Goal: Task Accomplishment & Management: Manage account settings

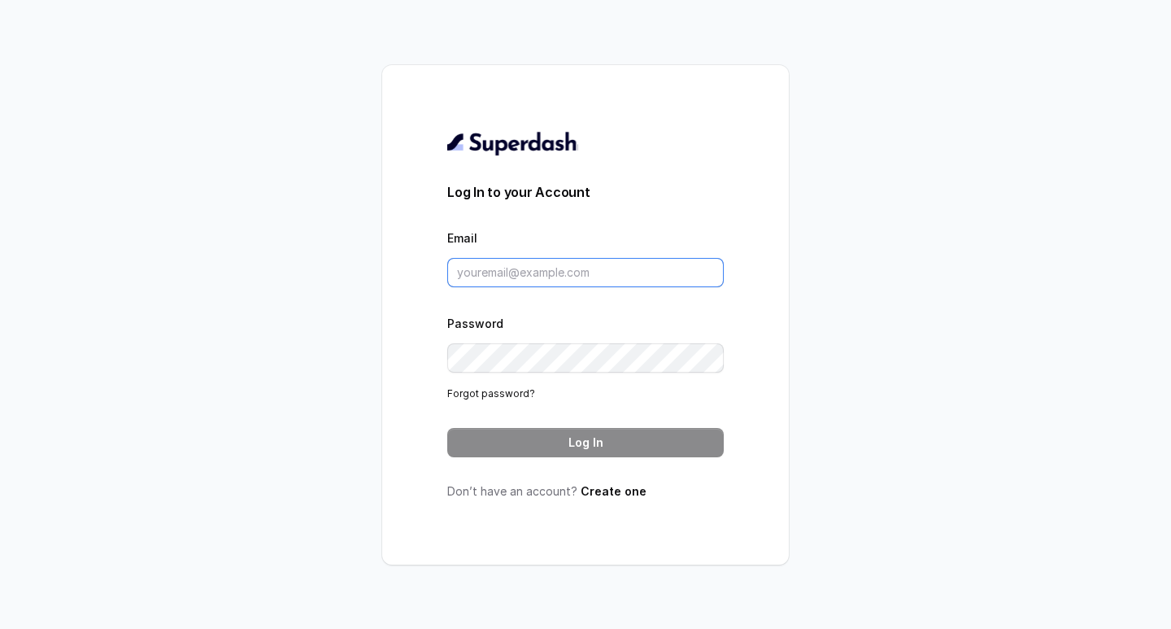
click at [574, 275] on input "Email" at bounding box center [585, 272] width 277 height 29
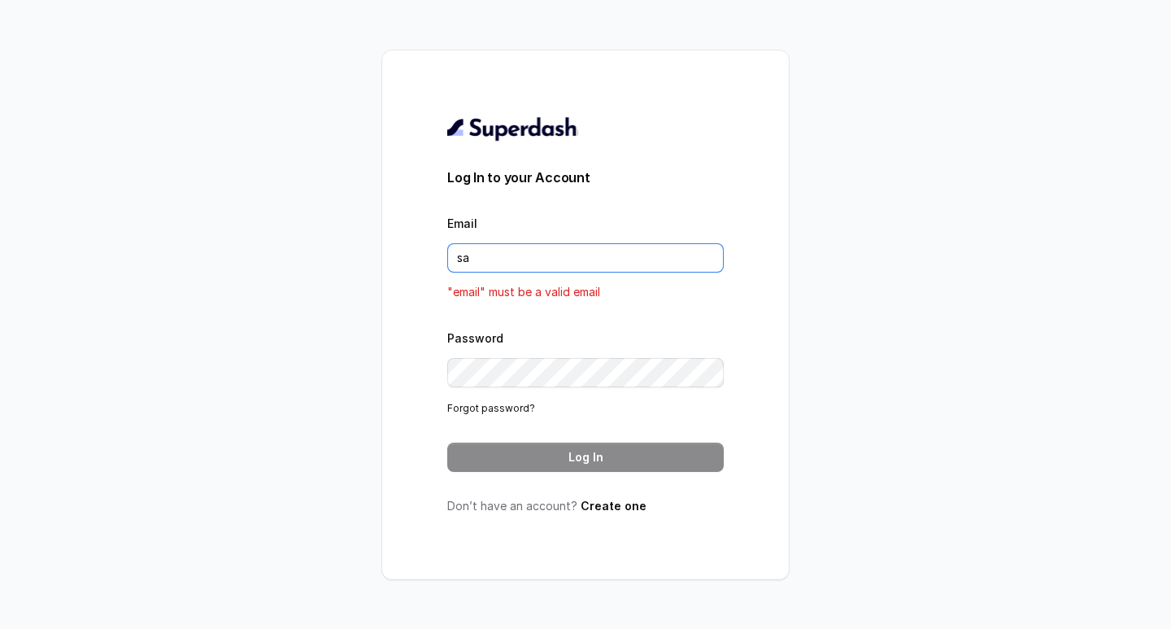
type input "s"
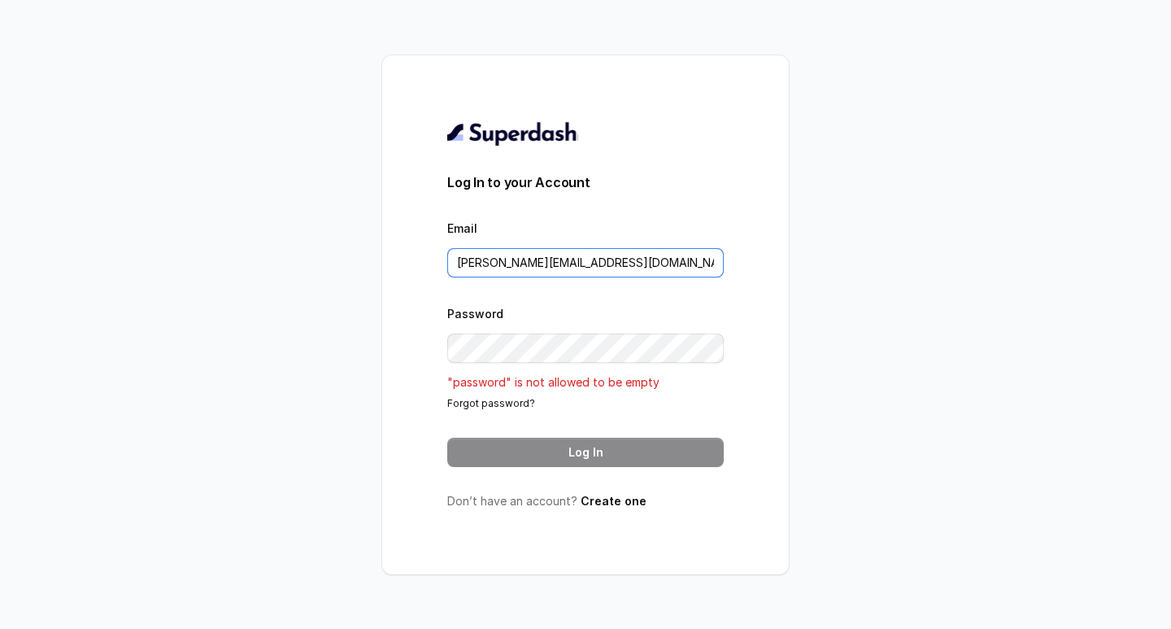
click at [658, 271] on input "[PERSON_NAME][EMAIL_ADDRESS][DOMAIN_NAME]" at bounding box center [585, 262] width 277 height 29
type input "[PERSON_NAME][EMAIL_ADDRESS][DOMAIN_NAME]"
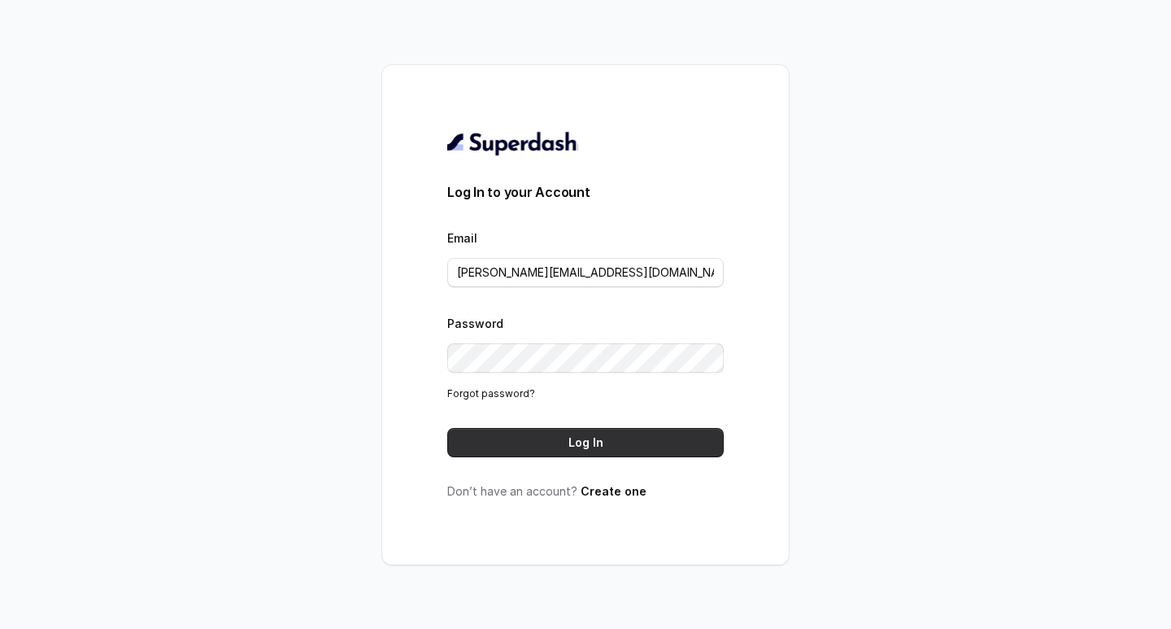
click at [580, 447] on button "Log In" at bounding box center [585, 442] width 277 height 29
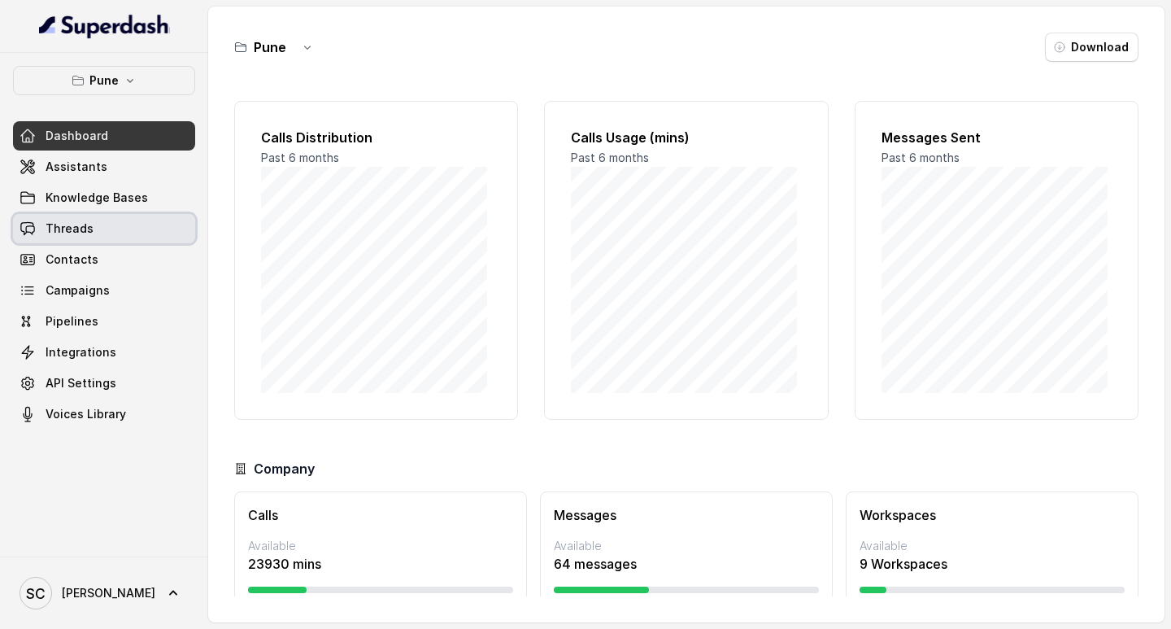
click at [146, 220] on link "Threads" at bounding box center [104, 228] width 182 height 29
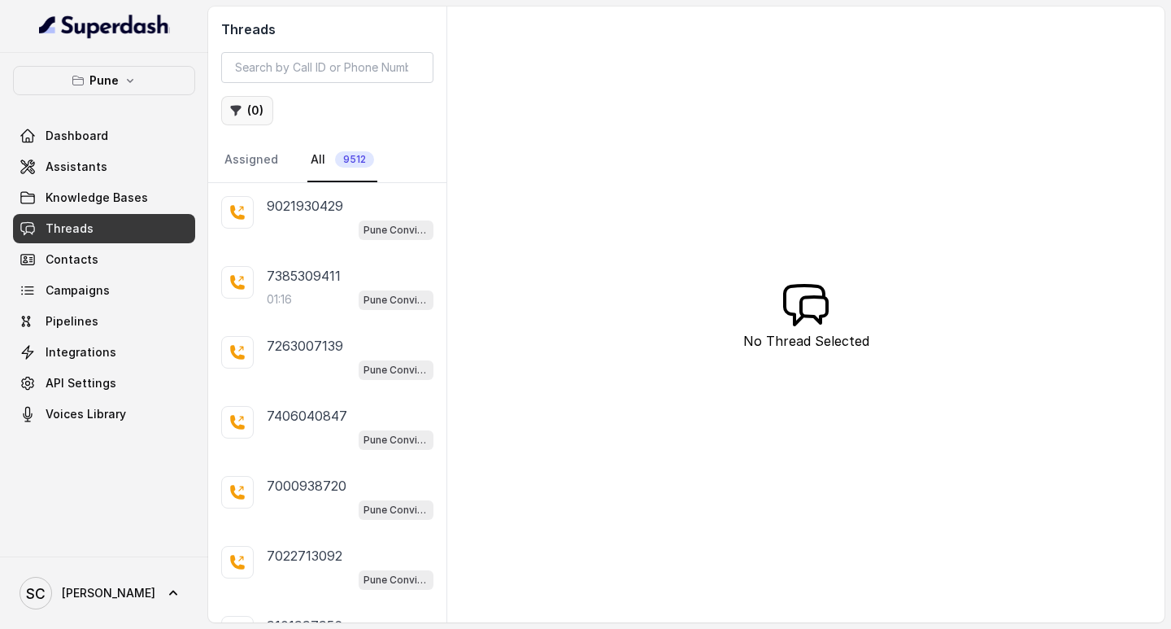
click at [259, 102] on button "( 0 )" at bounding box center [247, 110] width 52 height 29
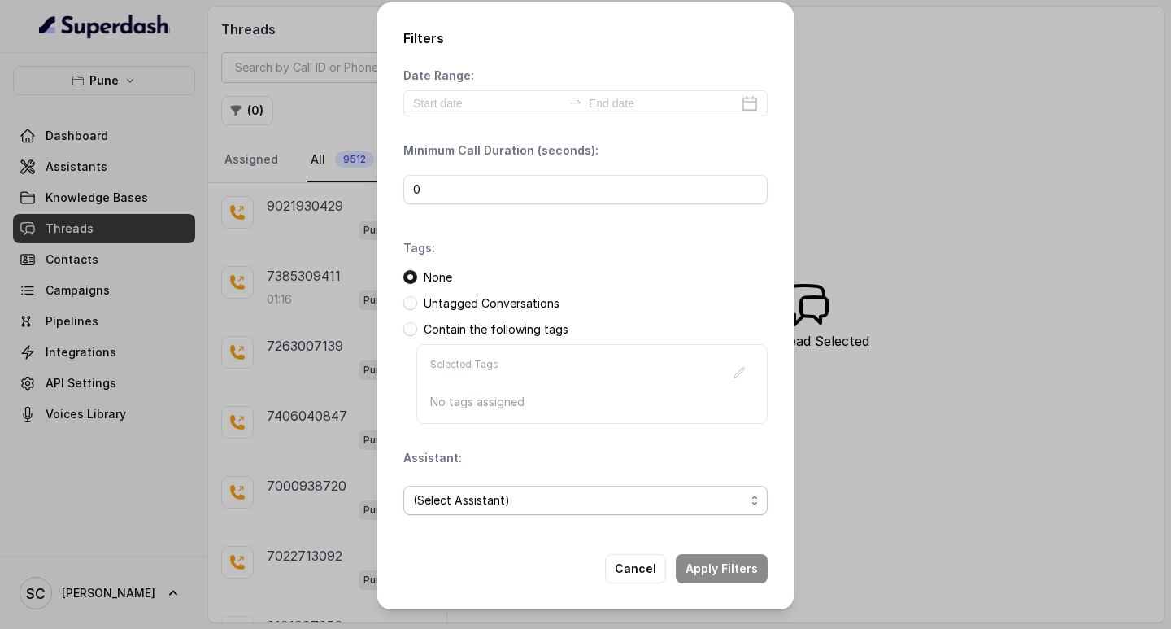
click at [480, 495] on span "(Select Assistant)" at bounding box center [579, 501] width 332 height 20
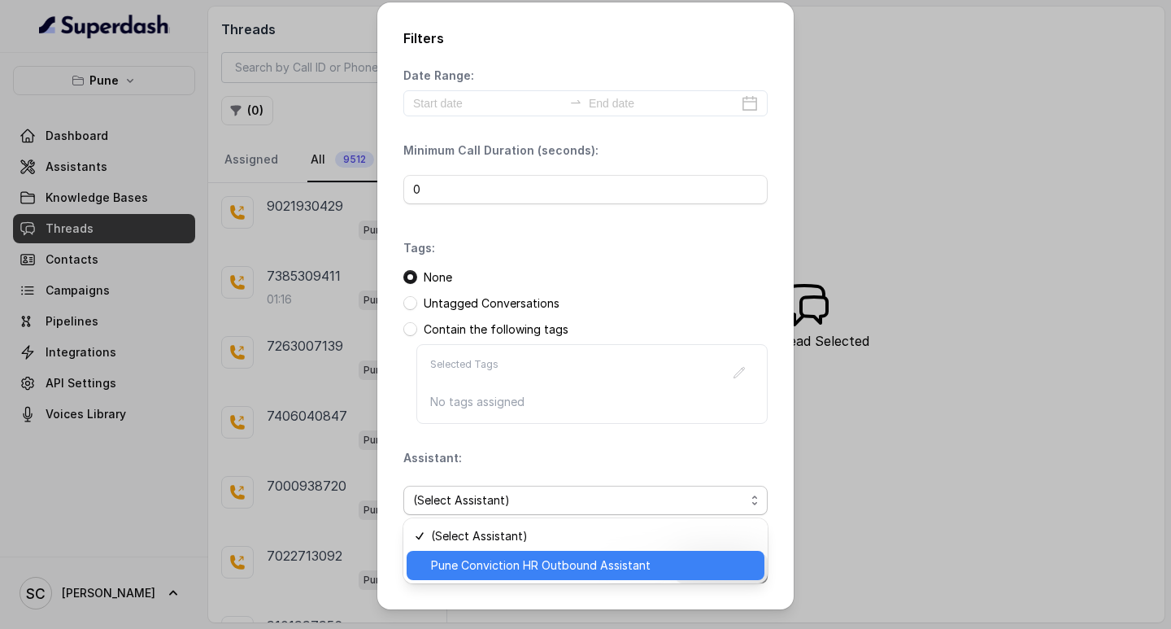
click at [504, 571] on span "Pune Conviction HR Outbound Assistant" at bounding box center [593, 566] width 324 height 20
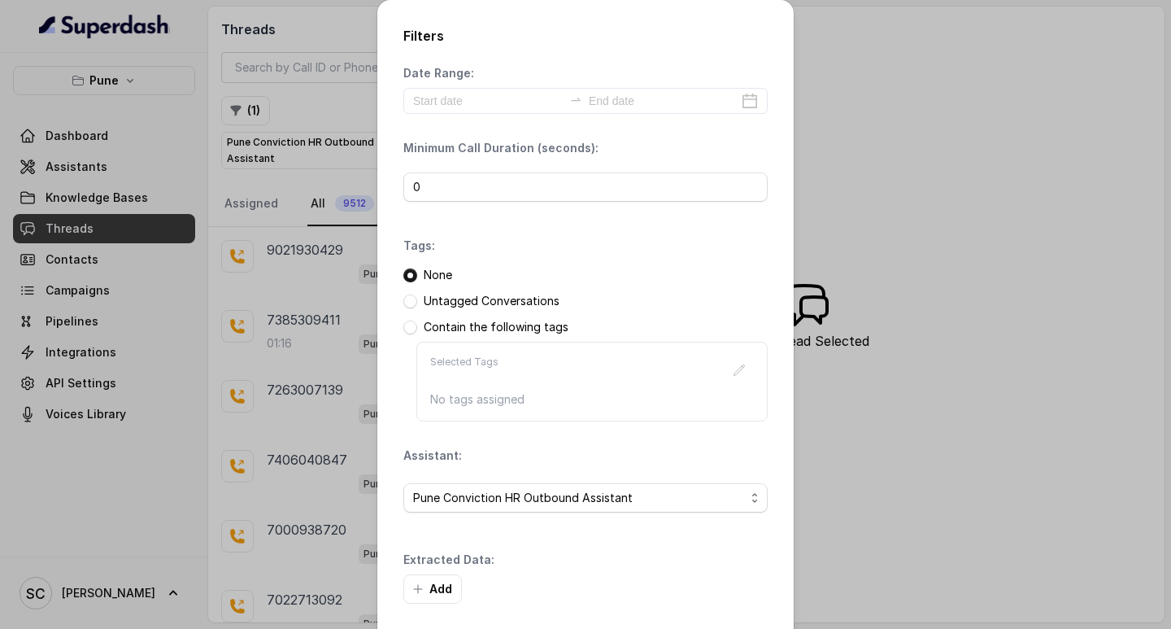
click at [726, 565] on div "Extracted Data: Add" at bounding box center [585, 578] width 364 height 52
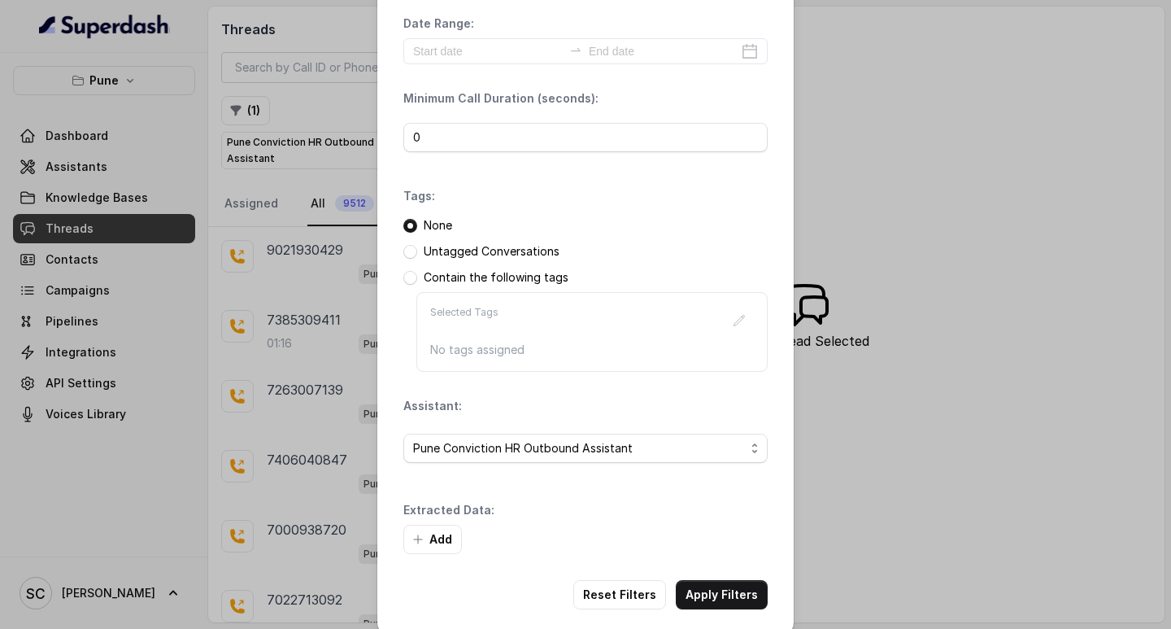
scroll to position [69, 0]
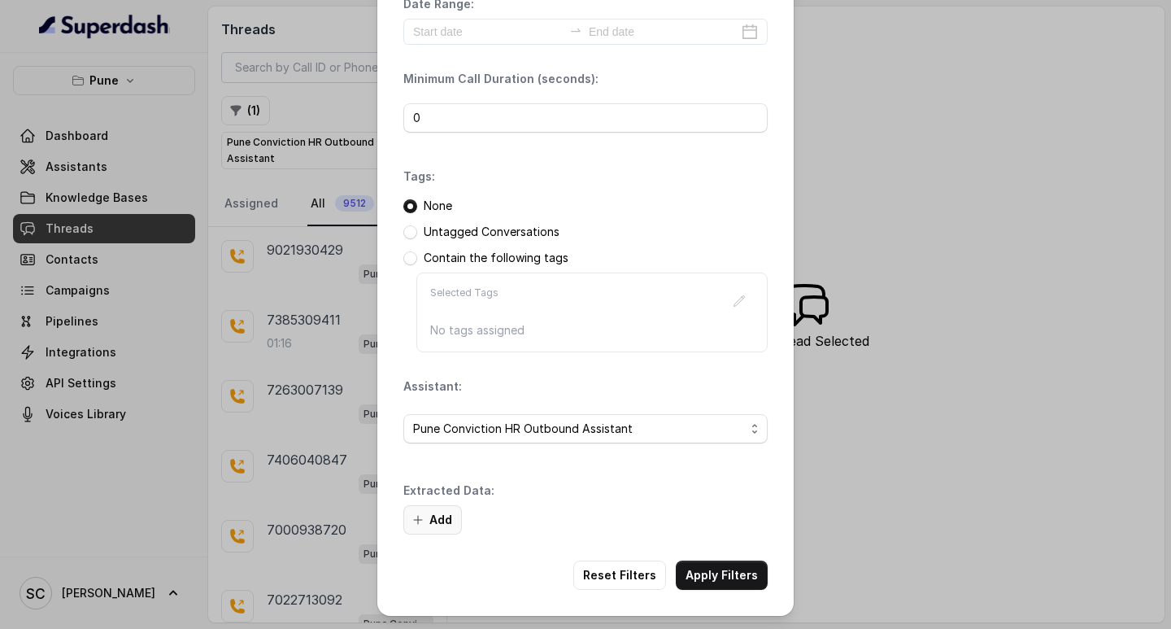
click at [433, 506] on button "Add" at bounding box center [432, 519] width 59 height 29
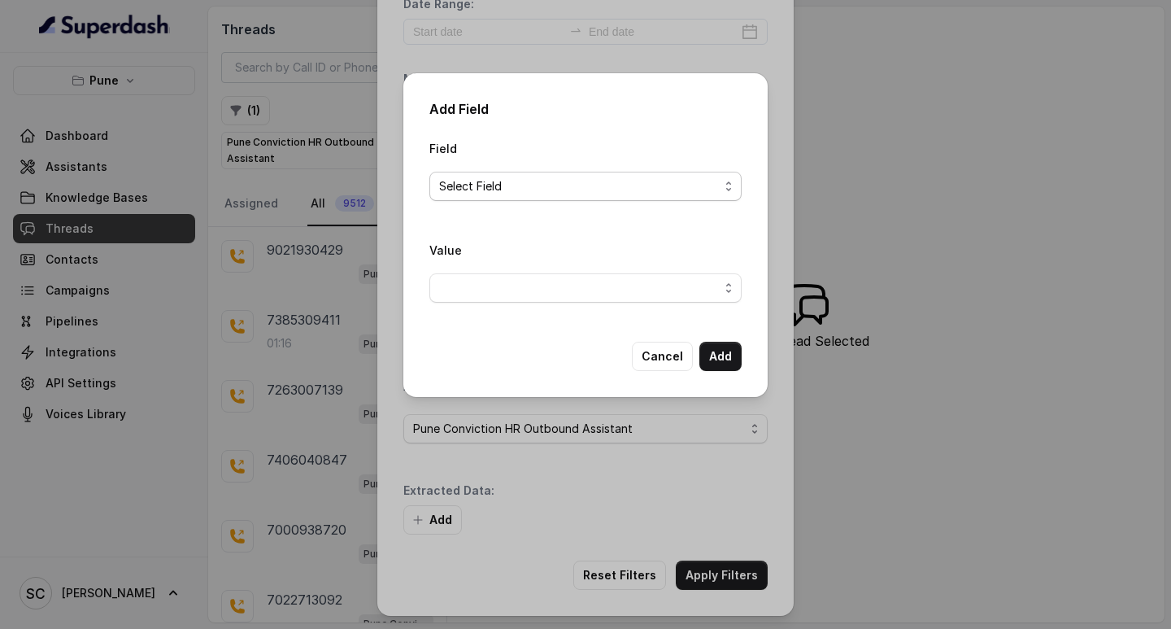
click at [535, 183] on span "Select Field" at bounding box center [579, 187] width 280 height 20
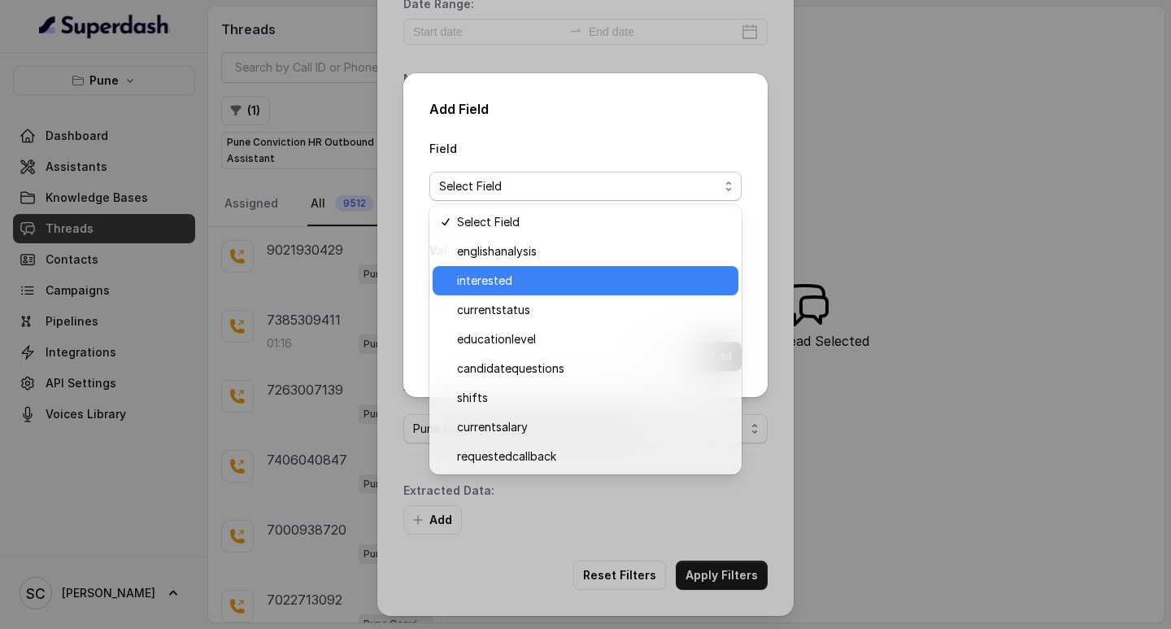
click at [517, 273] on span "interested" at bounding box center [593, 281] width 272 height 20
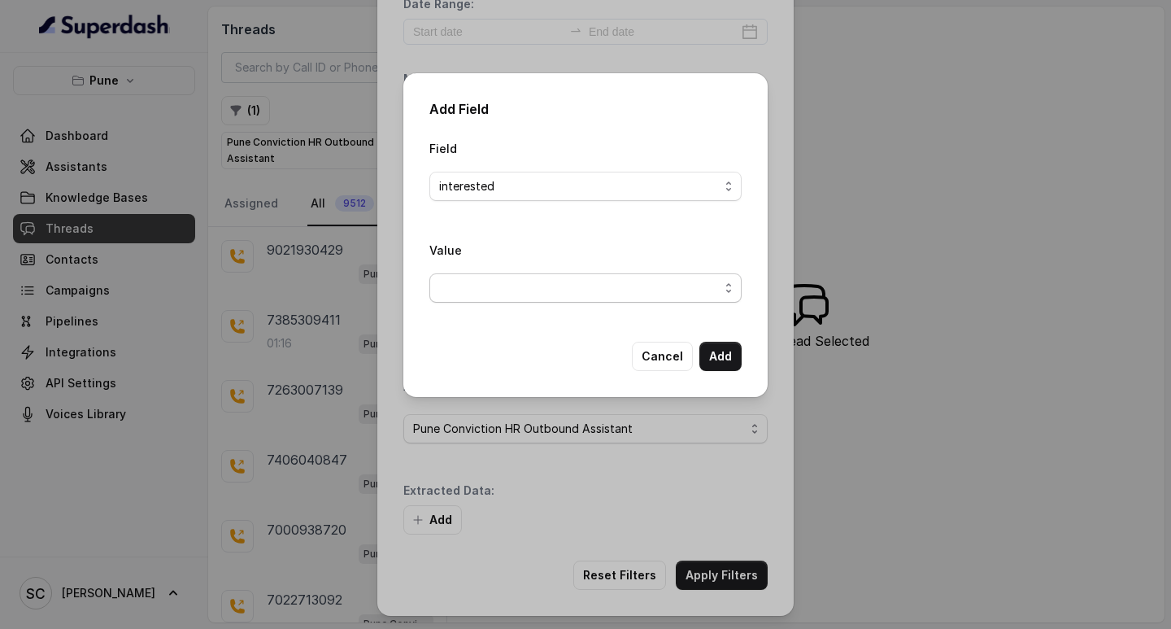
click at [460, 273] on span "button" at bounding box center [586, 287] width 312 height 29
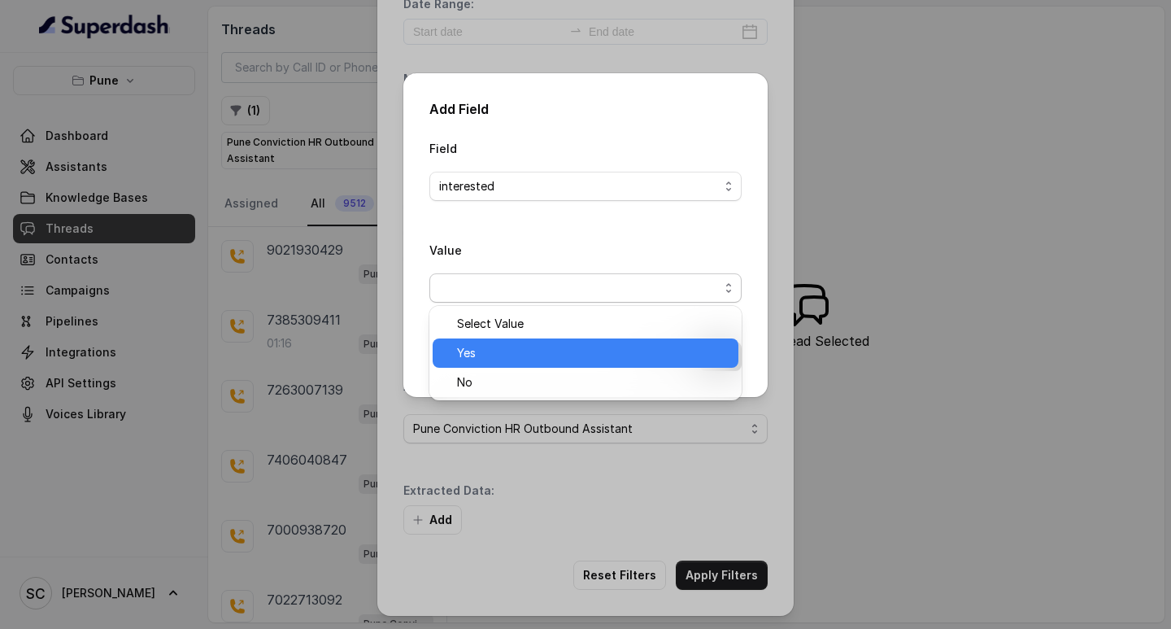
click at [482, 355] on span "Yes" at bounding box center [593, 353] width 272 height 20
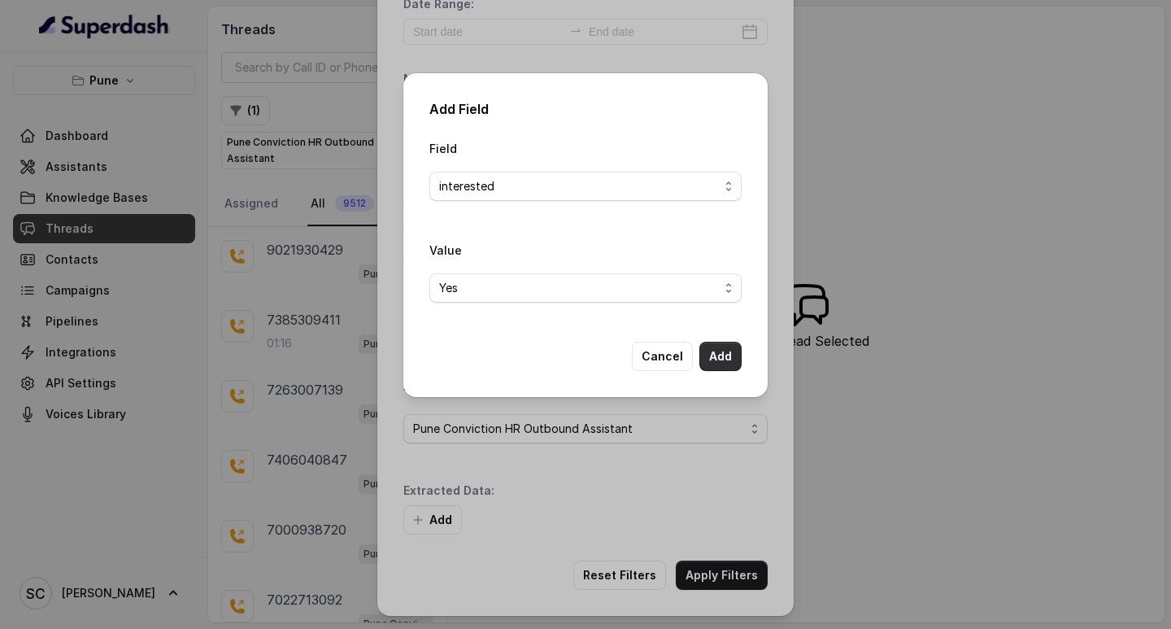
click at [721, 360] on button "Add" at bounding box center [721, 356] width 42 height 29
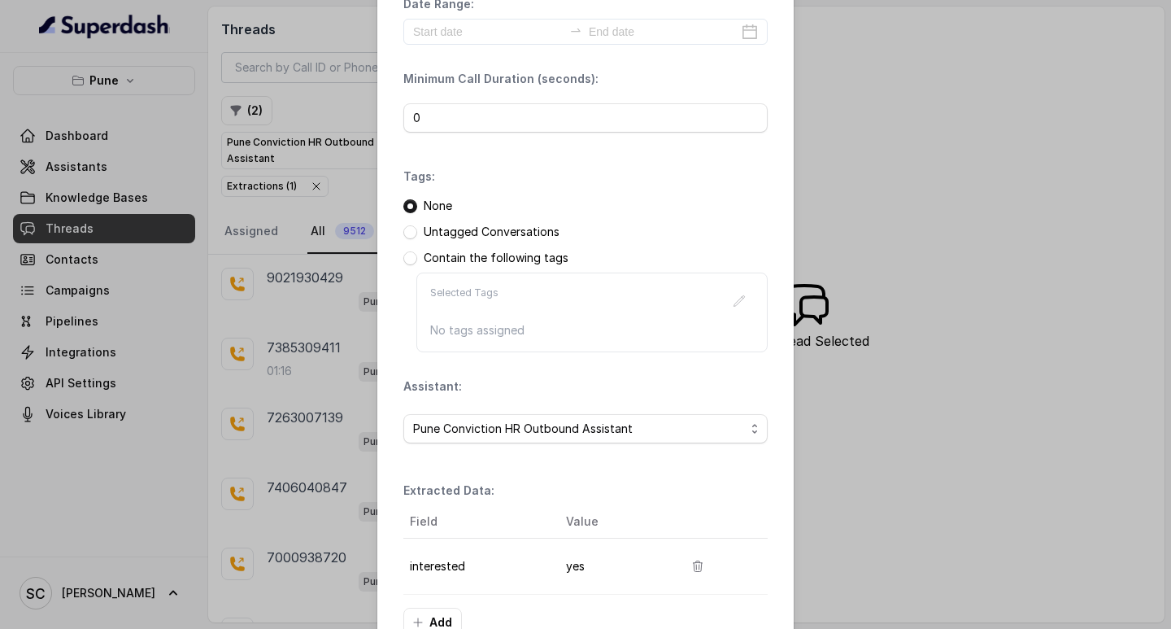
scroll to position [172, 0]
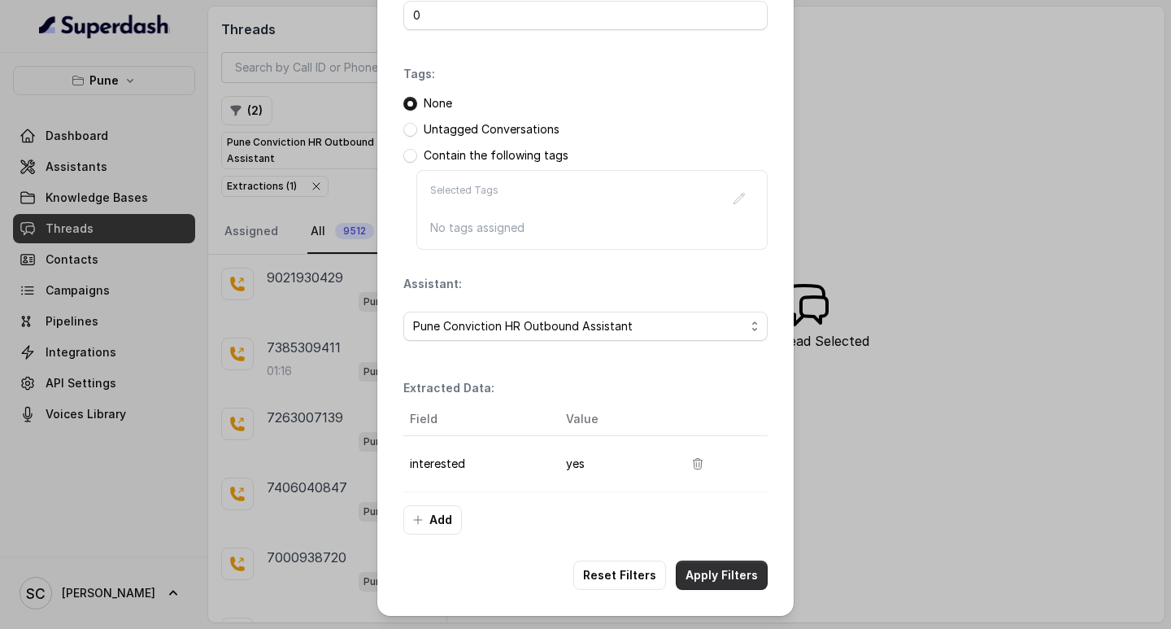
click at [717, 582] on button "Apply Filters" at bounding box center [722, 574] width 92 height 29
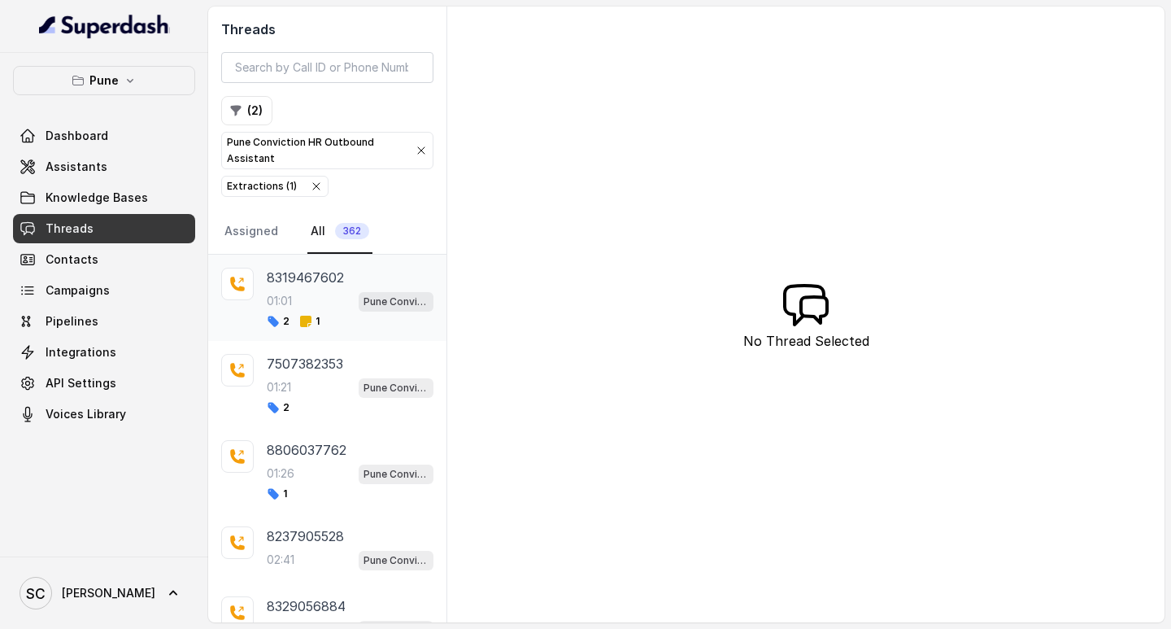
click at [339, 297] on div "01:01 Pune Conviction HR Outbound Assistant" at bounding box center [350, 300] width 167 height 21
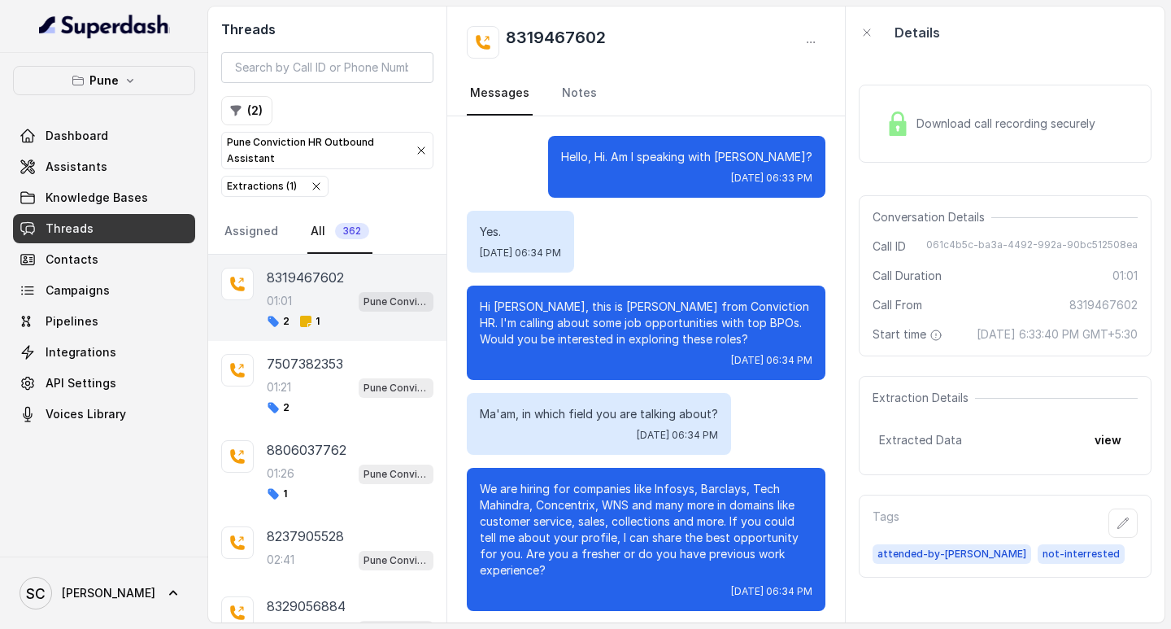
scroll to position [340, 0]
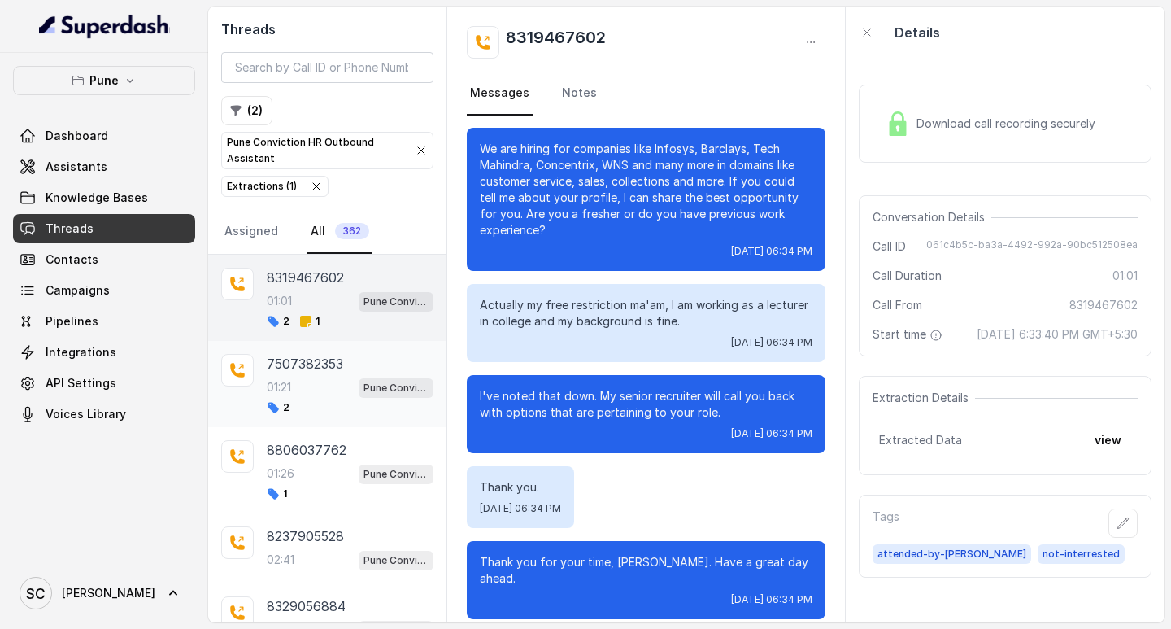
click at [321, 389] on div "01:21 Pune Conviction HR Outbound Assistant" at bounding box center [350, 387] width 167 height 21
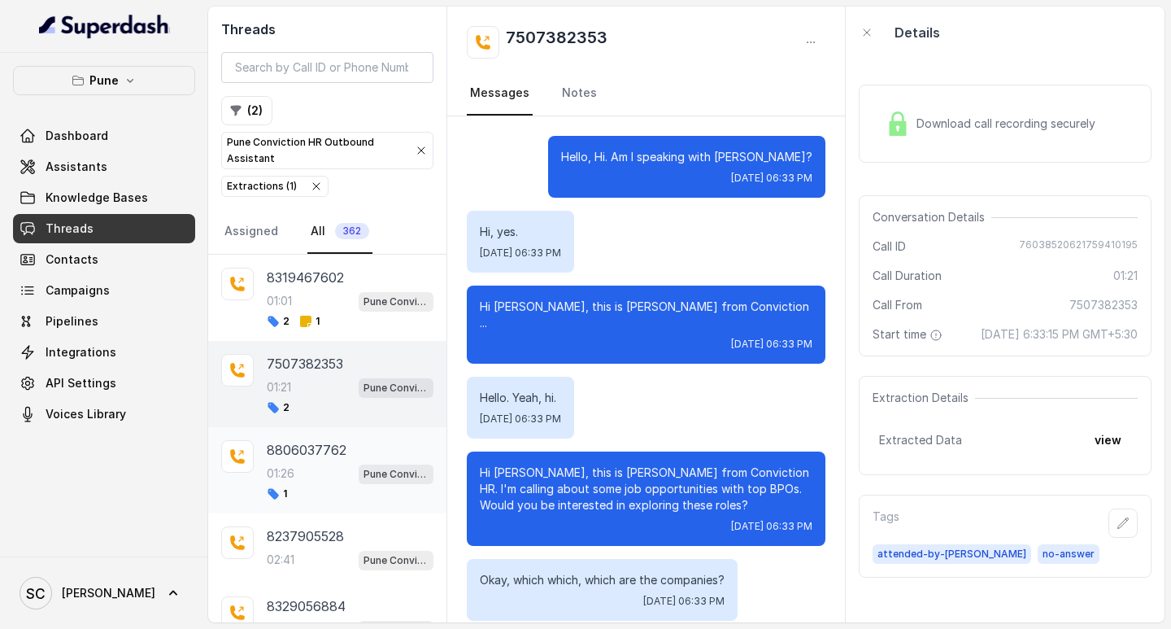
scroll to position [1020, 0]
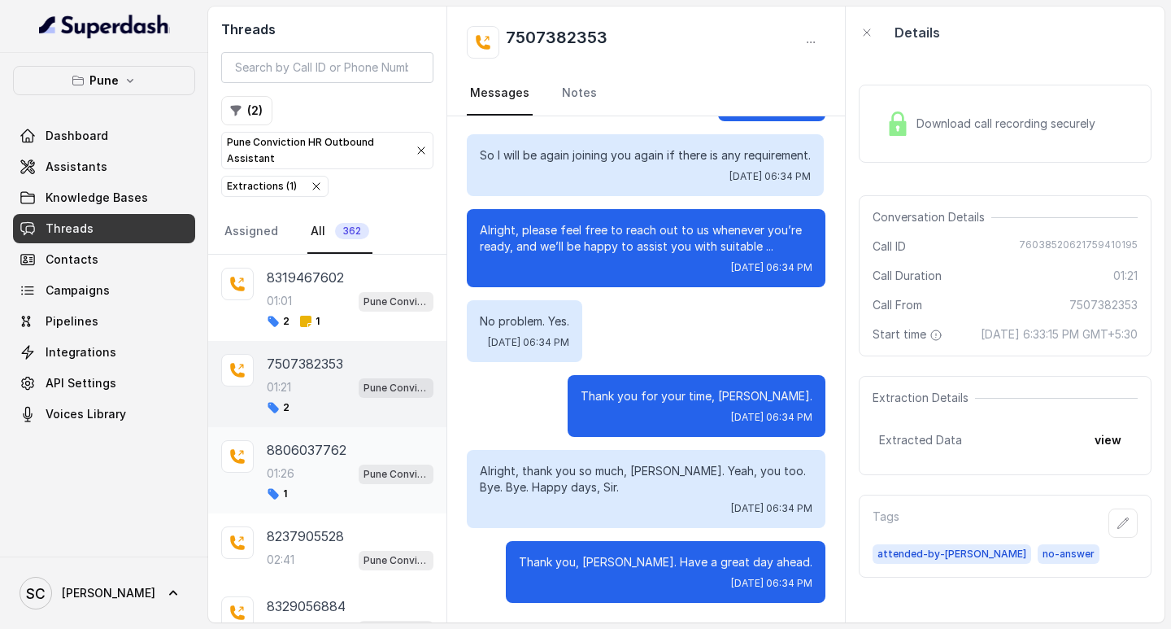
click at [301, 469] on div "01:26 Pune Conviction HR Outbound Assistant" at bounding box center [350, 473] width 167 height 21
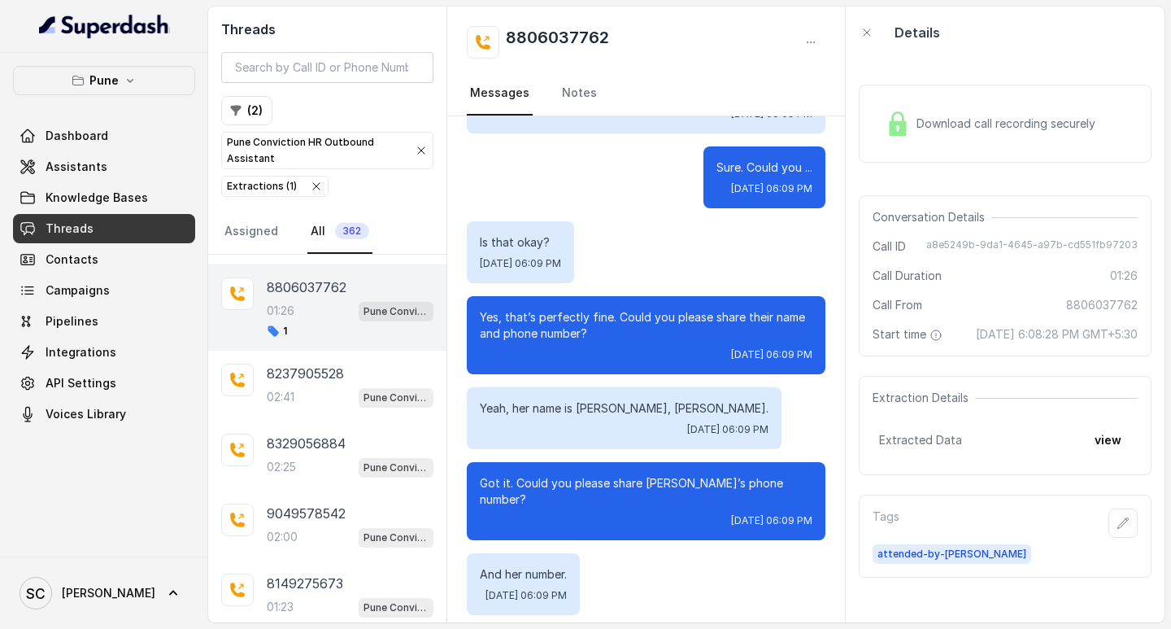
scroll to position [895, 0]
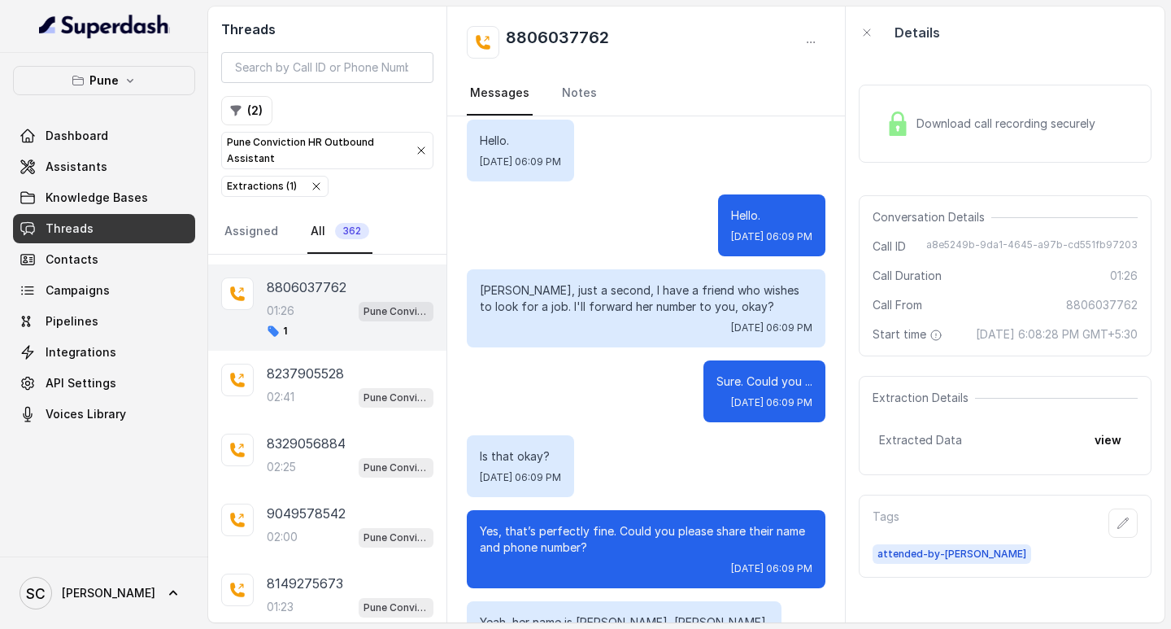
click at [779, 360] on div "Sure. Could you ... [DATE] 06:09 PM" at bounding box center [765, 391] width 122 height 62
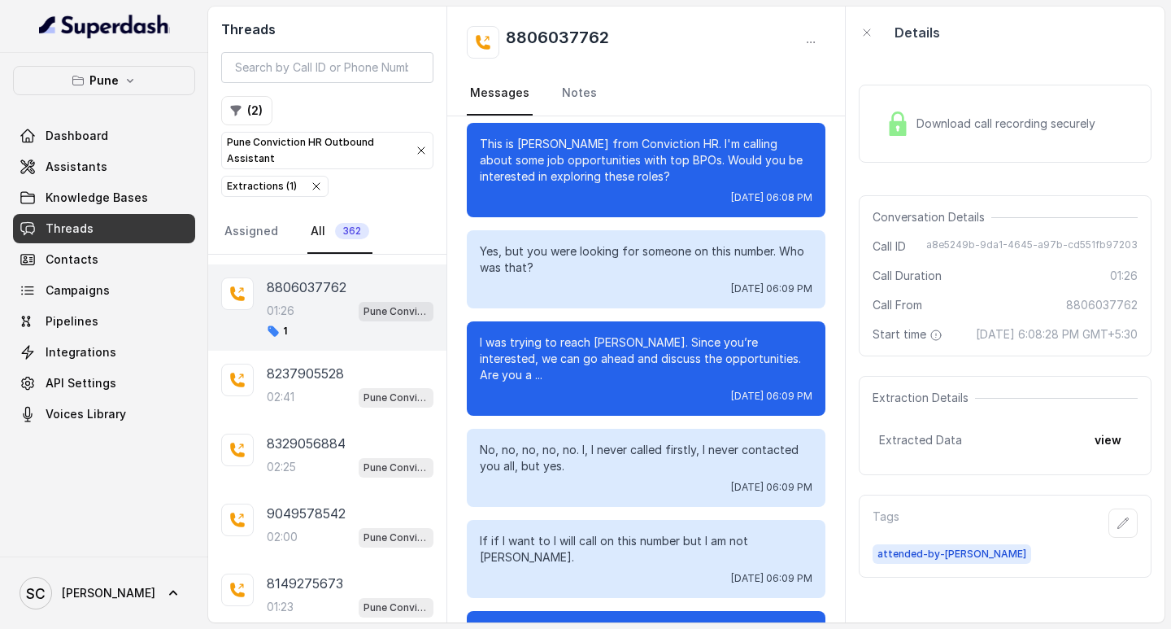
scroll to position [0, 0]
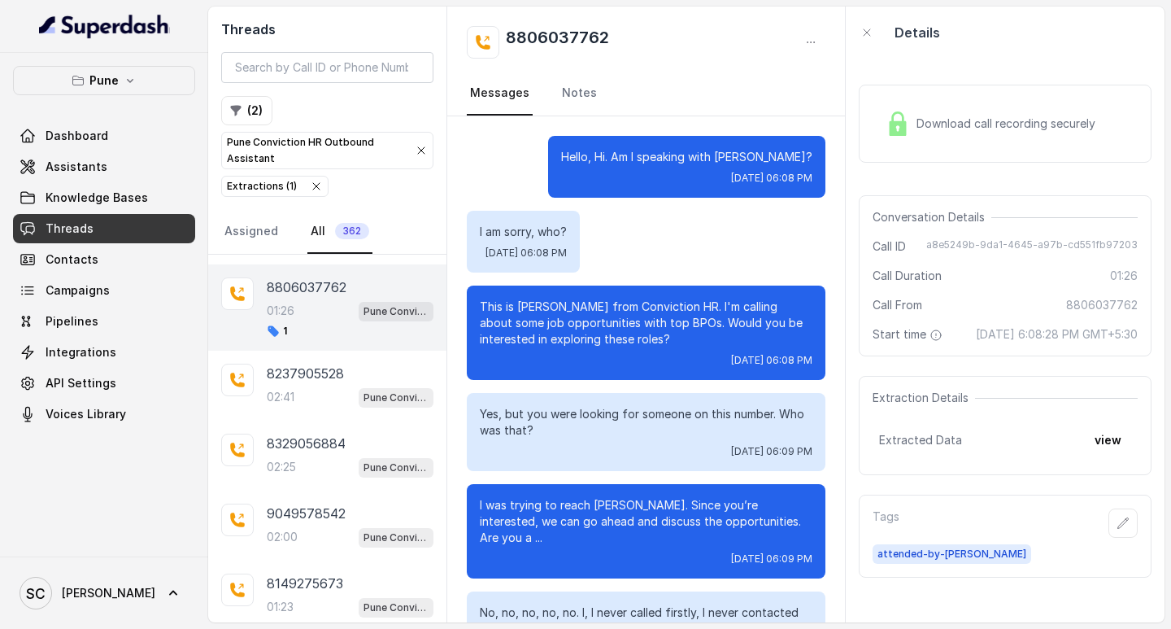
click at [521, 33] on h2 "8806037762" at bounding box center [557, 42] width 103 height 33
click at [530, 29] on h2 "8806037762" at bounding box center [557, 42] width 103 height 33
copy h2 "8806037762"
click at [534, 140] on div "Hello, Hi. Am I speaking with [PERSON_NAME]? [DATE] 06:08 PM" at bounding box center [646, 167] width 359 height 62
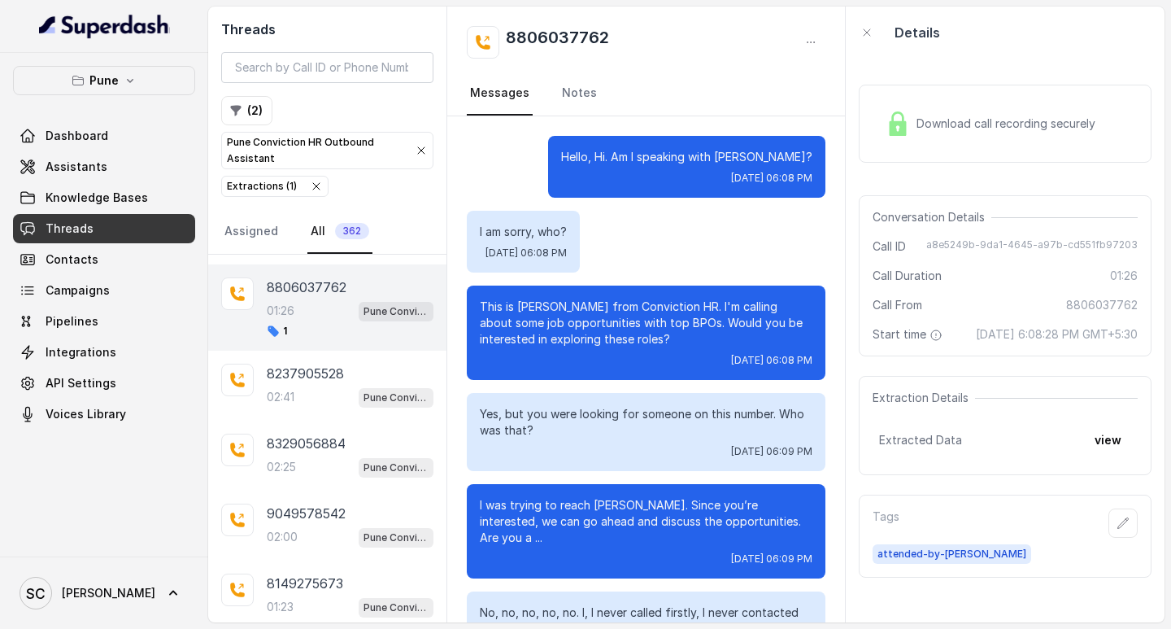
click at [675, 491] on div "I was trying to reach [PERSON_NAME]. Since you’re interested, we can go ahead a…" at bounding box center [646, 531] width 359 height 94
click at [1117, 530] on icon "button" at bounding box center [1123, 523] width 13 height 13
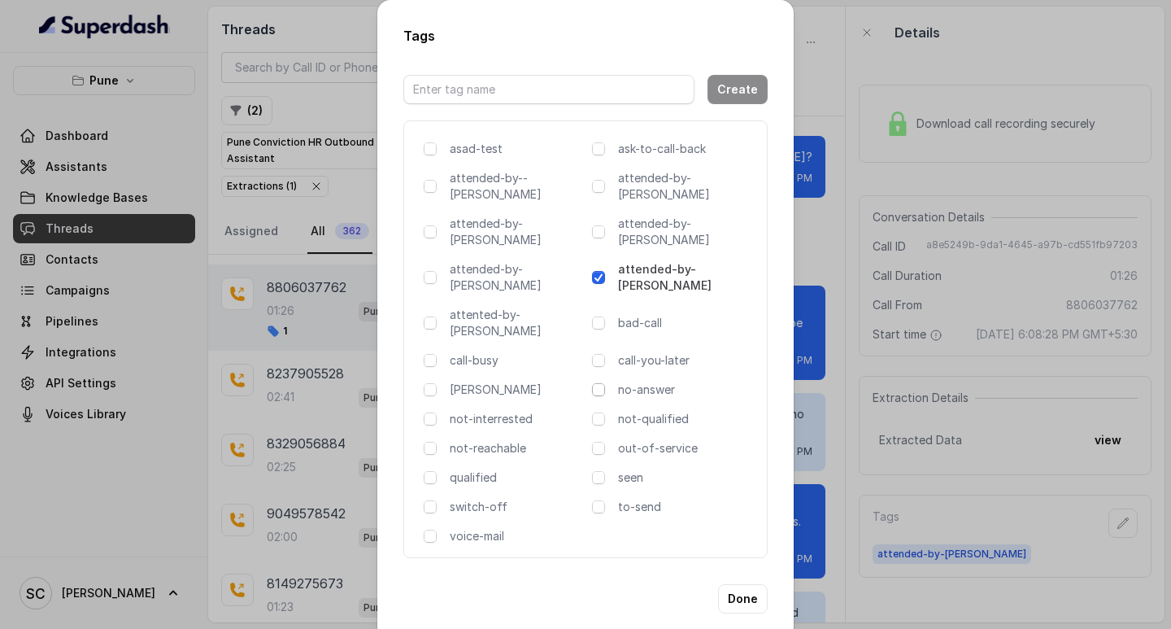
click at [595, 383] on span at bounding box center [598, 389] width 13 height 13
click at [739, 584] on button "Done" at bounding box center [743, 598] width 50 height 29
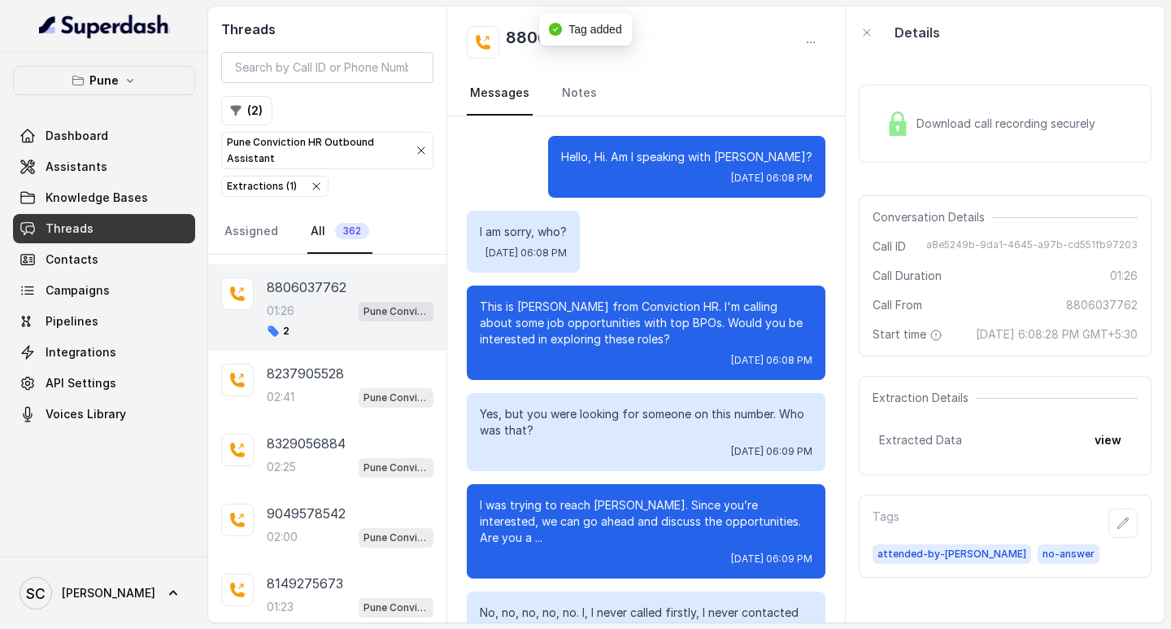
click at [526, 37] on h2 "8806037762" at bounding box center [557, 42] width 103 height 33
copy h2 "8806037762"
click at [280, 390] on p "02:41" at bounding box center [281, 397] width 28 height 16
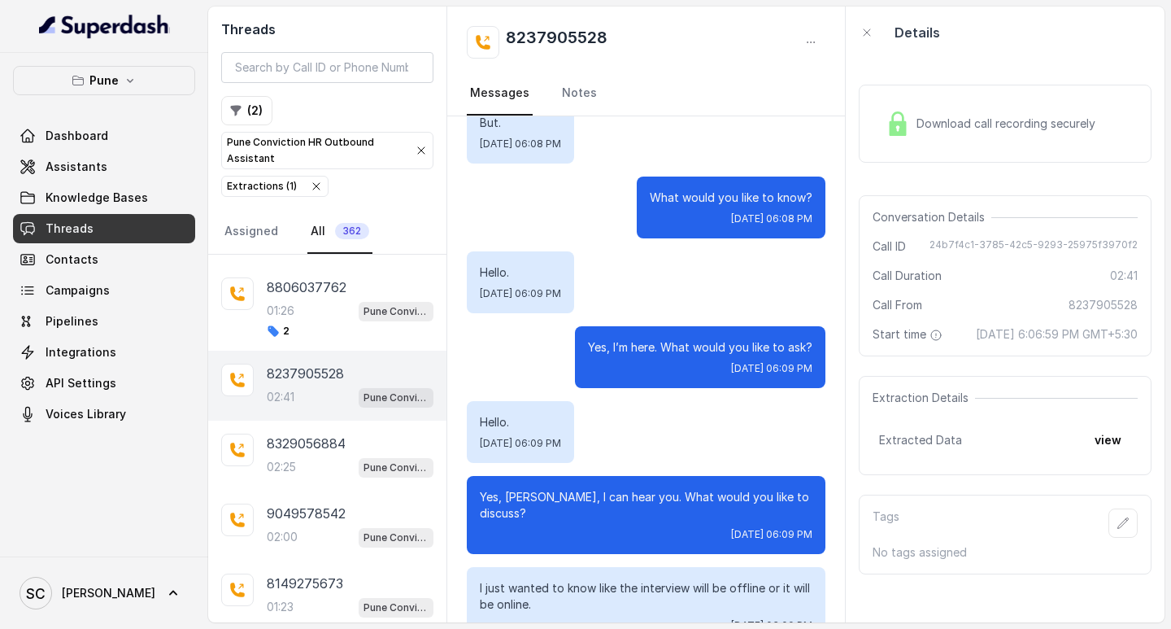
scroll to position [1098, 0]
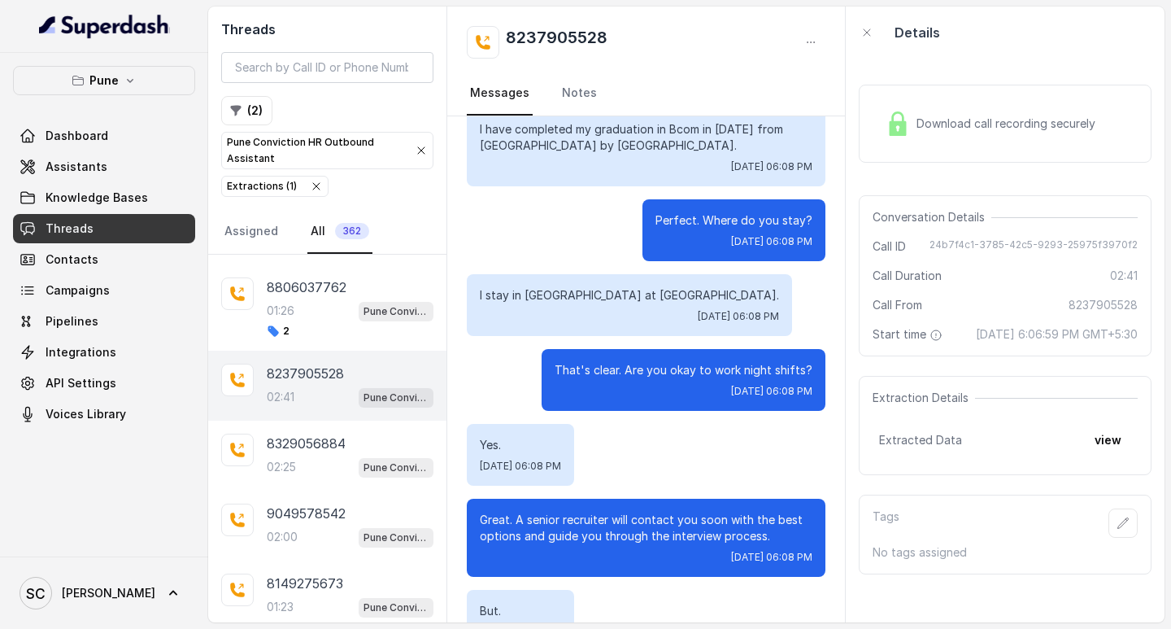
click at [1145, 407] on div "Download call recording securely Conversation Details Call ID 24b7f4c1-3785-42c…" at bounding box center [1005, 341] width 319 height 564
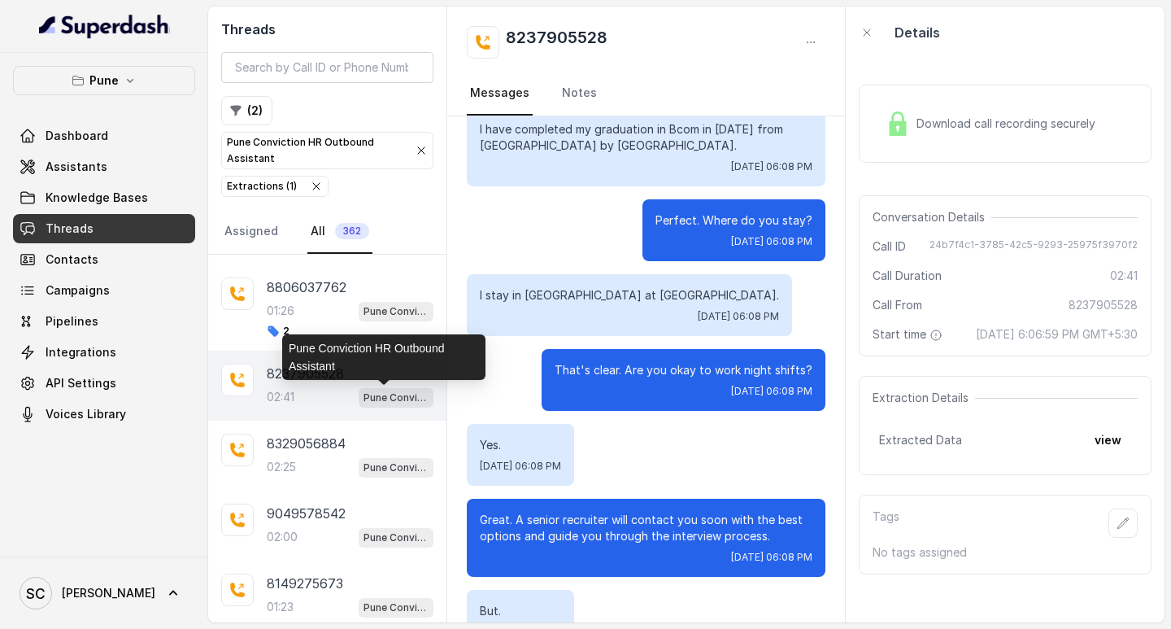
scroll to position [0, 0]
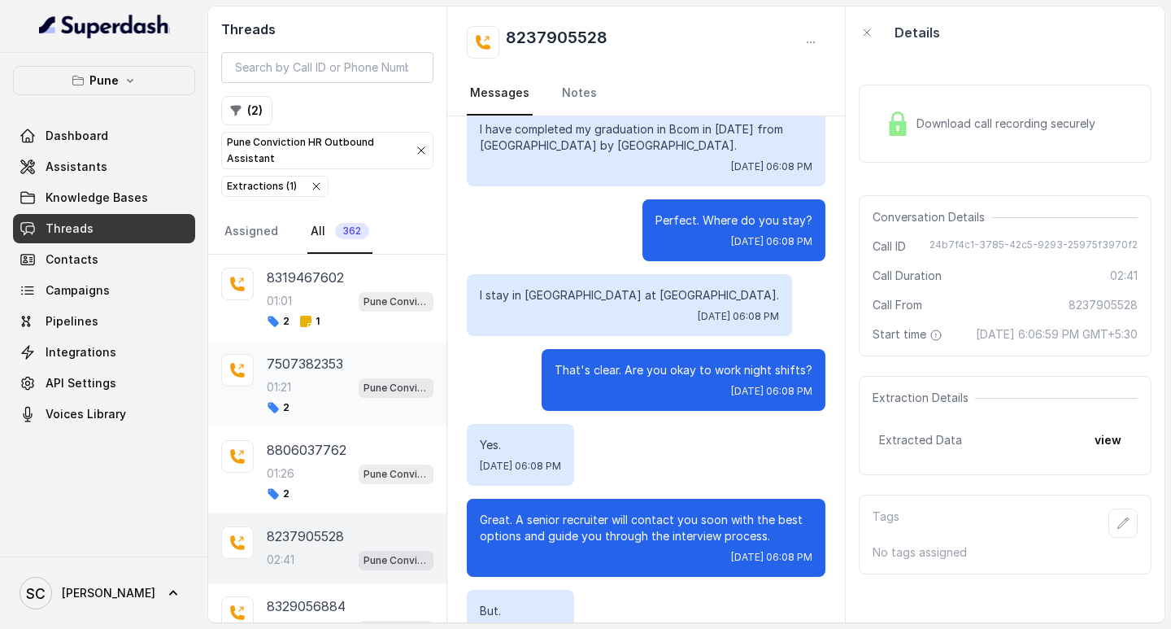
click at [294, 378] on div "01:21 Pune Conviction HR Outbound Assistant" at bounding box center [350, 387] width 167 height 21
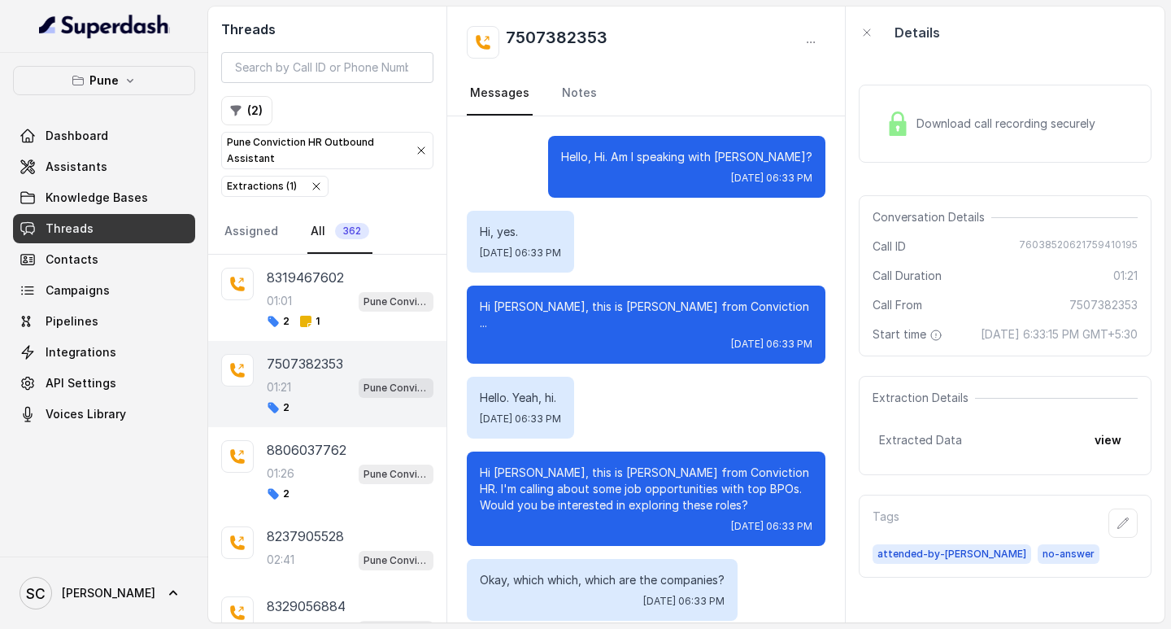
scroll to position [1020, 0]
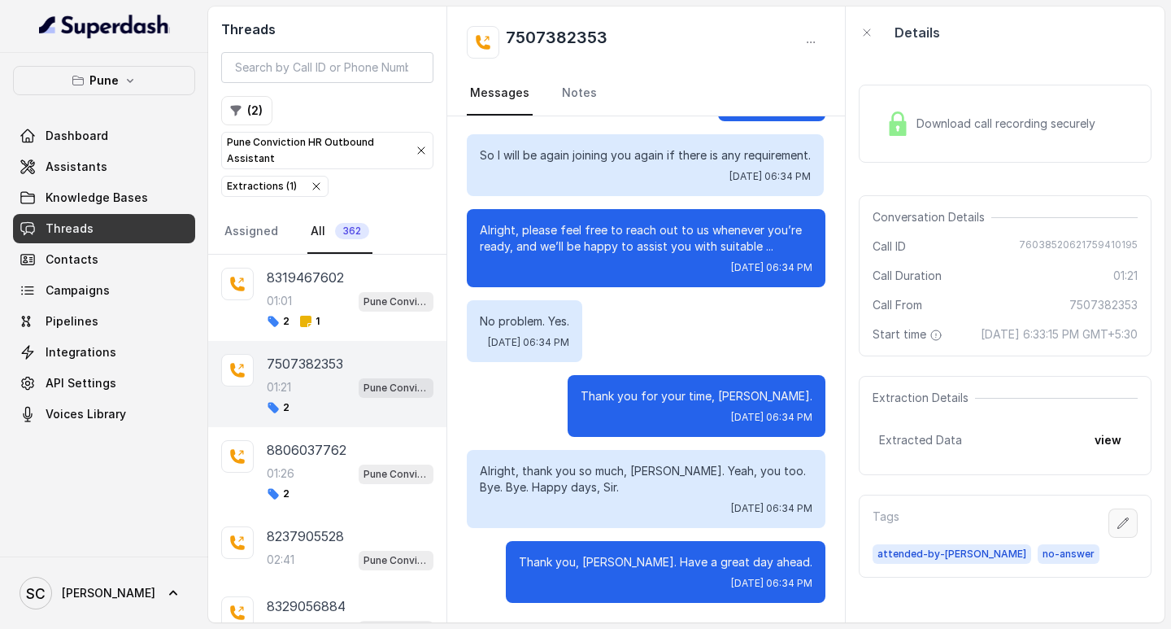
click at [1117, 536] on button "button" at bounding box center [1123, 522] width 29 height 29
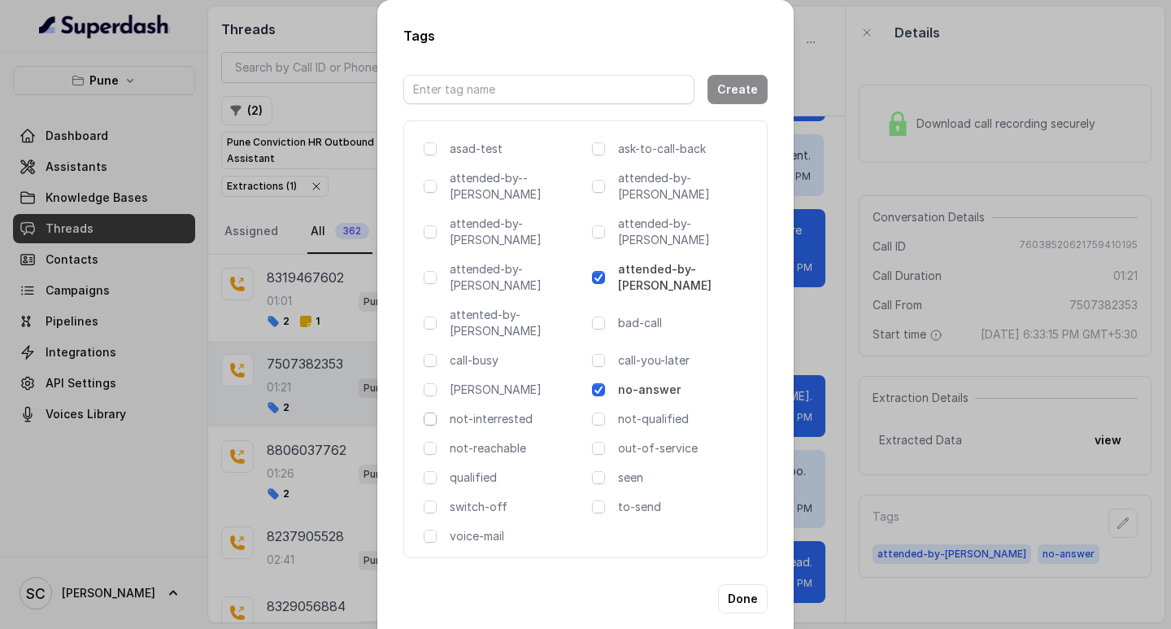
click at [428, 412] on span at bounding box center [430, 418] width 13 height 13
click at [600, 383] on span at bounding box center [598, 389] width 13 height 13
click at [735, 584] on button "Done" at bounding box center [743, 598] width 50 height 29
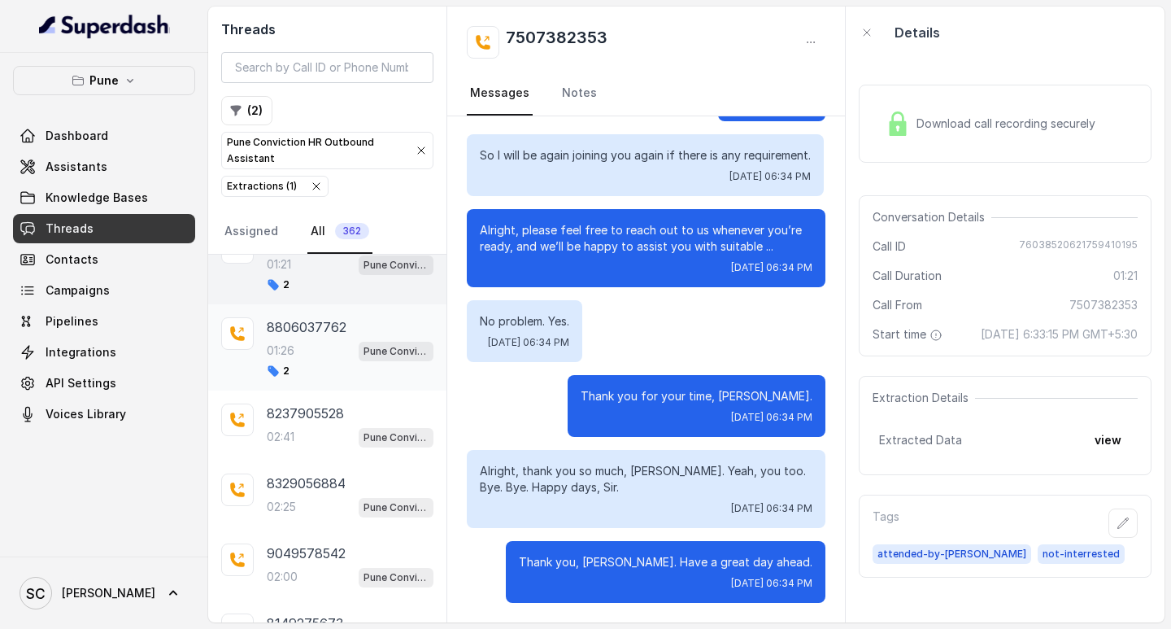
scroll to position [163, 0]
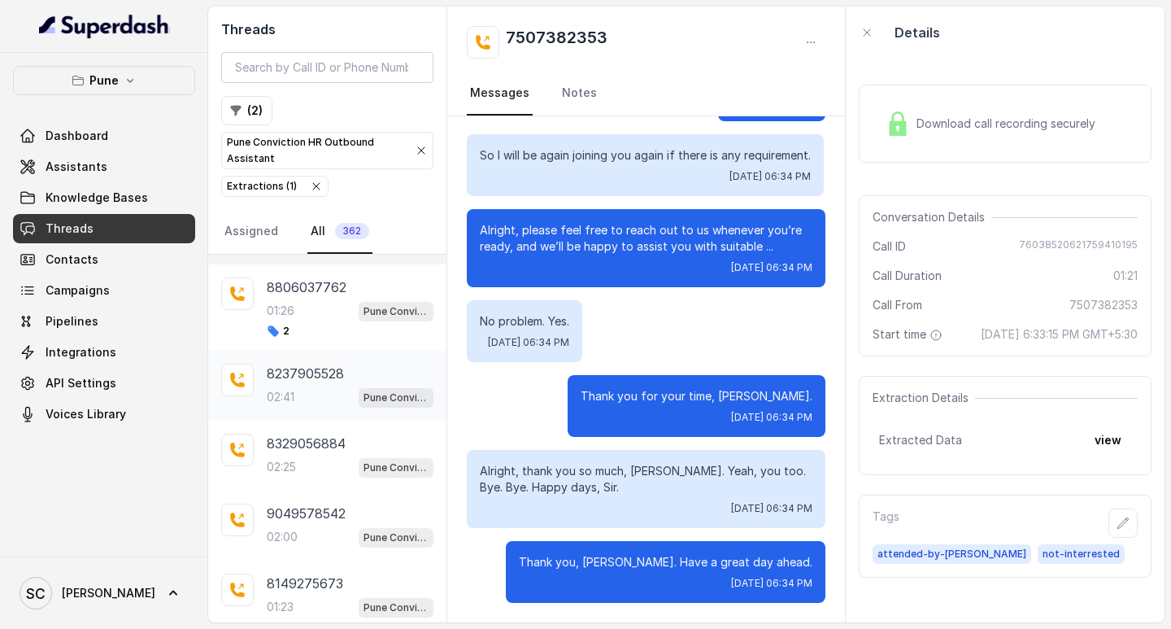
click at [284, 389] on p "02:41" at bounding box center [281, 397] width 28 height 16
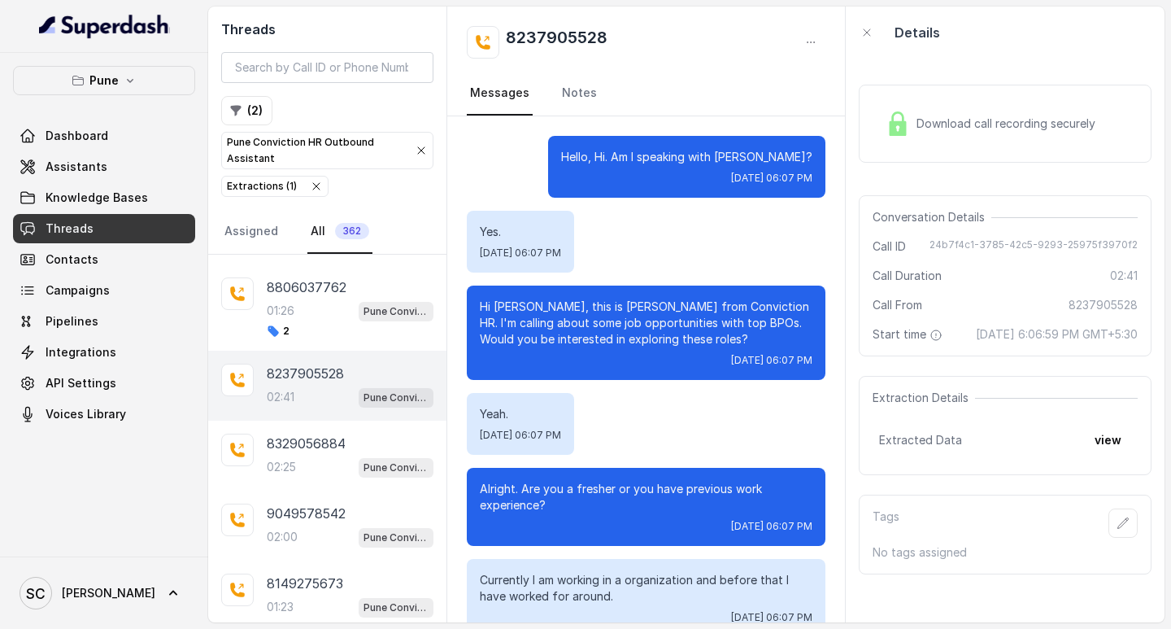
click at [744, 233] on div "Yes. [DATE] 06:07 PM" at bounding box center [646, 242] width 359 height 62
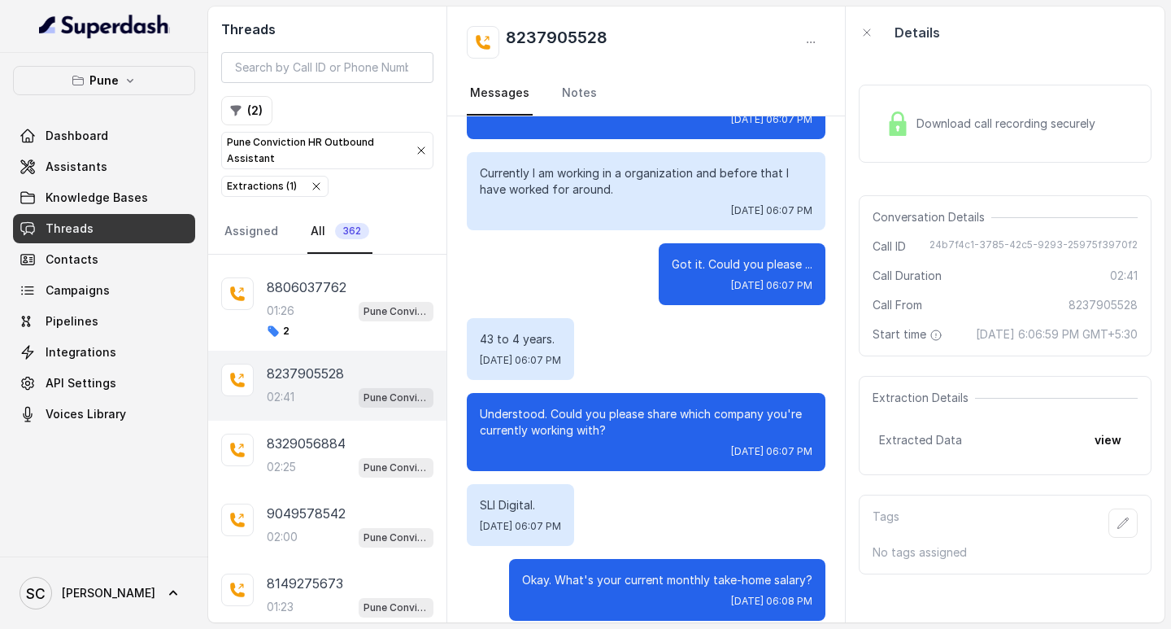
scroll to position [976, 0]
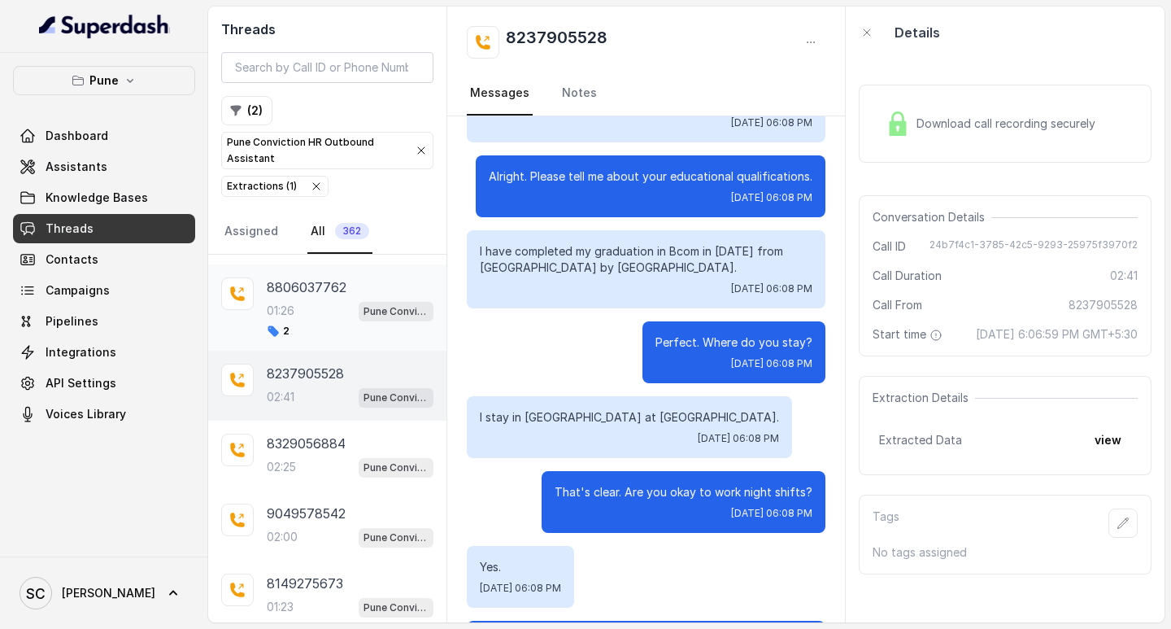
click at [324, 306] on div "01:26 Pune Conviction HR Outbound Assistant" at bounding box center [350, 310] width 167 height 21
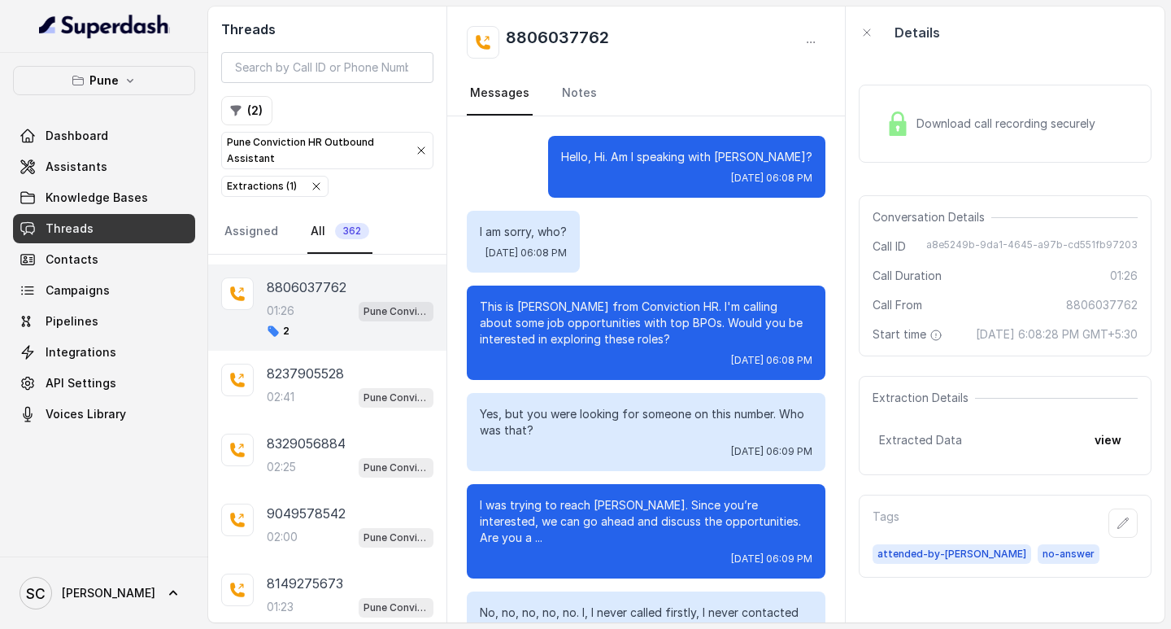
scroll to position [1538, 0]
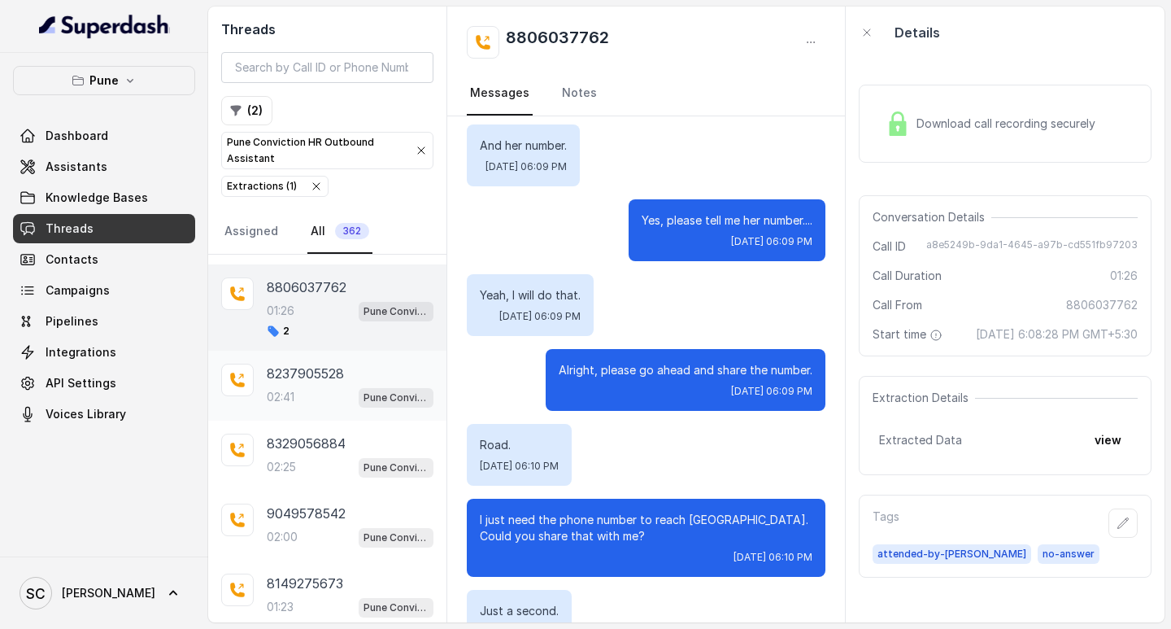
click at [300, 390] on div "02:41 Pune Conviction HR Outbound Assistant" at bounding box center [350, 396] width 167 height 21
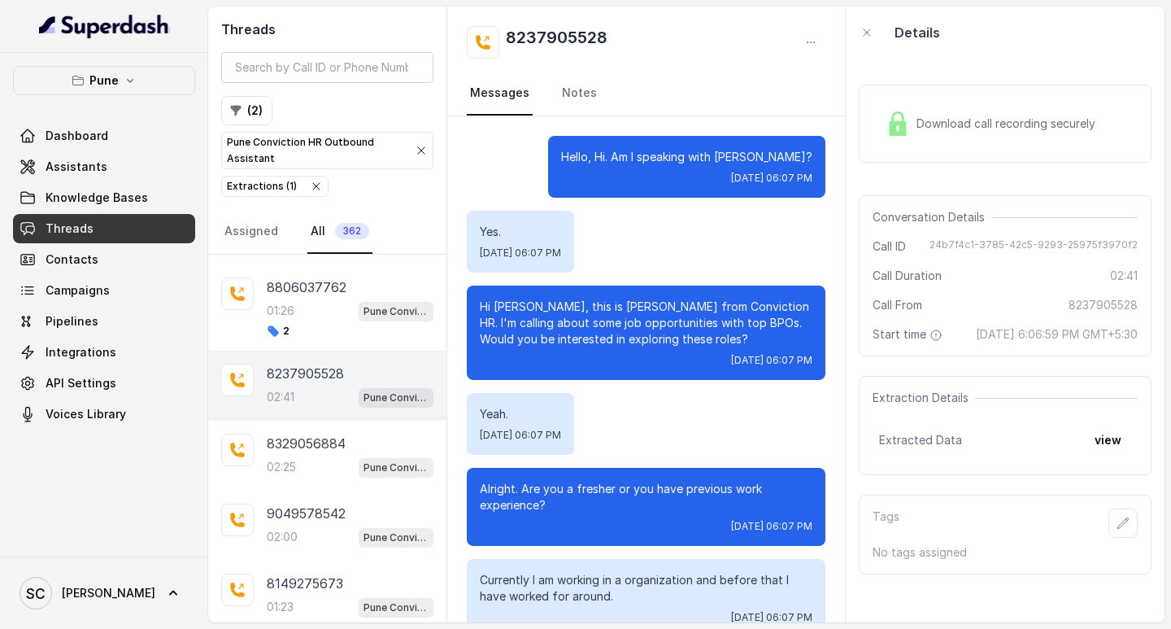
scroll to position [185, 0]
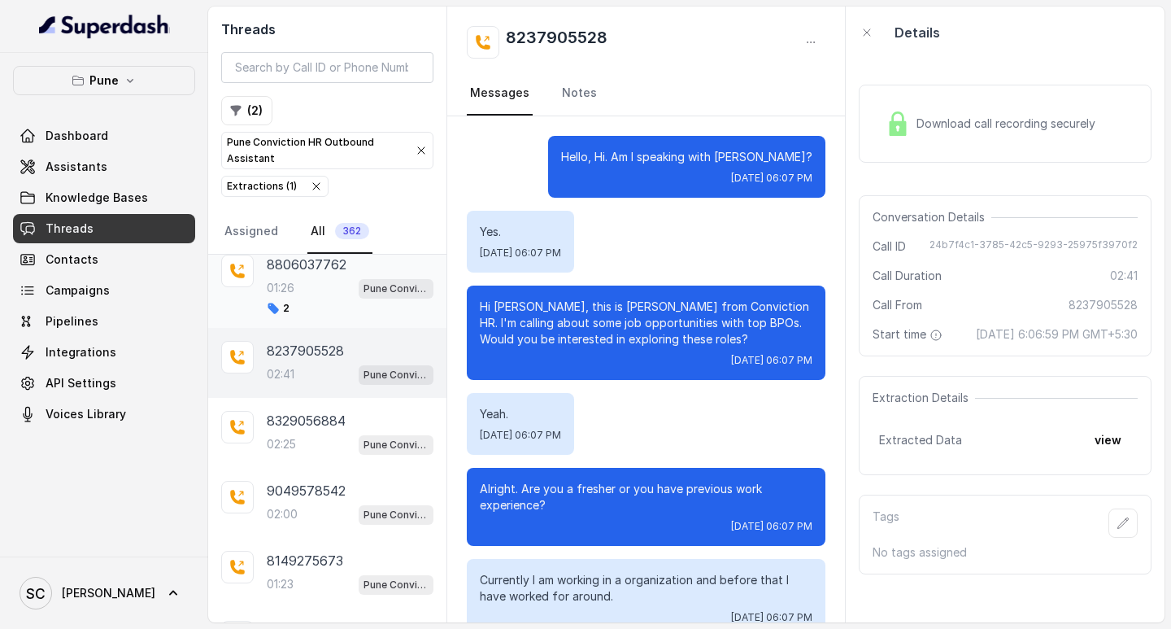
click at [358, 300] on div "8806037762 01:26 Pune Conviction HR Outbound Assistant 2" at bounding box center [350, 285] width 167 height 60
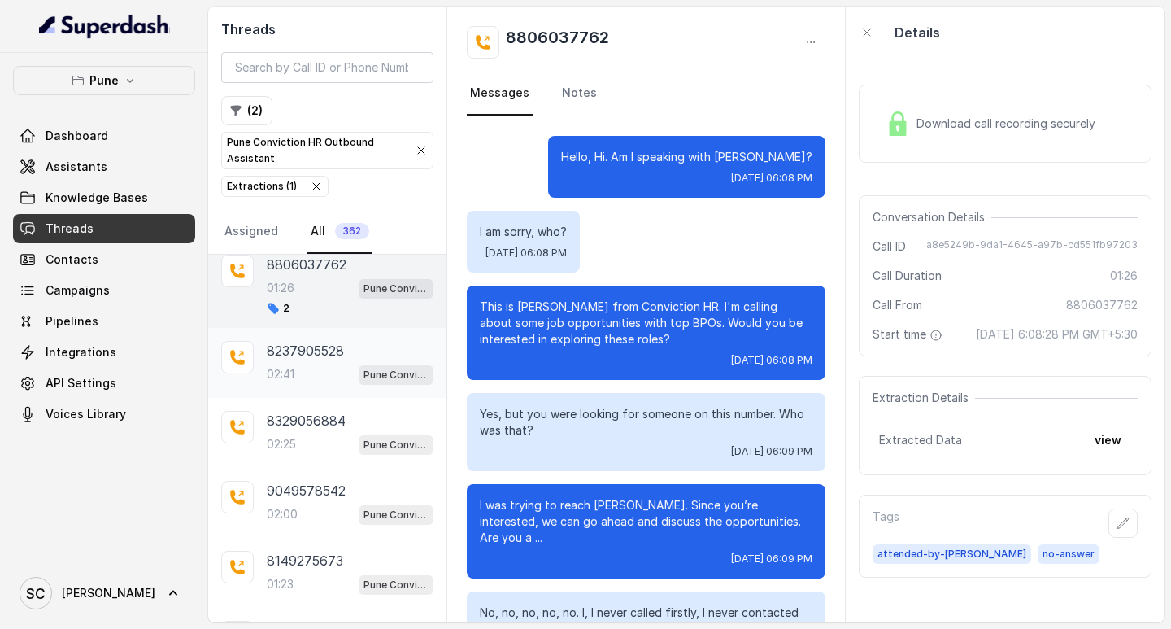
scroll to position [1538, 0]
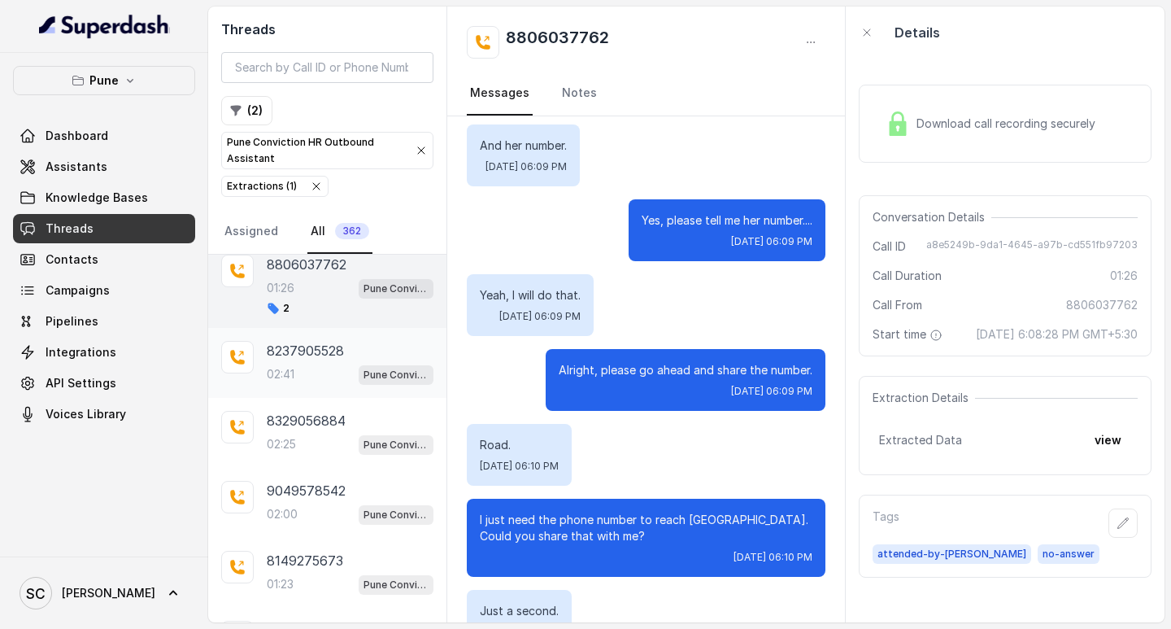
click at [339, 362] on div "8237905528 02:41 Pune Conviction HR Outbound Assistant" at bounding box center [350, 363] width 167 height 44
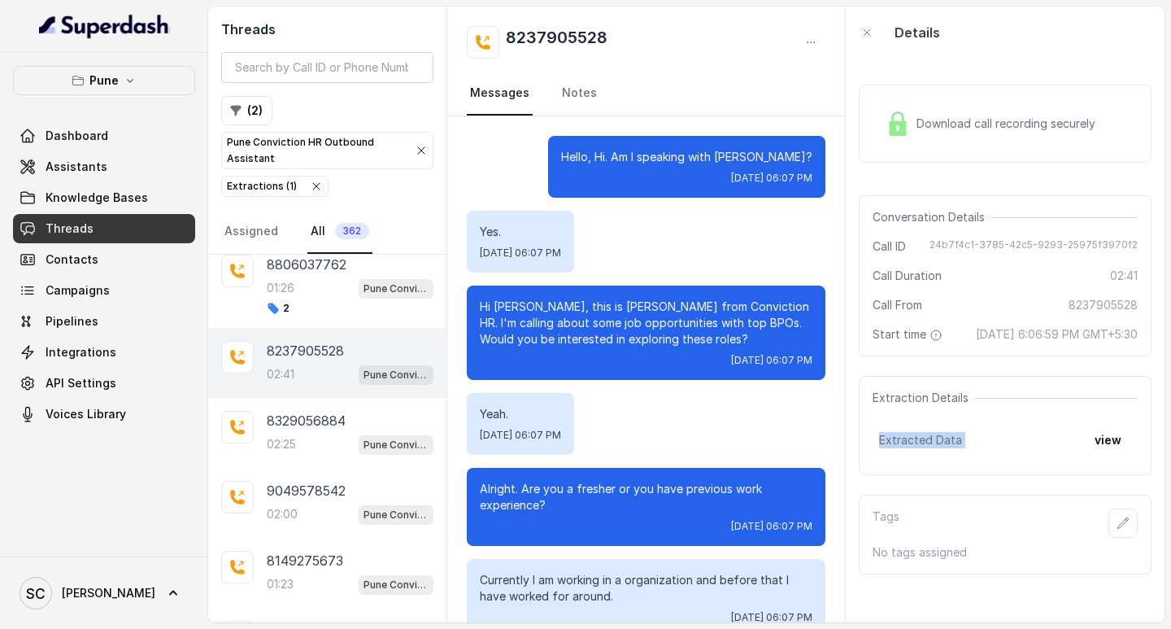
drag, startPoint x: 1089, startPoint y: 428, endPoint x: 1093, endPoint y: 418, distance: 10.3
click at [1092, 420] on div "Extraction Details Extracted Data view" at bounding box center [1005, 425] width 293 height 99
click at [279, 349] on p "8237905528" at bounding box center [305, 351] width 77 height 20
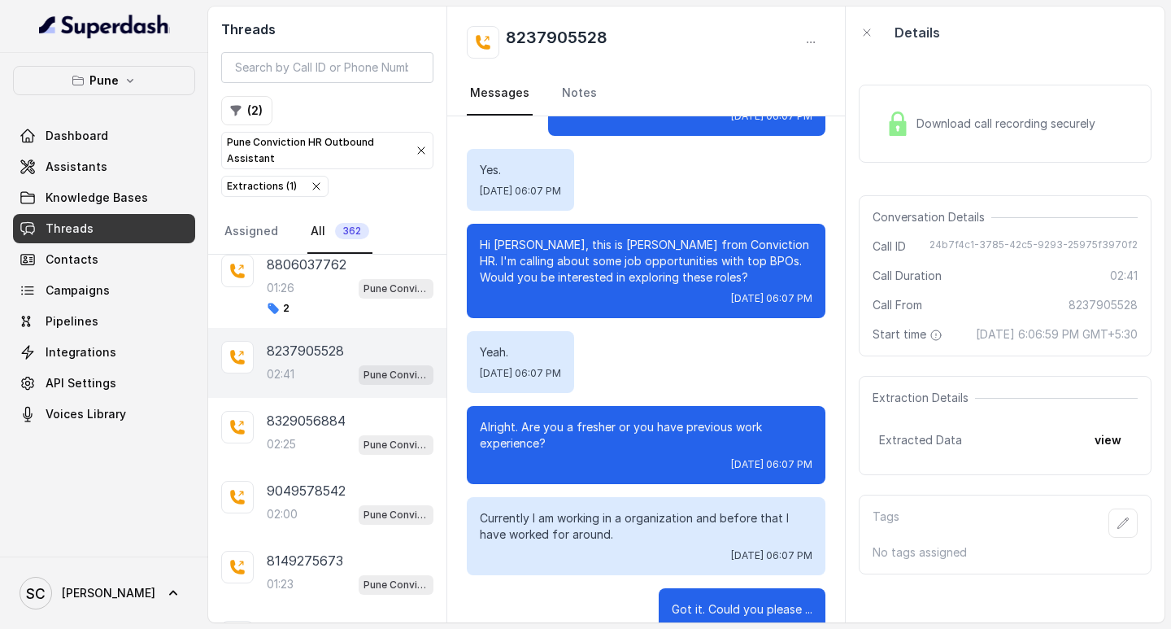
scroll to position [163, 0]
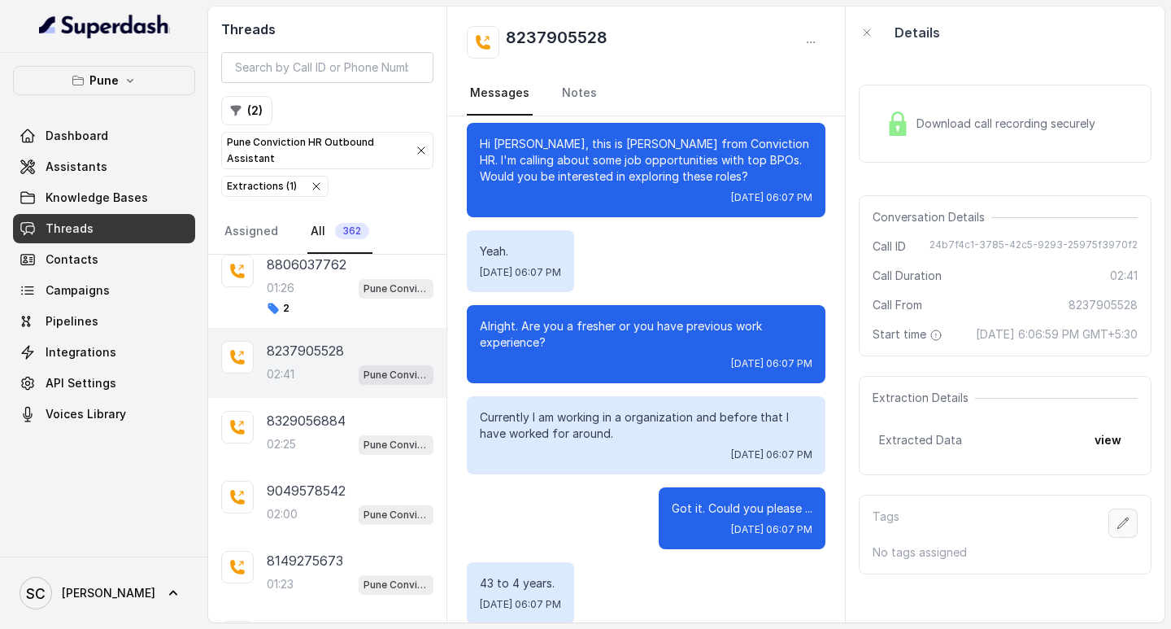
click at [1117, 530] on icon "button" at bounding box center [1123, 523] width 13 height 13
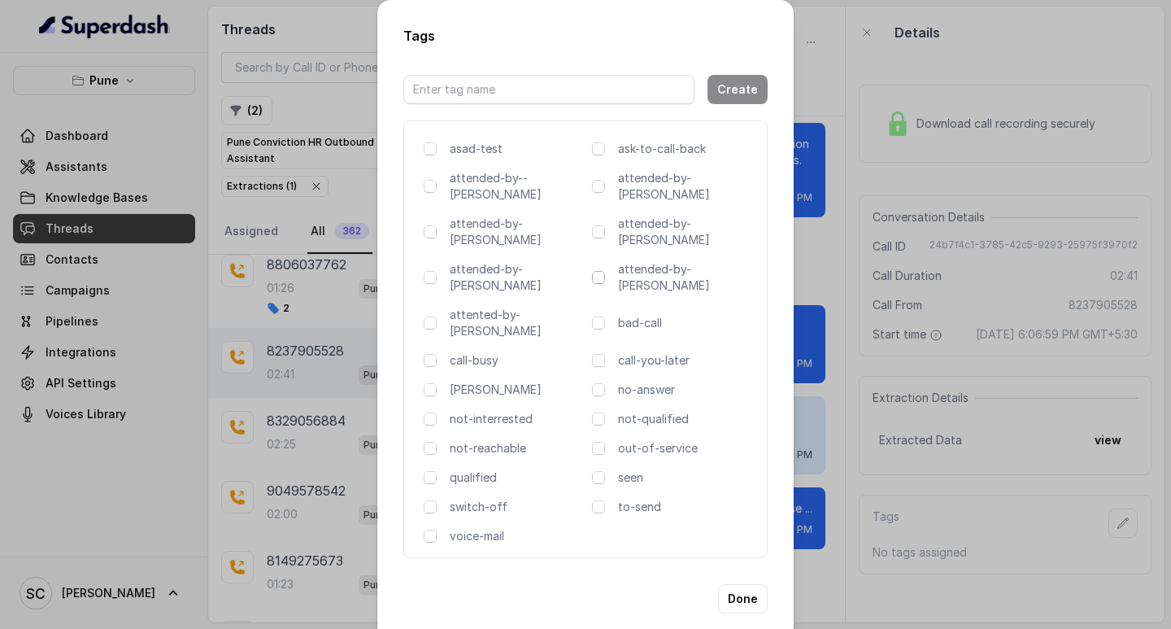
click at [602, 271] on span at bounding box center [598, 277] width 13 height 13
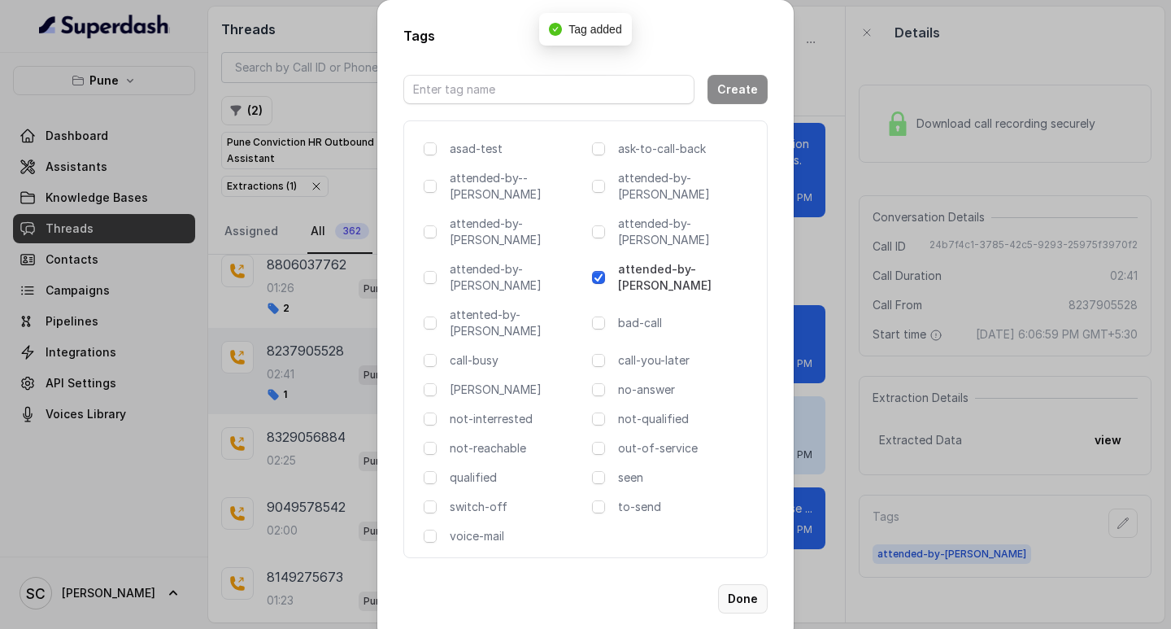
click at [749, 584] on button "Done" at bounding box center [743, 598] width 50 height 29
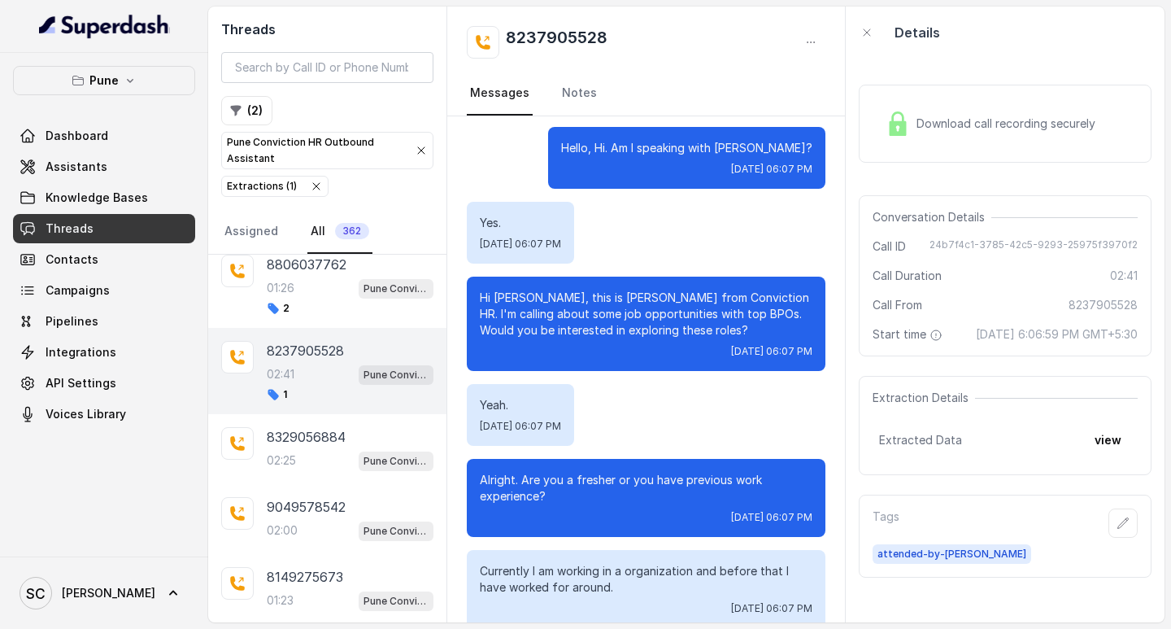
scroll to position [0, 0]
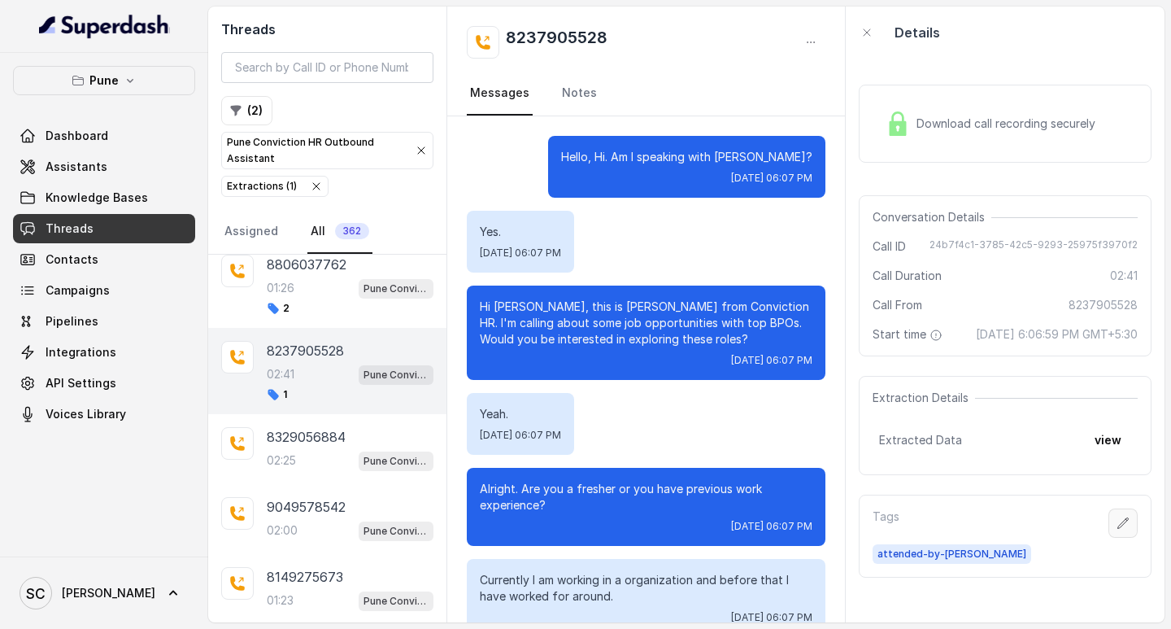
click at [1111, 528] on button "button" at bounding box center [1123, 522] width 29 height 29
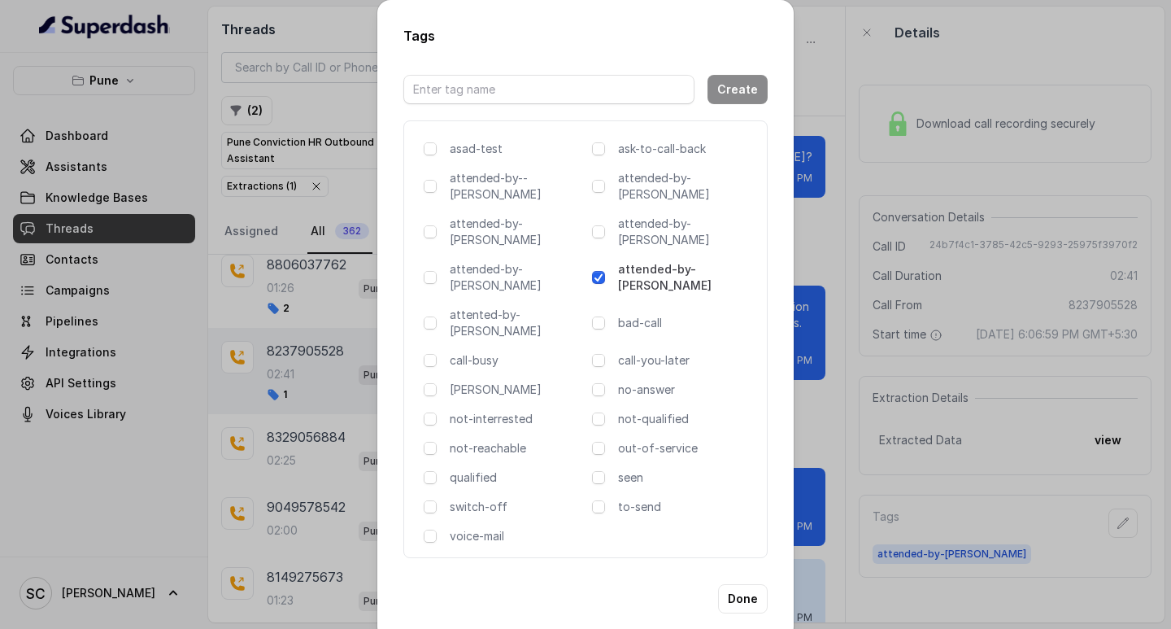
click at [591, 332] on div "asad-test ask-to-call-back attended-by--[PERSON_NAME] attended-by-[PERSON_NAME]…" at bounding box center [585, 339] width 364 height 438
click at [591, 333] on div "asad-test ask-to-call-back attended-by--[PERSON_NAME] attended-by-[PERSON_NAME]…" at bounding box center [585, 339] width 364 height 438
click at [592, 383] on span at bounding box center [598, 389] width 13 height 13
click at [748, 584] on button "Done" at bounding box center [743, 598] width 50 height 29
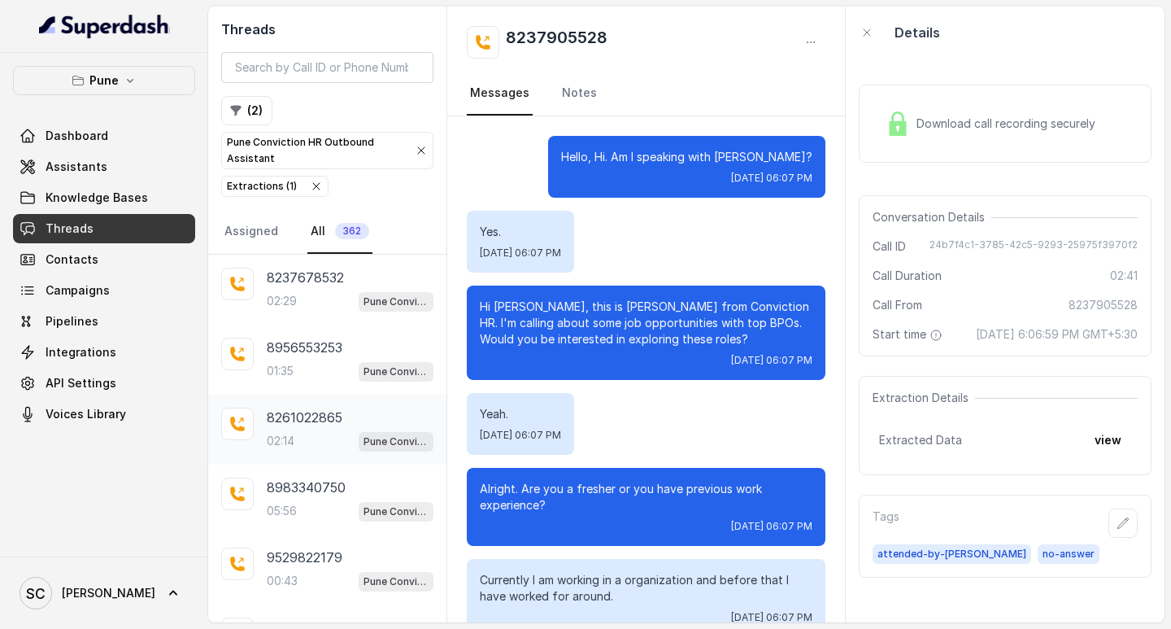
scroll to position [1861, 0]
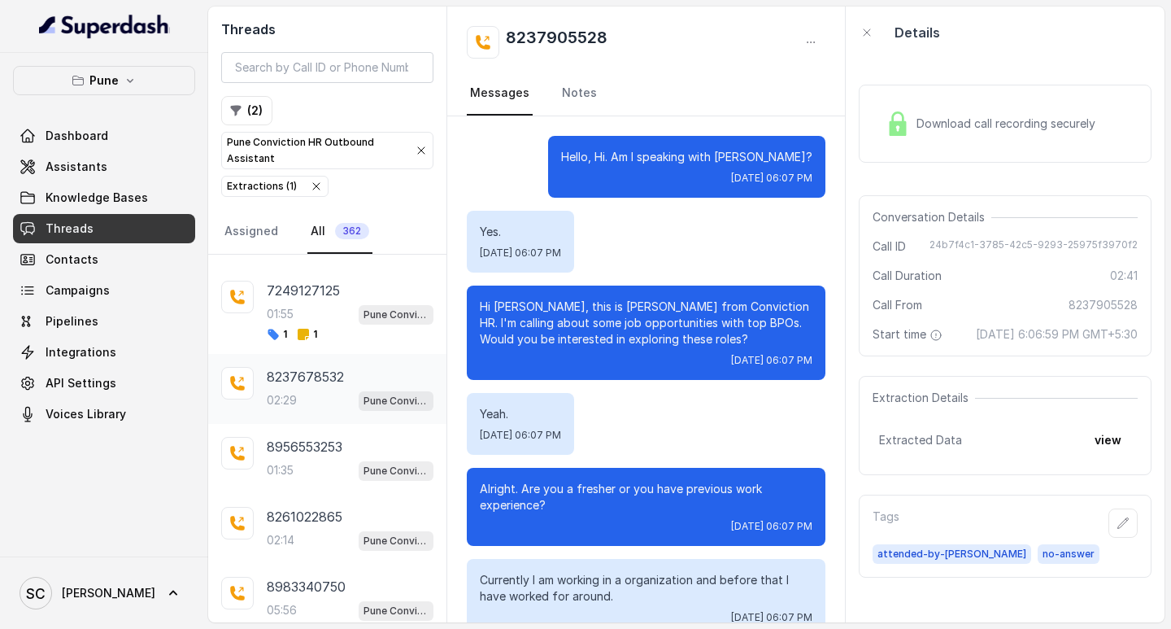
click at [323, 382] on p "8237678532" at bounding box center [305, 377] width 77 height 20
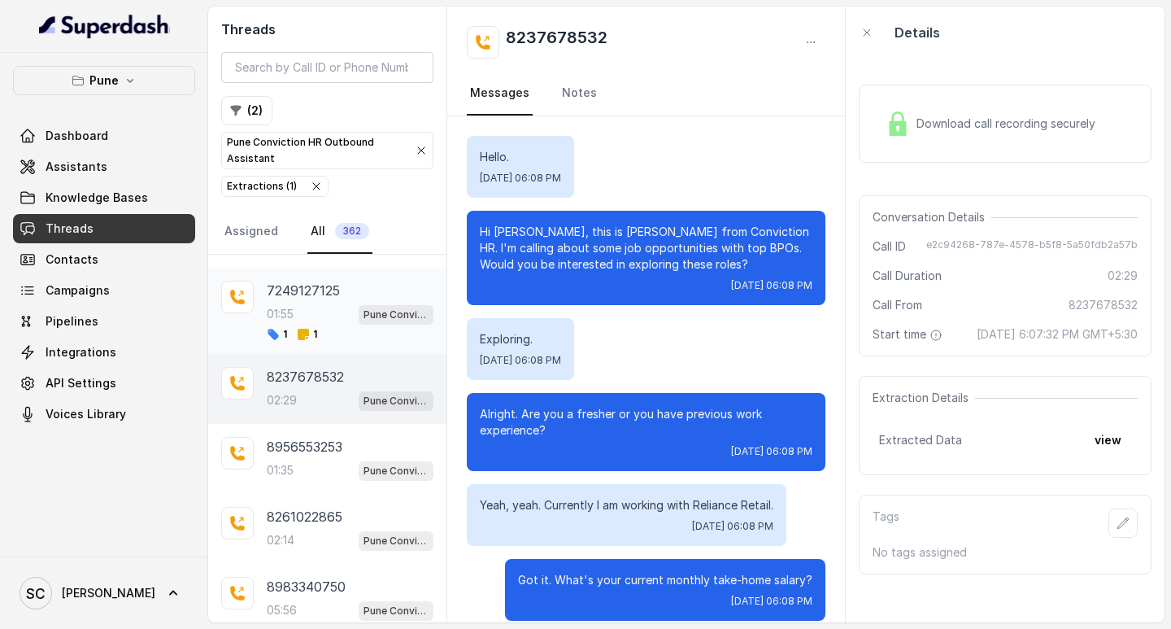
click at [316, 306] on div "01:55 Pune Conviction HR Outbound Assistant" at bounding box center [350, 313] width 167 height 21
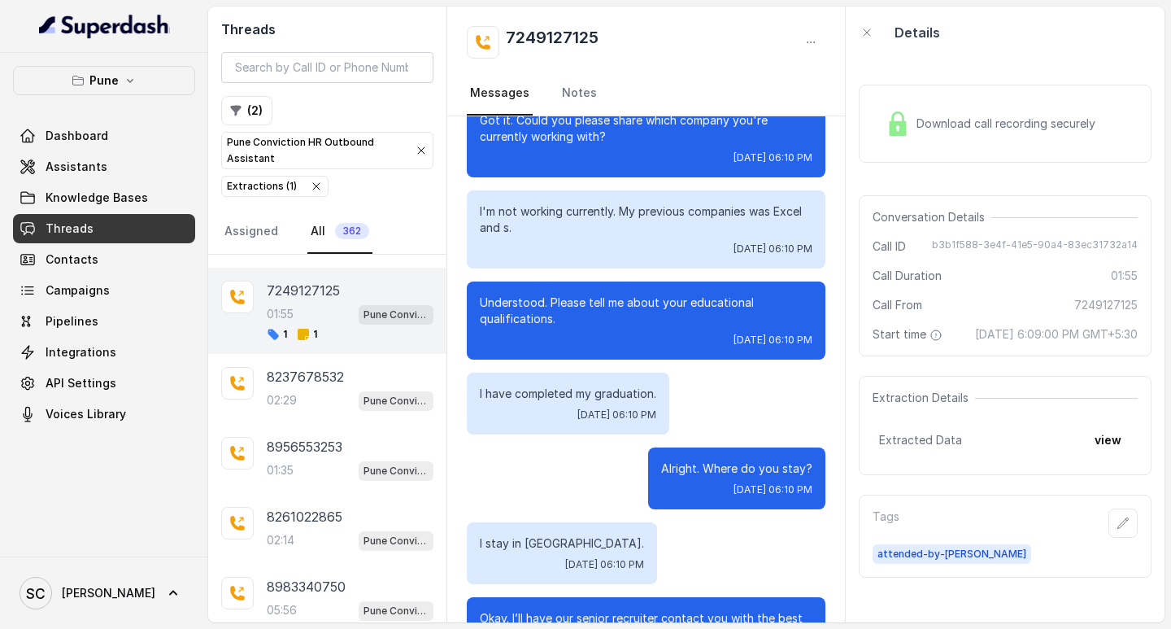
scroll to position [1227, 0]
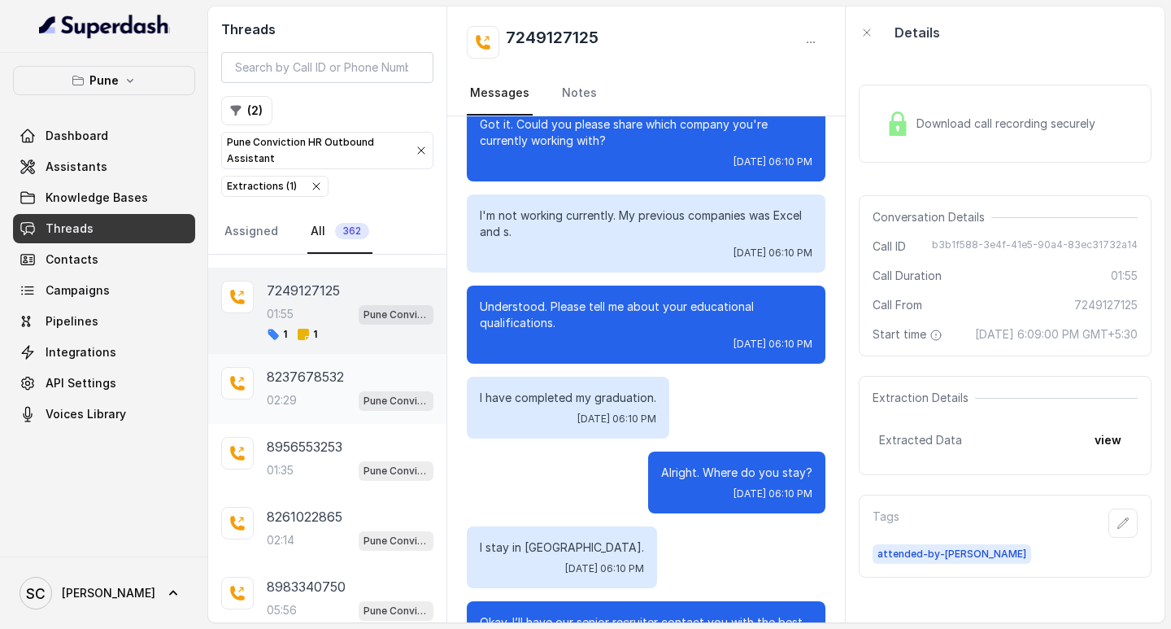
drag, startPoint x: 282, startPoint y: 381, endPoint x: 342, endPoint y: 380, distance: 59.4
click at [283, 380] on p "8237678532" at bounding box center [305, 377] width 77 height 20
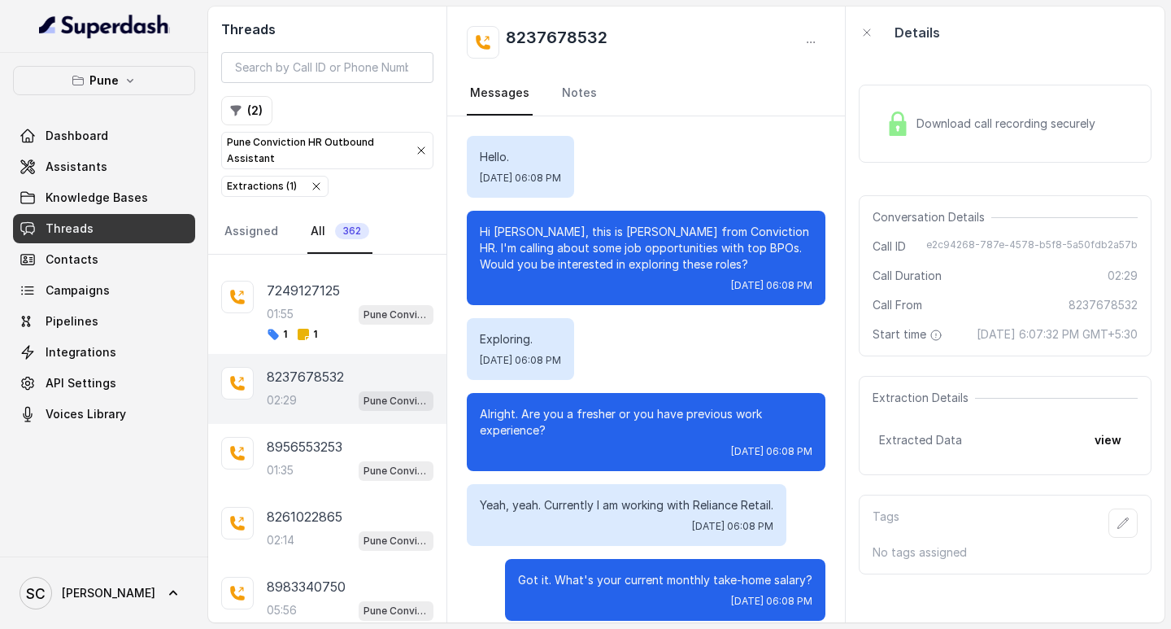
scroll to position [1934, 0]
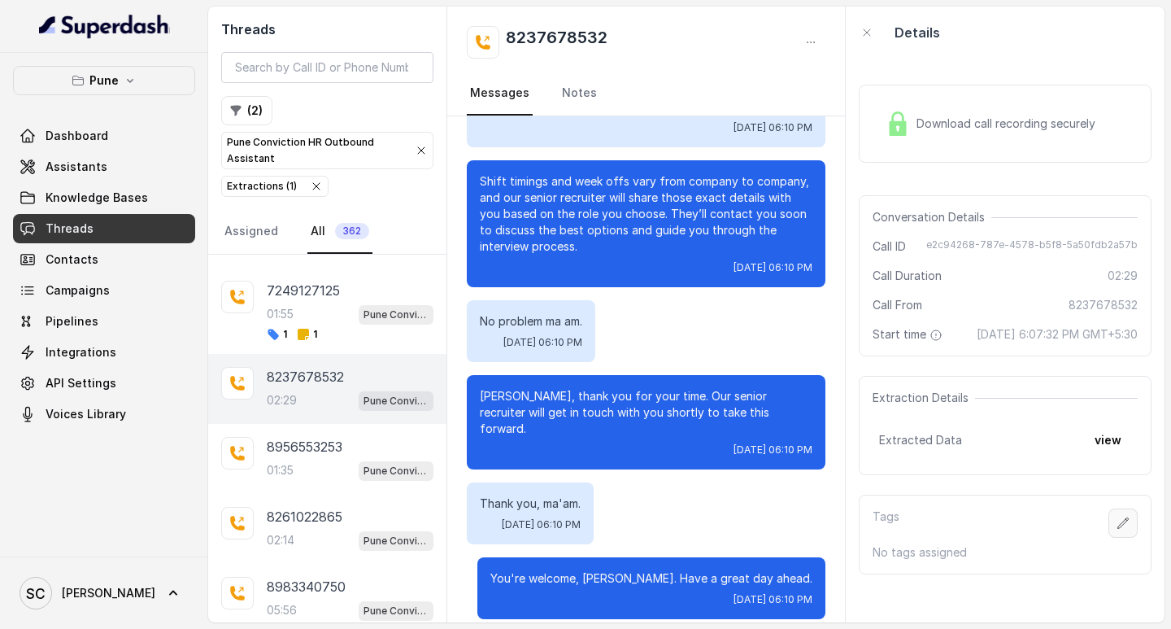
click at [1117, 530] on icon "button" at bounding box center [1123, 523] width 13 height 13
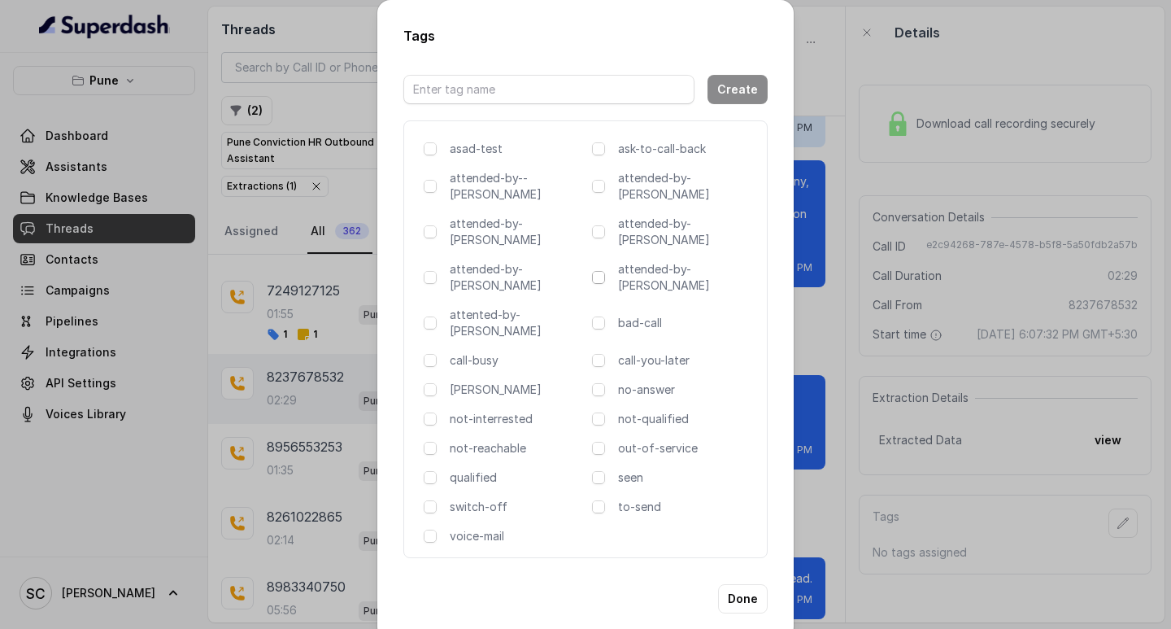
click at [596, 271] on span at bounding box center [598, 277] width 13 height 13
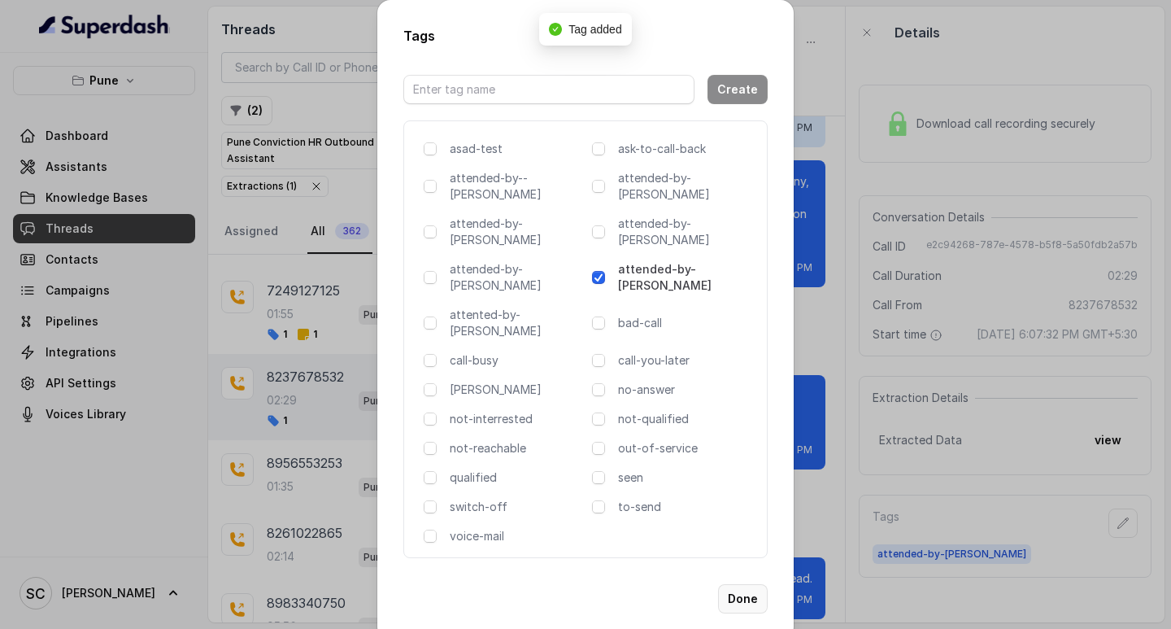
click at [751, 584] on button "Done" at bounding box center [743, 598] width 50 height 29
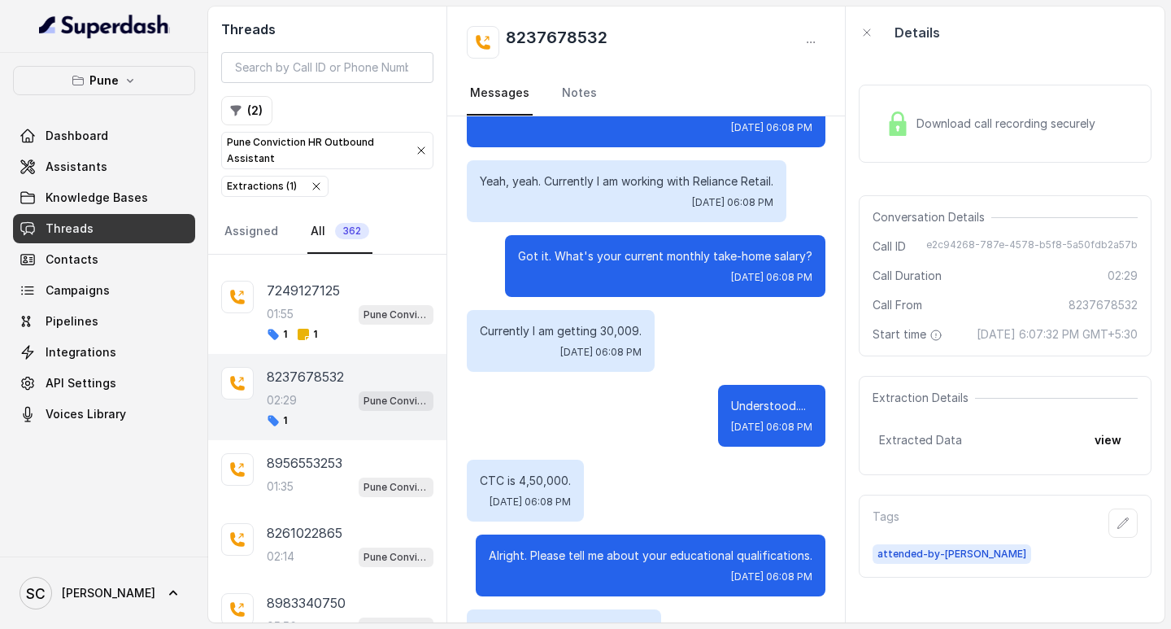
scroll to position [0, 0]
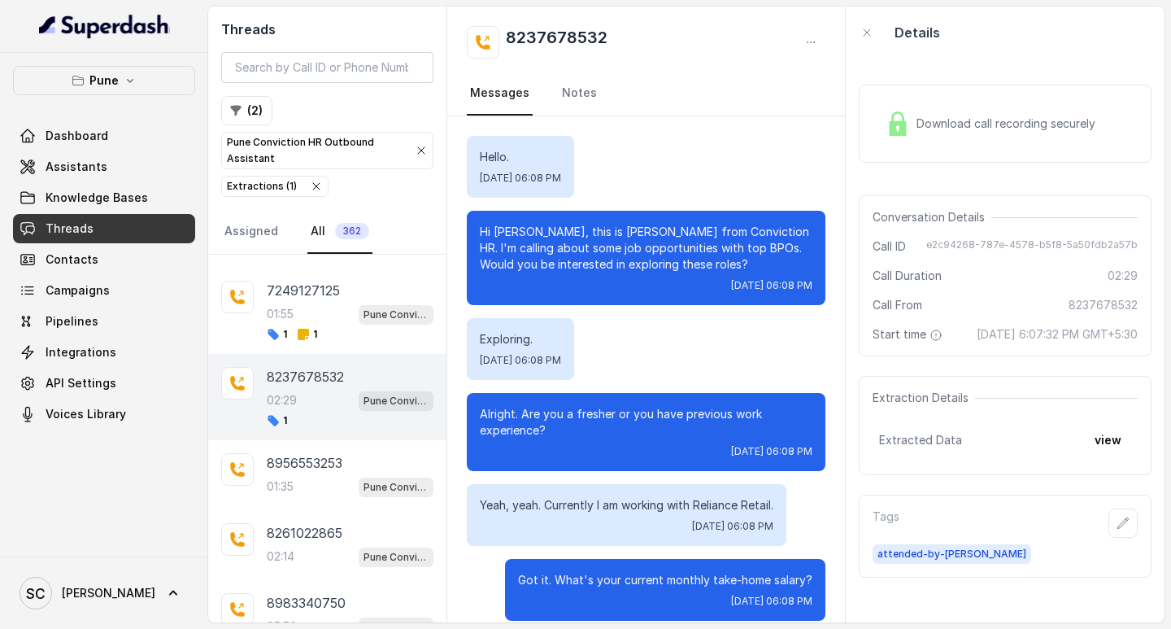
click at [693, 331] on div "Exploring. [DATE] 06:08 PM" at bounding box center [646, 349] width 359 height 62
click at [539, 36] on h2 "8237678532" at bounding box center [557, 42] width 102 height 33
click at [678, 330] on div "Exploring. [DATE] 06:08 PM" at bounding box center [646, 349] width 359 height 62
click at [1117, 530] on icon "button" at bounding box center [1123, 523] width 13 height 13
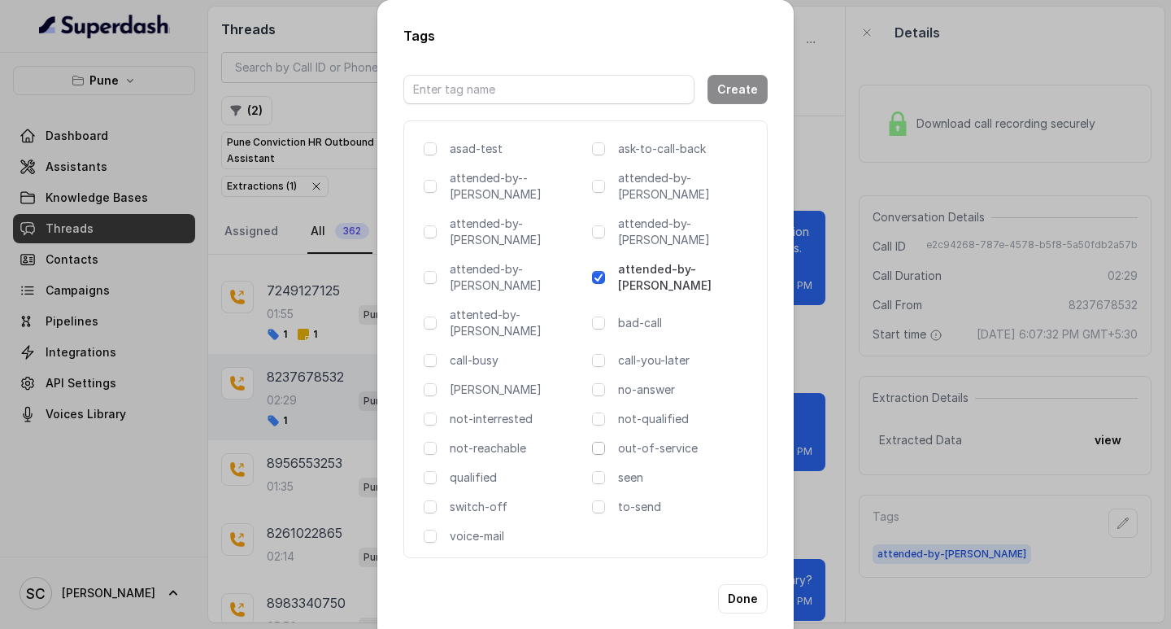
click at [602, 442] on span at bounding box center [598, 448] width 13 height 13
click at [728, 584] on button "Done" at bounding box center [743, 598] width 50 height 29
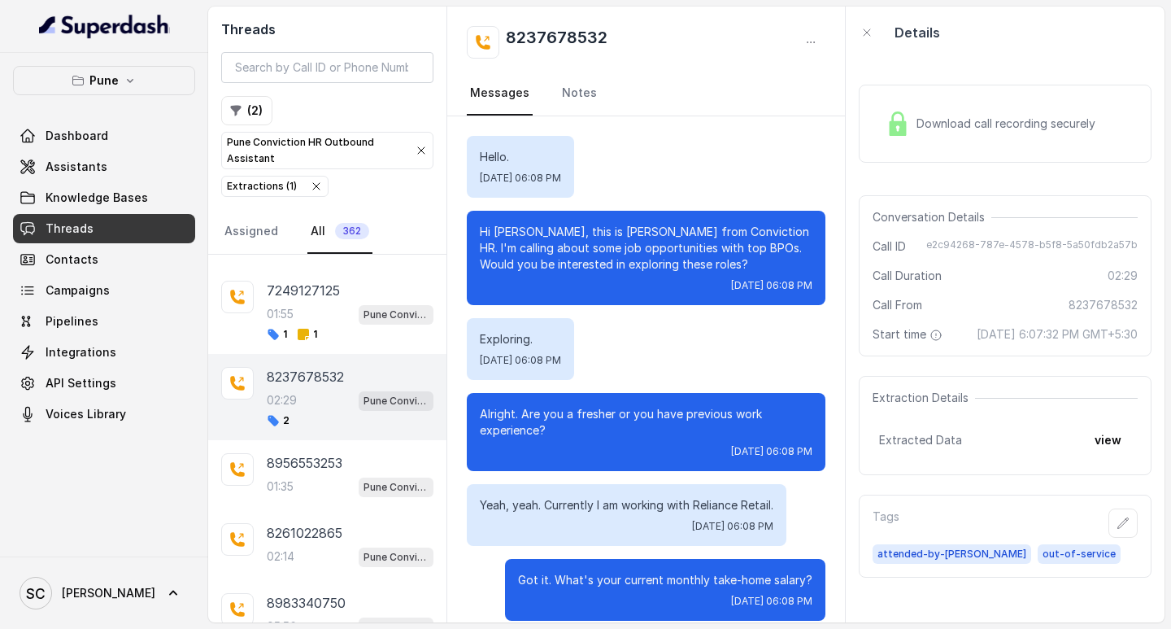
click at [531, 36] on h2 "8237678532" at bounding box center [557, 42] width 102 height 33
copy h2 "8237678532"
click at [278, 462] on p "8956553253" at bounding box center [305, 463] width 76 height 20
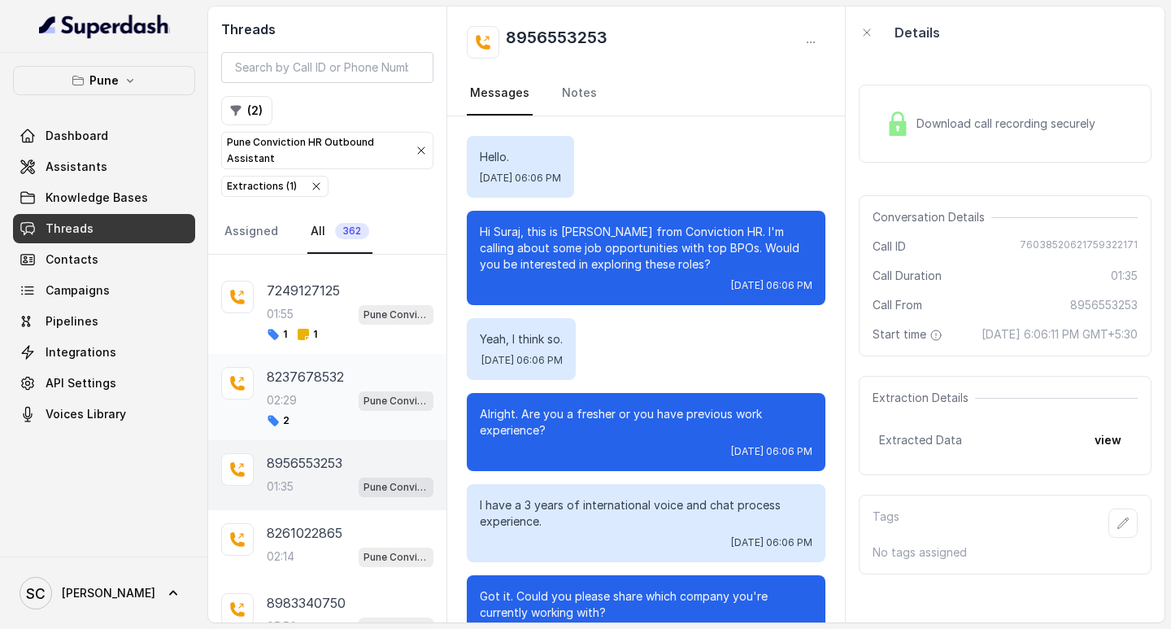
click at [331, 408] on div "02:29 Pune Conviction HR Outbound Assistant" at bounding box center [350, 400] width 167 height 21
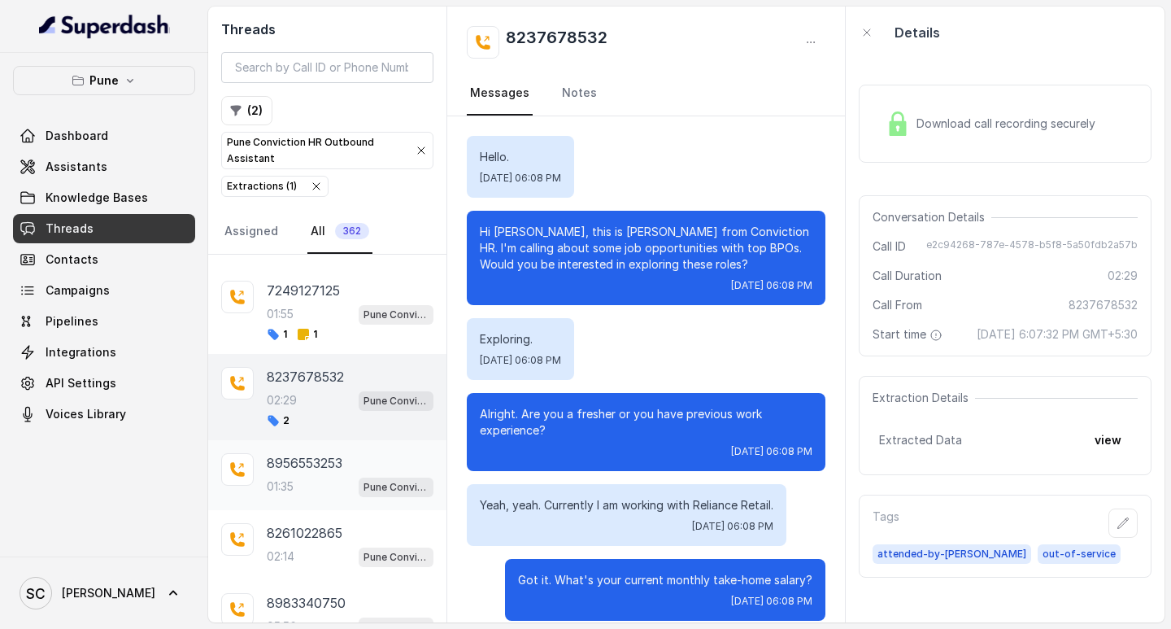
drag, startPoint x: 286, startPoint y: 448, endPoint x: 286, endPoint y: 473, distance: 24.4
click at [286, 455] on div "8956553253 01:35 Pune Conviction HR Outbound Assistant" at bounding box center [327, 475] width 238 height 70
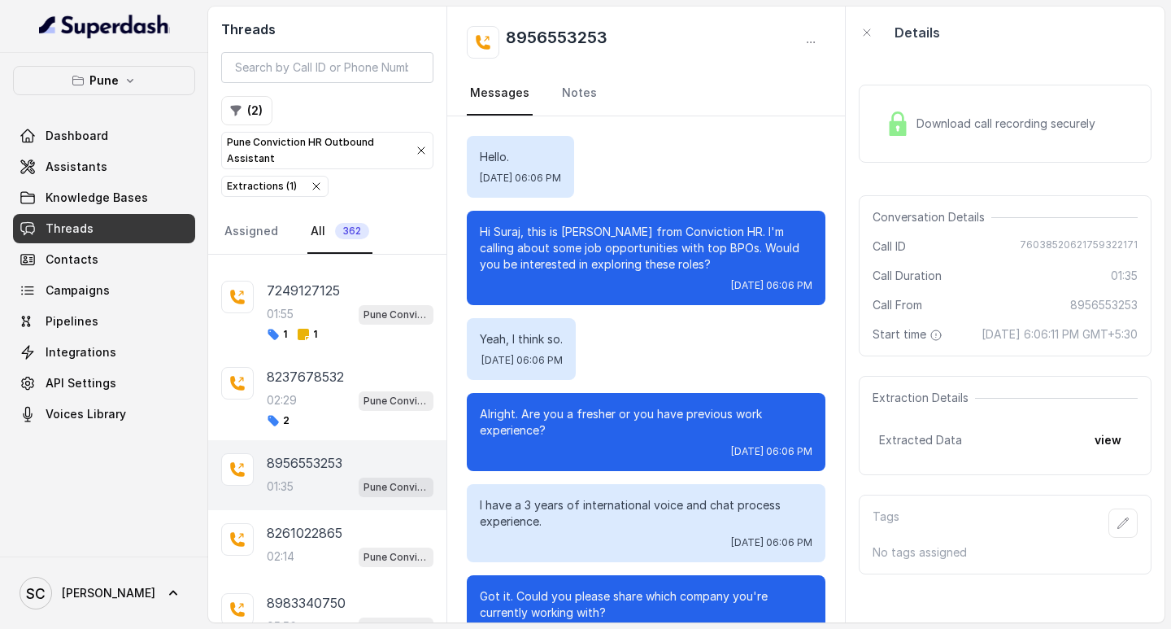
click at [563, 360] on span "[DATE] 06:06 PM" at bounding box center [522, 360] width 81 height 13
click at [50, 506] on div "Pune Dashboard Assistants Knowledge Bases Threads Contacts Campaigns Pipelines …" at bounding box center [104, 305] width 208 height 504
click at [478, 230] on div "Hi Suraj, this is [PERSON_NAME] from Conviction HR. I'm calling about some job …" at bounding box center [646, 258] width 359 height 94
click at [240, 148] on p "Pune Conviction HR Outbound Assistant" at bounding box center [314, 150] width 175 height 33
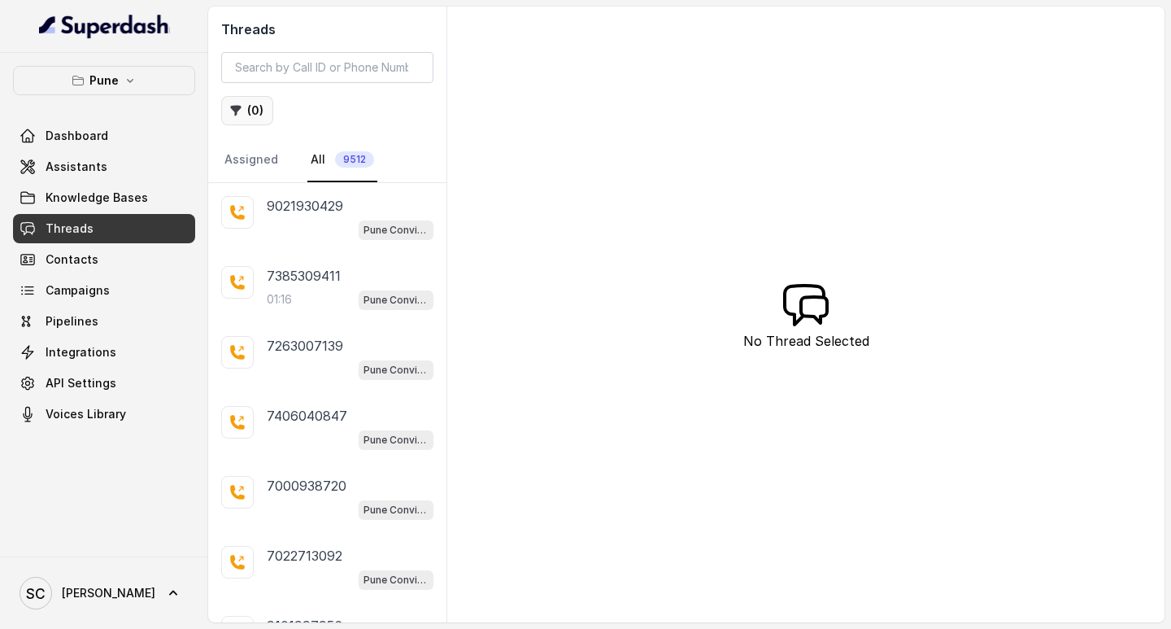
click at [254, 112] on button "( 0 )" at bounding box center [247, 110] width 52 height 29
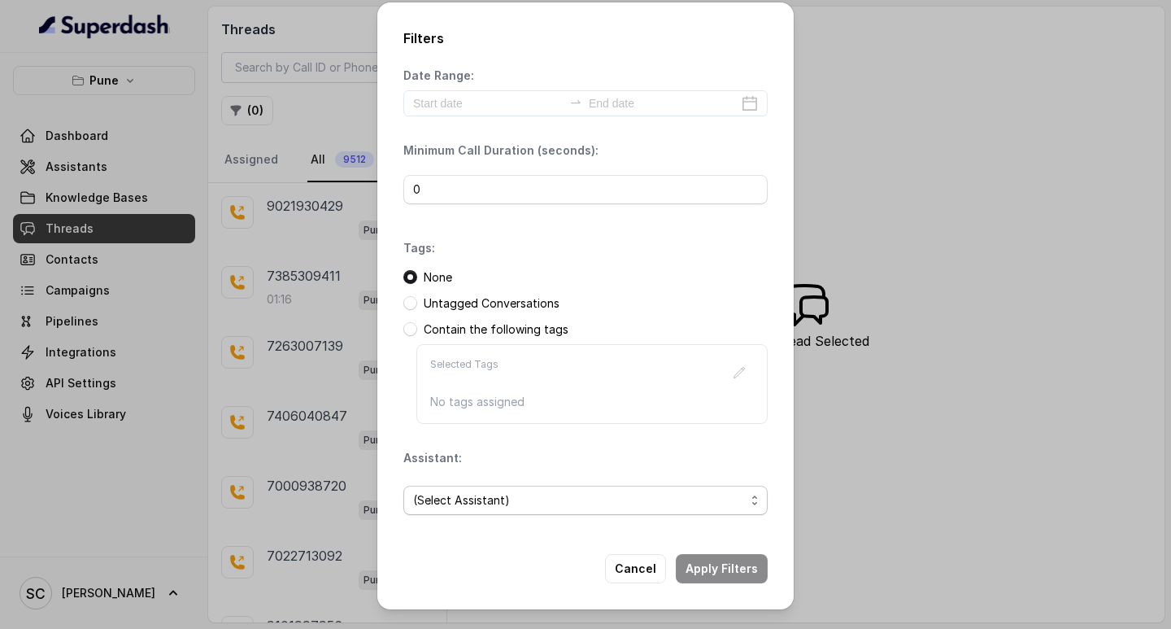
click at [576, 503] on span "(Select Assistant)" at bounding box center [579, 501] width 332 height 20
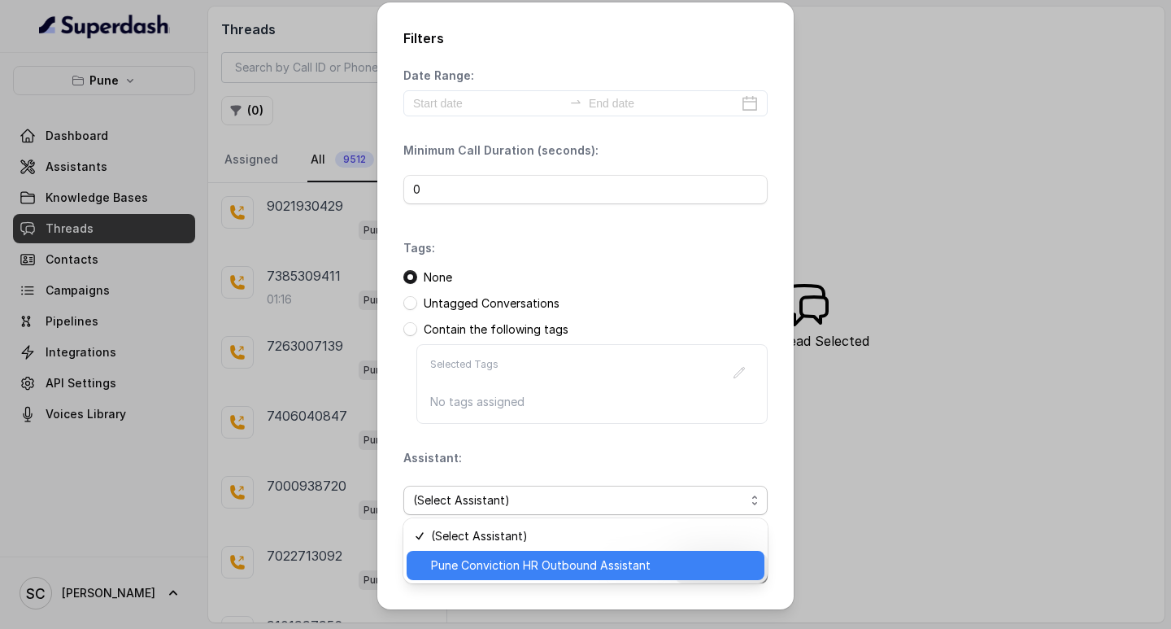
click at [499, 567] on span "Pune Conviction HR Outbound Assistant" at bounding box center [593, 566] width 324 height 20
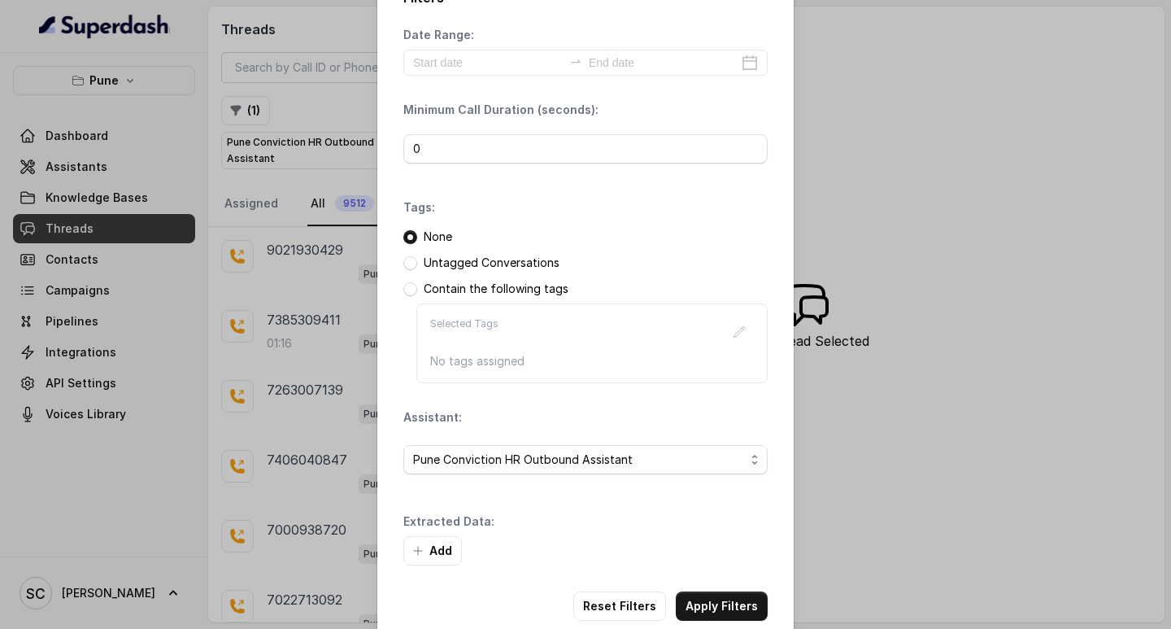
scroll to position [69, 0]
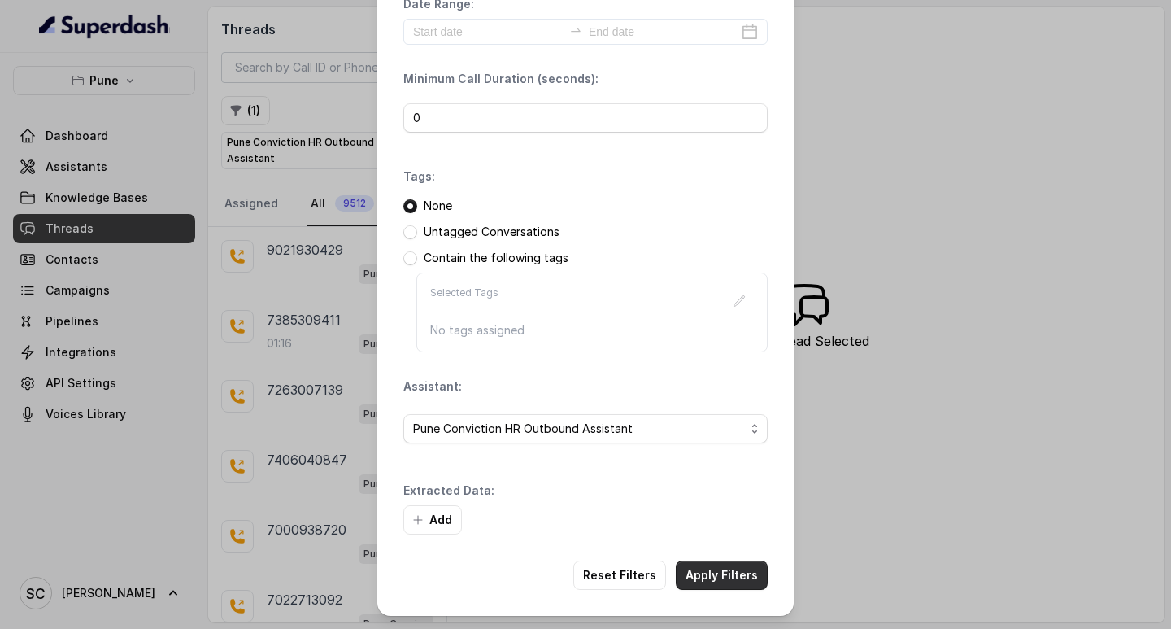
click at [700, 578] on button "Apply Filters" at bounding box center [722, 574] width 92 height 29
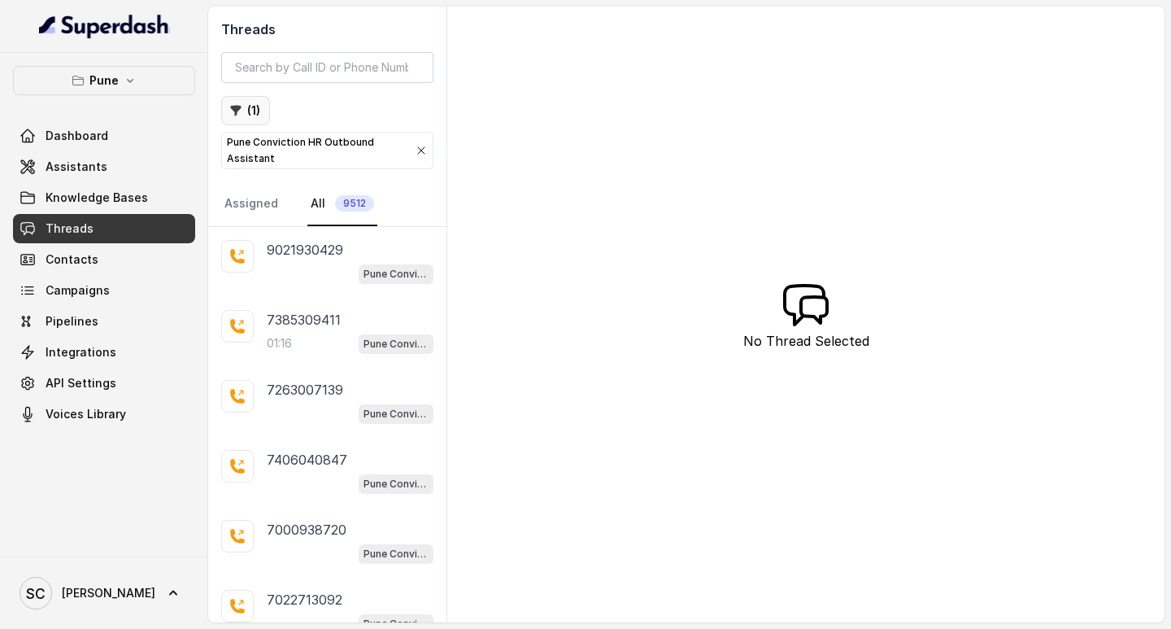
click at [248, 104] on button "( 1 )" at bounding box center [245, 110] width 49 height 29
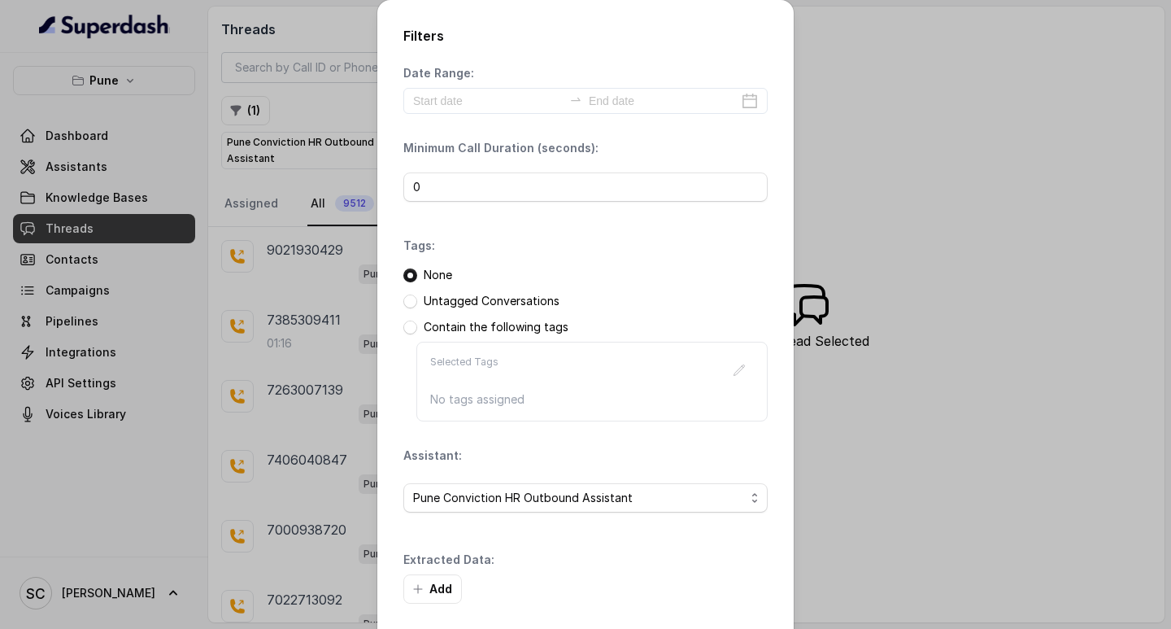
scroll to position [69, 0]
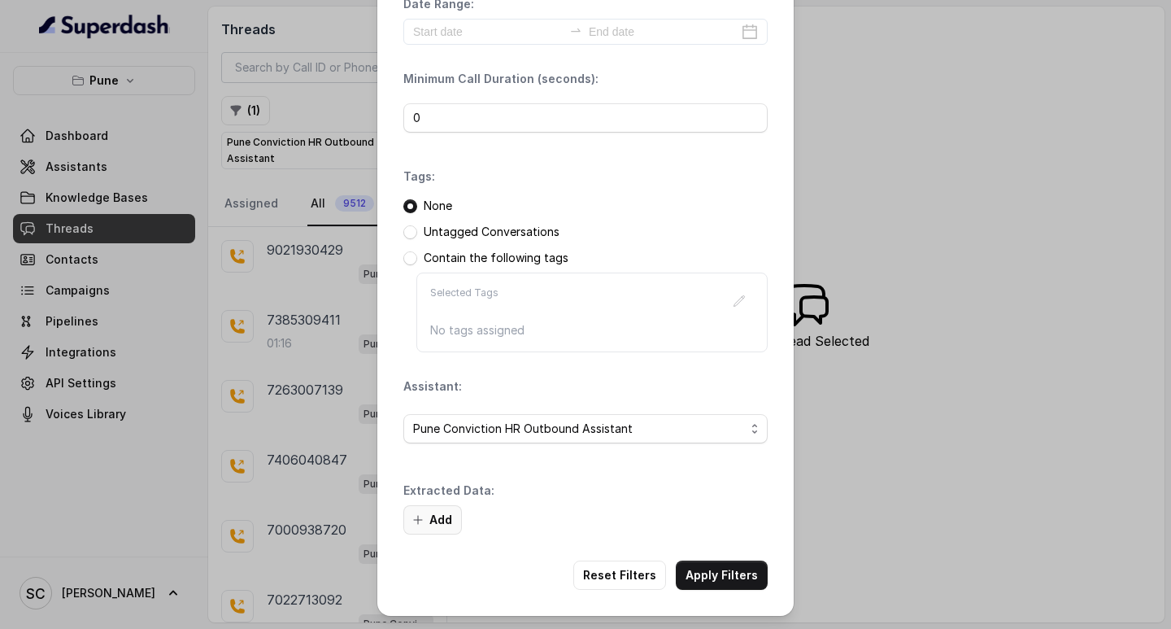
click at [426, 509] on button "Add" at bounding box center [432, 519] width 59 height 29
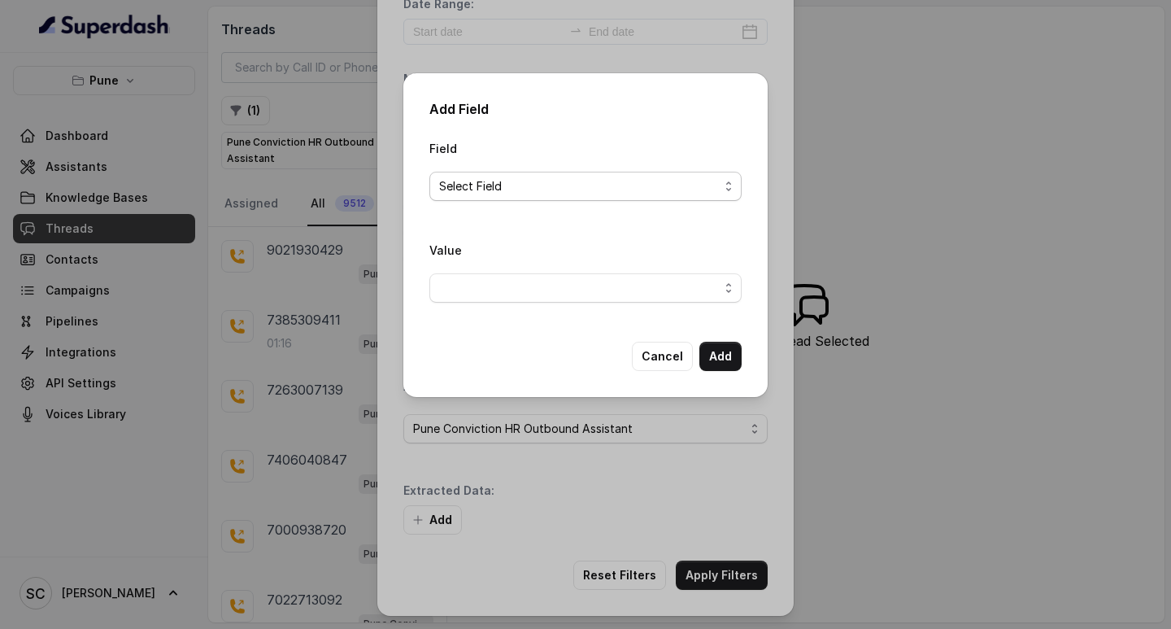
click at [491, 188] on span "Select Field" at bounding box center [579, 187] width 280 height 20
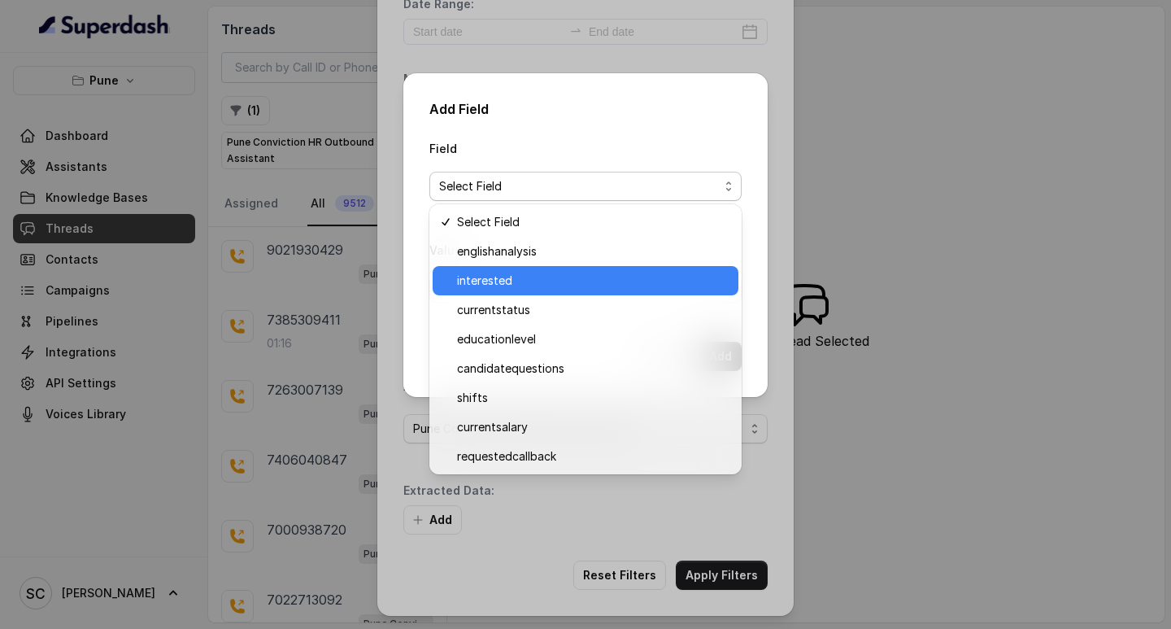
click at [465, 288] on span "interested" at bounding box center [593, 281] width 272 height 20
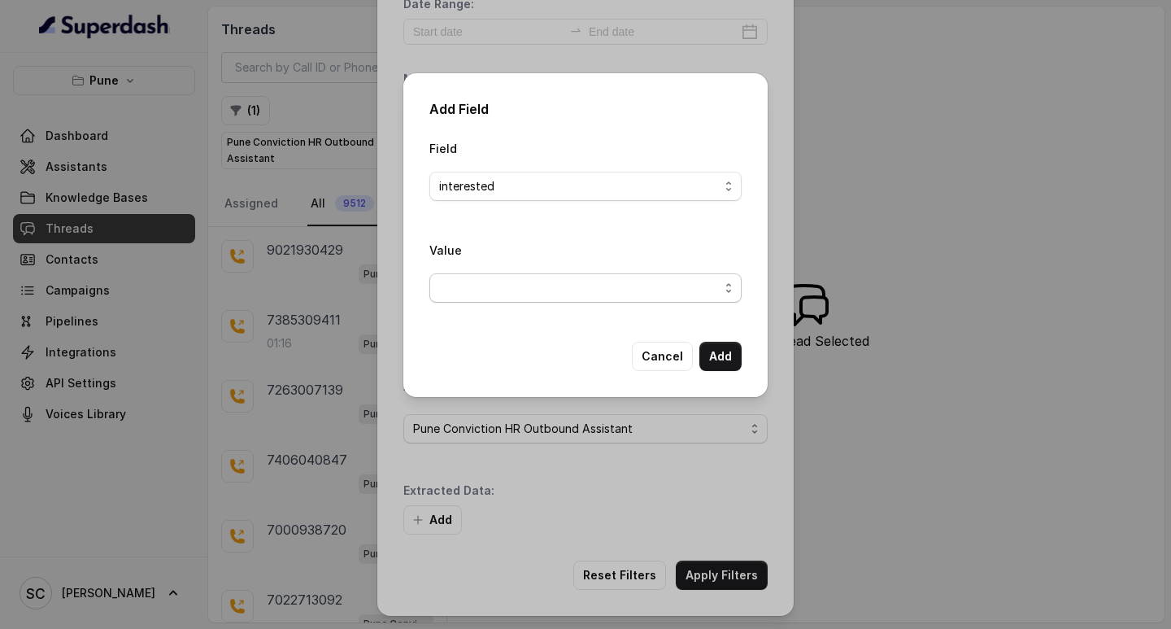
click at [465, 289] on span "button" at bounding box center [586, 287] width 312 height 29
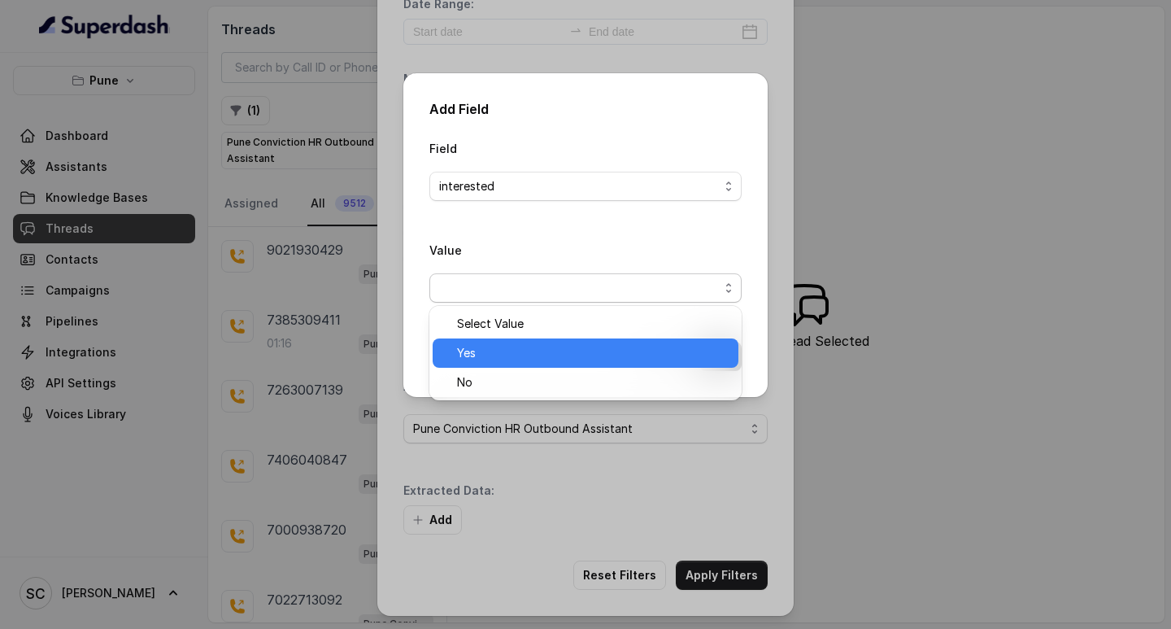
click at [449, 348] on div "Yes" at bounding box center [586, 352] width 306 height 29
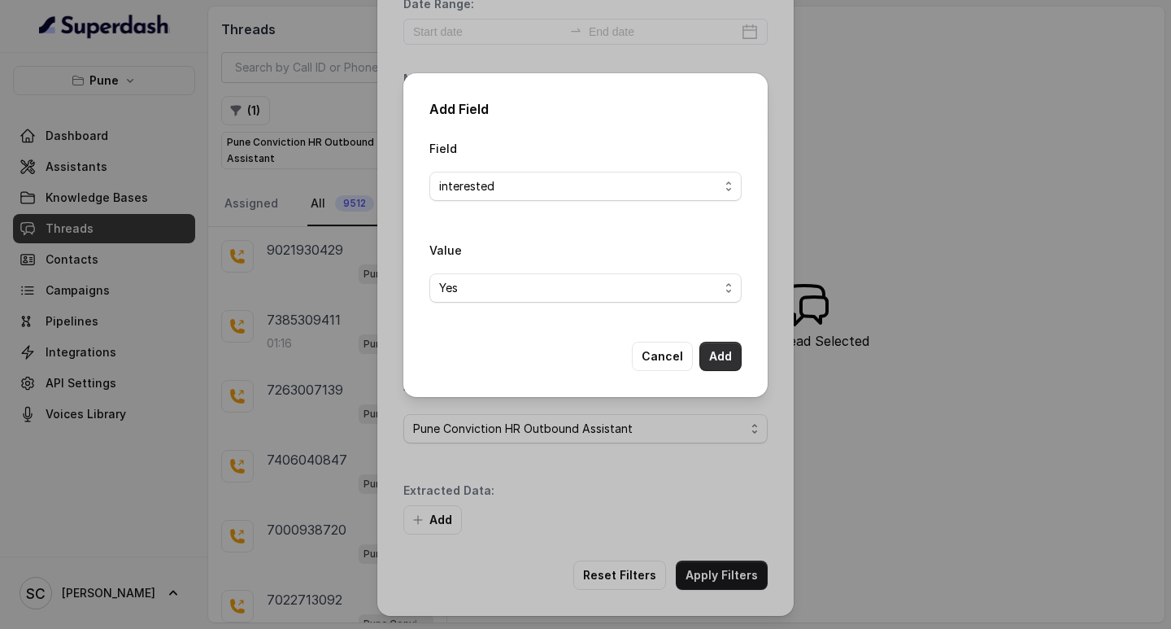
click at [713, 351] on button "Add" at bounding box center [721, 356] width 42 height 29
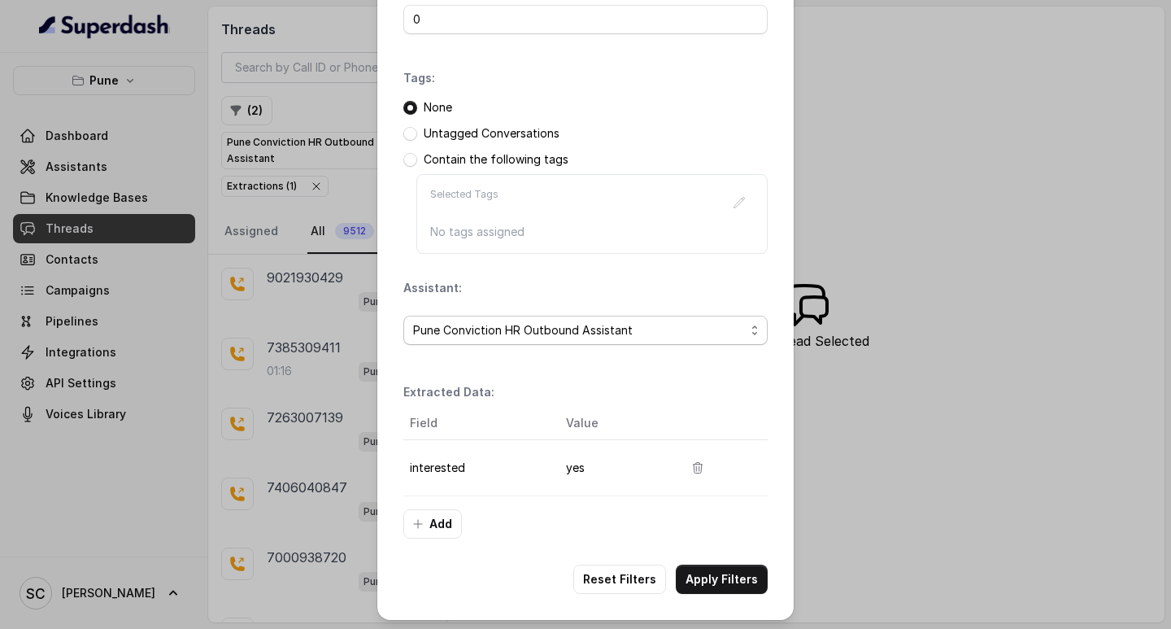
scroll to position [172, 0]
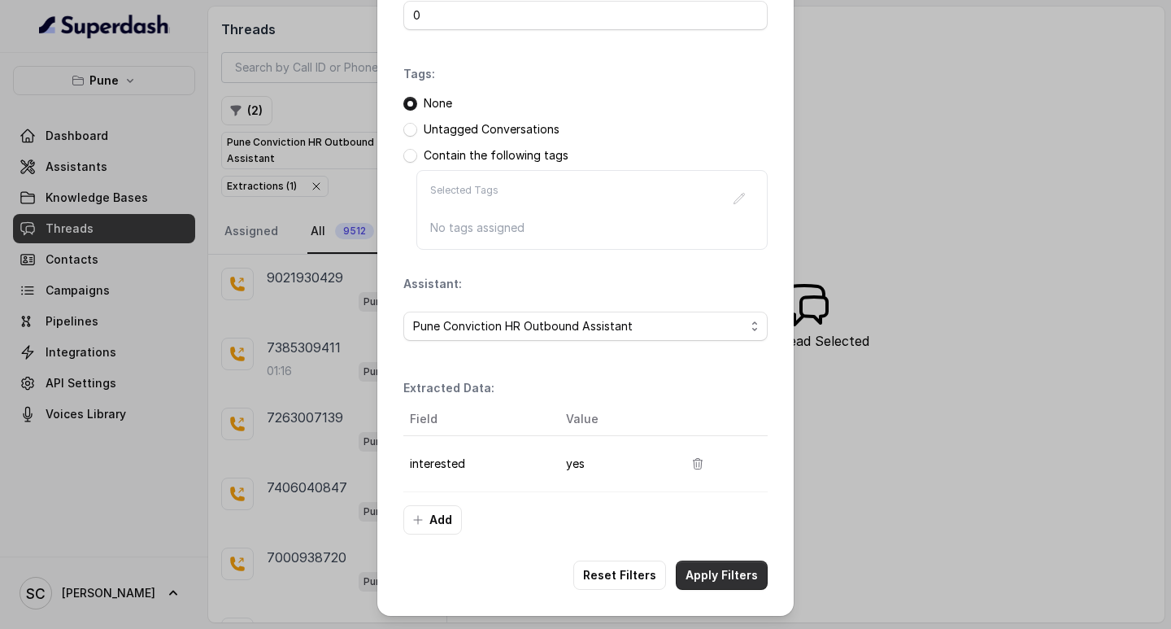
click at [688, 574] on button "Apply Filters" at bounding box center [722, 574] width 92 height 29
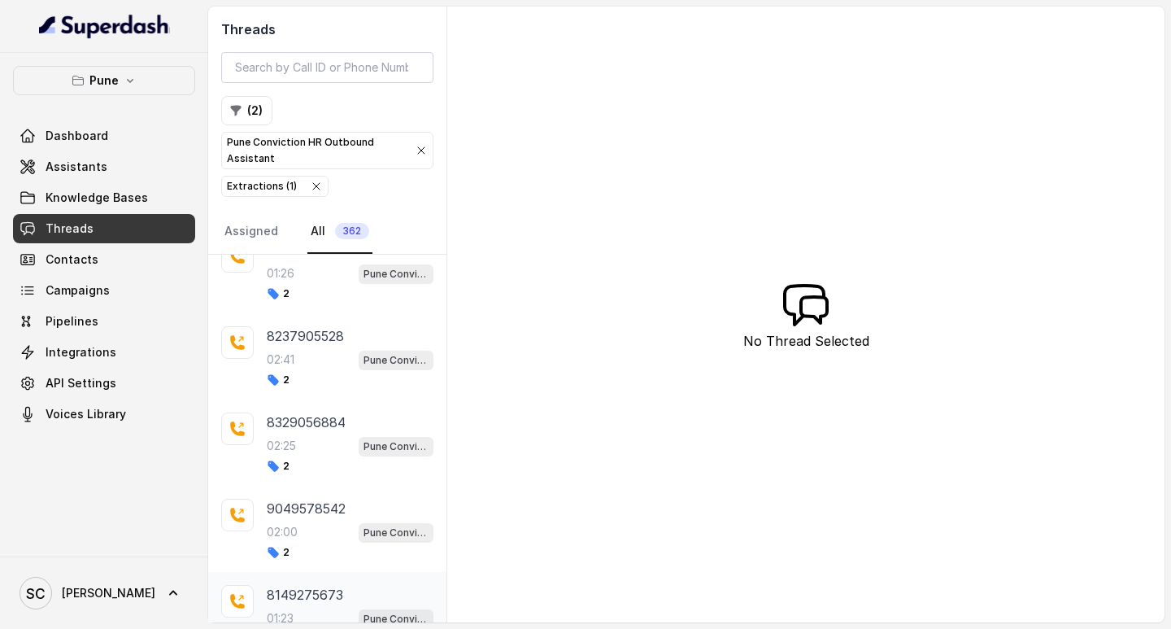
scroll to position [475, 0]
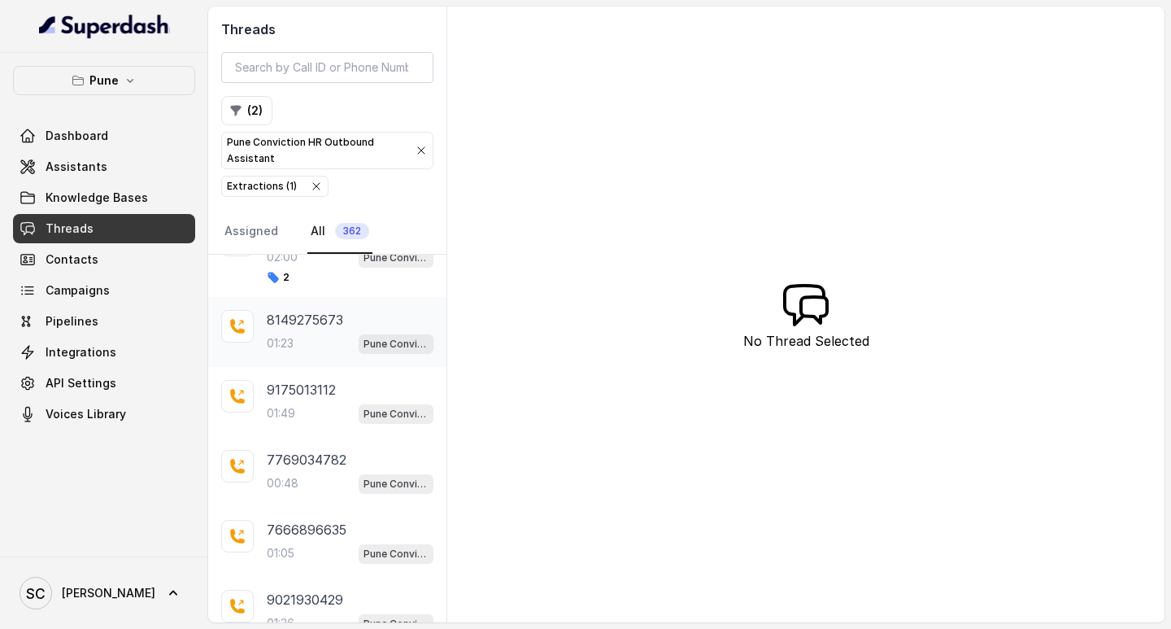
click at [319, 318] on p "8149275673" at bounding box center [305, 320] width 76 height 20
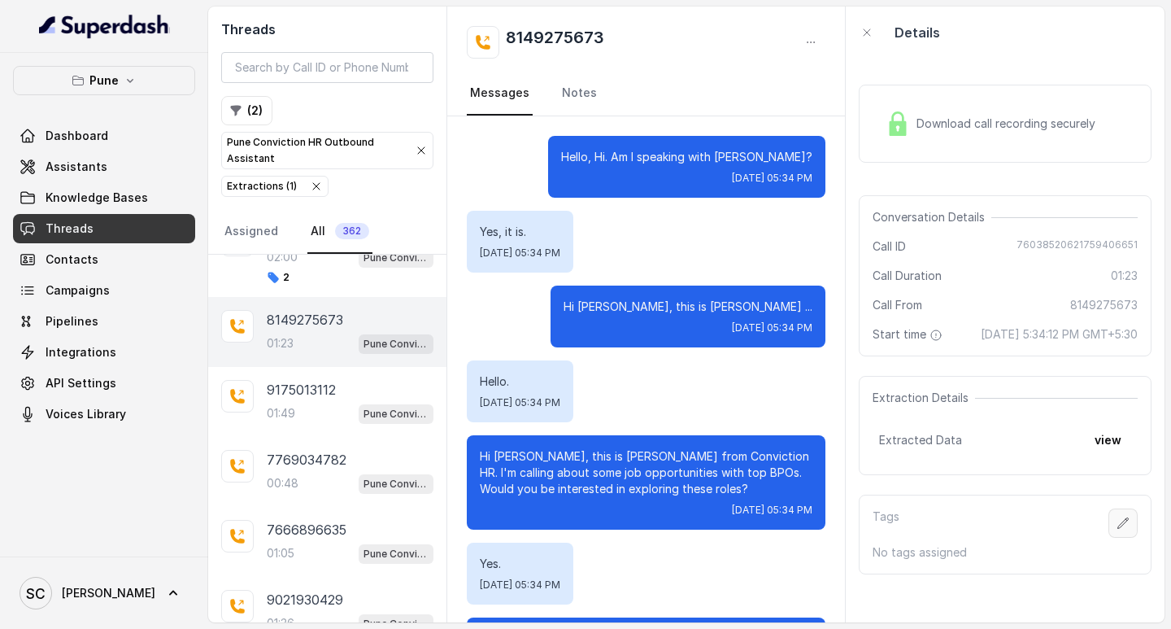
click at [1110, 532] on button "button" at bounding box center [1123, 522] width 29 height 29
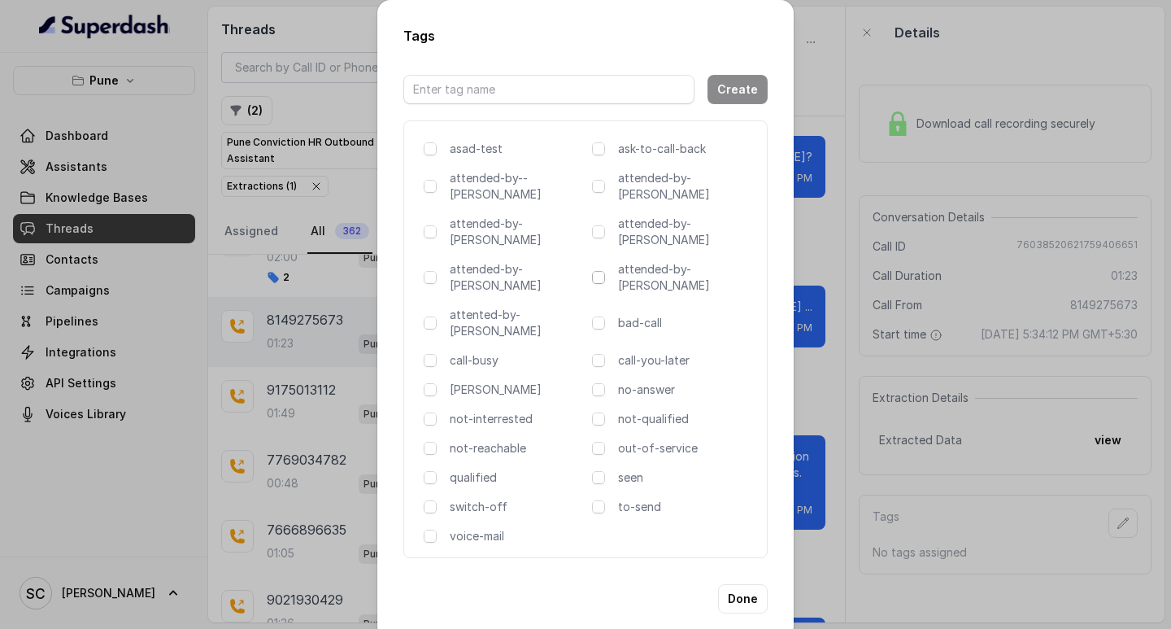
click at [592, 271] on span at bounding box center [598, 277] width 13 height 13
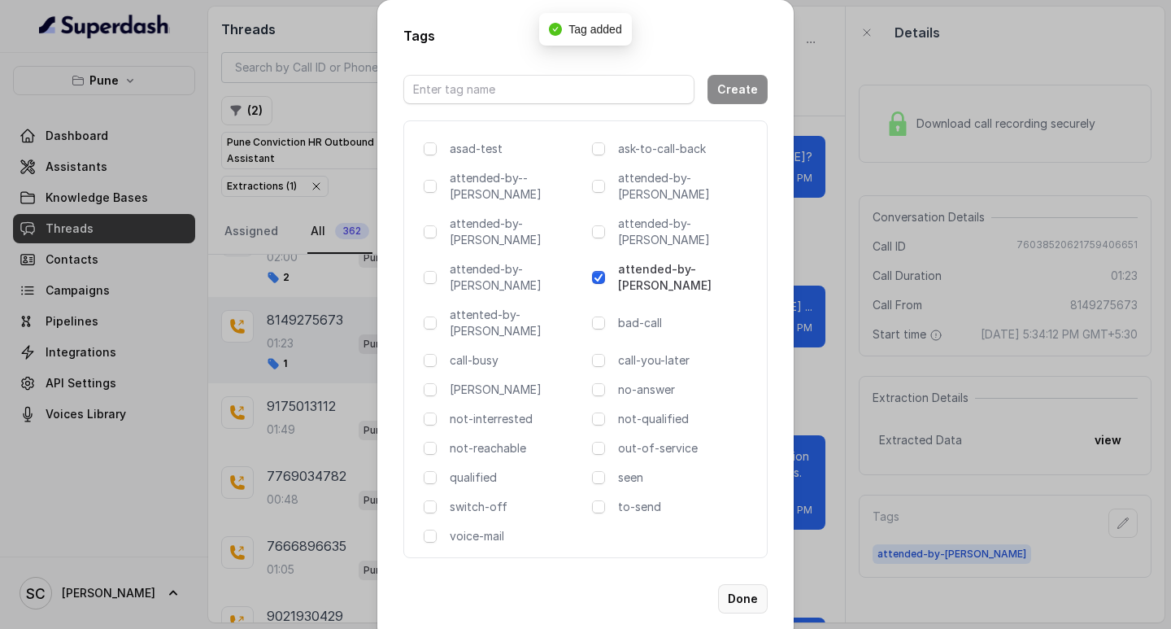
click at [741, 584] on button "Done" at bounding box center [743, 598] width 50 height 29
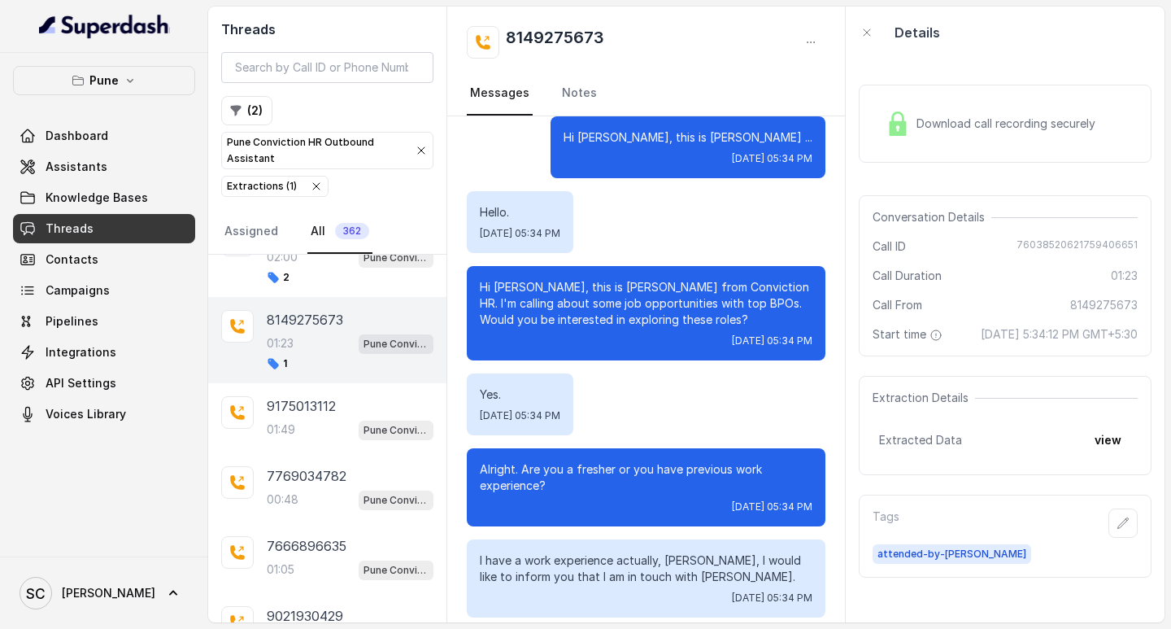
scroll to position [651, 0]
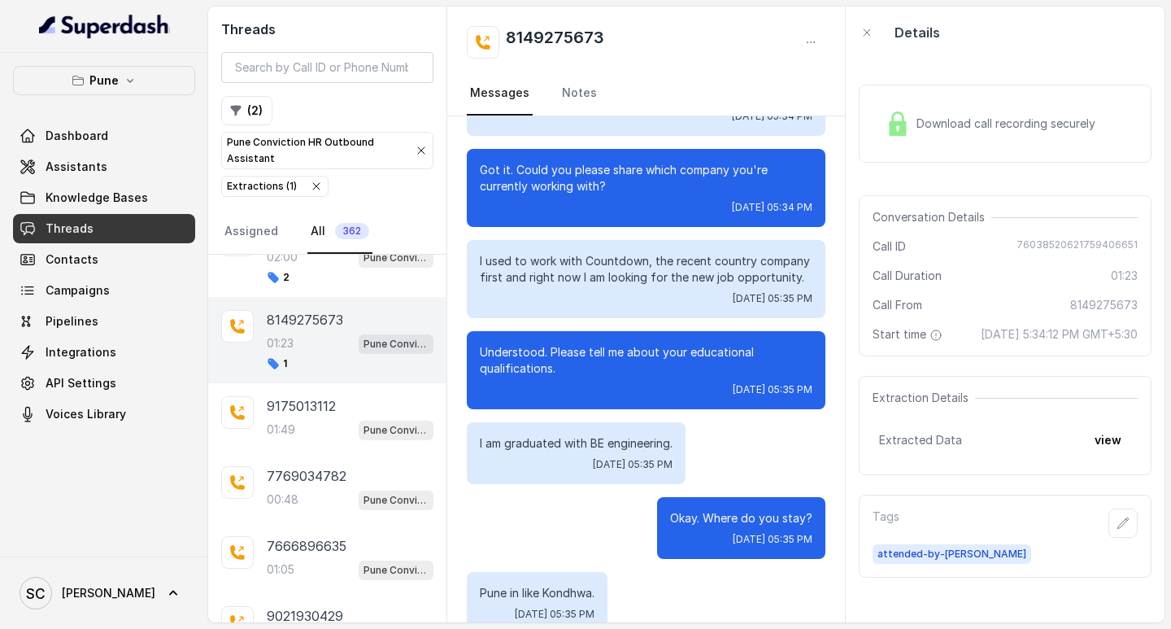
click at [691, 373] on p "Understood. Please tell me about your educational qualifications." at bounding box center [646, 360] width 333 height 33
click at [527, 29] on h2 "8149275673" at bounding box center [555, 42] width 98 height 33
copy h2 "8149275673"
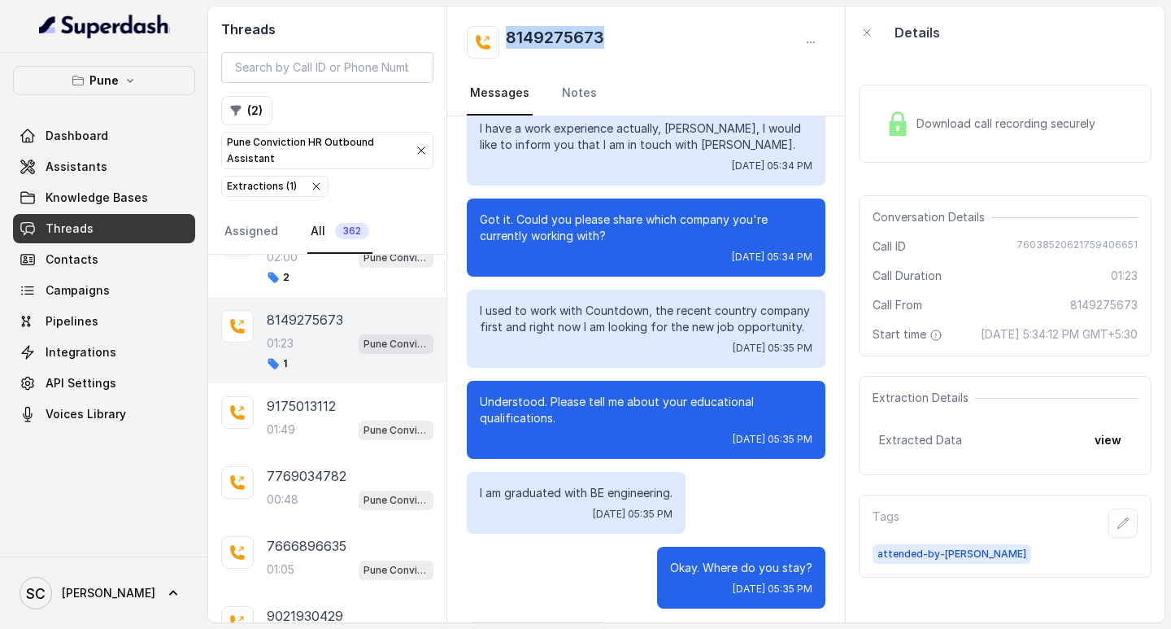
scroll to position [1088, 0]
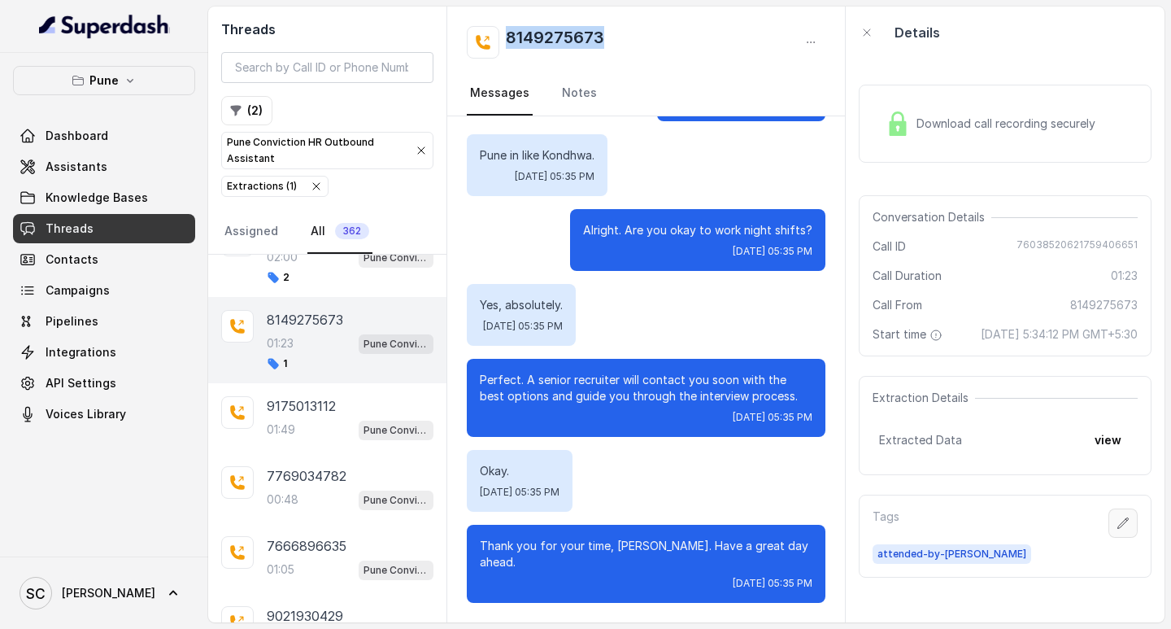
click at [1117, 530] on icon "button" at bounding box center [1123, 523] width 13 height 13
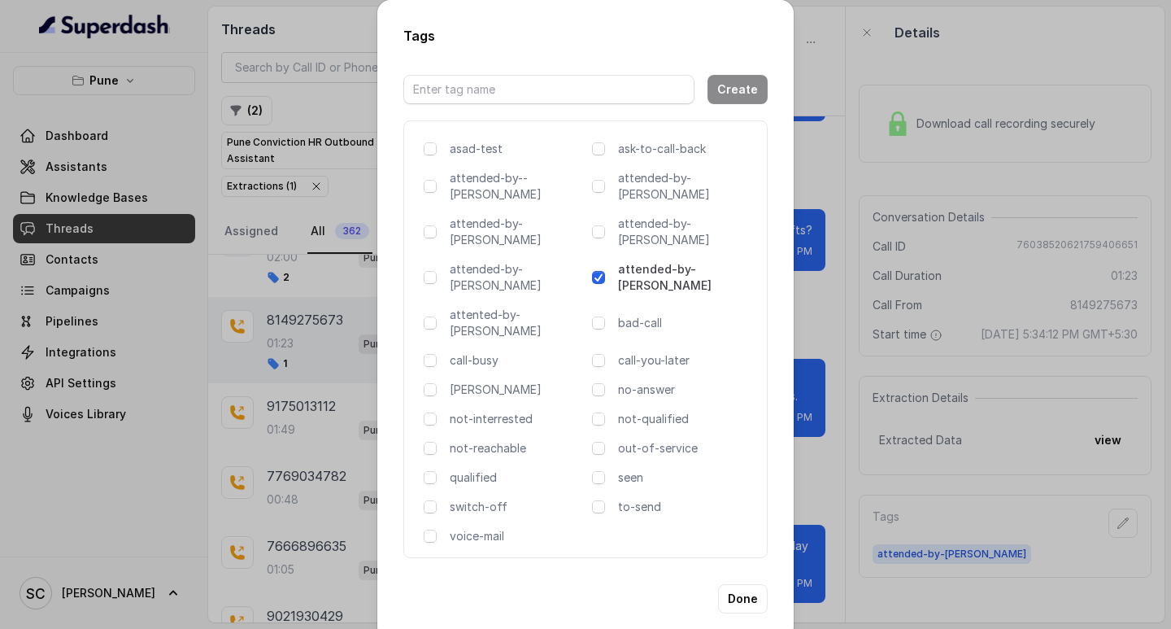
click at [827, 363] on div "Tags Create asad-test ask-to-call-back attended-by--[PERSON_NAME] attended-by-[…" at bounding box center [585, 314] width 1171 height 629
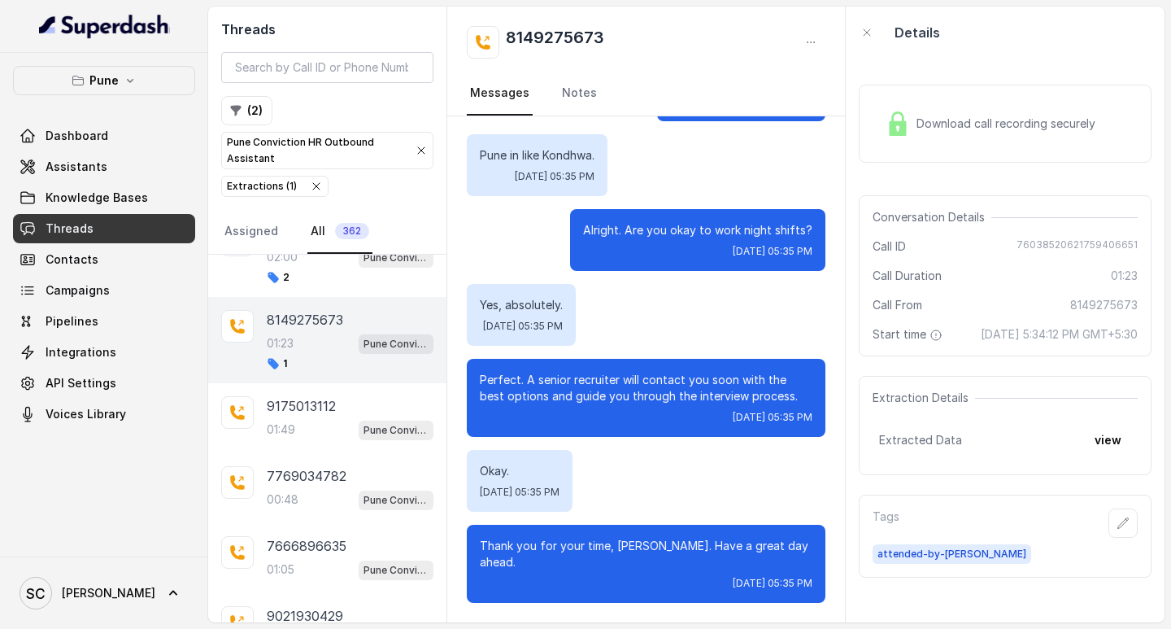
click at [706, 404] on p "Perfect. A senior recruiter will contact you soon with the best options and gui…" at bounding box center [646, 388] width 333 height 33
click at [578, 103] on link "Notes" at bounding box center [579, 94] width 41 height 44
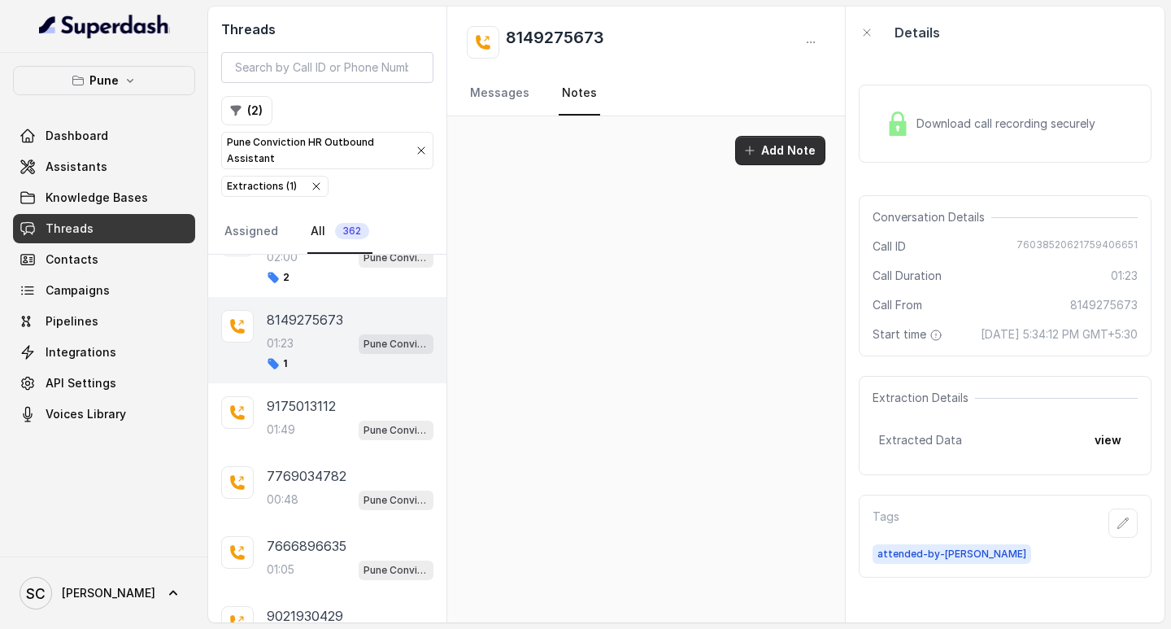
click at [779, 146] on button "Add Note" at bounding box center [780, 150] width 90 height 29
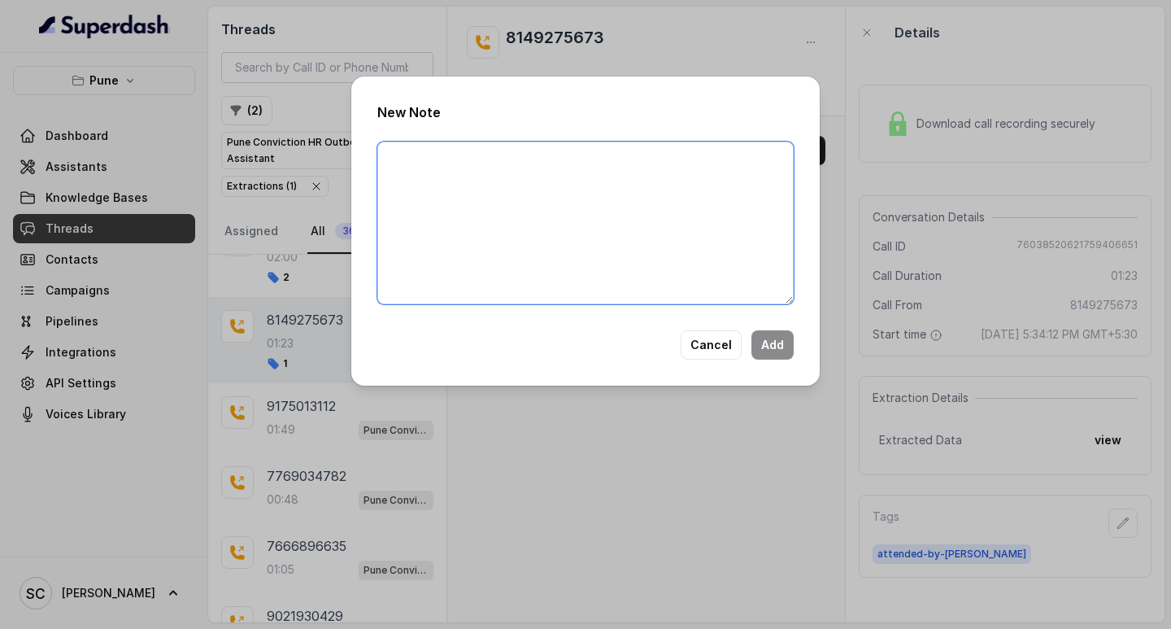
click at [469, 179] on textarea at bounding box center [585, 223] width 417 height 163
paste textarea "NAME NUMBER RECRUITER ATTENDER COMMENTS AI IMPROVEMENT"
click at [456, 164] on textarea "NAME NUMBER RECRUITER ATTENDER COMMENTS AI IMPROVEMENT" at bounding box center [585, 223] width 417 height 163
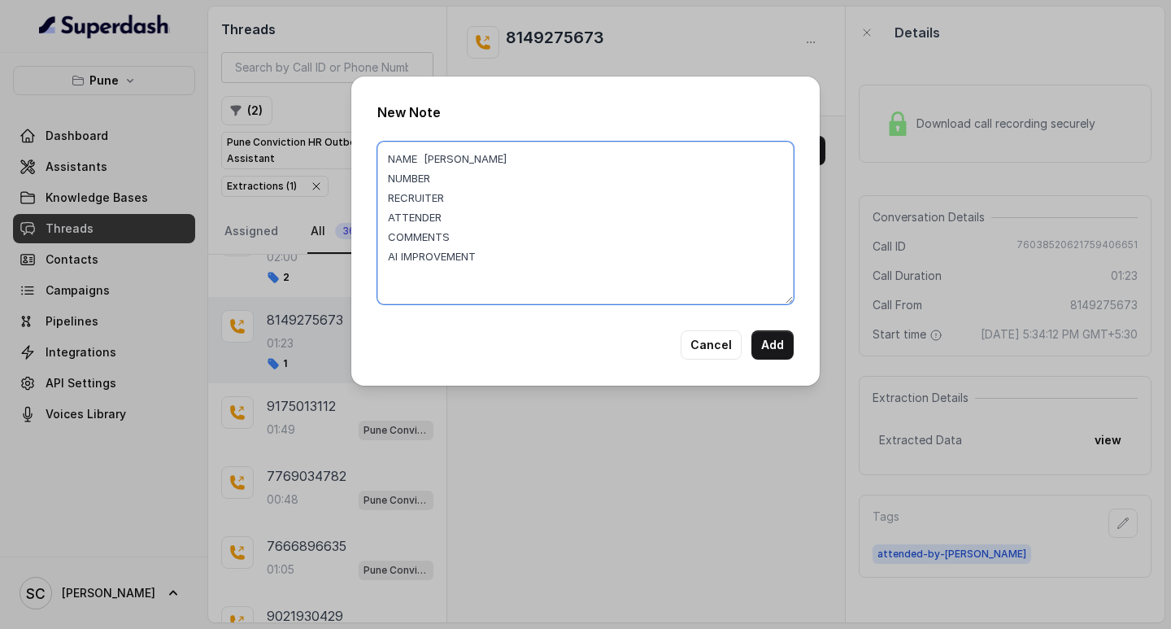
click at [471, 191] on textarea "NAME [PERSON_NAME] NUMBER RECRUITER ATTENDER COMMENTS AI IMPROVEMENT" at bounding box center [585, 223] width 417 height 163
drag, startPoint x: 600, startPoint y: 313, endPoint x: 643, endPoint y: 417, distance: 111.6
click at [631, 417] on div "New Note NAME [PERSON_NAME] NUMBER RECRUITER ATTENDER COMMENTS AI IMPROVEMENT C…" at bounding box center [585, 314] width 1171 height 629
click at [449, 175] on textarea "NAME [PERSON_NAME] NUMBER RECRUITER ATTENDER COMMENTS AI IMPROVEMENT" at bounding box center [585, 223] width 417 height 163
paste textarea "NAME NUMBER RECRUITER ATTENDER COMMENTS AI IMPROVEMENT"
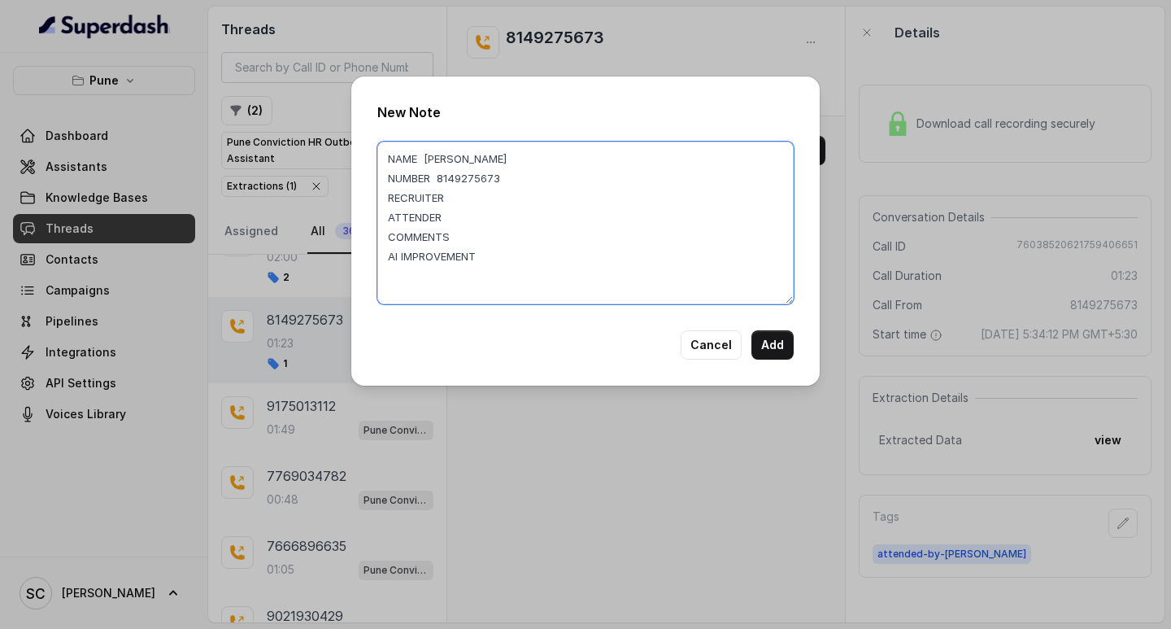
click at [478, 202] on textarea "NAME [PERSON_NAME] NUMBER 8149275673 RECRUITER ATTENDER COMMENTS AI IMPROVEMENT" at bounding box center [585, 223] width 417 height 163
click at [474, 196] on textarea "NAME [PERSON_NAME] NUMBER 8149275673 RECRUITER ATTENDER COMMENTS AI IMPROVEMENT" at bounding box center [585, 223] width 417 height 163
click at [454, 219] on textarea "NAME [PERSON_NAME] NUMBER 8149275673 RECRUITER saba ATTENDER COMMENTS AI IMPROV…" at bounding box center [585, 223] width 417 height 163
click at [469, 247] on textarea "NAME [PERSON_NAME] NUMBER 8149275673 RECRUITER saba ATTENDER saba COMMENTS AI I…" at bounding box center [585, 223] width 417 height 163
click at [456, 241] on textarea "NAME [PERSON_NAME] NUMBER 8149275673 RECRUITER saba ATTENDER saba COMMENTS AI I…" at bounding box center [585, 223] width 417 height 163
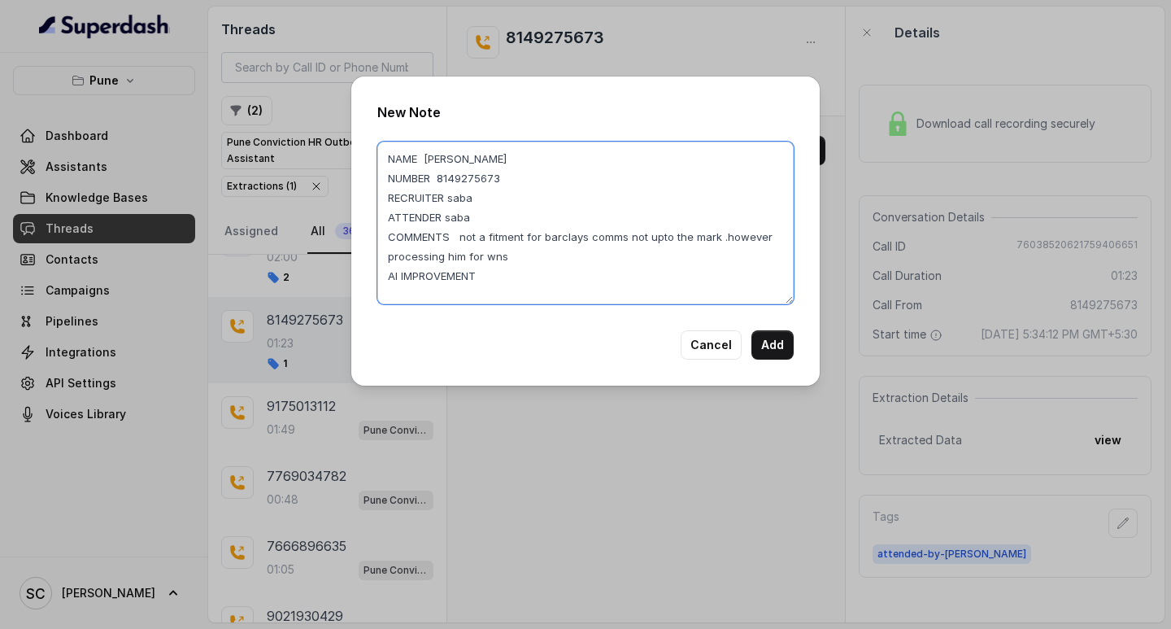
click at [506, 276] on textarea "NAME [PERSON_NAME] NUMBER 8149275673 RECRUITER saba ATTENDER saba COMMENTS not …" at bounding box center [585, 223] width 417 height 163
click at [459, 224] on textarea "NAME [PERSON_NAME] NUMBER 8149275673 RECRUITER saba ATTENDER saba COMMENTS not …" at bounding box center [585, 223] width 417 height 163
drag, startPoint x: 447, startPoint y: 220, endPoint x: 471, endPoint y: 220, distance: 23.6
click at [471, 220] on textarea "NAME [PERSON_NAME] NUMBER 8149275673 RECRUITER saba ATTENDER saba COMMENTS not …" at bounding box center [585, 223] width 417 height 163
click at [459, 199] on textarea "NAME [PERSON_NAME] NUMBER 8149275673 RECRUITER saba ATTENDER saba COMMENTS not …" at bounding box center [585, 223] width 417 height 163
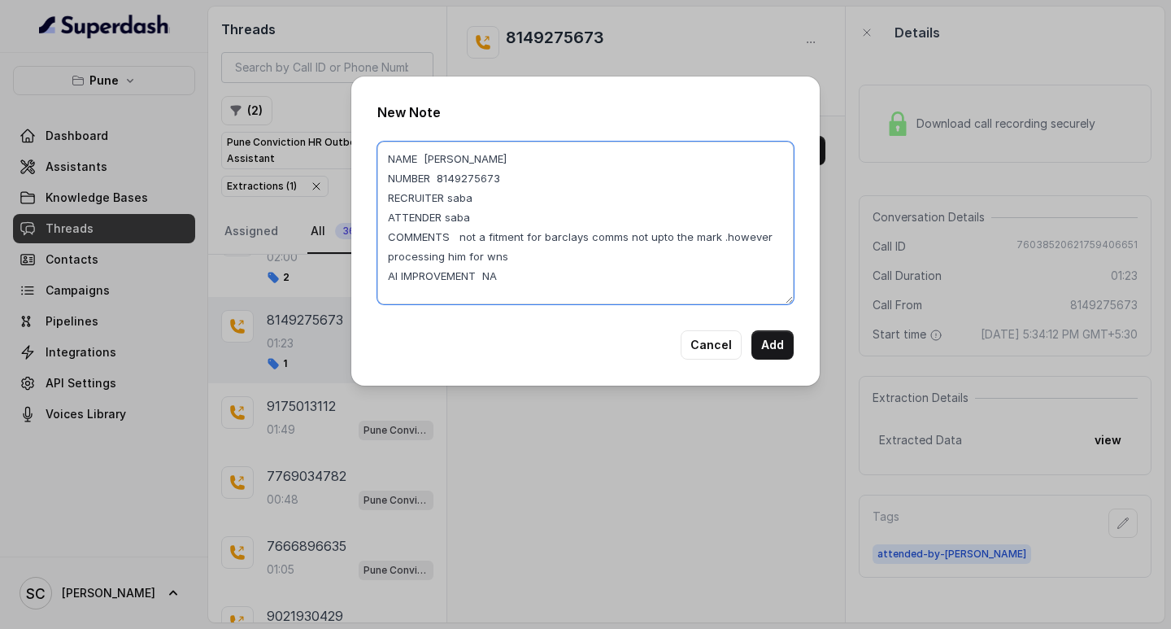
drag, startPoint x: 454, startPoint y: 199, endPoint x: 490, endPoint y: 199, distance: 35.8
click at [490, 199] on textarea "NAME [PERSON_NAME] NUMBER 8149275673 RECRUITER saba ATTENDER saba COMMENTS not …" at bounding box center [585, 223] width 417 height 163
click at [466, 238] on textarea "NAME [PERSON_NAME] NUMBER 8149275673 RECRUITER saba ATTENDER saba COMMENTS not …" at bounding box center [585, 223] width 417 height 163
drag, startPoint x: 461, startPoint y: 238, endPoint x: 537, endPoint y: 252, distance: 77.1
click at [537, 252] on textarea "NAME [PERSON_NAME] NUMBER 8149275673 RECRUITER saba ATTENDER saba COMMENTS not …" at bounding box center [585, 223] width 417 height 163
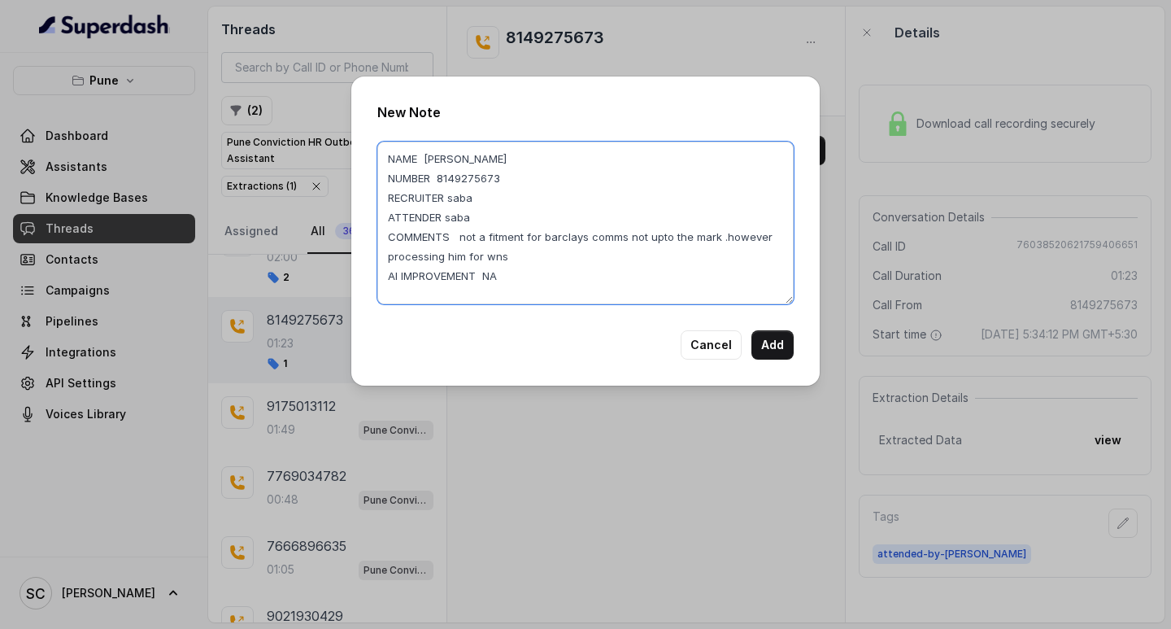
click at [508, 264] on textarea "NAME [PERSON_NAME] NUMBER 8149275673 RECRUITER saba ATTENDER saba COMMENTS not …" at bounding box center [585, 223] width 417 height 163
click at [493, 260] on textarea "NAME [PERSON_NAME] NUMBER 8149275673 RECRUITER saba ATTENDER saba COMMENTS not …" at bounding box center [585, 223] width 417 height 163
type textarea "NAME [PERSON_NAME] NUMBER 8149275673 RECRUITER saba ATTENDER saba COMMENTS not …"
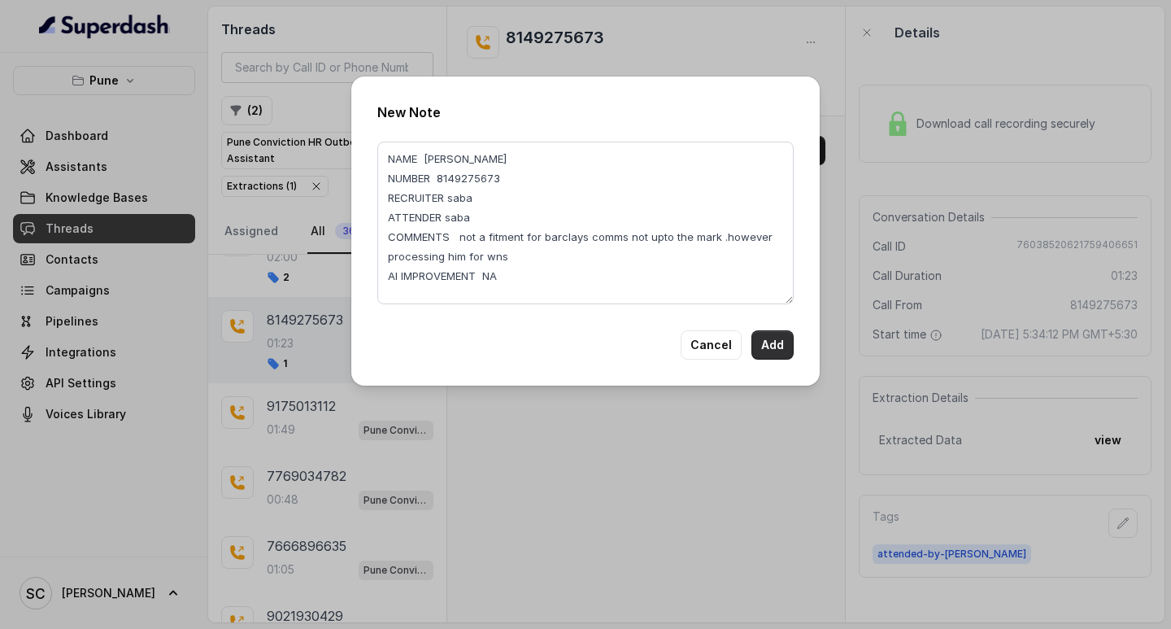
click at [773, 337] on button "Add" at bounding box center [773, 344] width 42 height 29
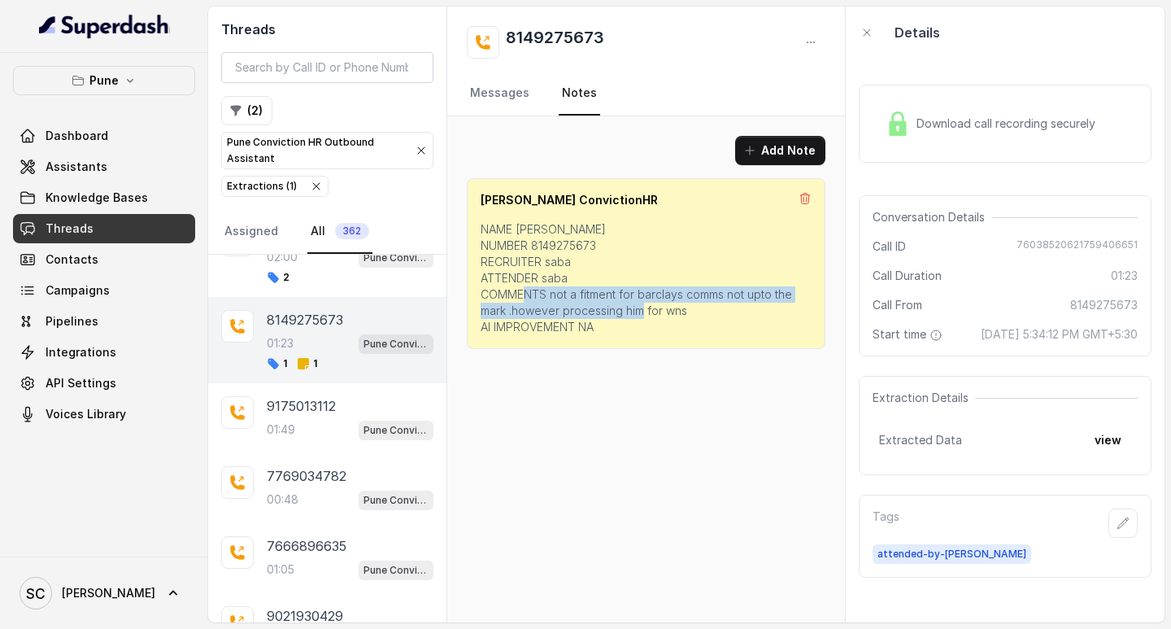
drag, startPoint x: 555, startPoint y: 294, endPoint x: 681, endPoint y: 312, distance: 127.4
click at [681, 312] on p "NAME [PERSON_NAME] NUMBER 8149275673 RECRUITER saba ATTENDER saba COMMENTS not …" at bounding box center [646, 278] width 331 height 114
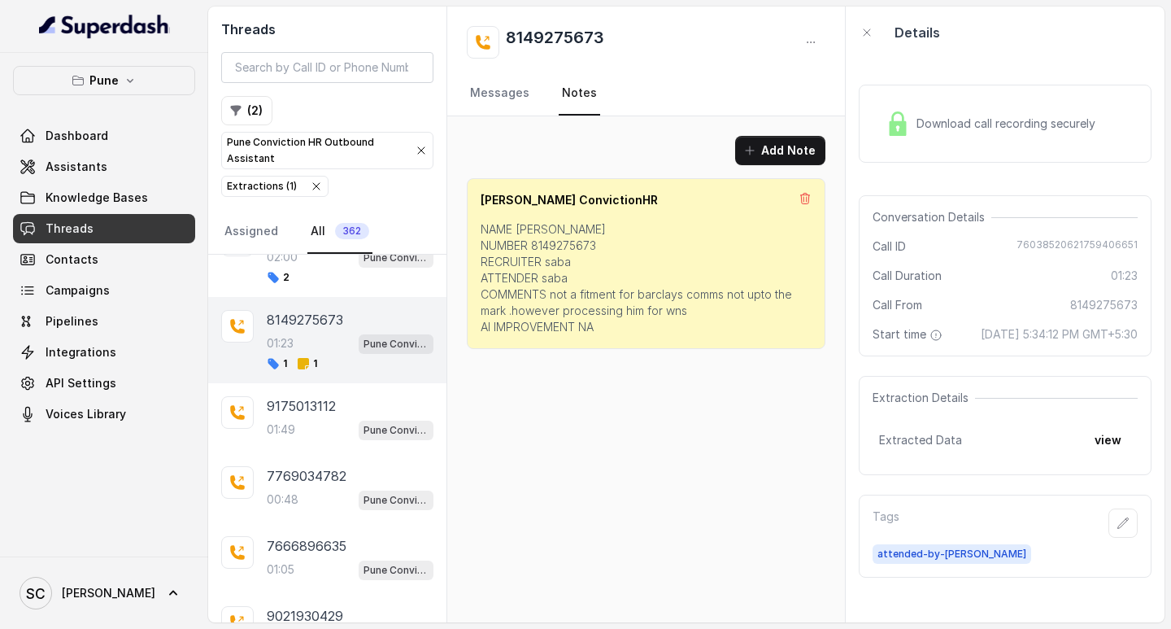
click at [695, 244] on p "NAME [PERSON_NAME] NUMBER 8149275673 RECRUITER saba ATTENDER saba COMMENTS not …" at bounding box center [646, 278] width 331 height 114
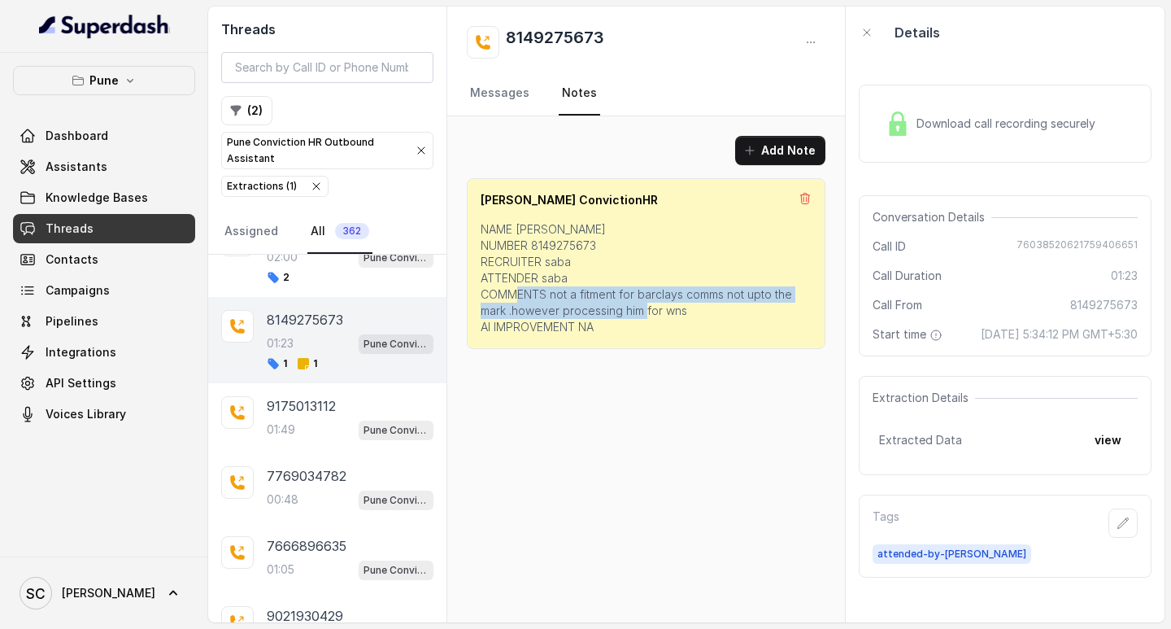
drag, startPoint x: 552, startPoint y: 294, endPoint x: 695, endPoint y: 308, distance: 143.8
click at [695, 308] on p "NAME [PERSON_NAME] NUMBER 8149275673 RECRUITER saba ATTENDER saba COMMENTS not …" at bounding box center [646, 278] width 331 height 114
copy p "not a fitment for barclays comms not upto the mark .however processing him for …"
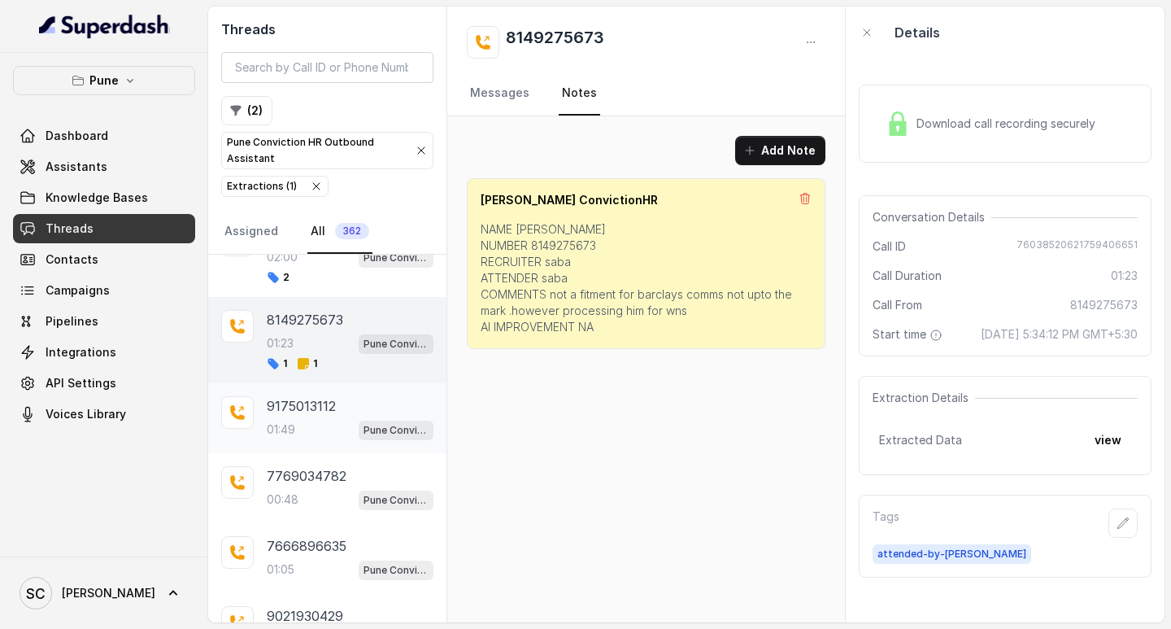
click at [334, 406] on p "9175013112" at bounding box center [301, 406] width 69 height 20
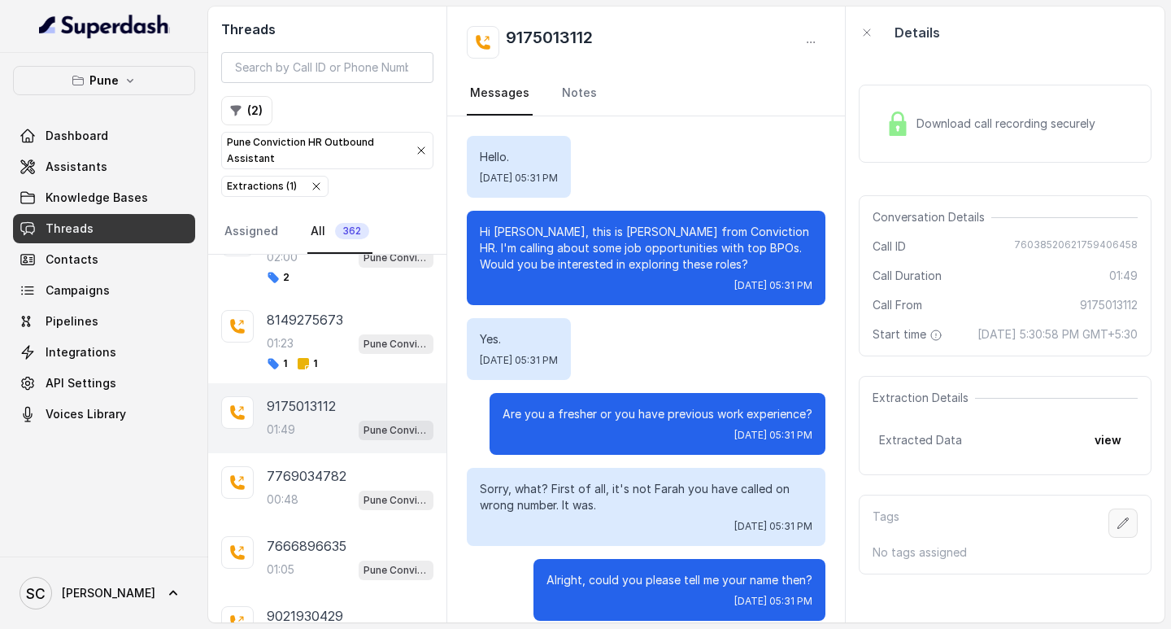
click at [1117, 530] on icon "button" at bounding box center [1123, 523] width 13 height 13
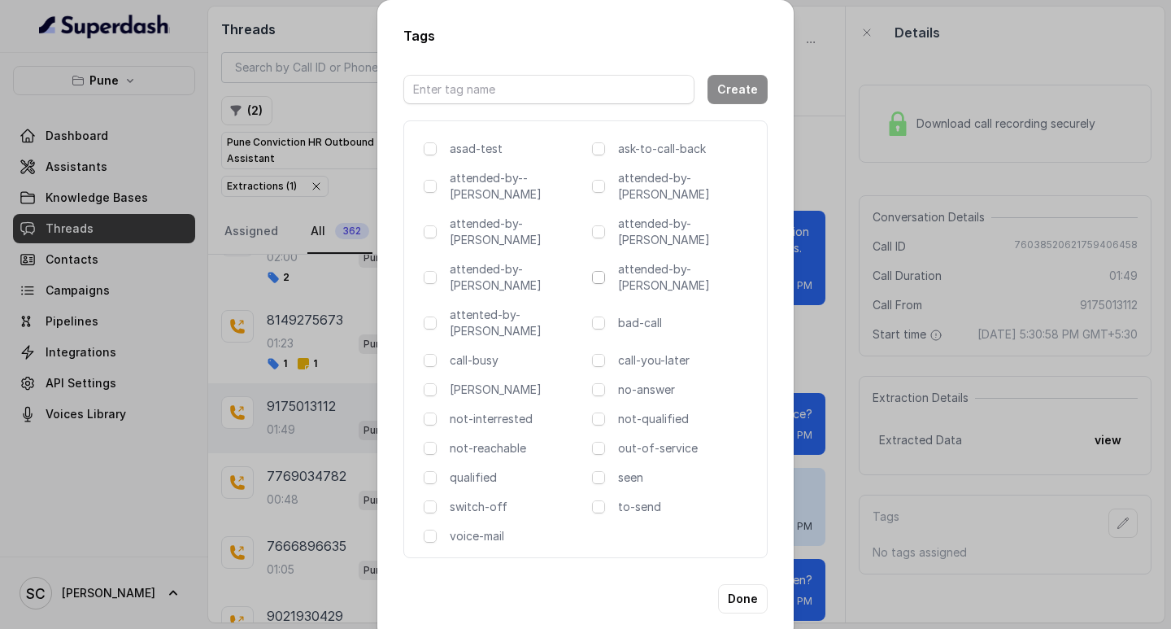
click at [602, 271] on span at bounding box center [598, 277] width 13 height 13
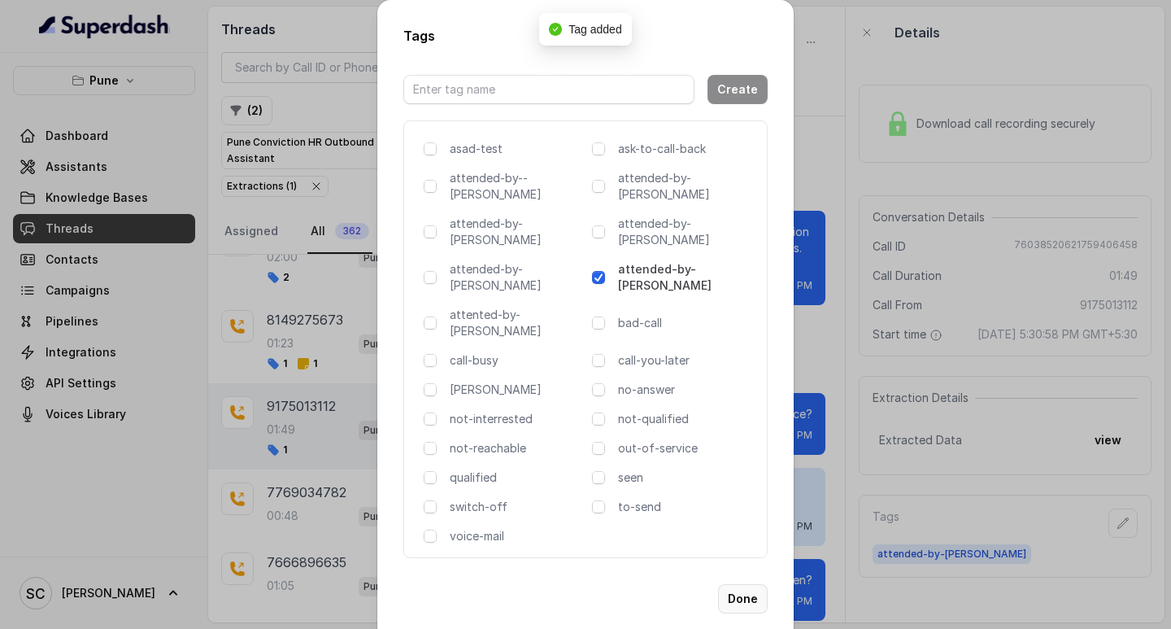
click at [742, 584] on button "Done" at bounding box center [743, 598] width 50 height 29
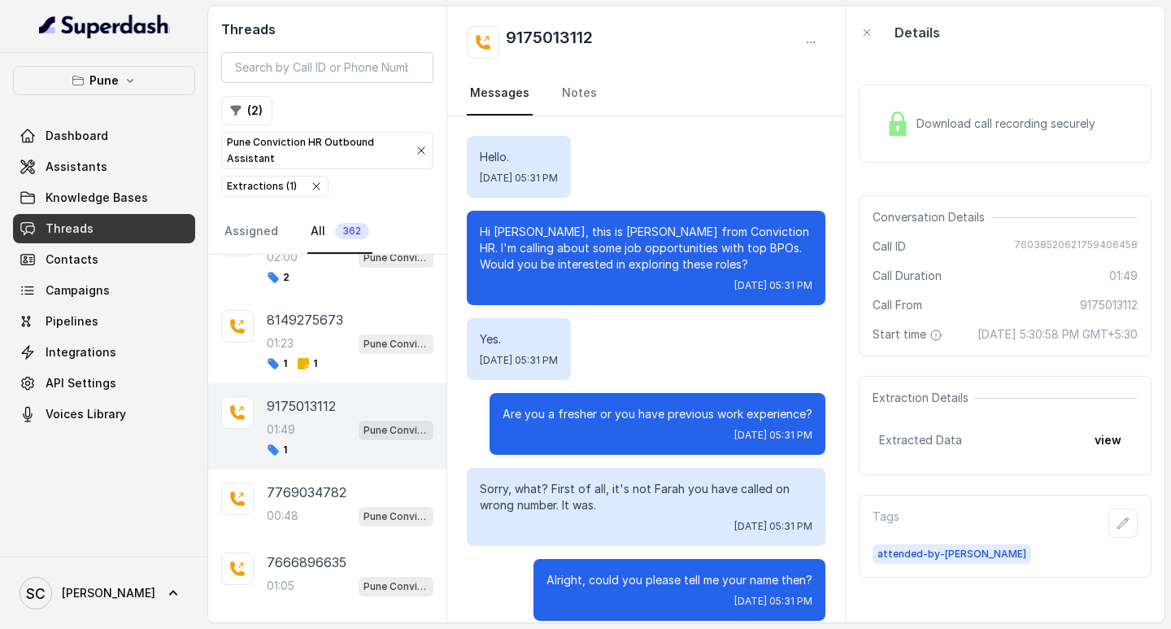
click at [735, 598] on span "[DATE] 05:31 PM" at bounding box center [774, 601] width 78 height 13
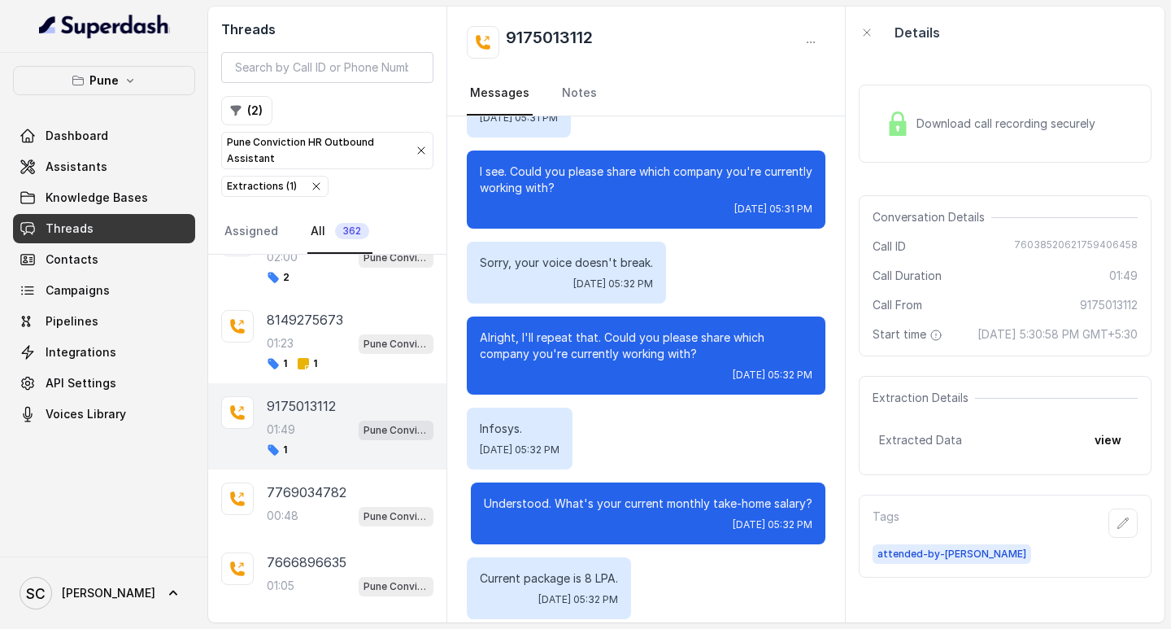
scroll to position [155, 0]
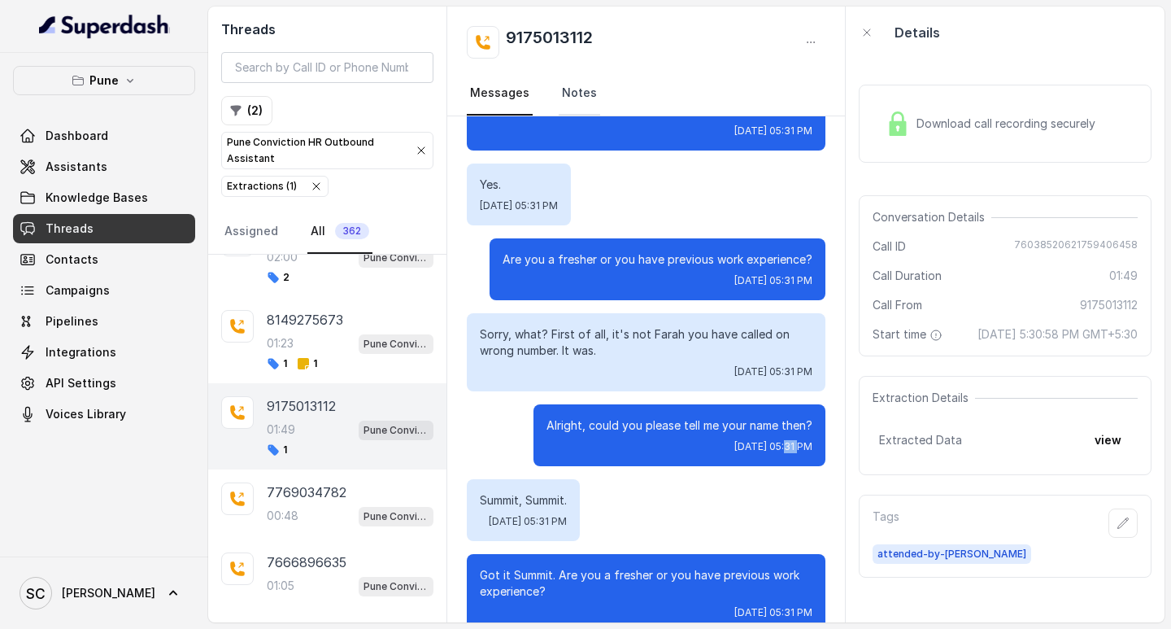
click at [575, 94] on link "Notes" at bounding box center [579, 94] width 41 height 44
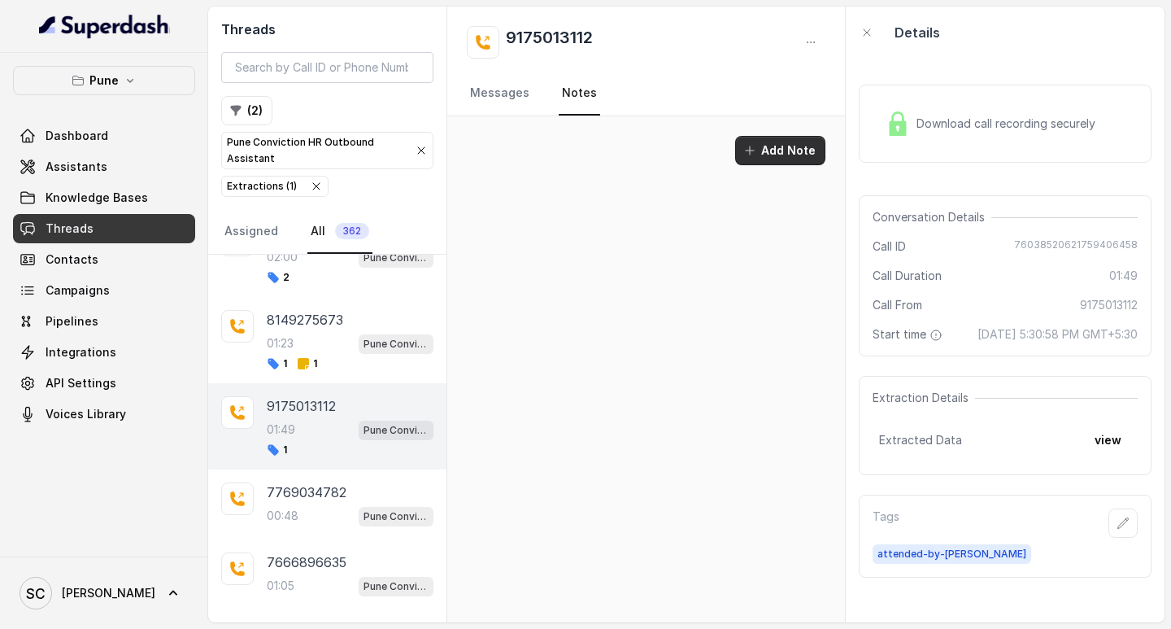
click at [805, 157] on button "Add Note" at bounding box center [780, 150] width 90 height 29
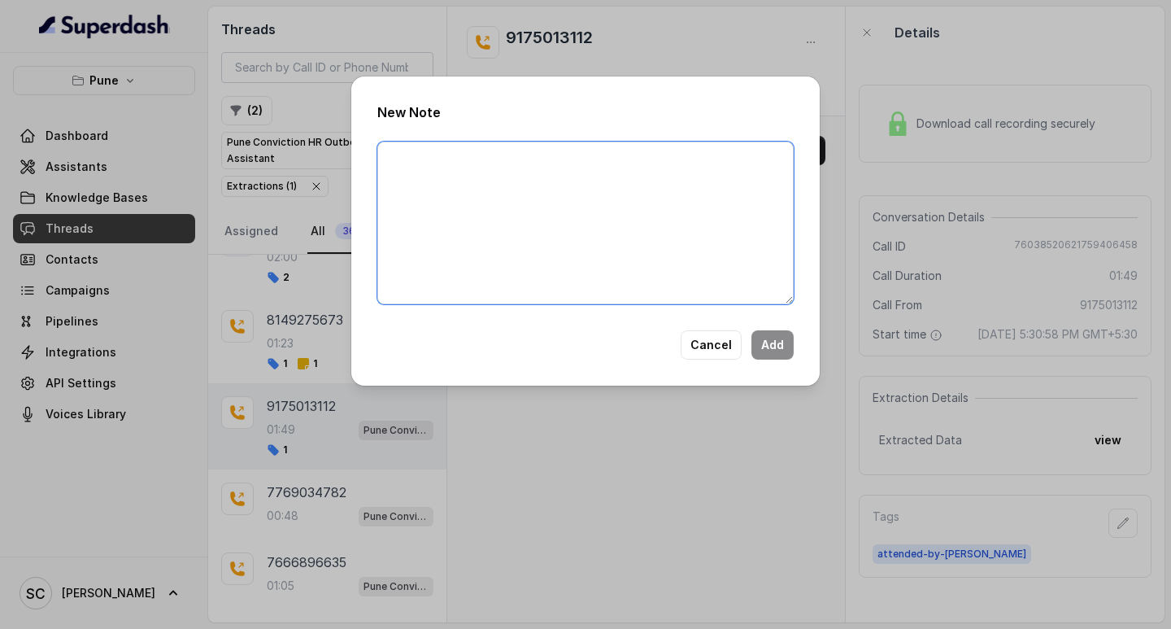
click at [439, 199] on textarea at bounding box center [585, 223] width 417 height 163
click at [392, 157] on textarea at bounding box center [585, 223] width 417 height 163
paste textarea "NAME NUMBER RECRUITER ATTENDER COMMENTS AI IMPROVEMENT"
click at [435, 166] on textarea "NAME NUMBER RECRUITER ATTENDER COMMENTS AI IMPROVEMENT" at bounding box center [585, 223] width 417 height 163
click at [453, 184] on textarea "NAME sumit NUMBER RECRUITER ATTENDER COMMENTS AI IMPROVEMENT" at bounding box center [585, 223] width 417 height 163
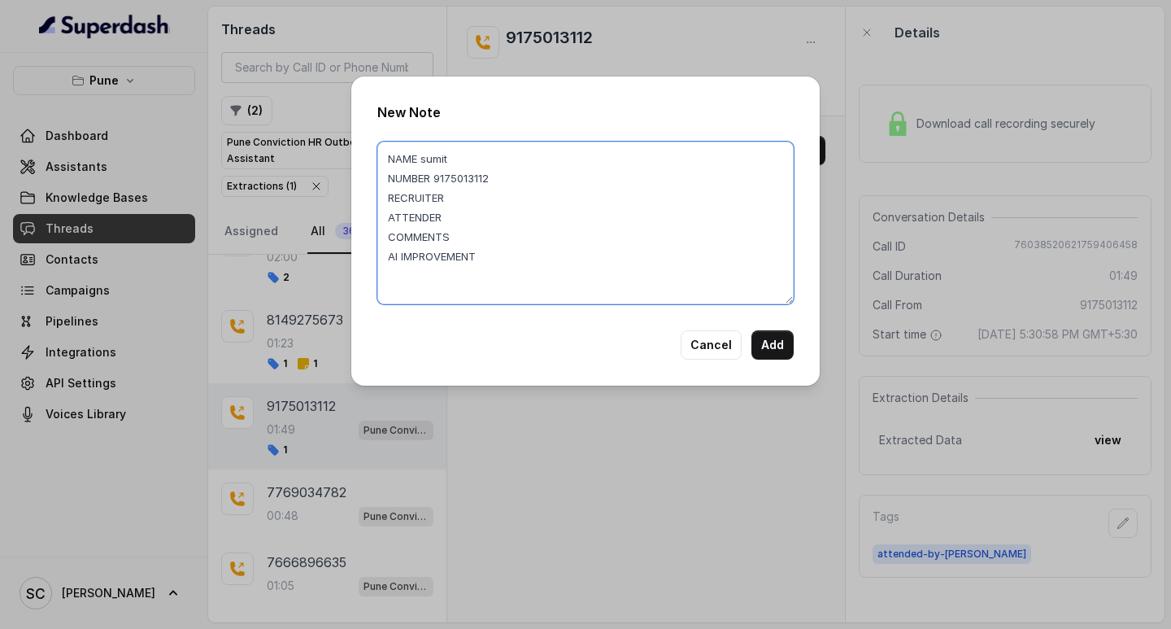
click at [492, 211] on textarea "NAME sumit NUMBER 9175013112 RECRUITER ATTENDER COMMENTS AI IMPROVEMENT" at bounding box center [585, 223] width 417 height 163
click at [459, 193] on textarea "NAME sumit NUMBER 9175013112 RECRUITER ATTENDER COMMENTS AI IMPROVEMENT" at bounding box center [585, 223] width 417 height 163
click at [453, 220] on textarea "NAME sumit NUMBER 9175013112 RECRUITER saba ATTENDER COMMENTS AI IMPROVEMENT" at bounding box center [585, 223] width 417 height 163
click at [458, 232] on textarea "NAME sumit NUMBER 9175013112 RECRUITER saba ATTENDER saba COMMENTS AI IMPROVEME…" at bounding box center [585, 223] width 417 height 163
click at [506, 258] on textarea "NAME sumit NUMBER 9175013112 RECRUITER saba ATTENDER saba COMMENTS not interest…" at bounding box center [585, 223] width 417 height 163
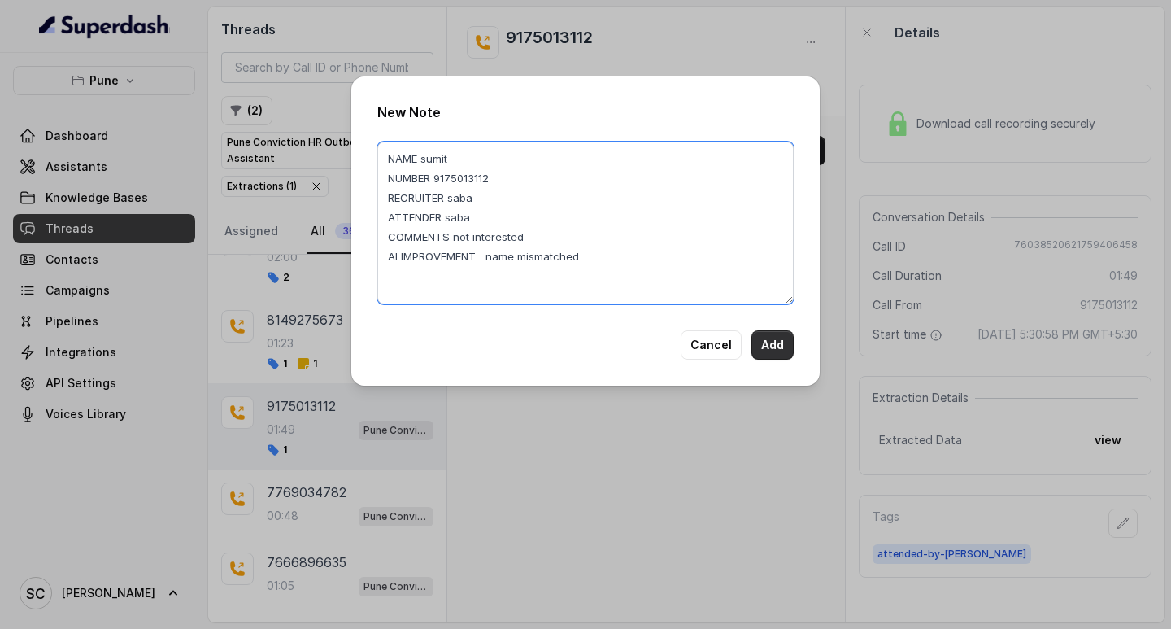
type textarea "NAME sumit NUMBER 9175013112 RECRUITER saba ATTENDER saba COMMENTS not interest…"
click at [770, 335] on button "Add" at bounding box center [773, 344] width 42 height 29
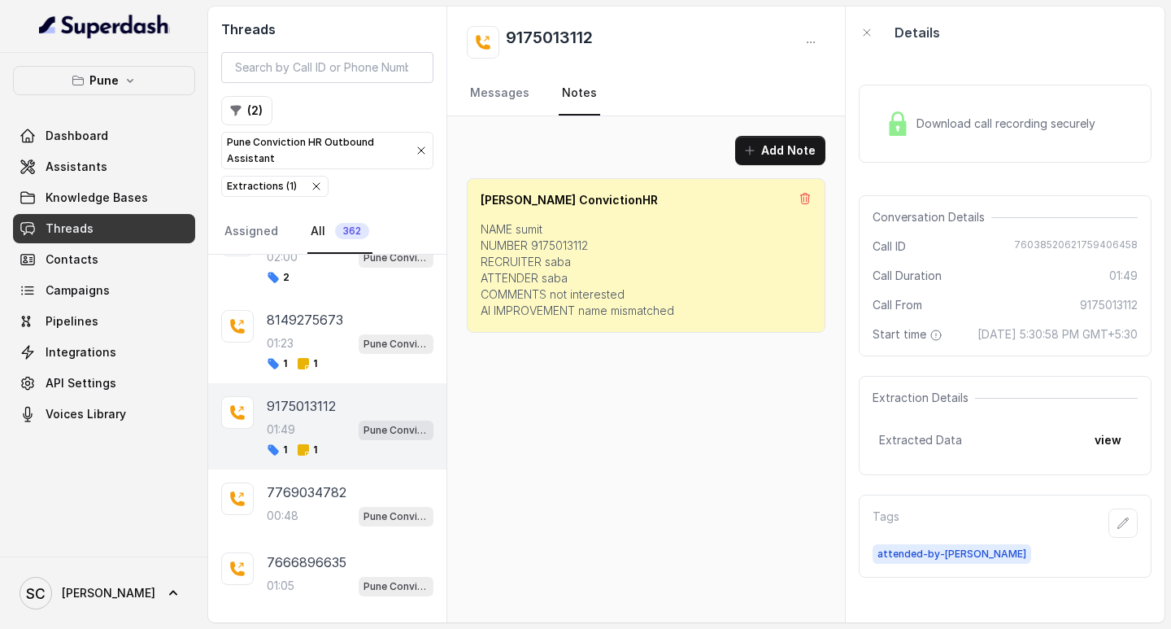
click at [529, 34] on h2 "9175013112" at bounding box center [549, 42] width 87 height 33
drag, startPoint x: 529, startPoint y: 34, endPoint x: 580, endPoint y: 32, distance: 51.3
click at [580, 32] on h2 "9175013112" at bounding box center [549, 42] width 87 height 33
click at [481, 41] on icon at bounding box center [483, 42] width 16 height 16
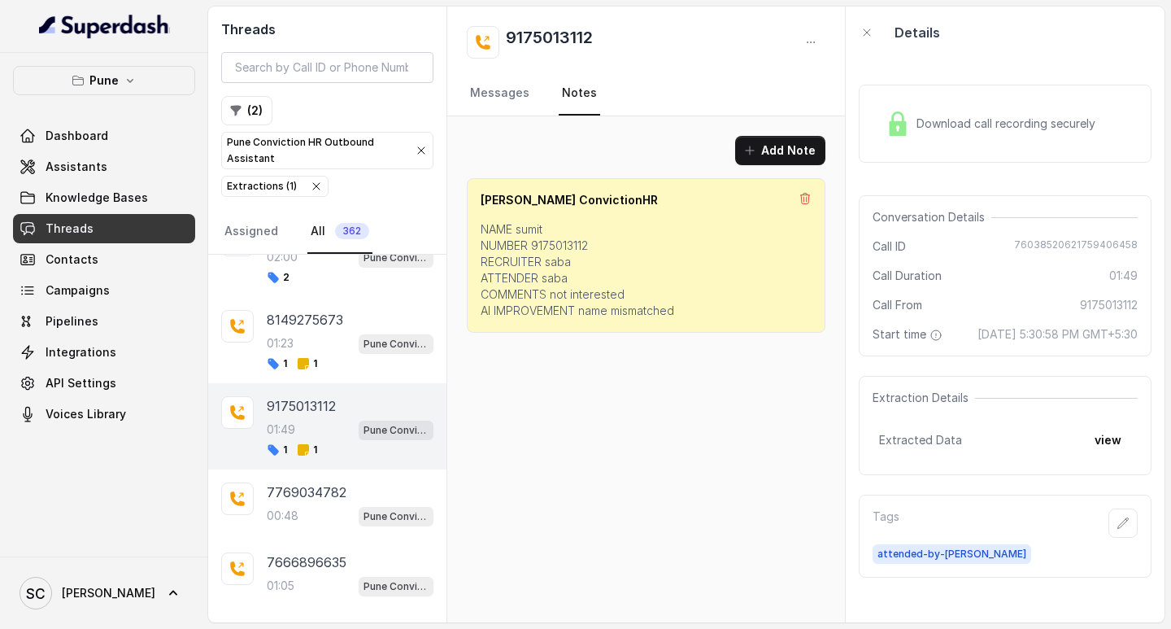
click at [521, 33] on h2 "9175013112" at bounding box center [549, 42] width 87 height 33
copy h2 "9175013112"
click at [303, 498] on p "7769034782" at bounding box center [307, 492] width 80 height 20
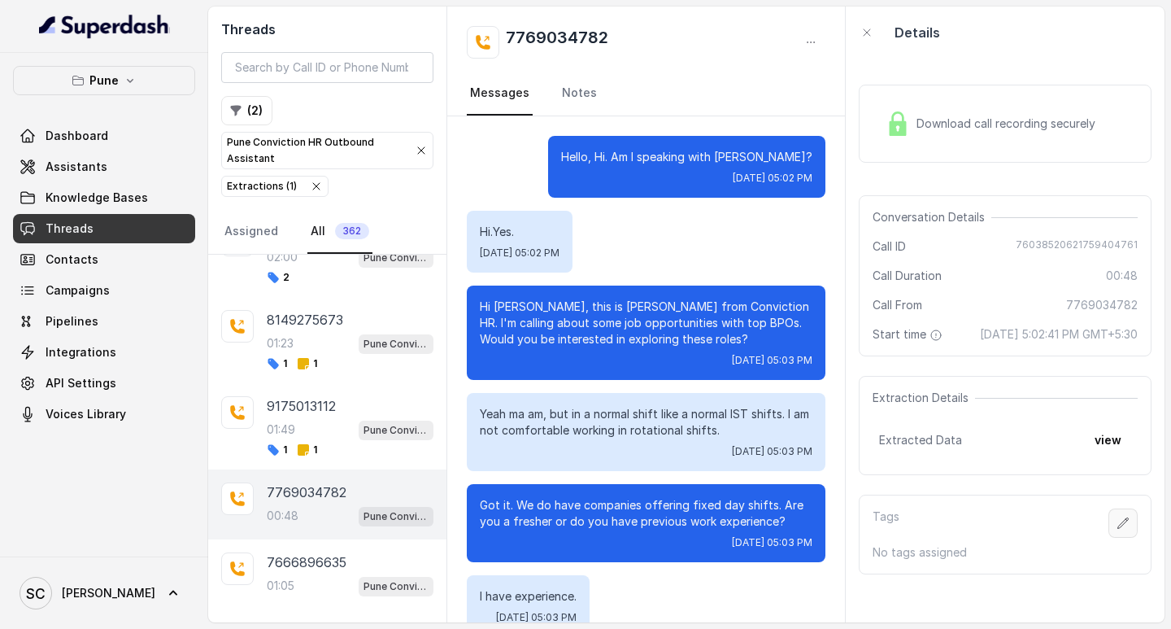
click at [1117, 530] on icon "button" at bounding box center [1123, 523] width 13 height 13
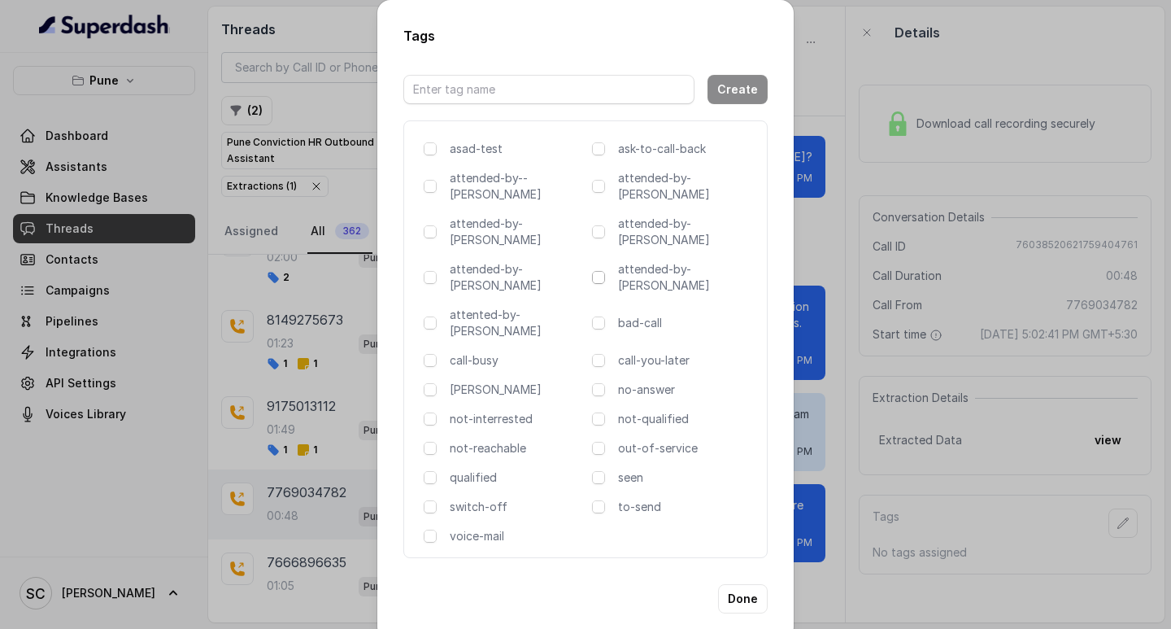
click at [593, 271] on span at bounding box center [598, 277] width 13 height 13
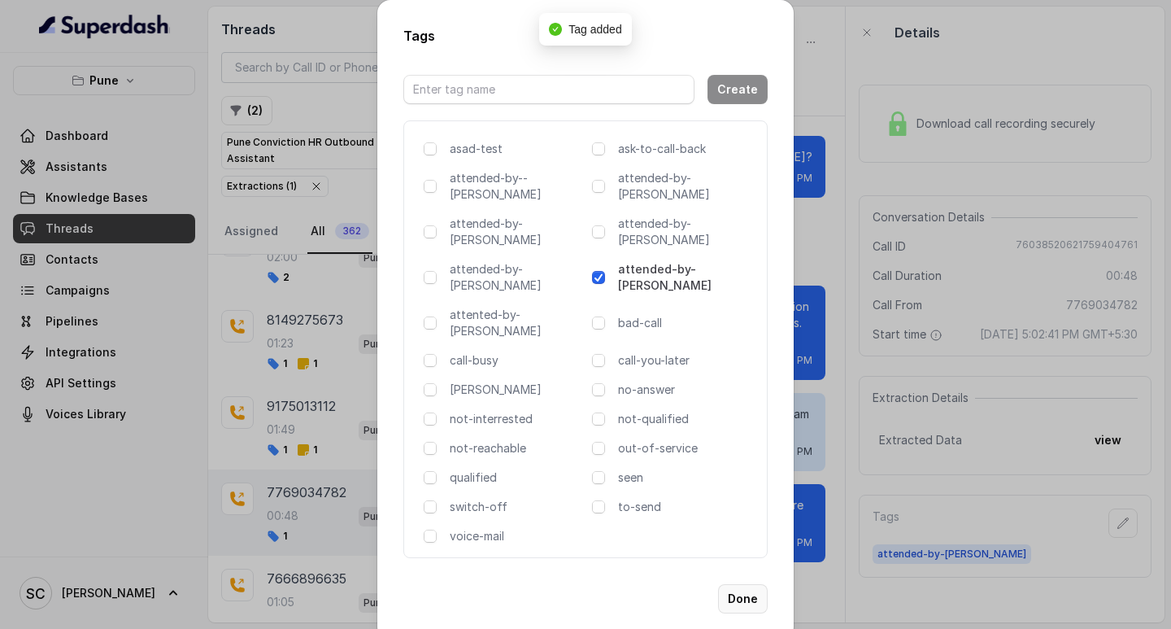
click at [743, 584] on button "Done" at bounding box center [743, 598] width 50 height 29
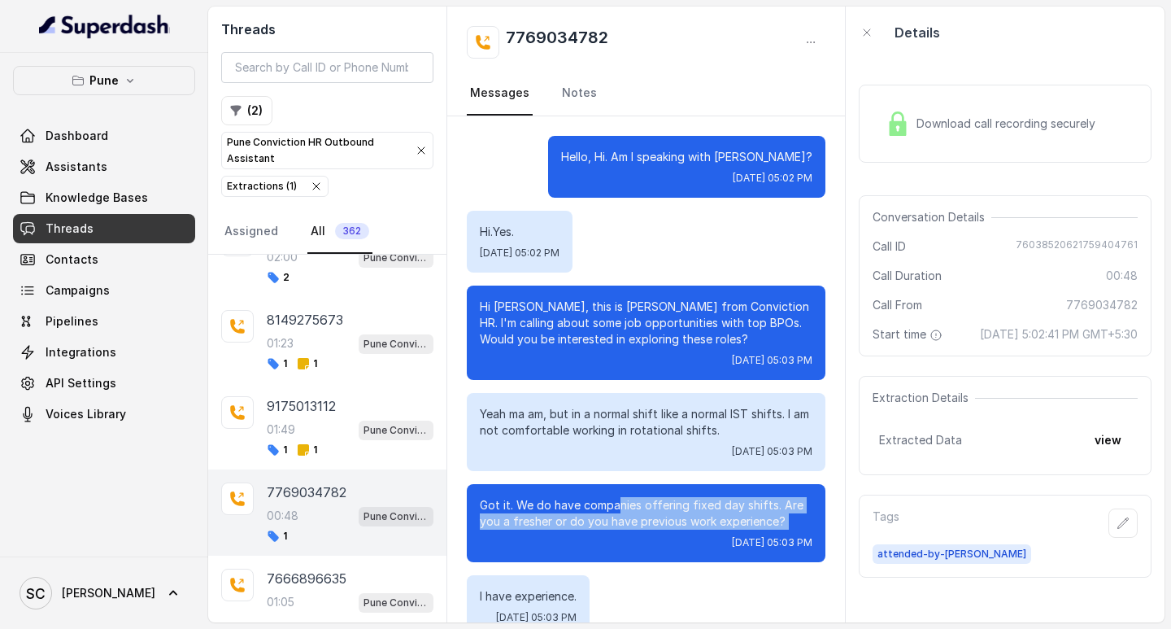
click at [618, 556] on div "Got it. We do have companies offering fixed day shifts. Are you a fresher or do…" at bounding box center [646, 523] width 359 height 78
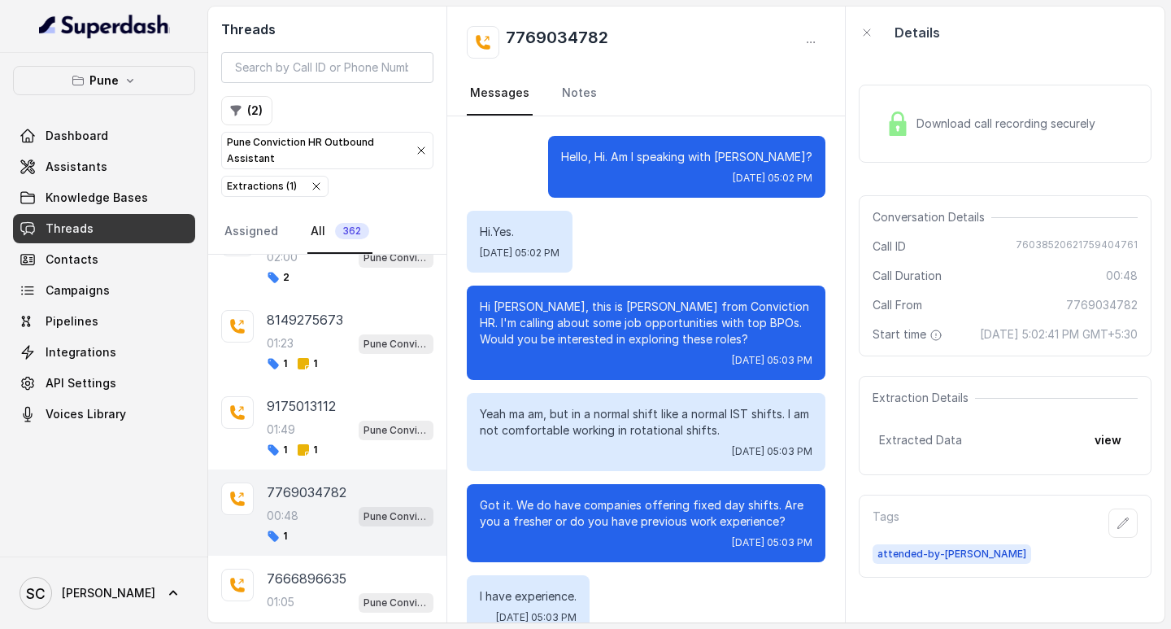
click at [682, 251] on div "Hi.Yes. [DATE] 05:02 PM" at bounding box center [646, 242] width 359 height 62
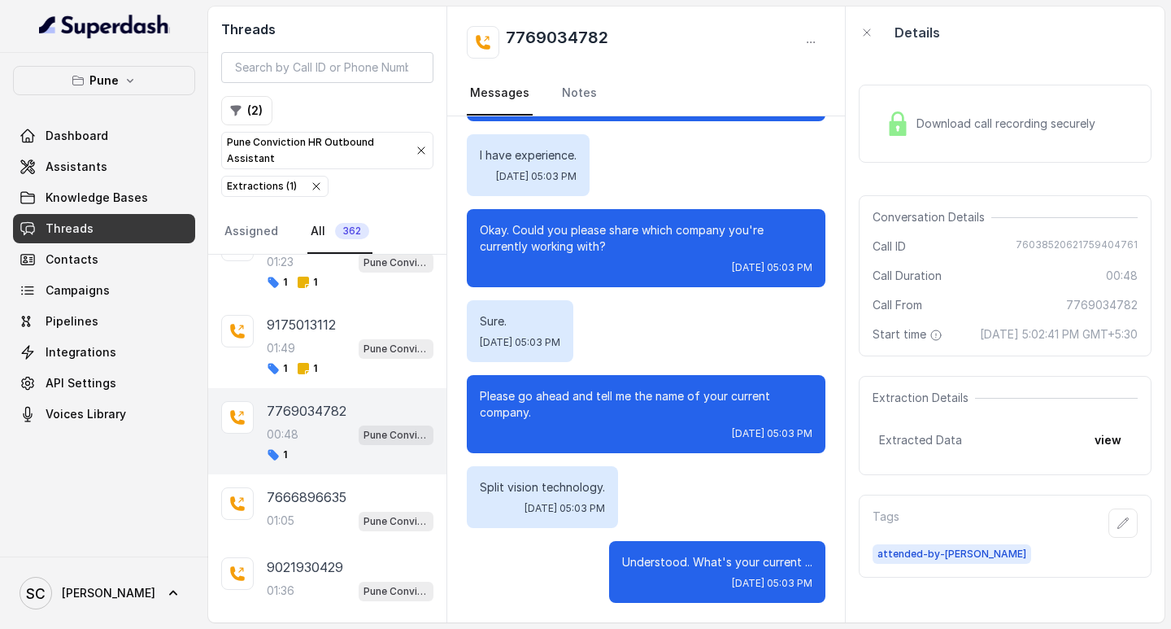
scroll to position [638, 0]
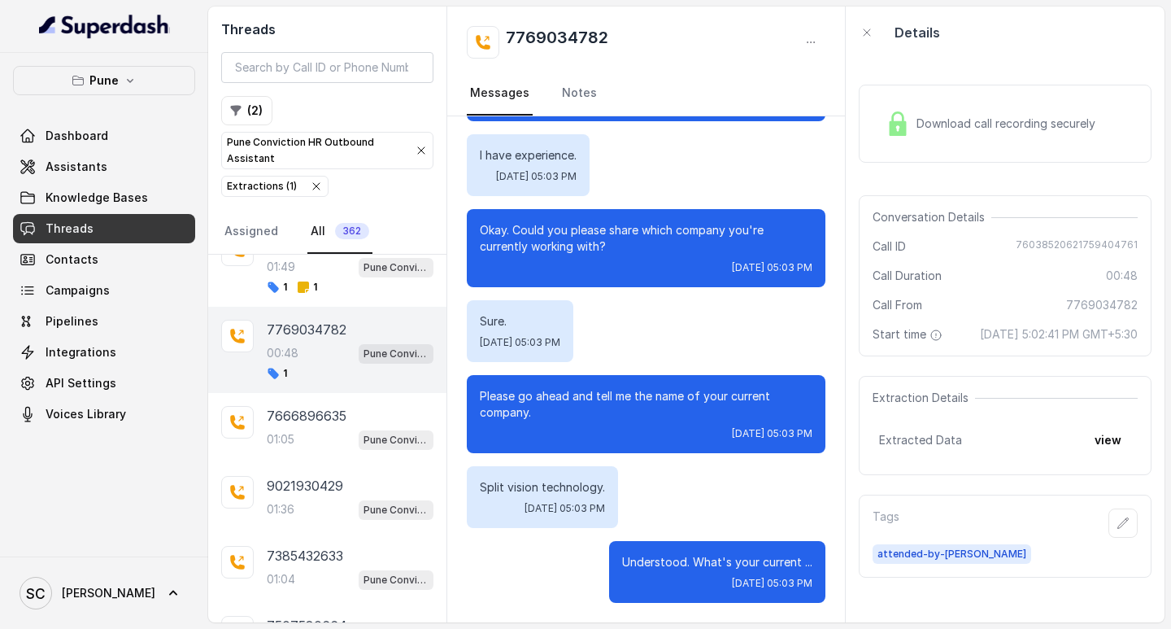
click at [339, 360] on div "00:48 Pune Conviction HR Outbound Assistant" at bounding box center [350, 352] width 167 height 21
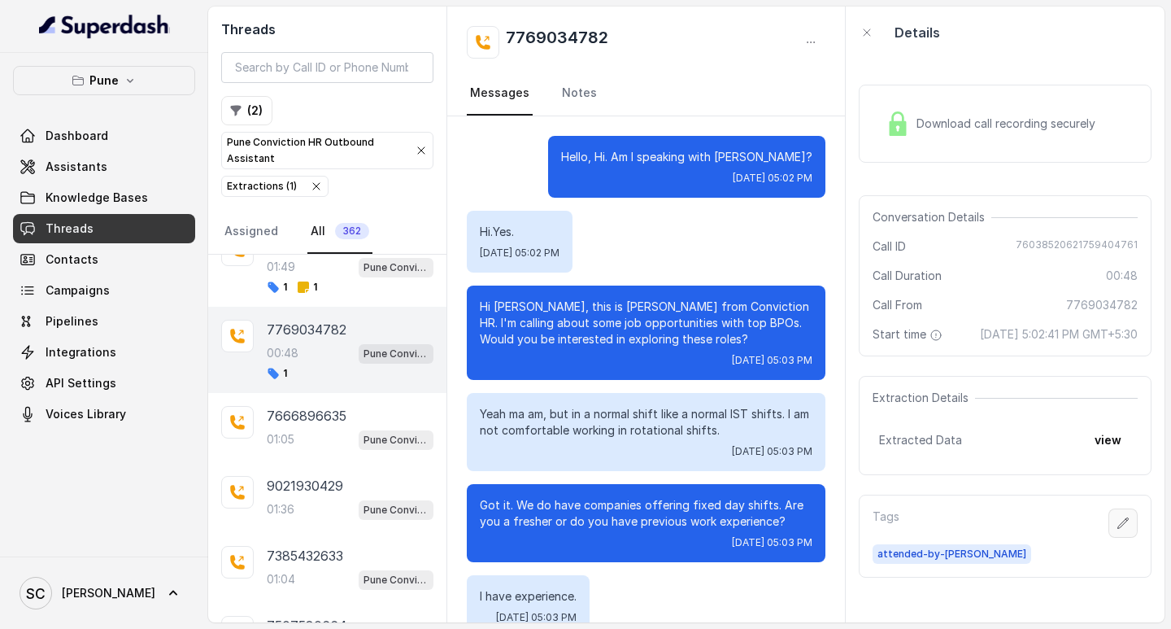
click at [1117, 530] on icon "button" at bounding box center [1123, 523] width 13 height 13
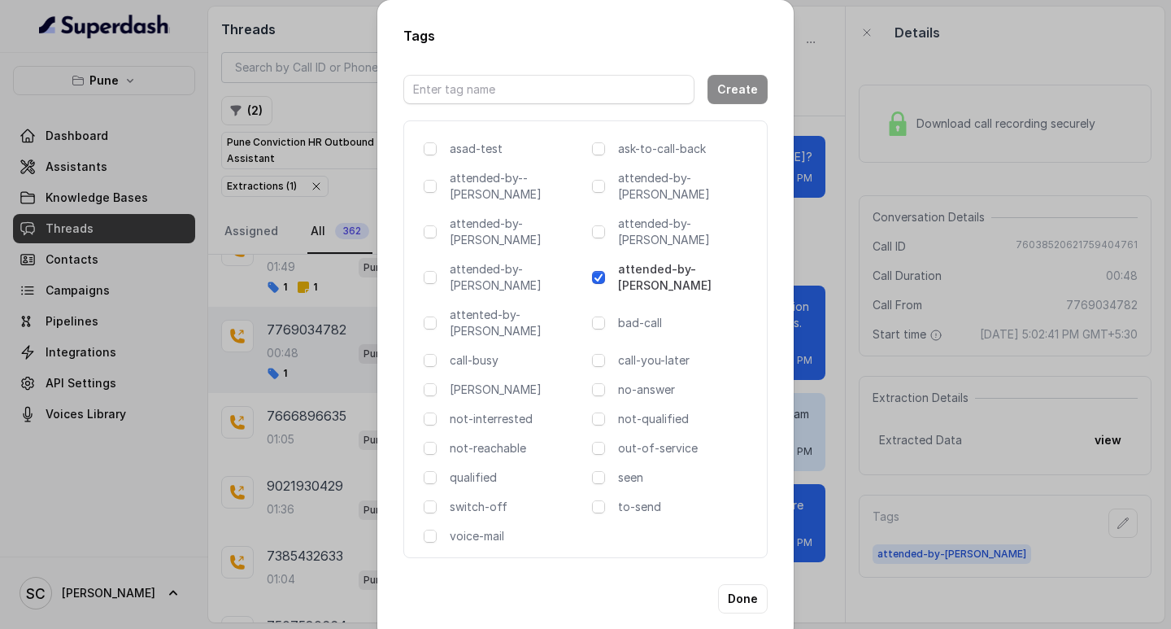
click at [880, 552] on div "Tags Create asad-test ask-to-call-back attended-by--[PERSON_NAME] attended-by-[…" at bounding box center [585, 314] width 1171 height 629
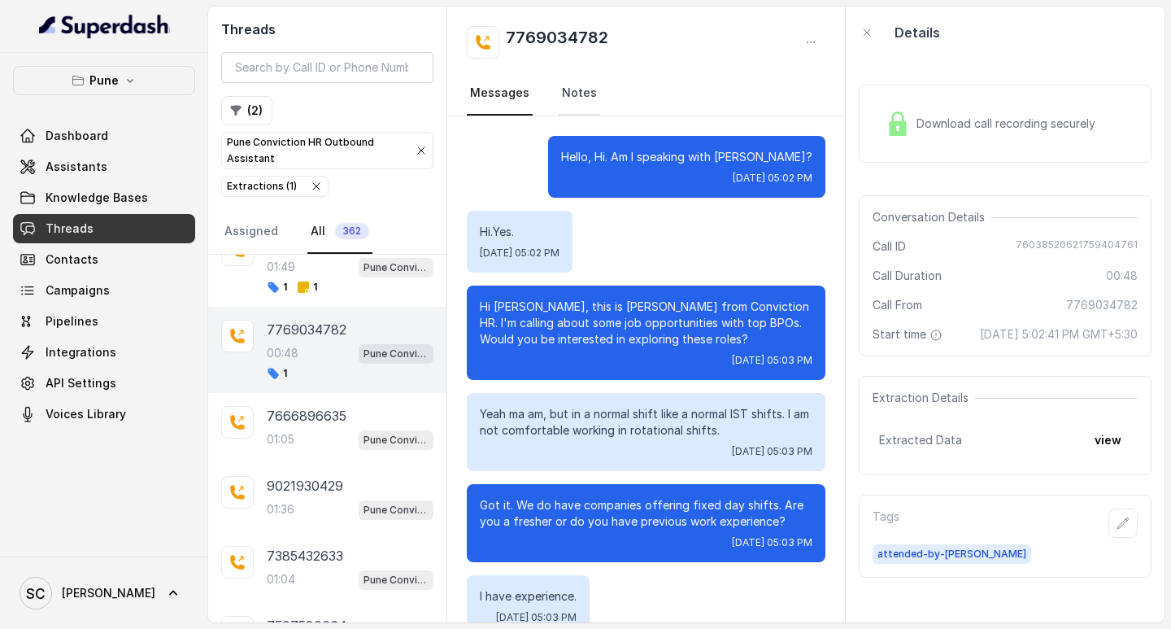
click at [574, 93] on link "Notes" at bounding box center [579, 94] width 41 height 44
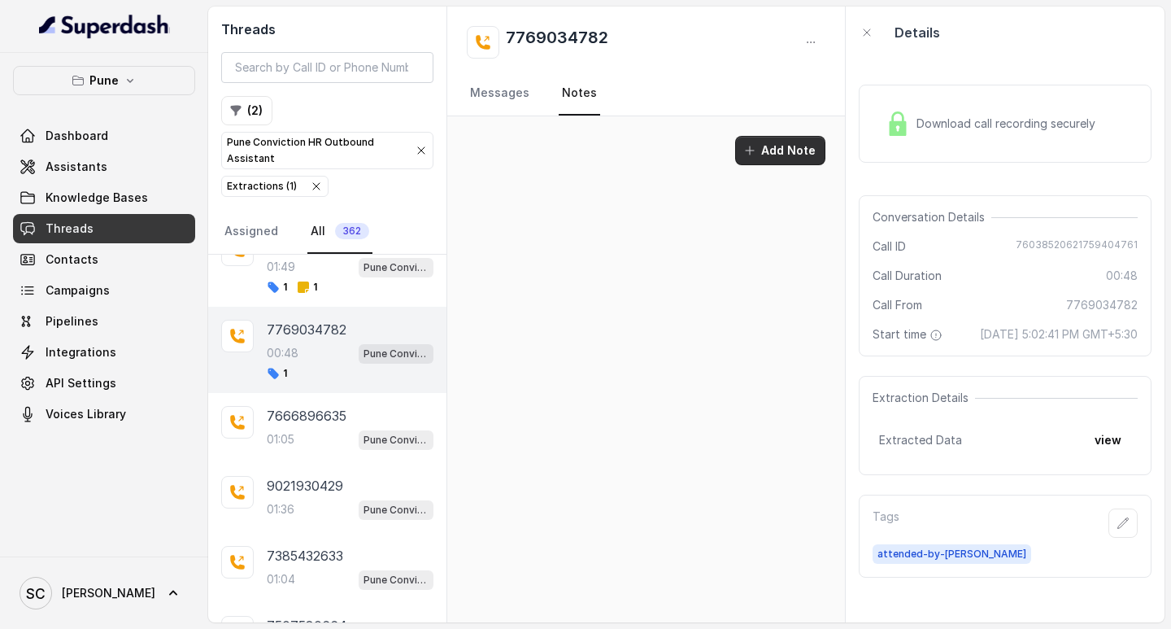
click at [822, 137] on button "Add Note" at bounding box center [780, 150] width 90 height 29
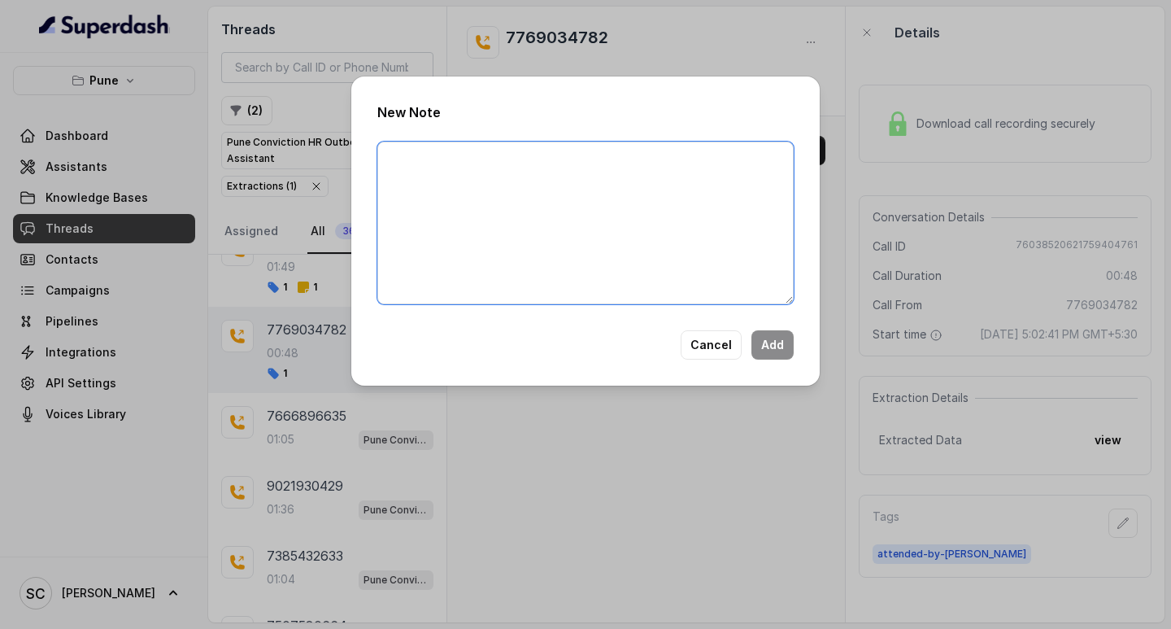
click at [399, 164] on textarea at bounding box center [585, 223] width 417 height 163
paste textarea "NAME NUMBER RECRUITER ATTENDER COMMENTS AI IMPROVEMENT"
click at [437, 159] on textarea "NAME NUMBER RECRUITER ATTENDER COMMENTS AI IMPROVEMENT" at bounding box center [585, 223] width 417 height 163
click at [416, 159] on textarea "NAME NUMBER RECRUITER ATTENDER COMMENTS AI IMPROVEMENT" at bounding box center [585, 223] width 417 height 163
click at [443, 159] on textarea "NAME NUMBER RECRUITER ATTENDER COMMENTS AI IMPROVEMENT" at bounding box center [585, 223] width 417 height 163
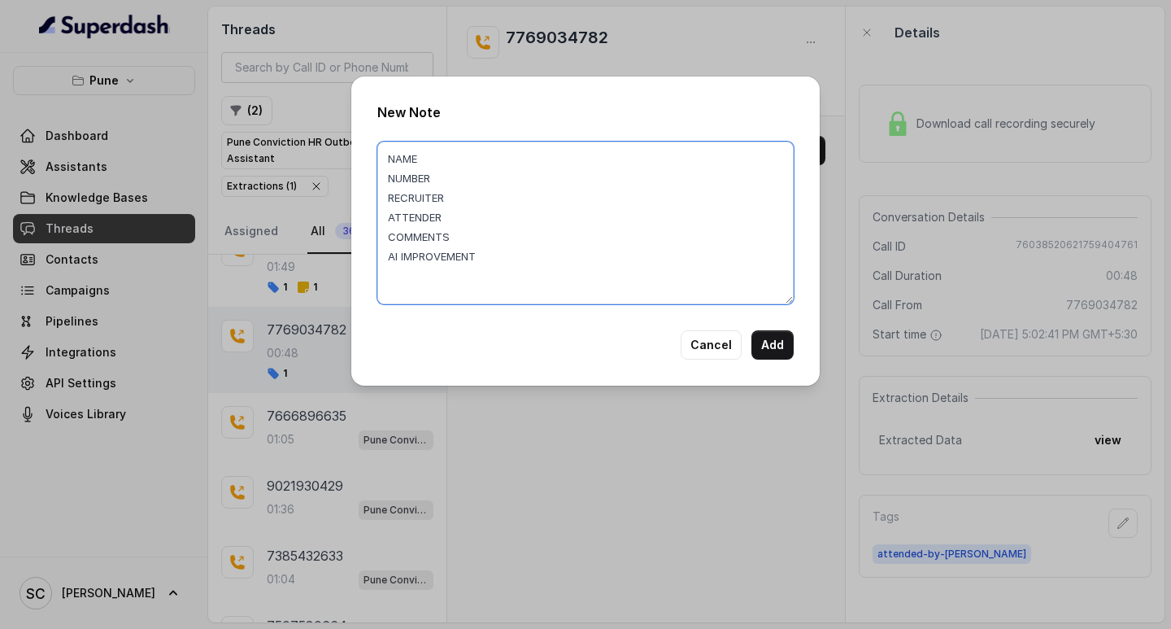
click at [446, 159] on textarea "NAME NUMBER RECRUITER ATTENDER COMMENTS AI IMPROVEMENT" at bounding box center [585, 223] width 417 height 163
click at [428, 163] on textarea "NAME NUMBER RECRUITER ATTENDER COMMENTS AI IMPROVEMENT" at bounding box center [585, 223] width 417 height 163
click at [446, 184] on textarea "NAME [PERSON_NAME] NUMBER RECRUITER ATTENDER COMMENTS AI IMPROVEMENT" at bounding box center [585, 223] width 417 height 163
click at [450, 197] on textarea "NAME [PERSON_NAME] NUMBER 7769034782 RECRUITER ATTENDER COMMENTS AI IMPROVEMENT" at bounding box center [585, 223] width 417 height 163
click at [460, 220] on textarea "NAME [PERSON_NAME] NUMBER 7769034782 RECRUITER saba ATTENDER COMMENTS AI IMPROV…" at bounding box center [585, 223] width 417 height 163
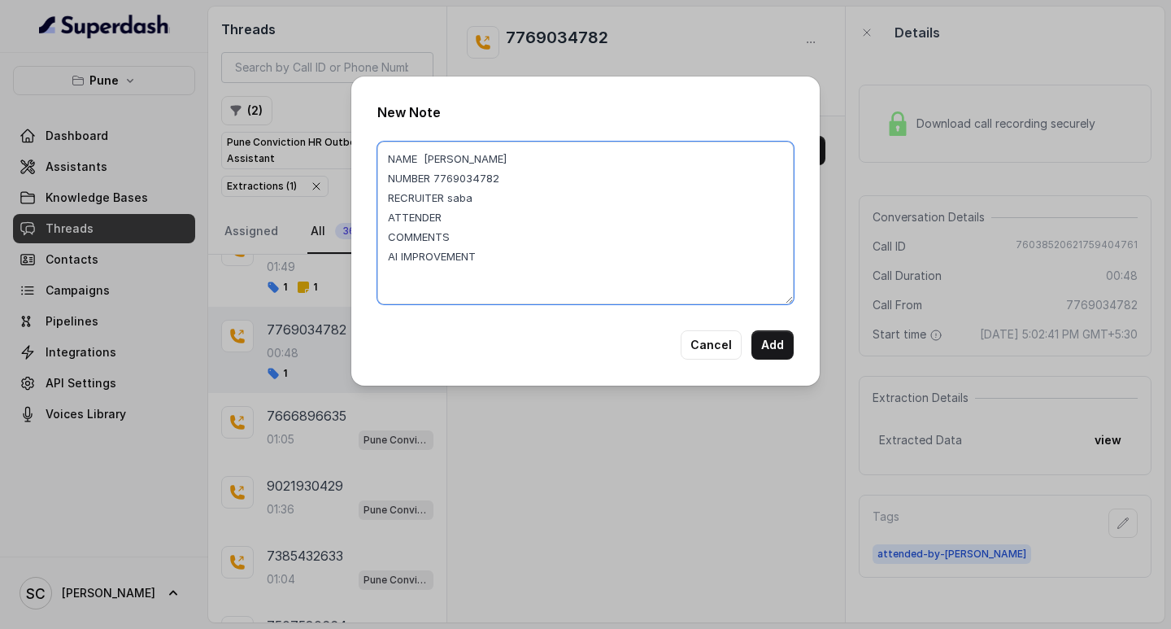
click at [451, 220] on textarea "NAME [PERSON_NAME] NUMBER 7769034782 RECRUITER saba ATTENDER COMMENTS AI IMPROV…" at bounding box center [585, 223] width 417 height 163
click at [465, 237] on textarea "NAME [PERSON_NAME] NUMBER 7769034782 RECRUITER saba ATTENDER saba COMMENTS AI I…" at bounding box center [585, 223] width 417 height 163
click at [453, 202] on textarea "NAME [PERSON_NAME] NUMBER 7769034782 RECRUITER saba ATTENDER saba COMMENTS cand…" at bounding box center [585, 223] width 417 height 163
click at [534, 236] on textarea "NAME [PERSON_NAME] NUMBER 7769034782 RECRUITER saba ATTENDER saba COMMENTS cand…" at bounding box center [585, 223] width 417 height 163
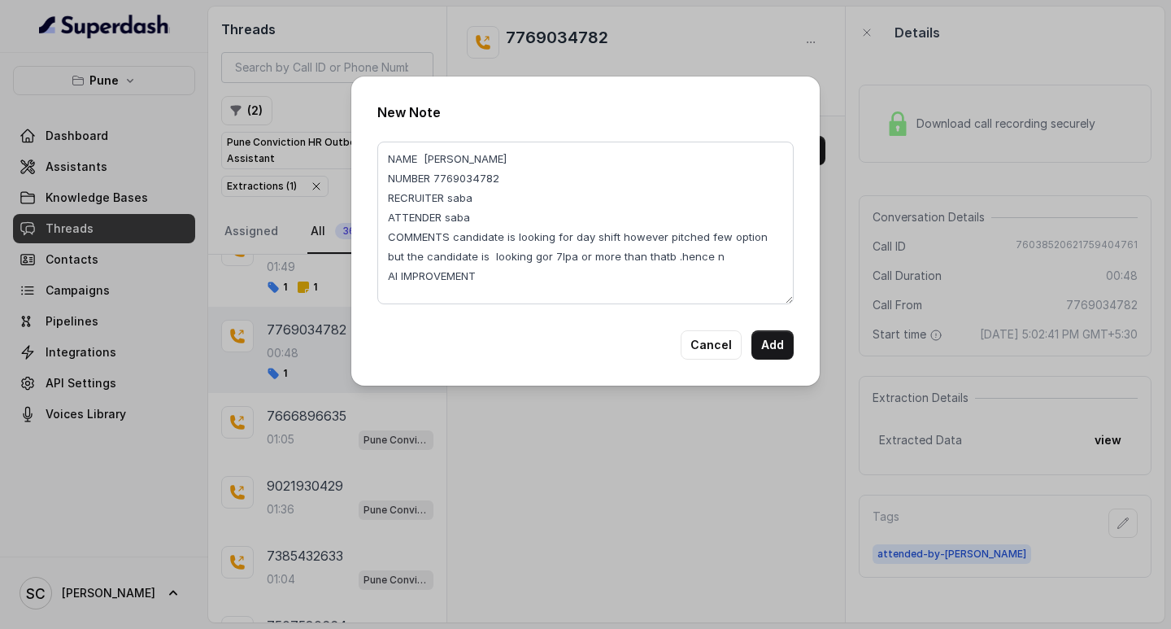
click at [654, 321] on div "New Note NAME [PERSON_NAME] NUMBER 7769034782 RECRUITER saba ATTENDER saba COMM…" at bounding box center [585, 230] width 469 height 309
click at [546, 255] on textarea "NAME [PERSON_NAME] NUMBER 7769034782 RECRUITER saba ATTENDER saba COMMENTS cand…" at bounding box center [585, 223] width 417 height 163
click at [716, 219] on textarea "NAME [PERSON_NAME] NUMBER 7769034782 RECRUITER saba ATTENDER saba COMMENTS cand…" at bounding box center [585, 223] width 417 height 163
click at [659, 256] on textarea "NAME [PERSON_NAME] NUMBER 7769034782 RECRUITER saba ATTENDER saba COMMENTS cand…" at bounding box center [585, 223] width 417 height 163
click at [662, 257] on textarea "NAME [PERSON_NAME] NUMBER 7769034782 RECRUITER saba ATTENDER saba COMMENTS cand…" at bounding box center [585, 223] width 417 height 163
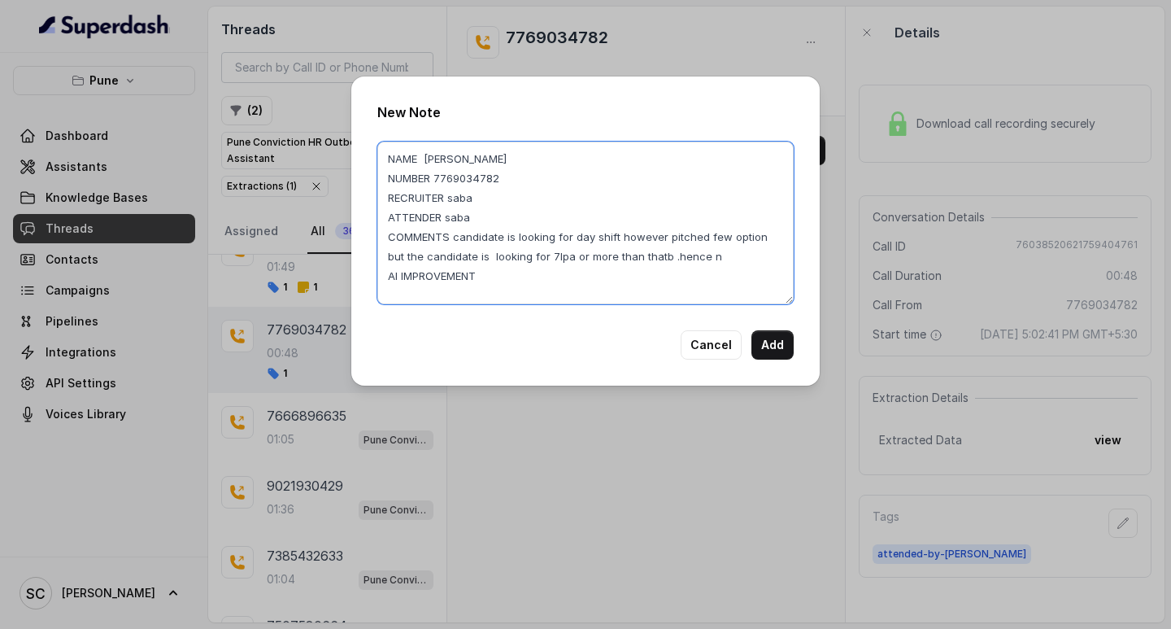
click at [666, 257] on textarea "NAME [PERSON_NAME] NUMBER 7769034782 RECRUITER saba ATTENDER saba COMMENTS cand…" at bounding box center [585, 223] width 417 height 163
click at [676, 256] on textarea "NAME [PERSON_NAME] NUMBER 7769034782 RECRUITER saba ATTENDER saba COMMENTS cand…" at bounding box center [585, 223] width 417 height 163
click at [709, 255] on textarea "NAME [PERSON_NAME] NUMBER 7769034782 RECRUITER saba ATTENDER saba COMMENTS cand…" at bounding box center [585, 223] width 417 height 163
drag, startPoint x: 452, startPoint y: 238, endPoint x: 777, endPoint y: 260, distance: 325.4
click at [777, 260] on textarea "NAME [PERSON_NAME] NUMBER 7769034782 RECRUITER saba ATTENDER saba COMMENTS cand…" at bounding box center [585, 223] width 417 height 163
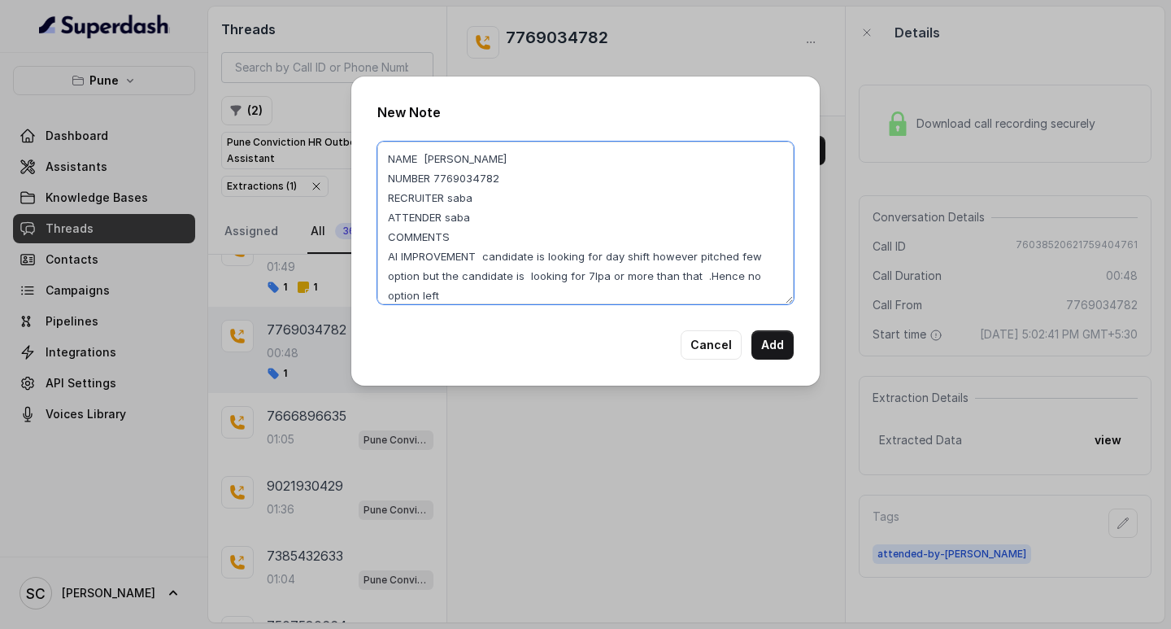
click at [482, 260] on textarea "NAME [PERSON_NAME] NUMBER 7769034782 RECRUITER saba ATTENDER saba COMMENTS AI I…" at bounding box center [585, 223] width 417 height 163
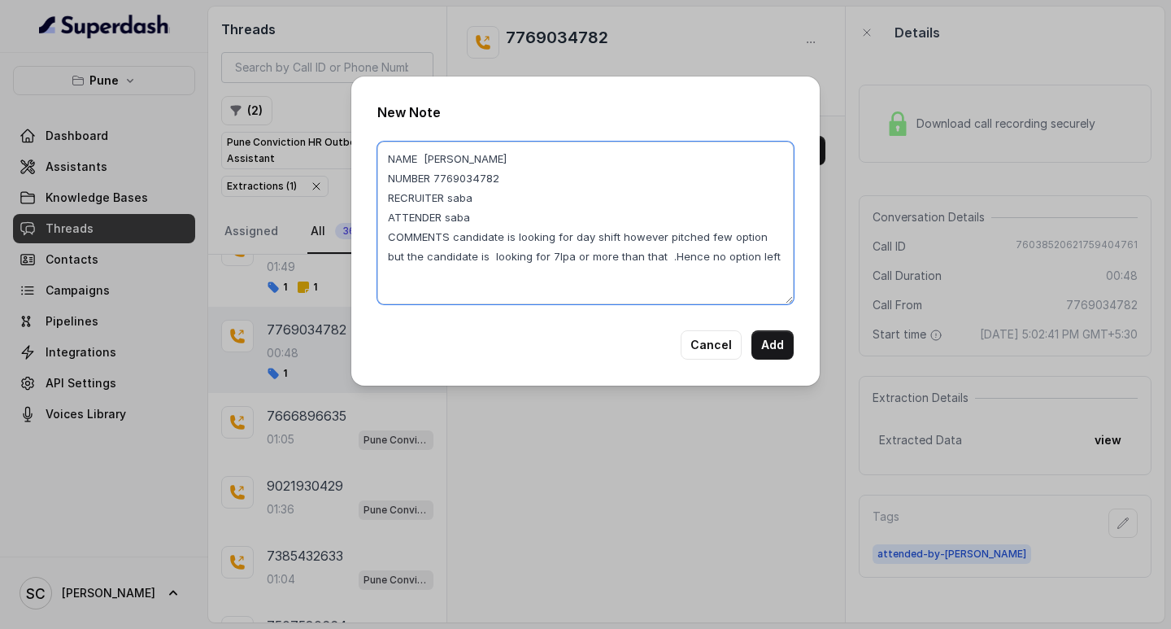
click at [396, 273] on textarea "NAME [PERSON_NAME] NUMBER 7769034782 RECRUITER saba ATTENDER saba COMMENTS cand…" at bounding box center [585, 223] width 417 height 163
click at [467, 233] on textarea "NAME [PERSON_NAME] NUMBER 7769034782 RECRUITER saba ATTENDER saba COMMENTS cand…" at bounding box center [585, 223] width 417 height 163
drag, startPoint x: 448, startPoint y: 236, endPoint x: 776, endPoint y: 255, distance: 328.4
click at [800, 248] on div "New Note NAME [PERSON_NAME] NUMBER 7769034782 RECRUITER saba ATTENDER saba COMM…" at bounding box center [585, 230] width 469 height 309
click at [513, 286] on textarea "NAME [PERSON_NAME] NUMBER 7769034782 RECRUITER saba ATTENDER saba COMMENTS cand…" at bounding box center [585, 223] width 417 height 163
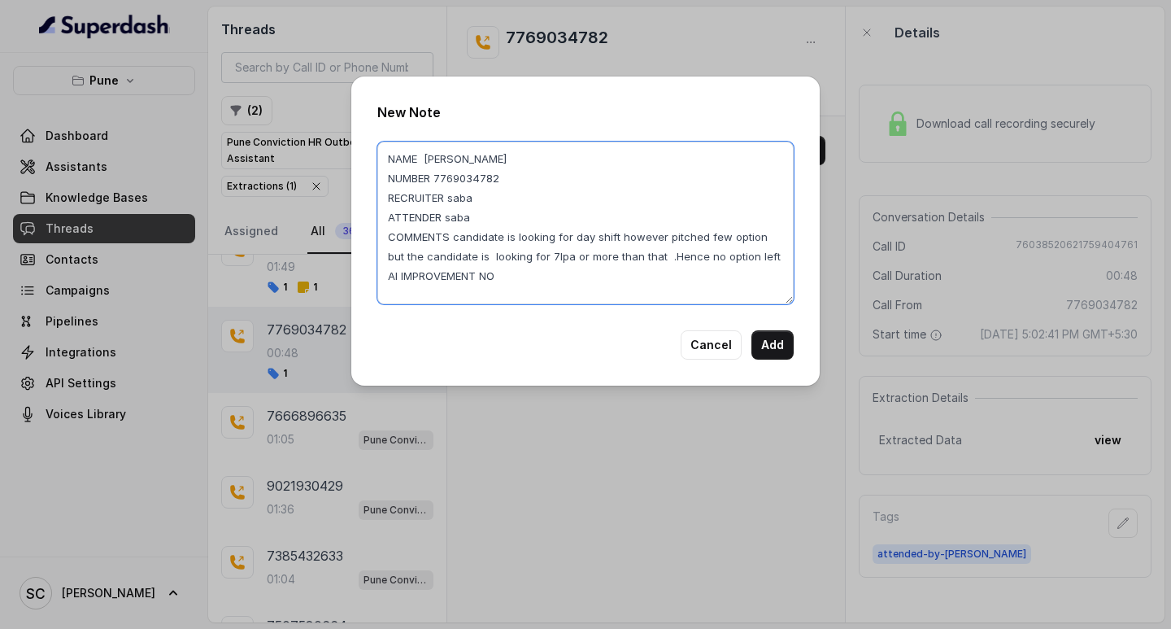
drag, startPoint x: 580, startPoint y: 299, endPoint x: 591, endPoint y: 303, distance: 11.8
type textarea "NAME [PERSON_NAME] NUMBER 7769034782 RECRUITER saba ATTENDER saba COMMENTS cand…"
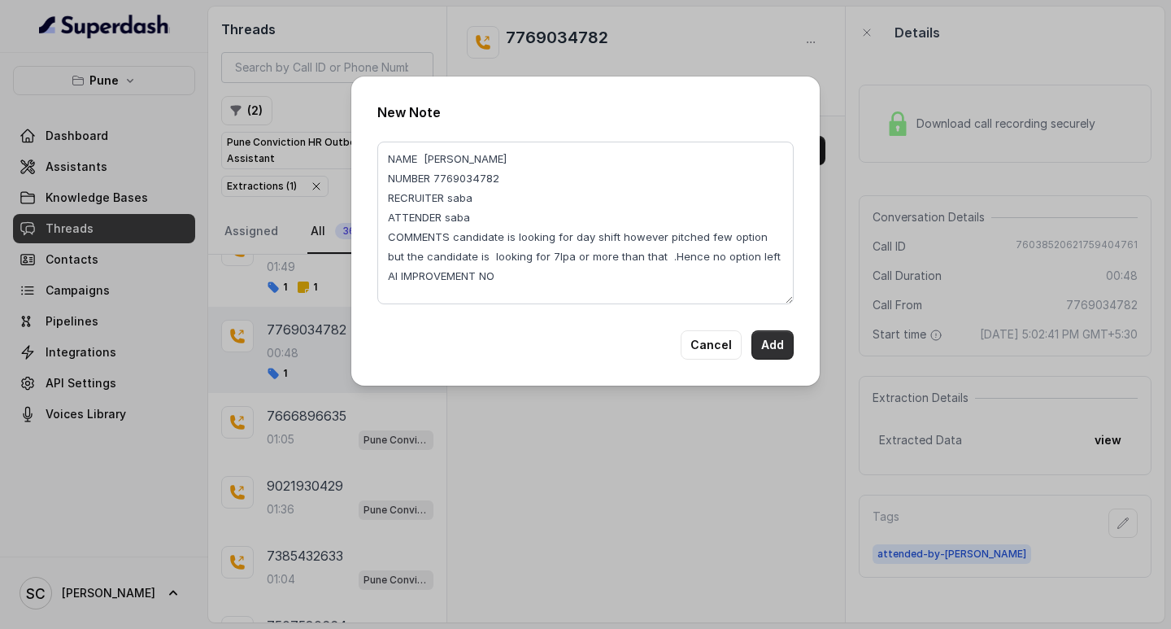
click at [771, 335] on button "Add" at bounding box center [773, 344] width 42 height 29
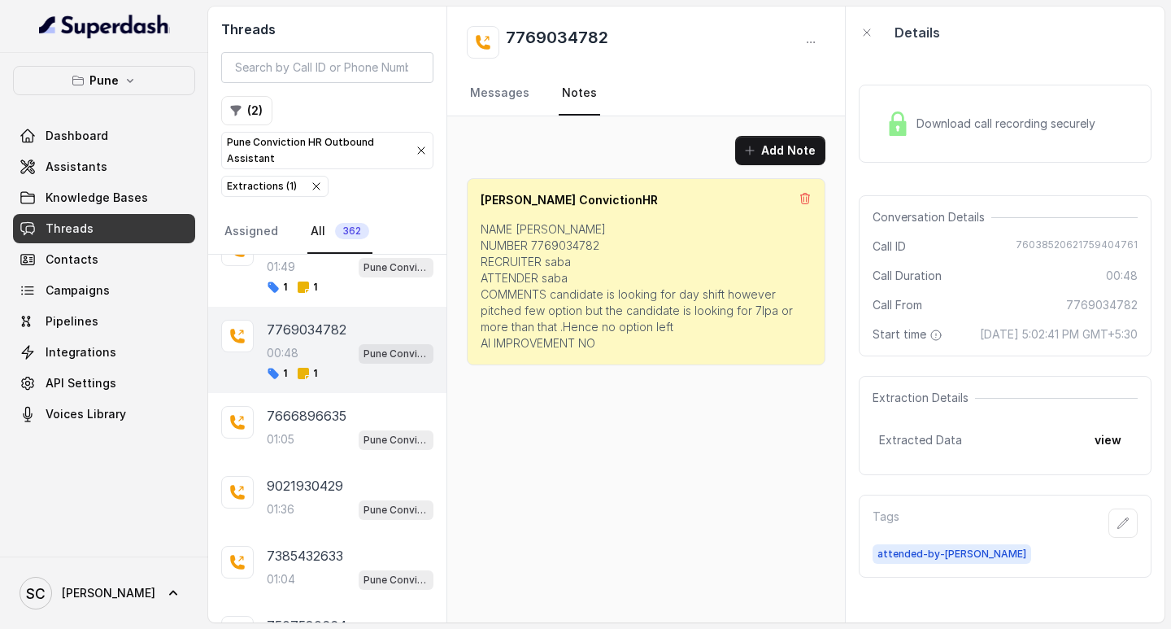
click at [538, 33] on h2 "7769034782" at bounding box center [557, 42] width 103 height 33
copy h2 "7769034782"
click at [329, 422] on p "7666896635" at bounding box center [307, 416] width 80 height 20
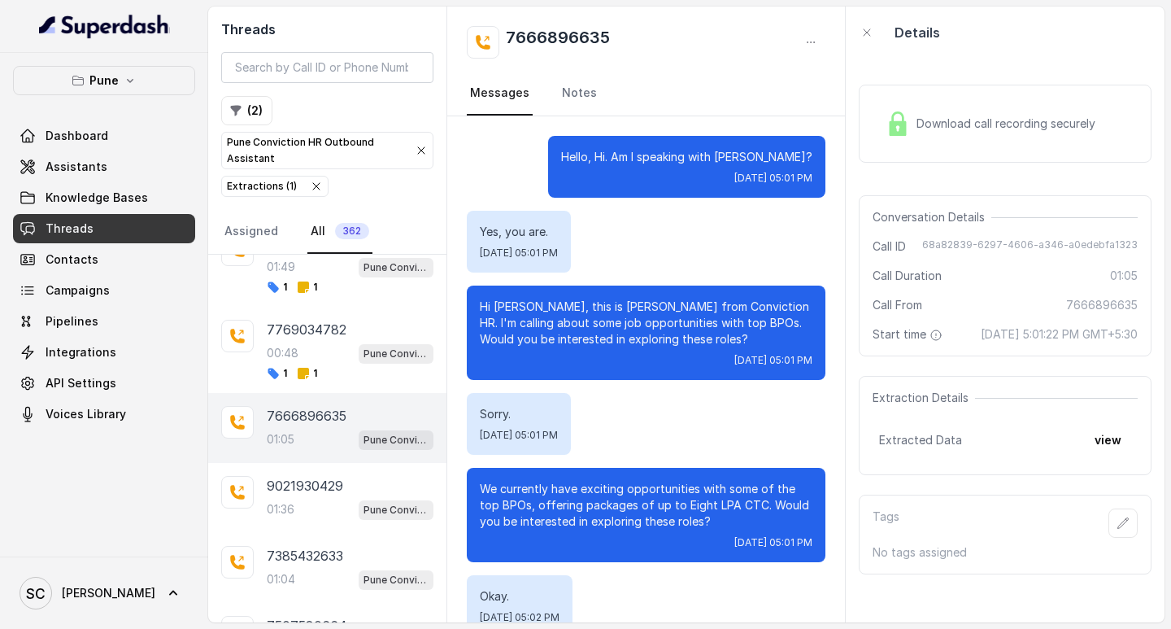
scroll to position [698, 0]
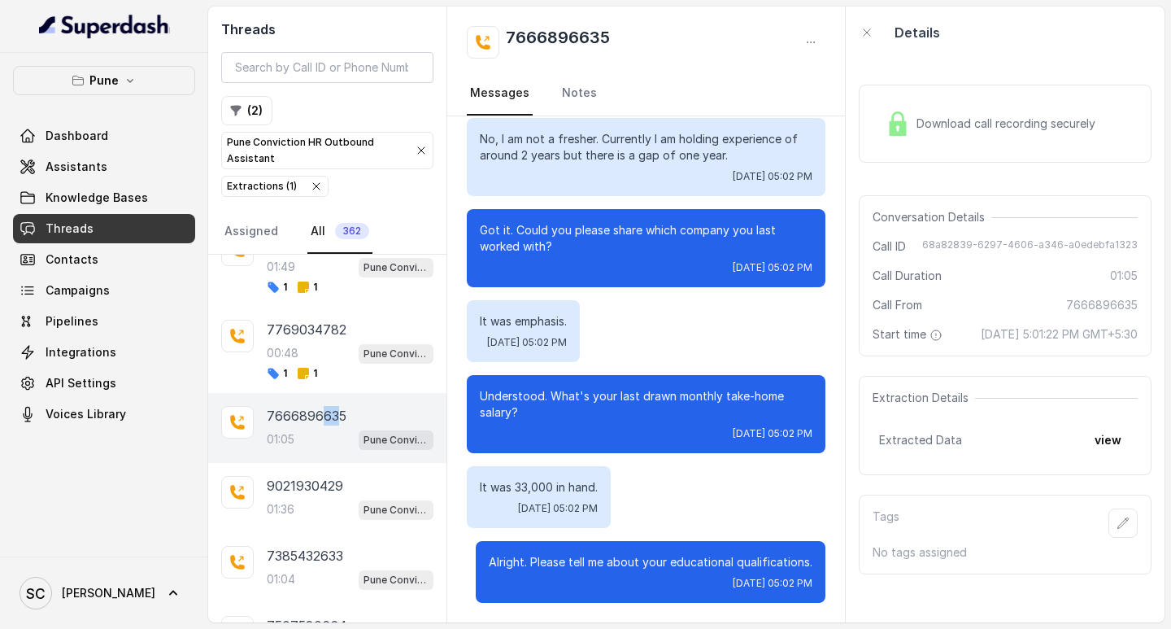
drag, startPoint x: 336, startPoint y: 395, endPoint x: 335, endPoint y: 426, distance: 31.7
click at [339, 408] on div "7666896635 01:05 Pune Conviction HR Outbound Assistant" at bounding box center [327, 428] width 238 height 70
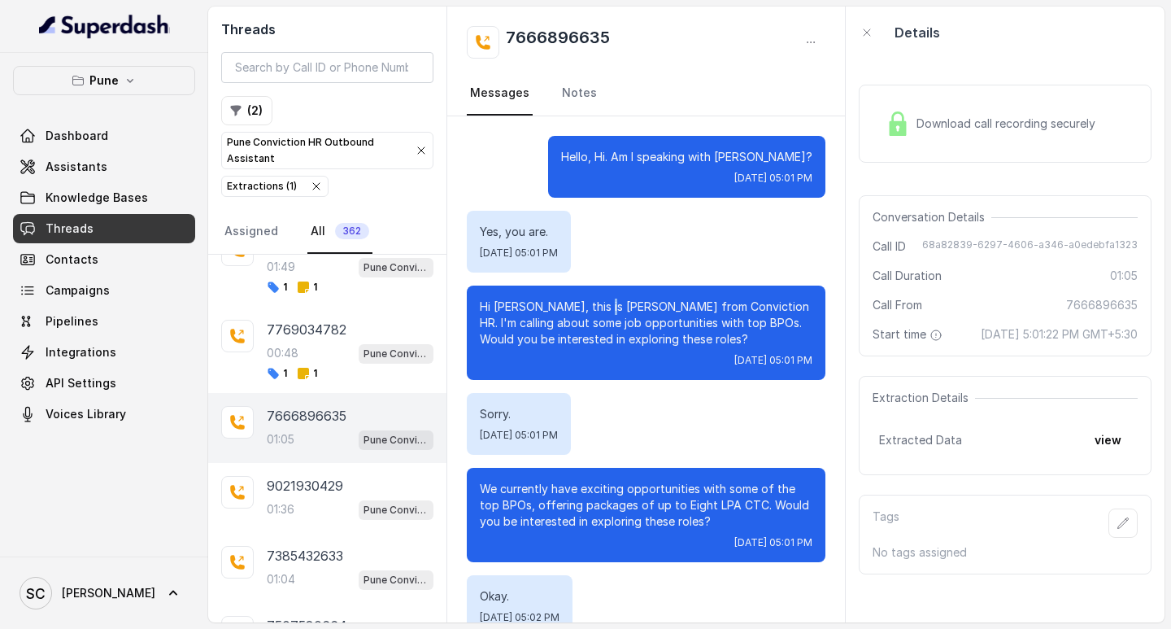
drag, startPoint x: 604, startPoint y: 273, endPoint x: 605, endPoint y: 287, distance: 14.7
click at [357, 410] on div "7666896635" at bounding box center [350, 416] width 167 height 20
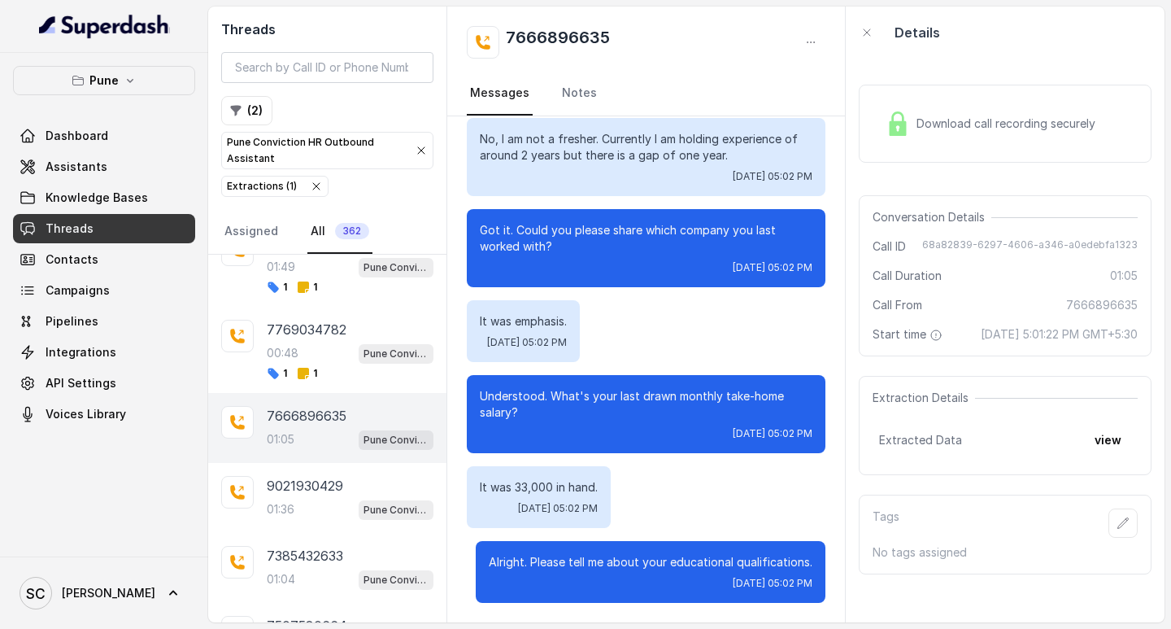
scroll to position [698, 0]
click at [1111, 538] on button "button" at bounding box center [1123, 522] width 29 height 29
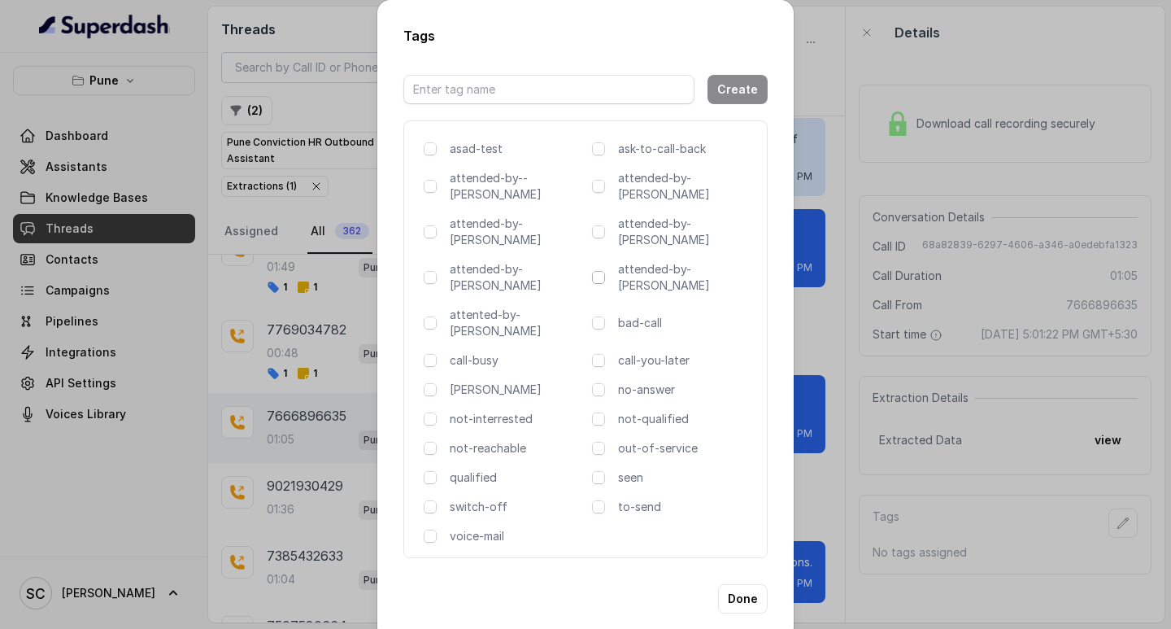
click at [600, 271] on span at bounding box center [598, 277] width 13 height 13
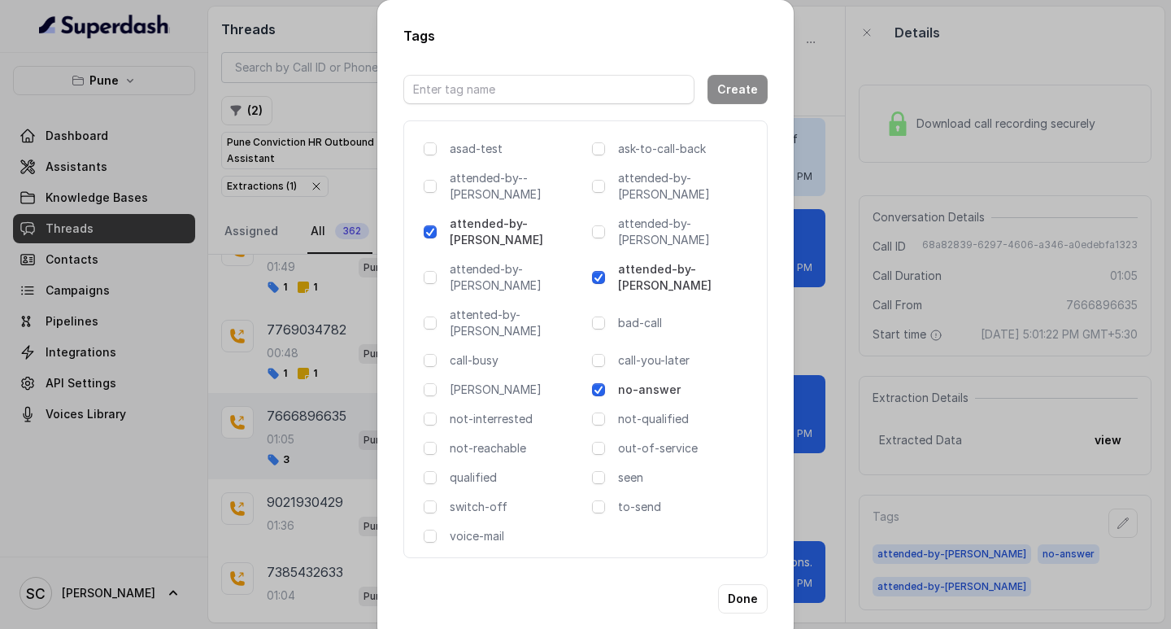
click at [600, 383] on span at bounding box center [598, 389] width 13 height 13
click at [599, 271] on span at bounding box center [598, 277] width 13 height 13
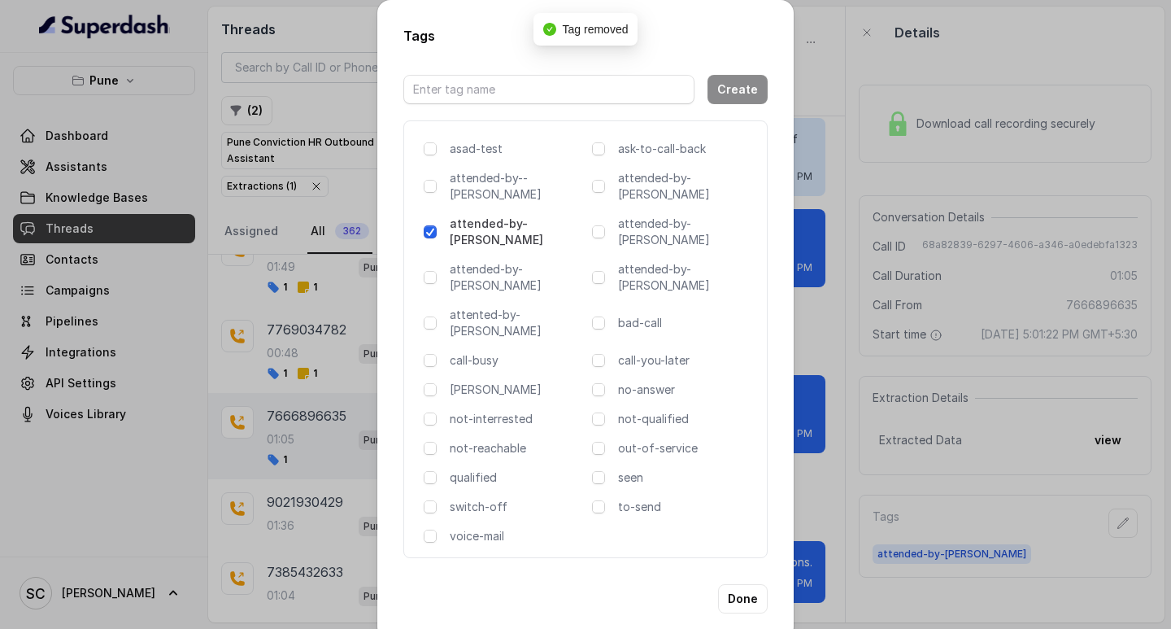
click at [911, 314] on div "Tags Create asad-test ask-to-call-back attended-by--[PERSON_NAME] attended-by-[…" at bounding box center [585, 314] width 1171 height 629
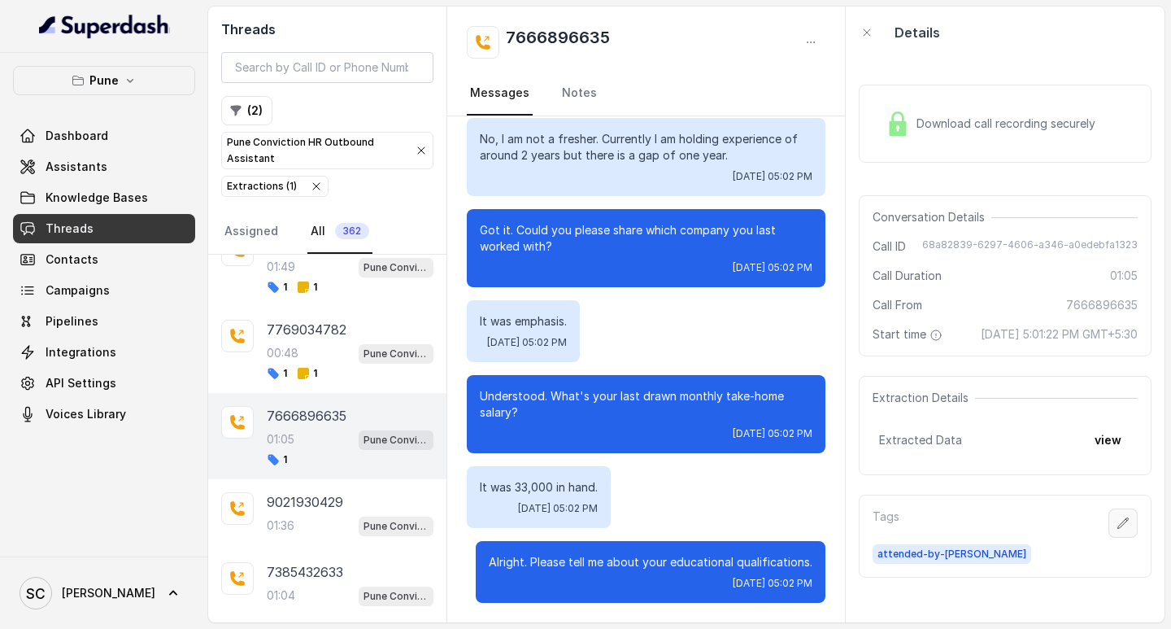
click at [1117, 530] on icon "button" at bounding box center [1123, 523] width 13 height 13
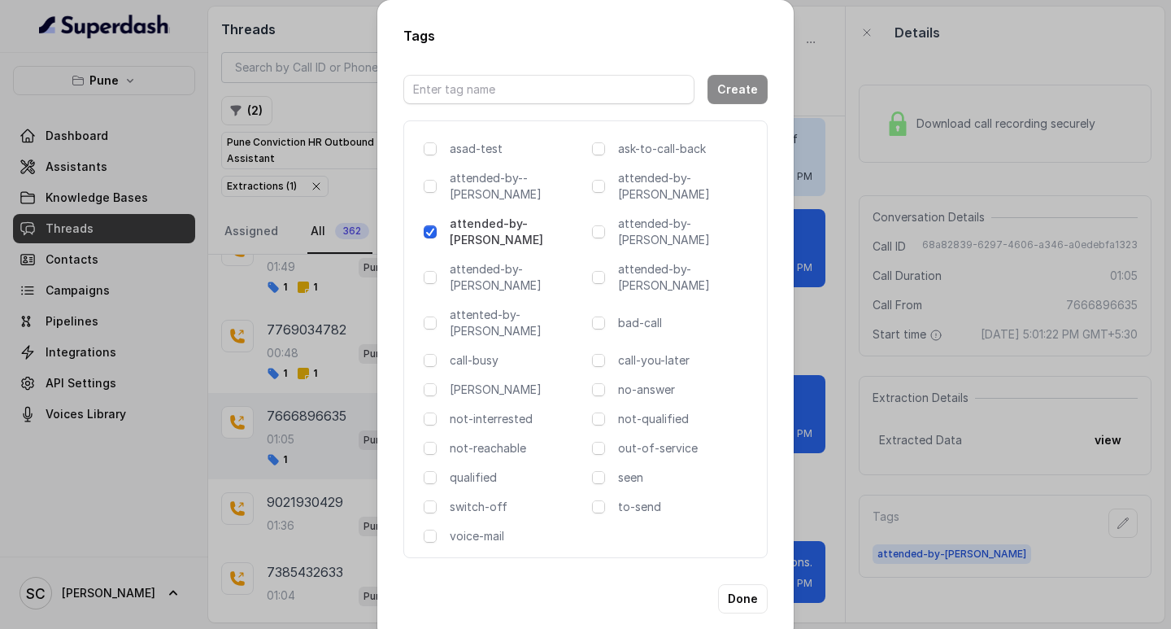
click at [829, 294] on div "Tags Create asad-test ask-to-call-back attended-by--[PERSON_NAME] attended-by-[…" at bounding box center [585, 314] width 1171 height 629
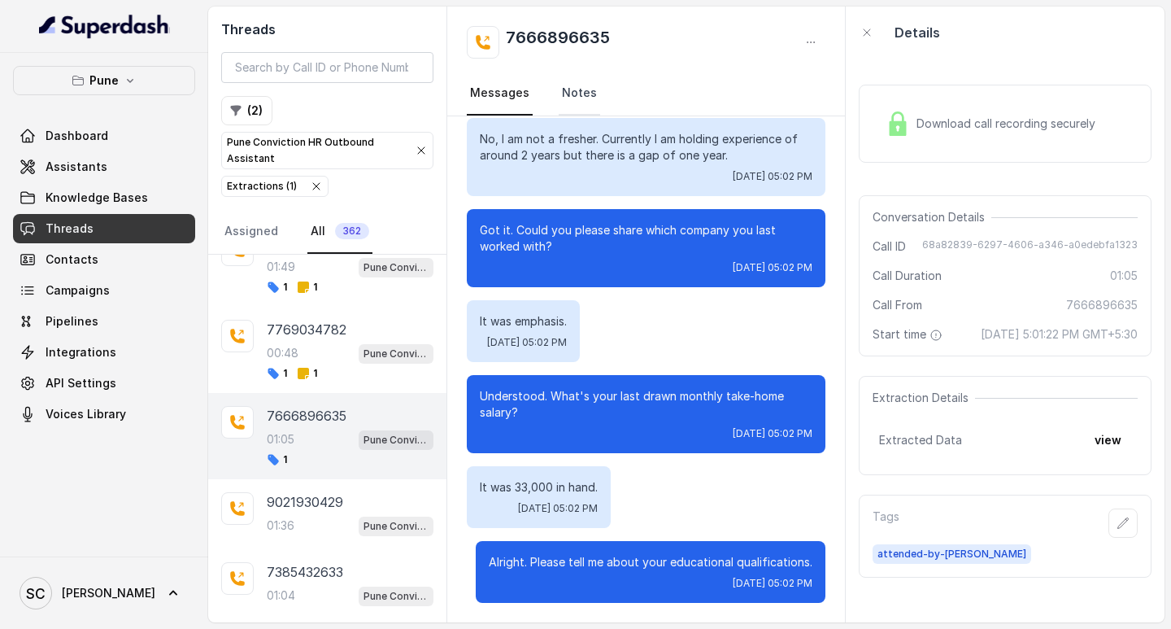
click at [572, 97] on link "Notes" at bounding box center [579, 94] width 41 height 44
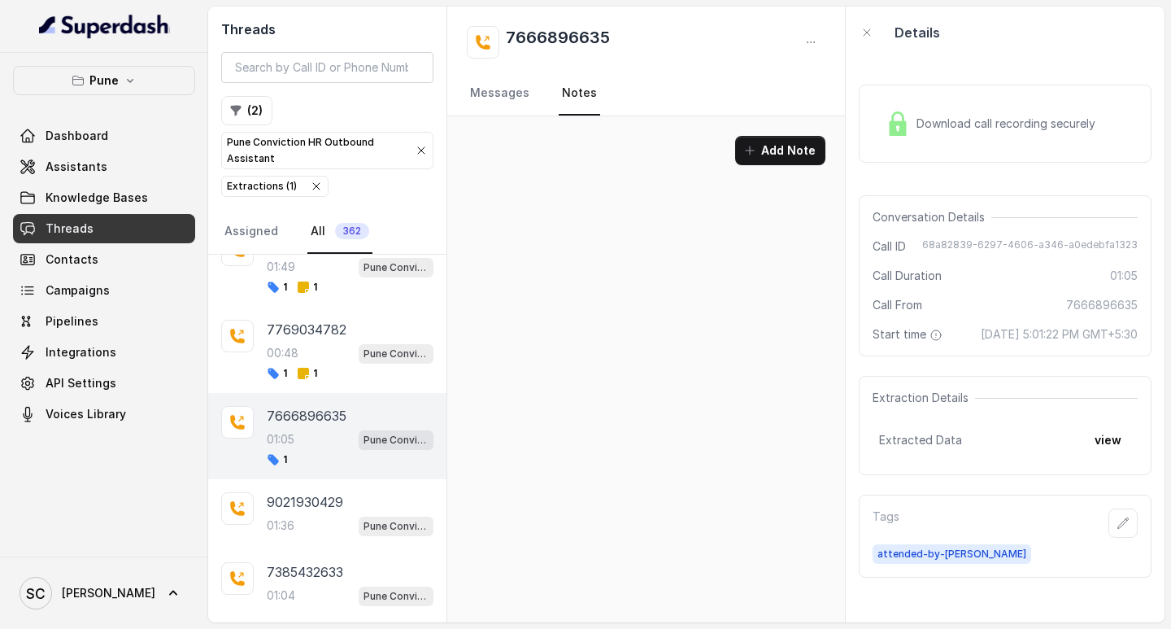
scroll to position [0, 0]
click at [322, 501] on p "9021930429" at bounding box center [305, 502] width 76 height 20
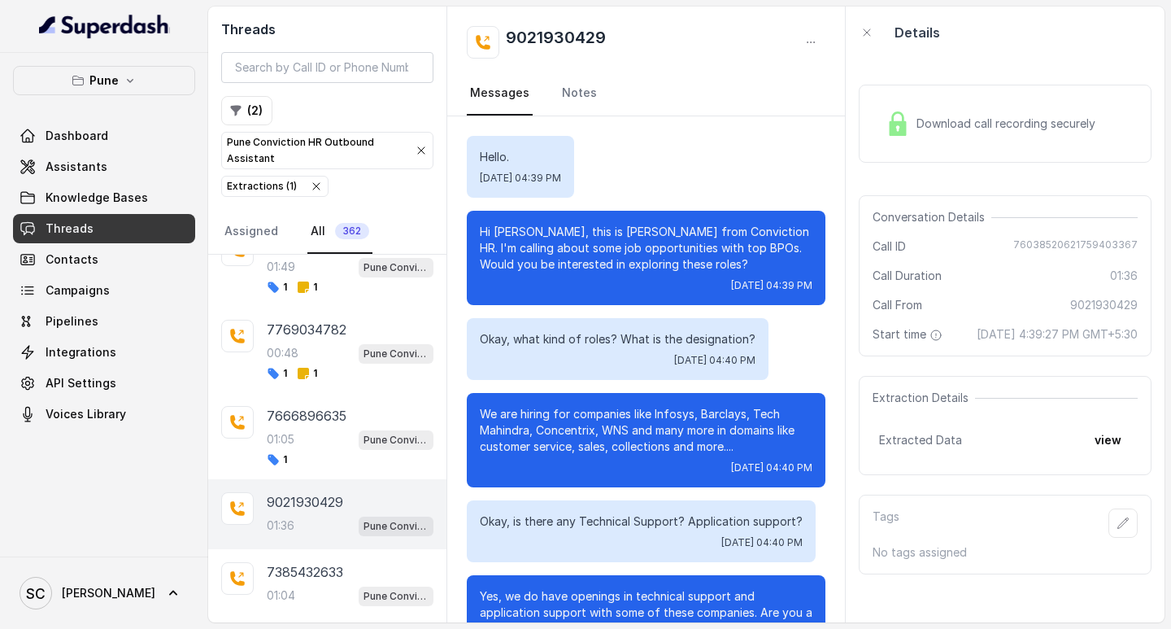
scroll to position [1046, 0]
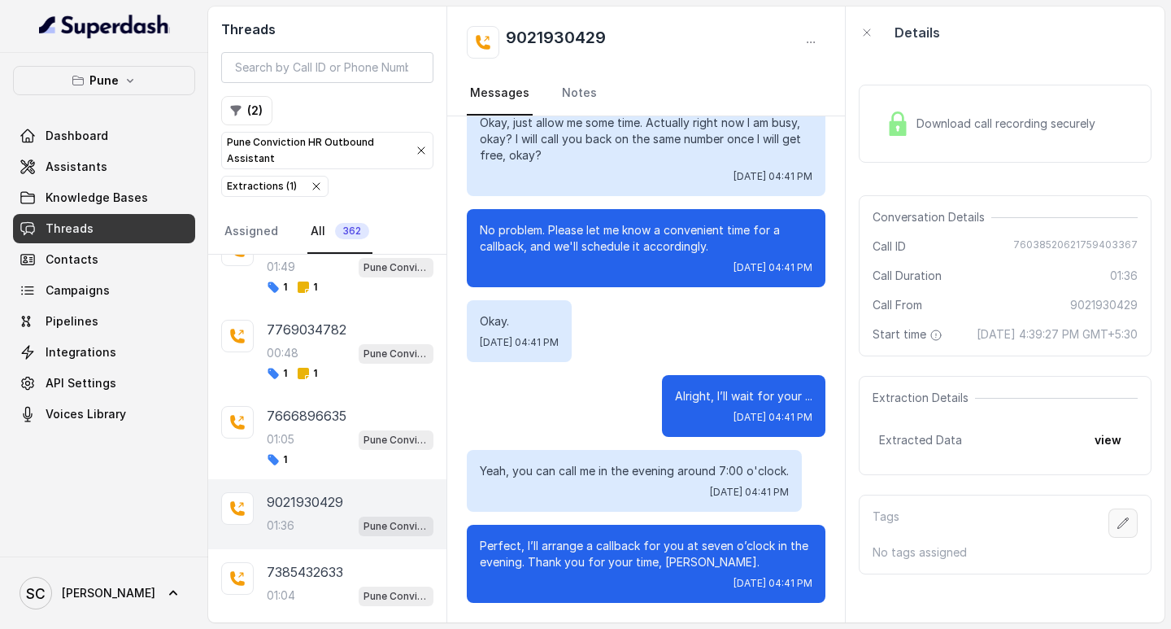
click at [1117, 530] on icon "button" at bounding box center [1123, 523] width 13 height 13
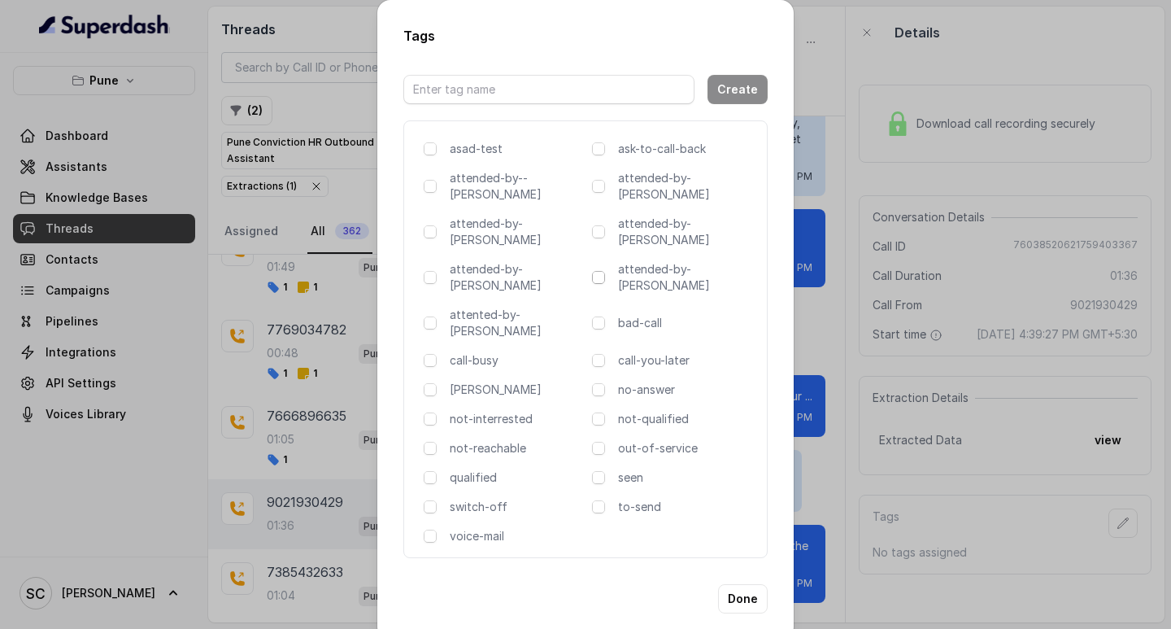
click at [601, 271] on span at bounding box center [598, 277] width 13 height 13
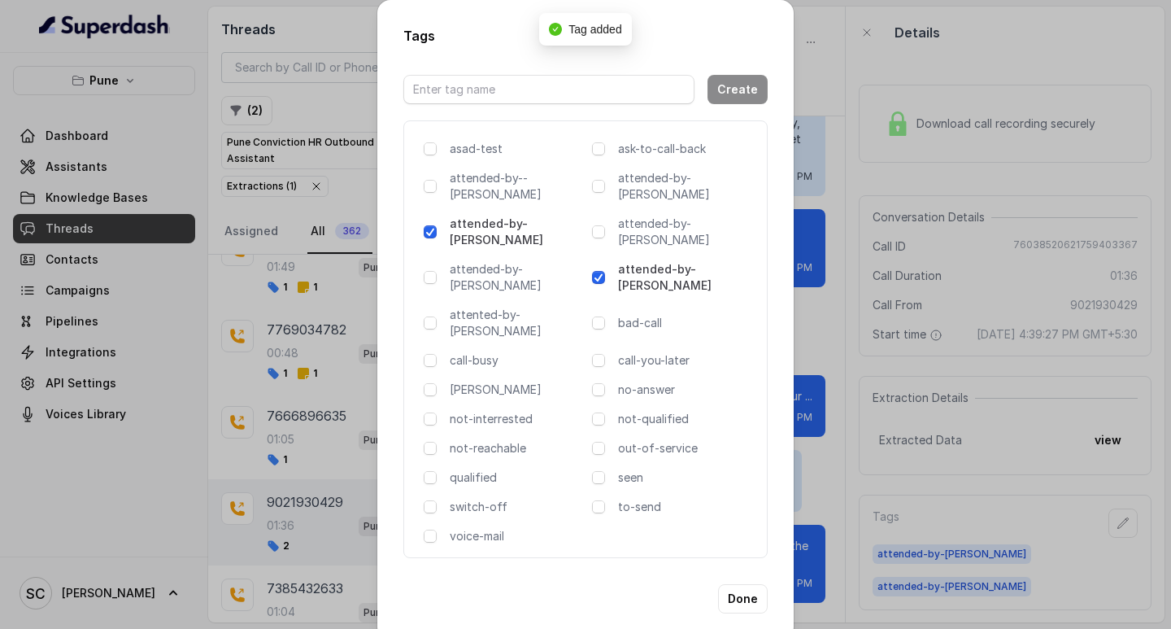
click at [601, 271] on span at bounding box center [598, 277] width 13 height 13
click at [842, 250] on div "Tags Create asad-test ask-to-call-back attended-by--[PERSON_NAME] attended-by-[…" at bounding box center [585, 314] width 1171 height 629
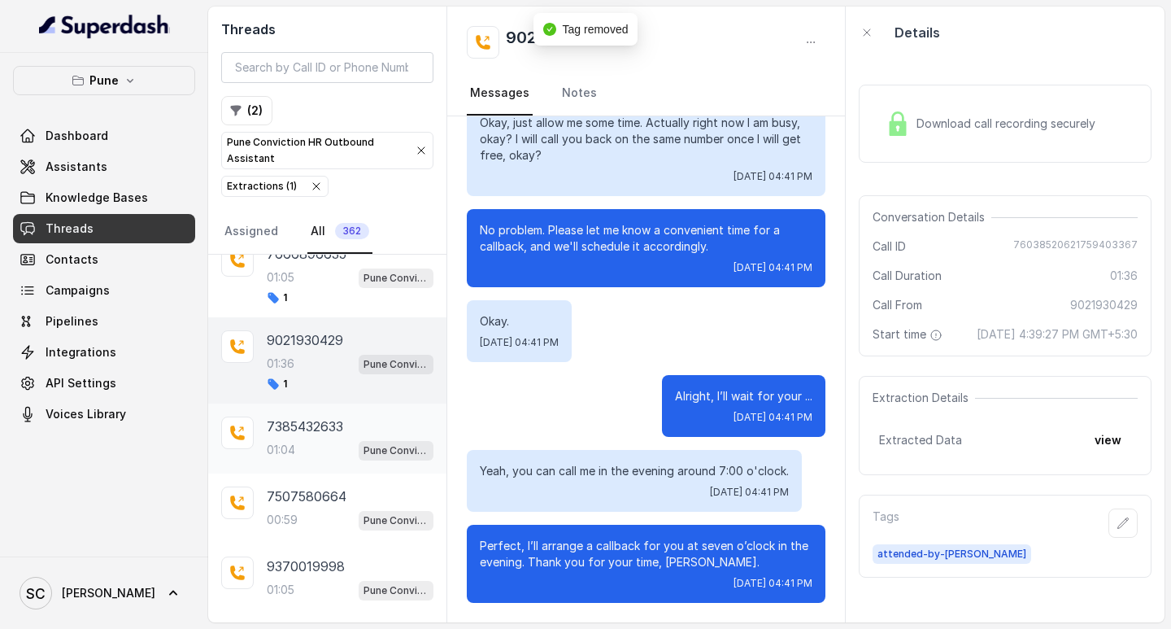
scroll to position [800, 0]
click at [259, 436] on div "7385432633 01:04 Pune Conviction HR Outbound Assistant" at bounding box center [327, 438] width 238 height 70
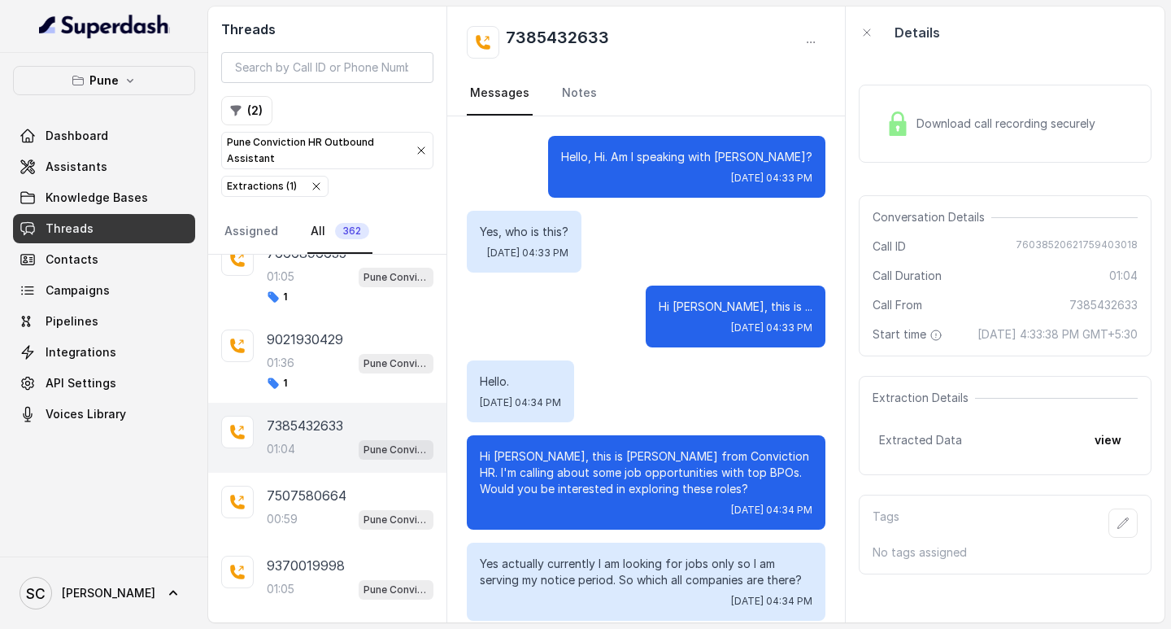
scroll to position [607, 0]
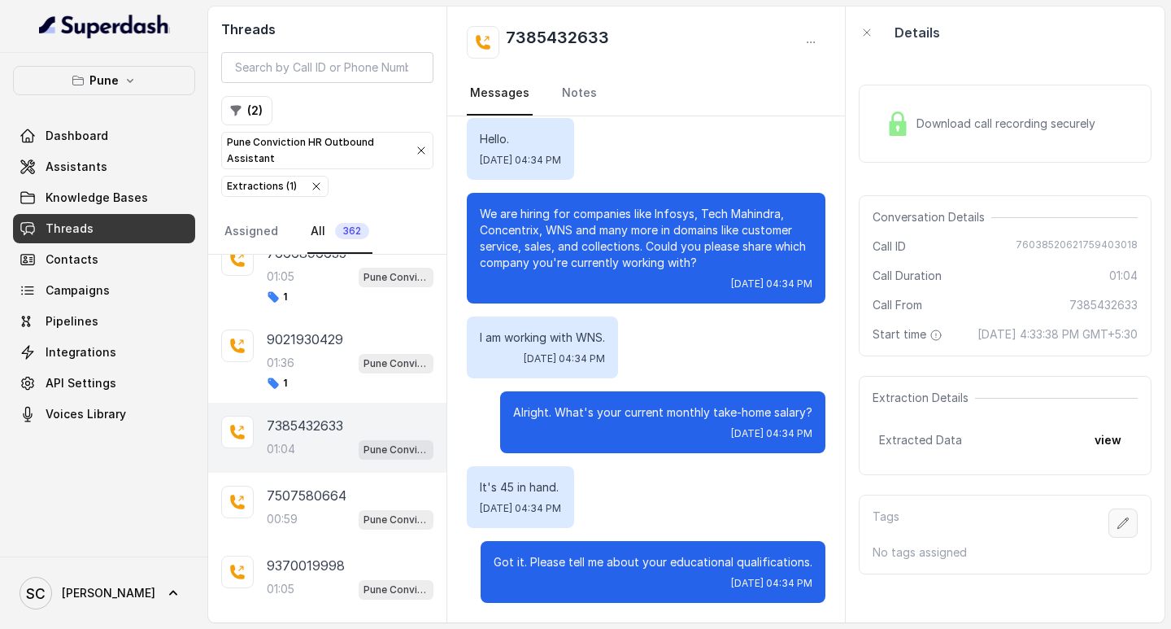
click at [1117, 530] on icon "button" at bounding box center [1123, 523] width 13 height 13
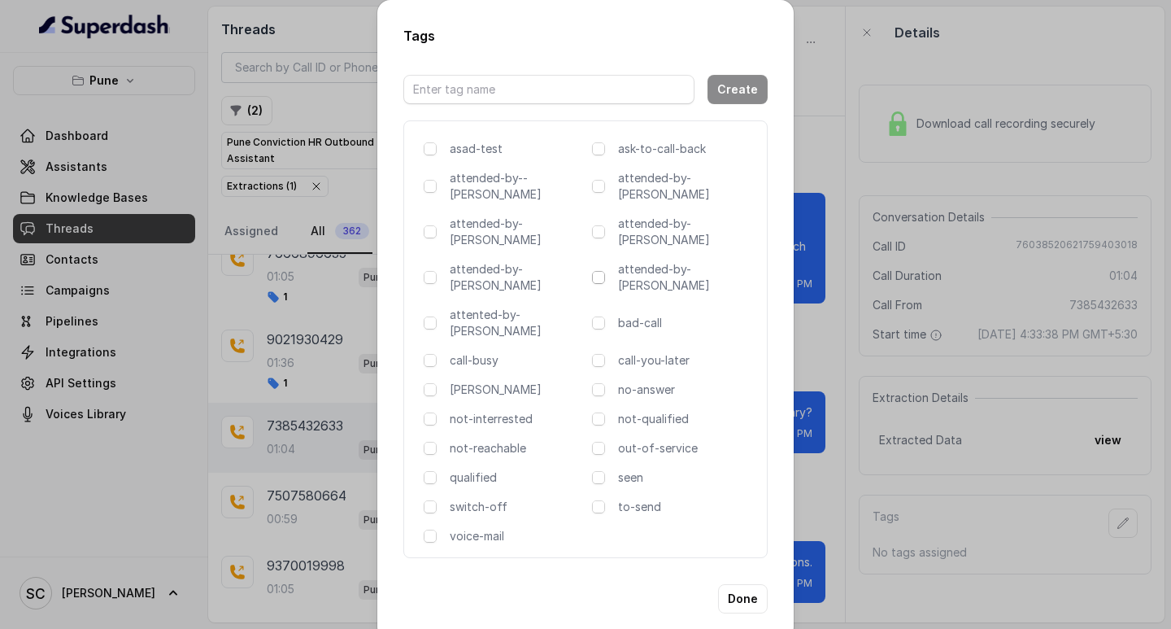
click at [601, 271] on span at bounding box center [598, 277] width 13 height 13
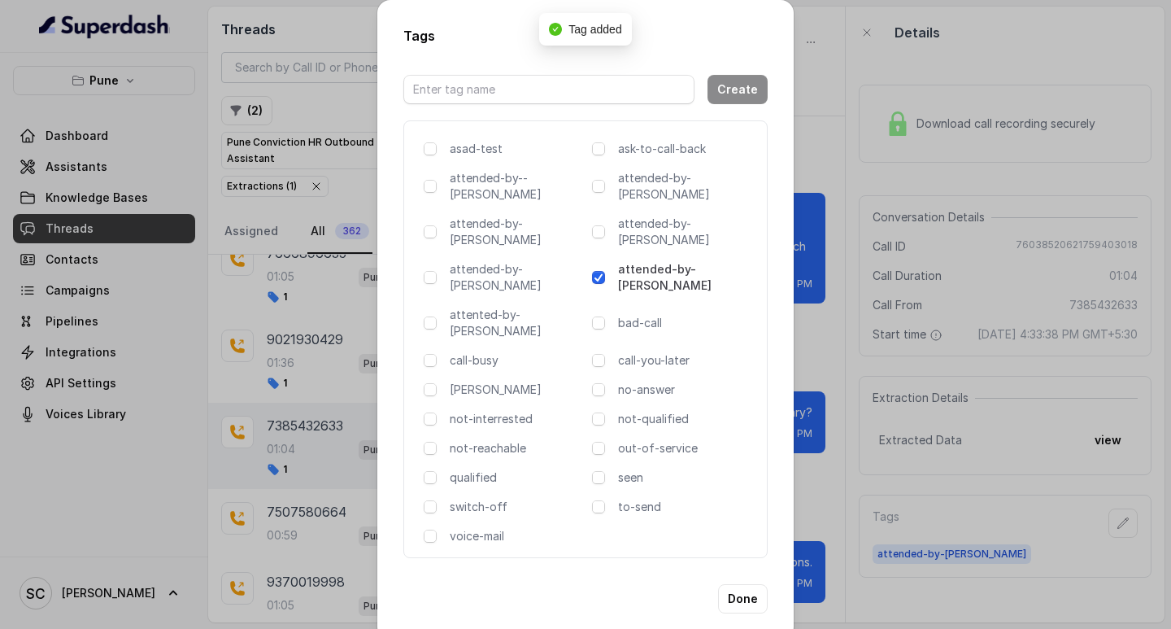
click at [828, 263] on div "Tags Create asad-test ask-to-call-back attended-by--[PERSON_NAME] attended-by-[…" at bounding box center [585, 314] width 1171 height 629
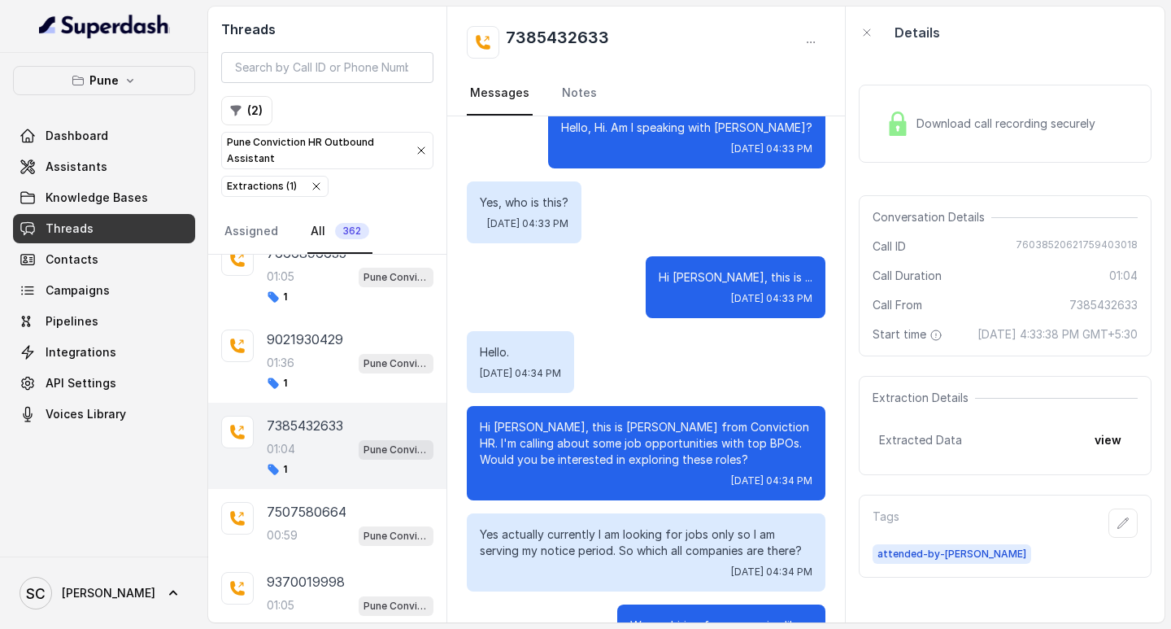
scroll to position [0, 0]
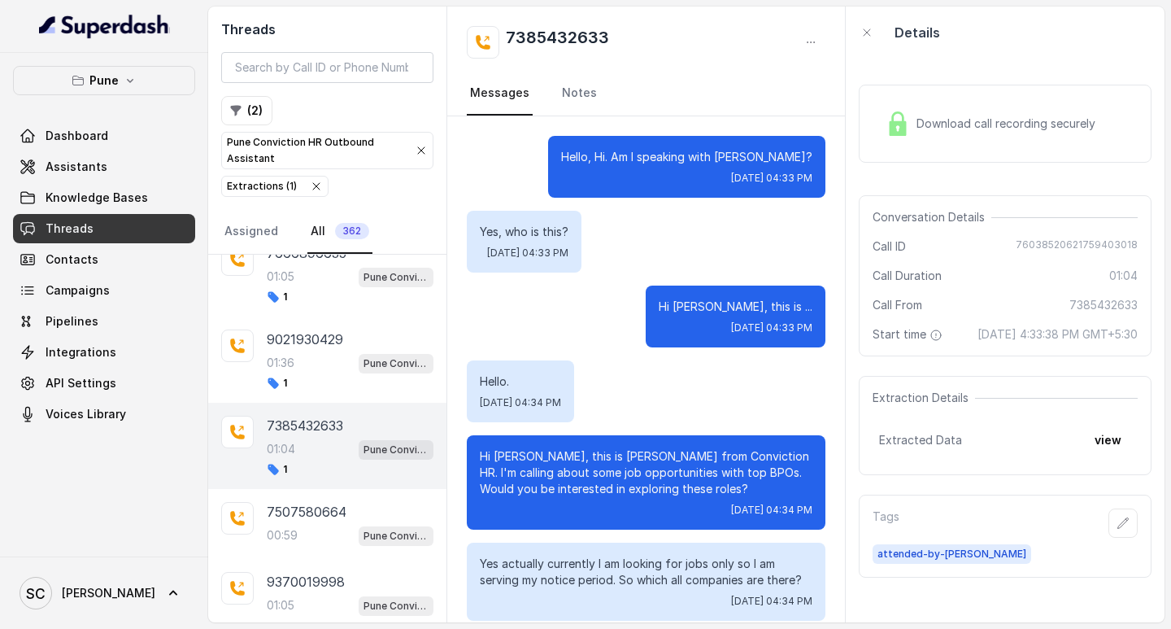
drag, startPoint x: 812, startPoint y: 62, endPoint x: 624, endPoint y: 347, distance: 341.1
drag, startPoint x: 624, startPoint y: 347, endPoint x: 514, endPoint y: 416, distance: 129.8
drag, startPoint x: 504, startPoint y: 419, endPoint x: 499, endPoint y: 314, distance: 105.1
drag, startPoint x: 499, startPoint y: 314, endPoint x: 449, endPoint y: 385, distance: 86.4
drag, startPoint x: 449, startPoint y: 385, endPoint x: 423, endPoint y: 395, distance: 27.8
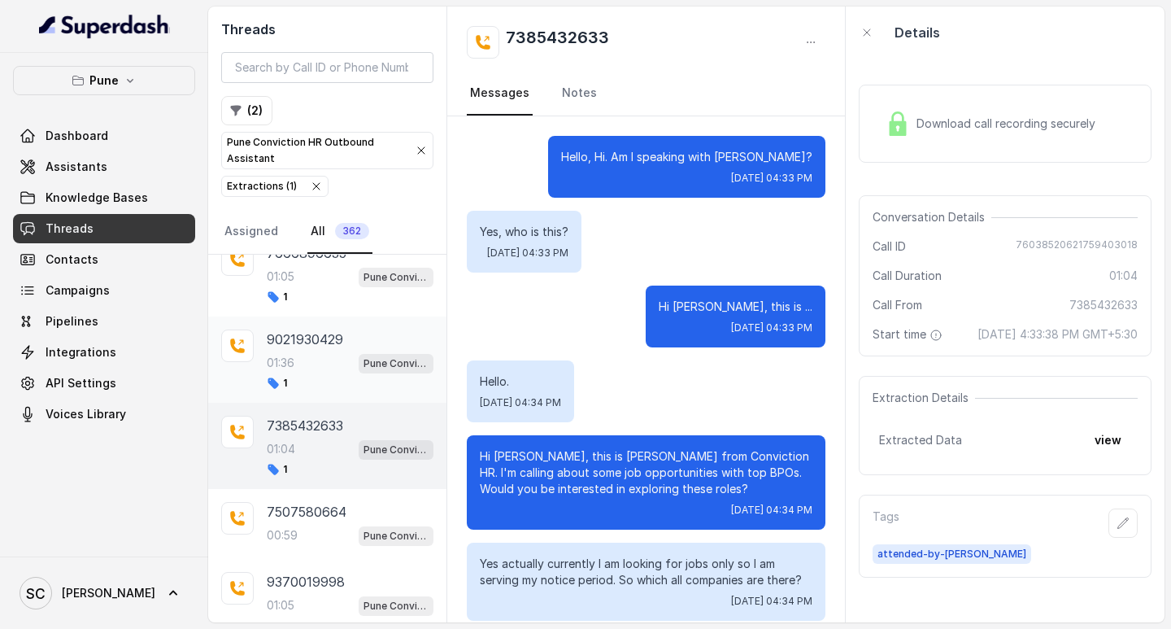
click at [423, 395] on div "9021930429 01:36 Pune Conviction HR Outbound Assistant 1" at bounding box center [327, 359] width 238 height 86
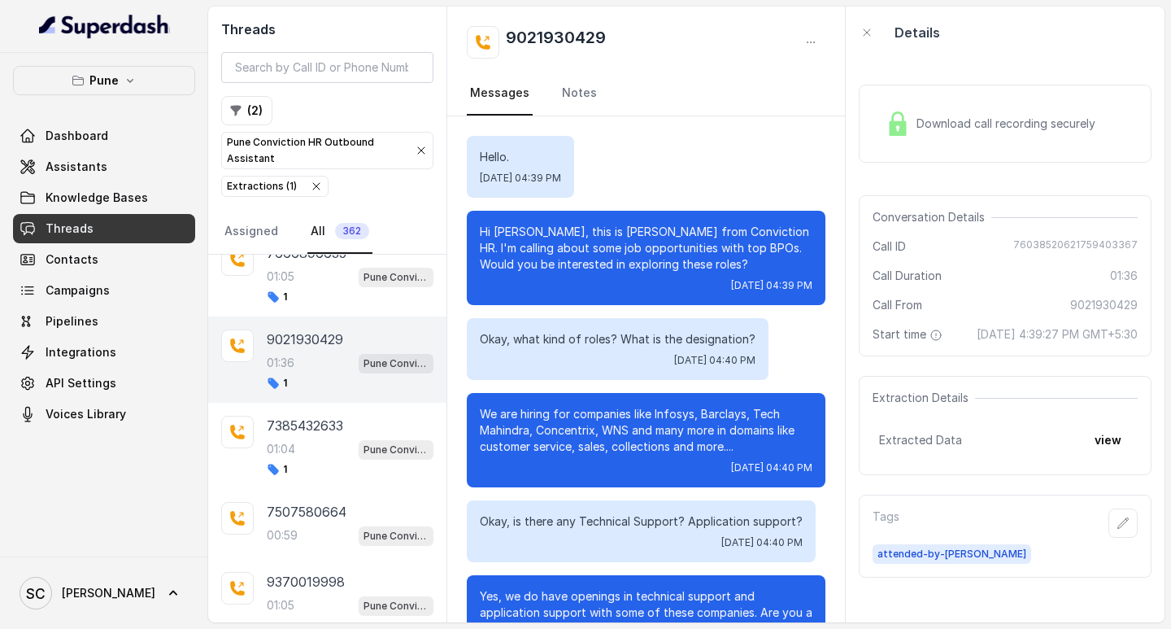
scroll to position [1046, 0]
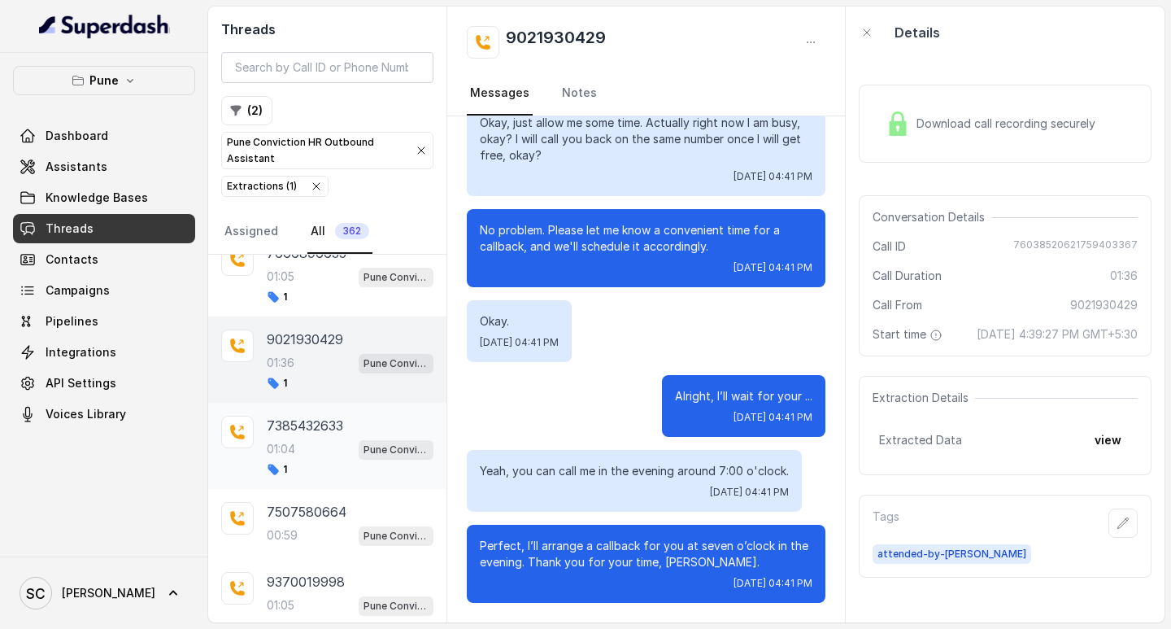
drag, startPoint x: 407, startPoint y: 421, endPoint x: 319, endPoint y: 453, distance: 93.7
click at [319, 453] on div "01:04 Pune Conviction HR Outbound Assistant" at bounding box center [350, 448] width 167 height 21
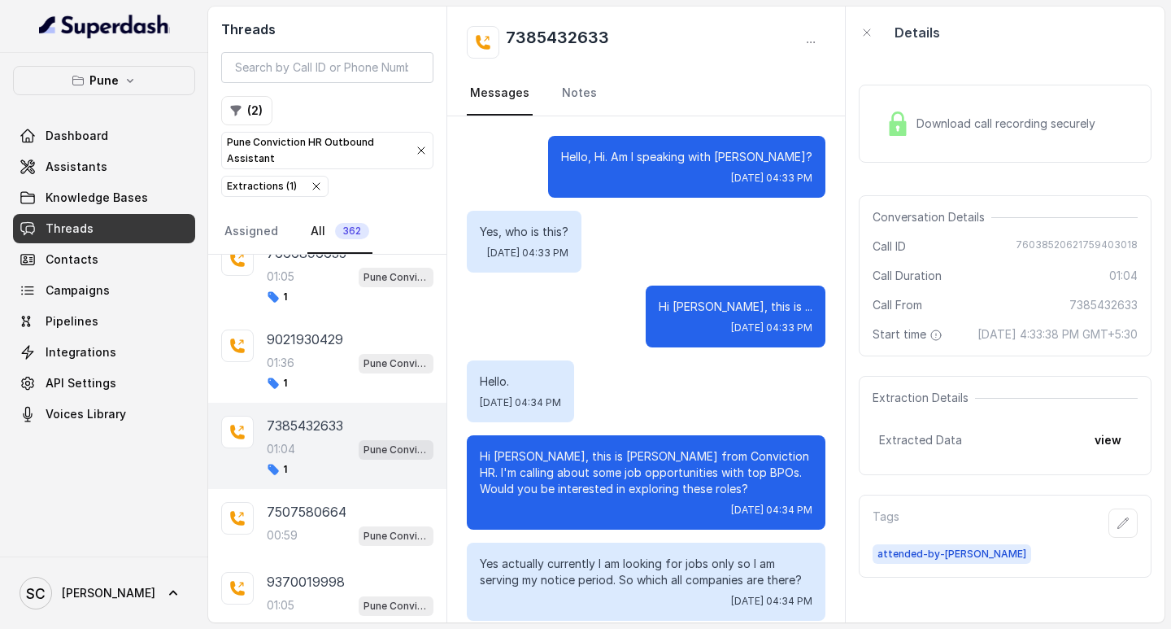
scroll to position [607, 0]
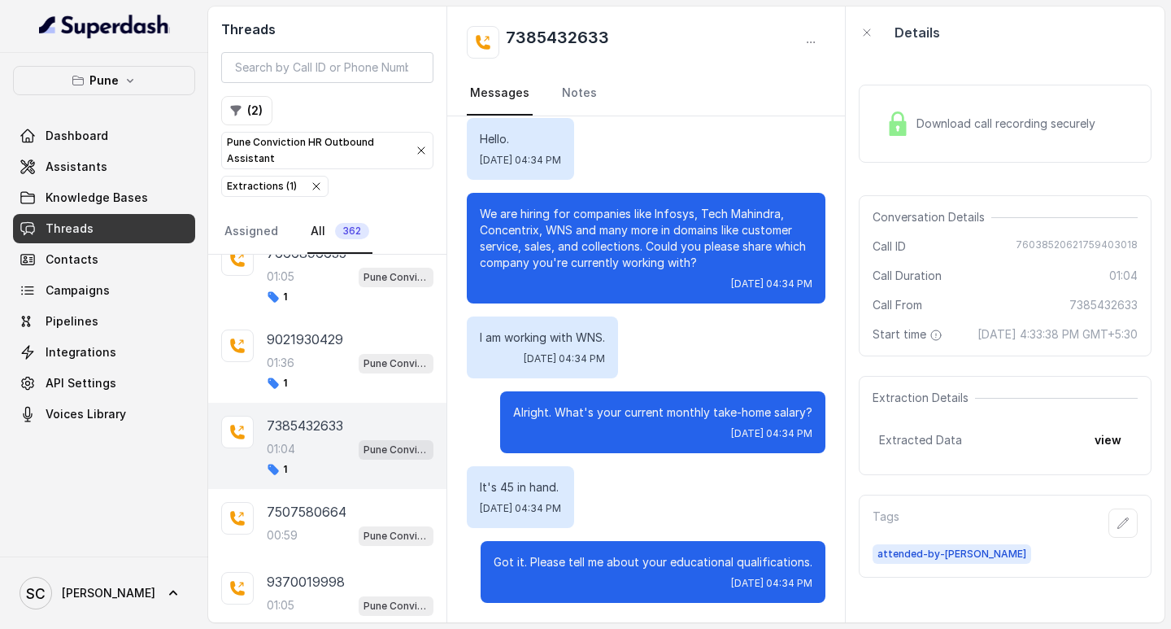
click at [501, 422] on div "Alright. What's your current monthly take-home salary? [DATE] 04:34 PM" at bounding box center [662, 422] width 325 height 62
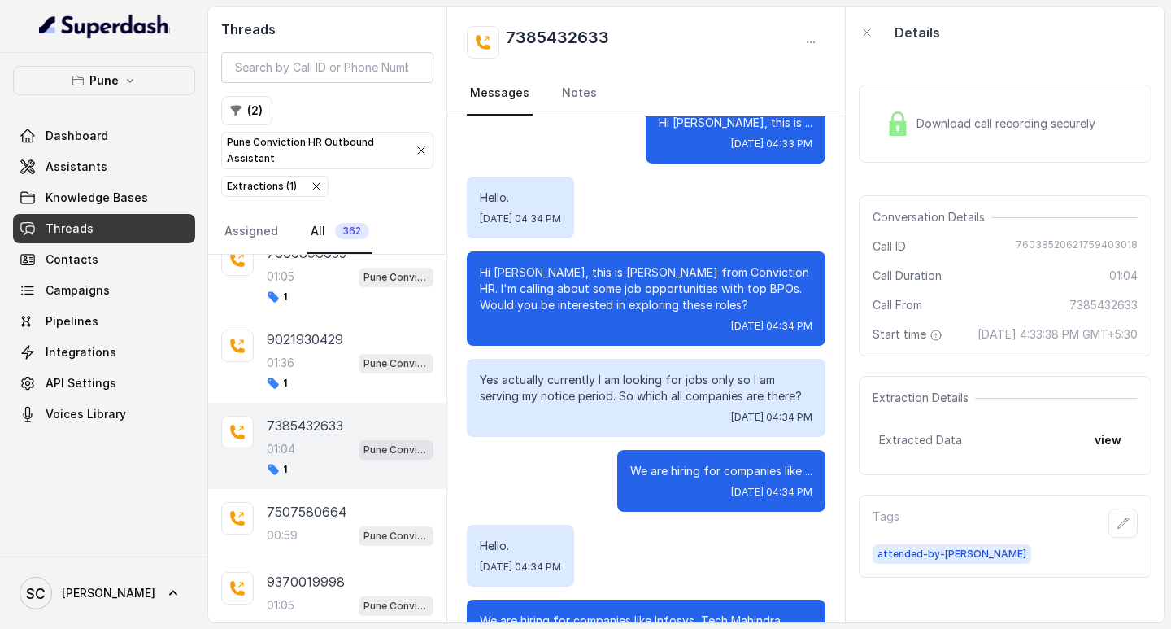
scroll to position [0, 0]
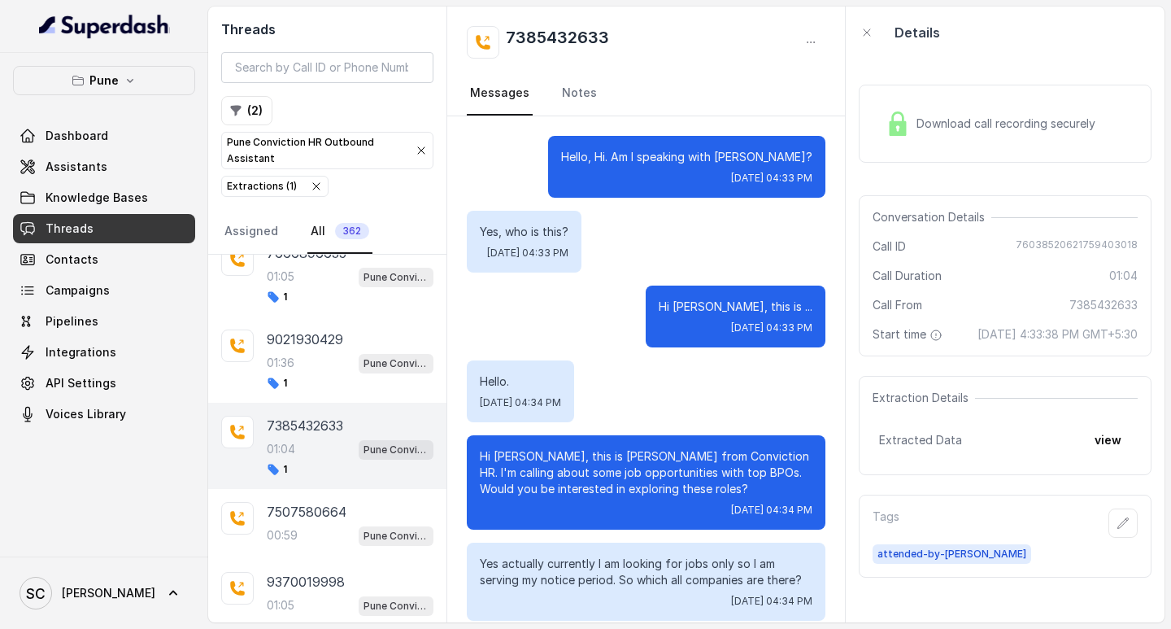
click at [499, 362] on div "Hello. [DATE] 04:34 PM" at bounding box center [520, 391] width 107 height 62
click at [1109, 538] on button "button" at bounding box center [1123, 522] width 29 height 29
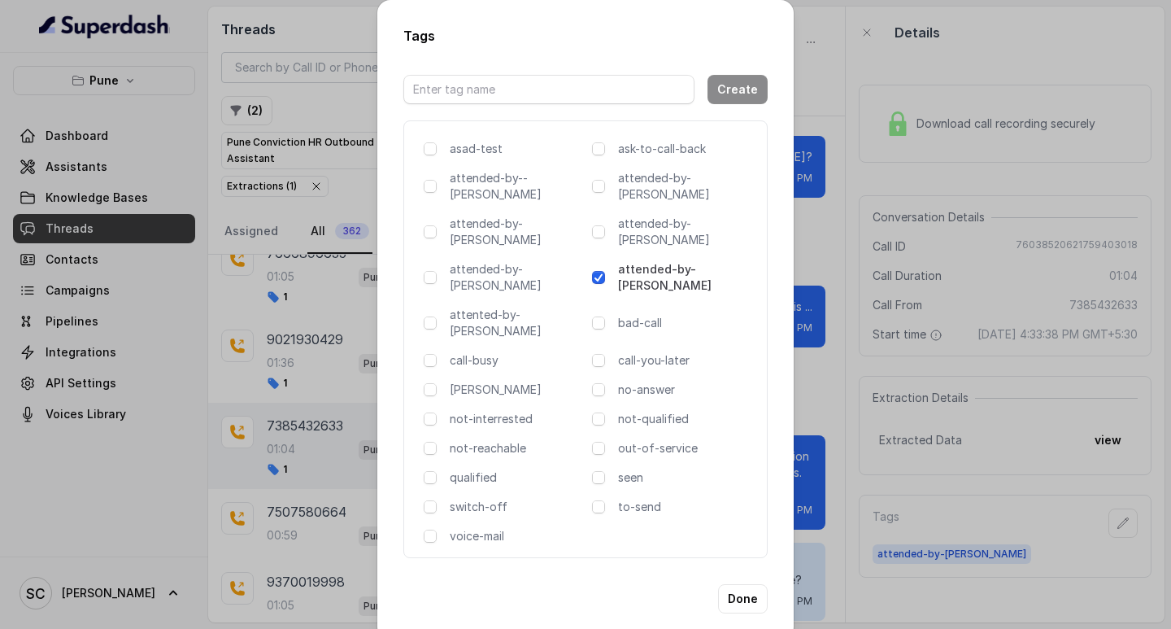
click at [801, 392] on div "Tags Create asad-test ask-to-call-back attended-by--[PERSON_NAME] attended-by-[…" at bounding box center [585, 314] width 1171 height 629
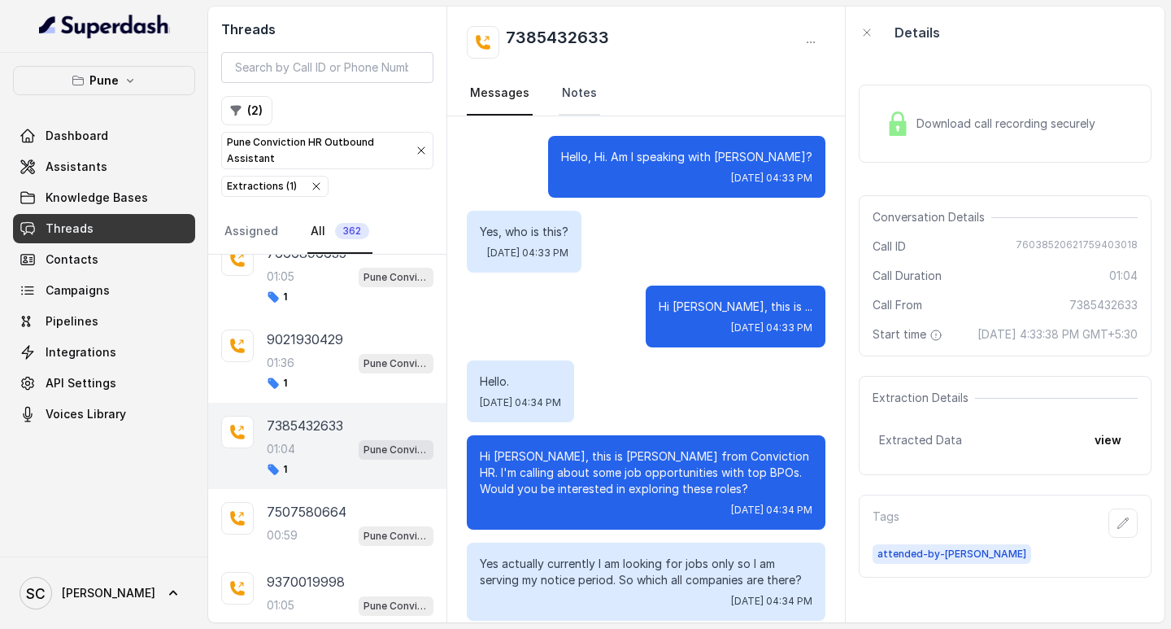
click at [567, 90] on link "Notes" at bounding box center [579, 94] width 41 height 44
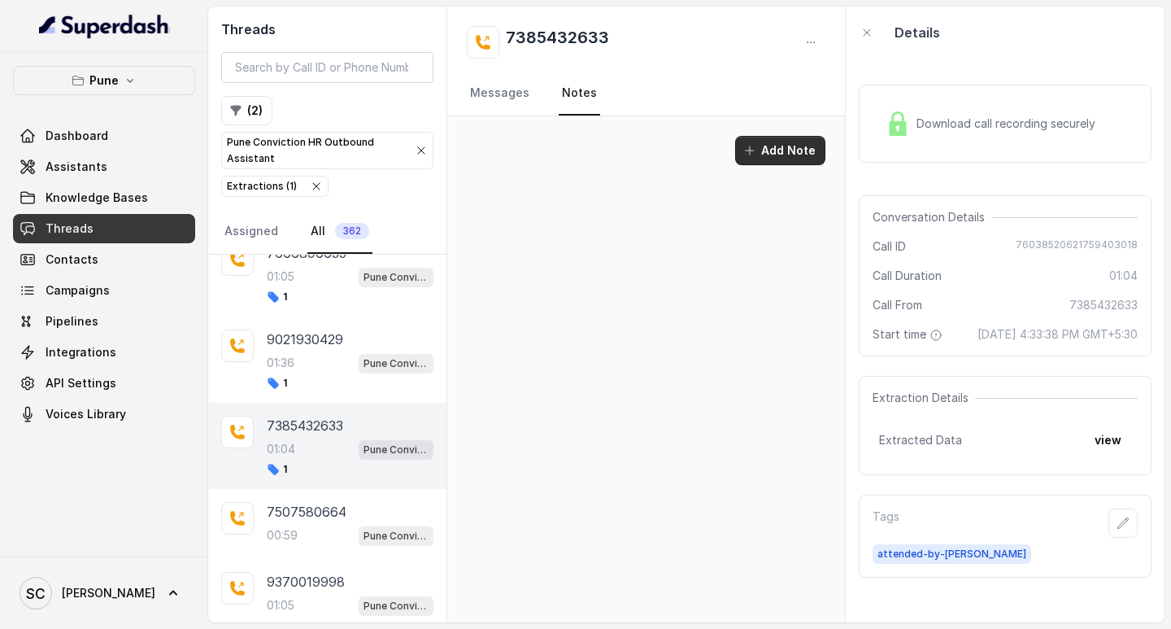
click at [773, 150] on button "Add Note" at bounding box center [780, 150] width 90 height 29
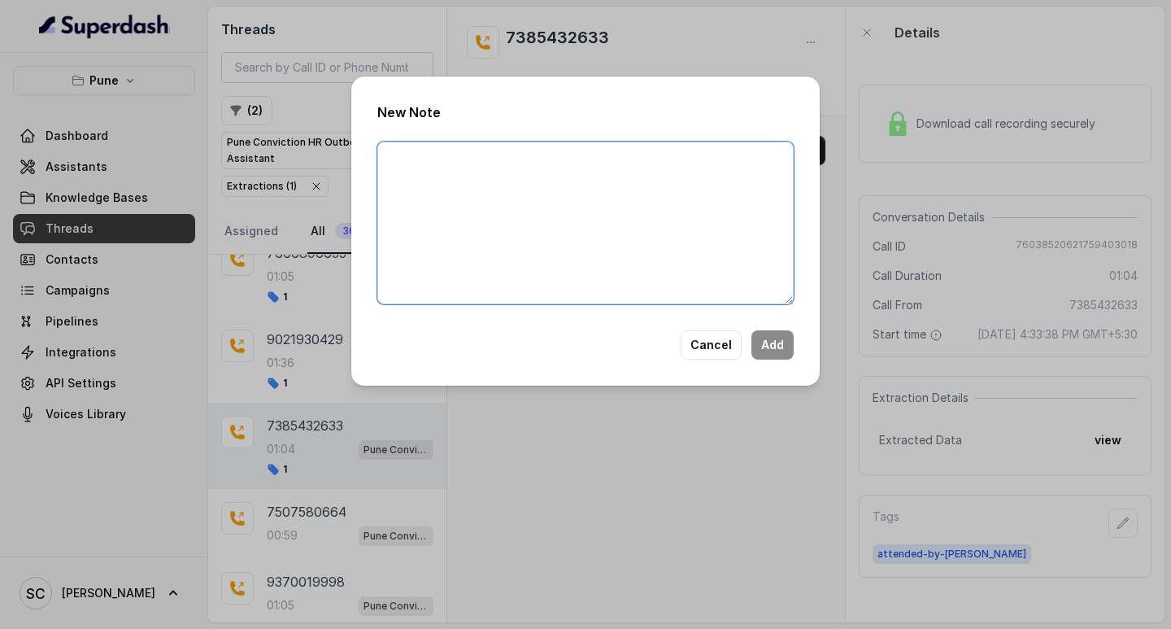
click at [447, 172] on textarea at bounding box center [585, 223] width 417 height 163
click at [403, 162] on textarea at bounding box center [585, 223] width 417 height 163
paste textarea "NAME NUMBER RECRUITER ATTENDER COMMENTS AI IMPROVEMENT"
click at [446, 155] on textarea "NAME NUMBER RECRUITER ATTENDER COMMENTS AI IMPROVEMENT" at bounding box center [585, 223] width 417 height 163
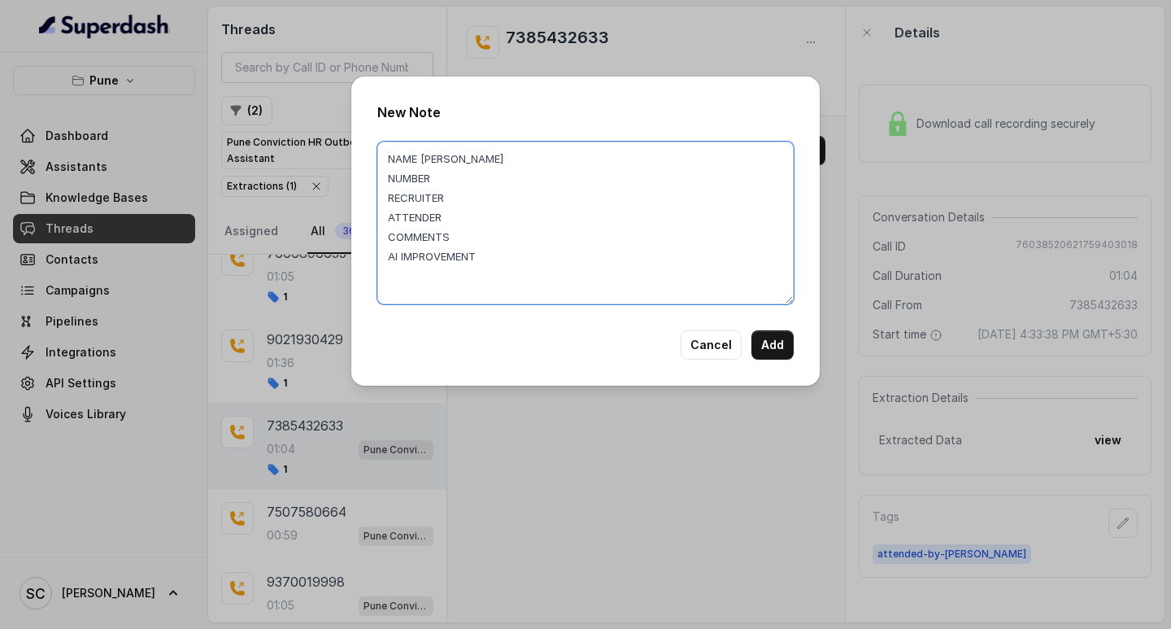
click at [451, 177] on textarea "NAME [PERSON_NAME] NUMBER RECRUITER ATTENDER COMMENTS AI IMPROVEMENT" at bounding box center [585, 223] width 417 height 163
click at [464, 199] on textarea "NAME [PERSON_NAME] NUMBER 7385432633 RECRUITER ATTENDER COMMENTS AI IMPROVEMENT" at bounding box center [585, 223] width 417 height 163
click at [488, 212] on textarea "NAME [PERSON_NAME] NUMBER 7385432633 RECRUITER SABA ATTENDER COMMENTS AI IMPROV…" at bounding box center [585, 223] width 417 height 163
click at [473, 233] on textarea "NAME [PERSON_NAME] NUMBER 7385432633 RECRUITER SABA ATTENDER SABA COMMENTS AI I…" at bounding box center [585, 223] width 417 height 163
click at [480, 270] on textarea "NAME [PERSON_NAME] NUMBER 7385432633 RECRUITER SABA ATTENDER SABA COMMENTS NOT …" at bounding box center [585, 223] width 417 height 163
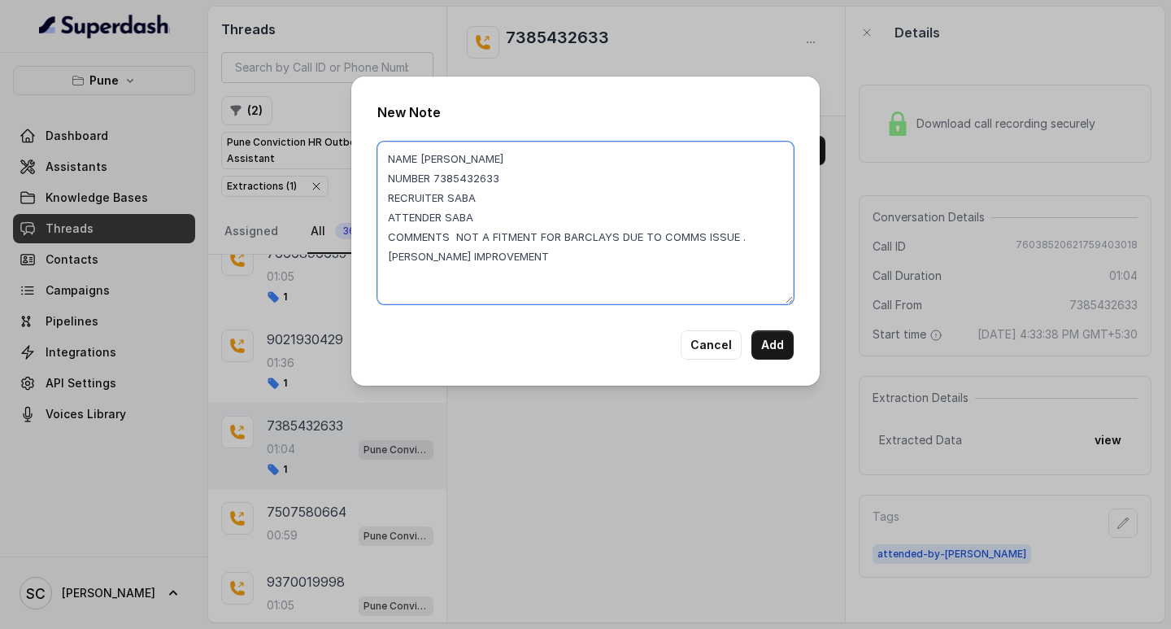
click at [420, 255] on textarea "NAME [PERSON_NAME] NUMBER 7385432633 RECRUITER SABA ATTENDER SABA COMMENTS NOT …" at bounding box center [585, 223] width 417 height 163
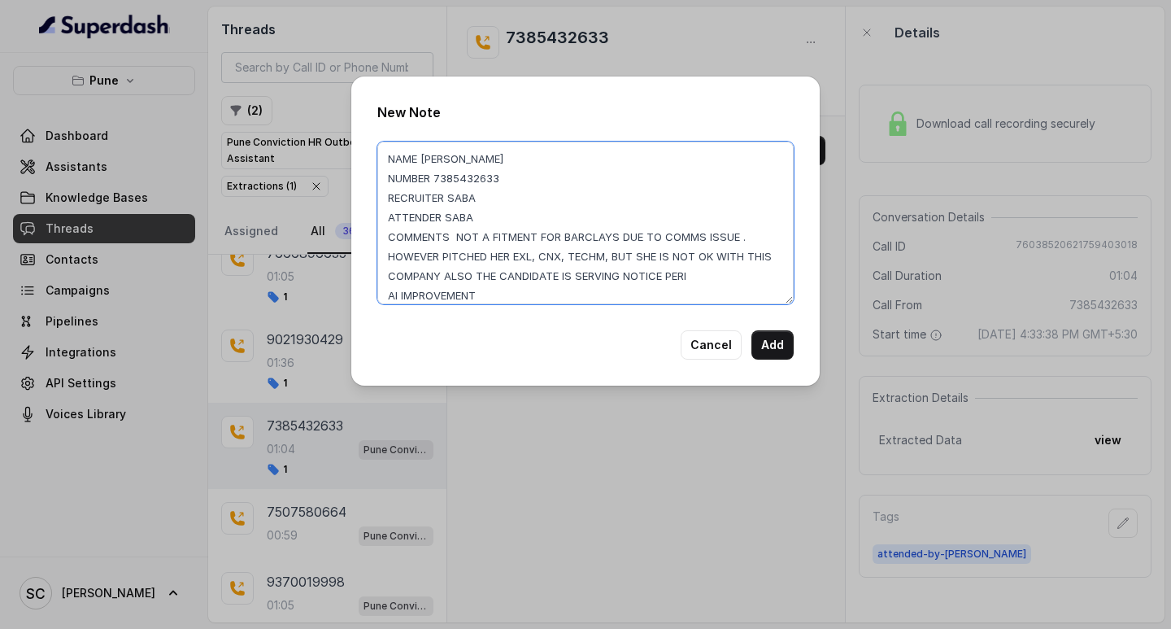
click at [731, 277] on textarea "NAME [PERSON_NAME] NUMBER 7385432633 RECRUITER SABA ATTENDER SABA COMMENTS NOT …" at bounding box center [585, 223] width 417 height 163
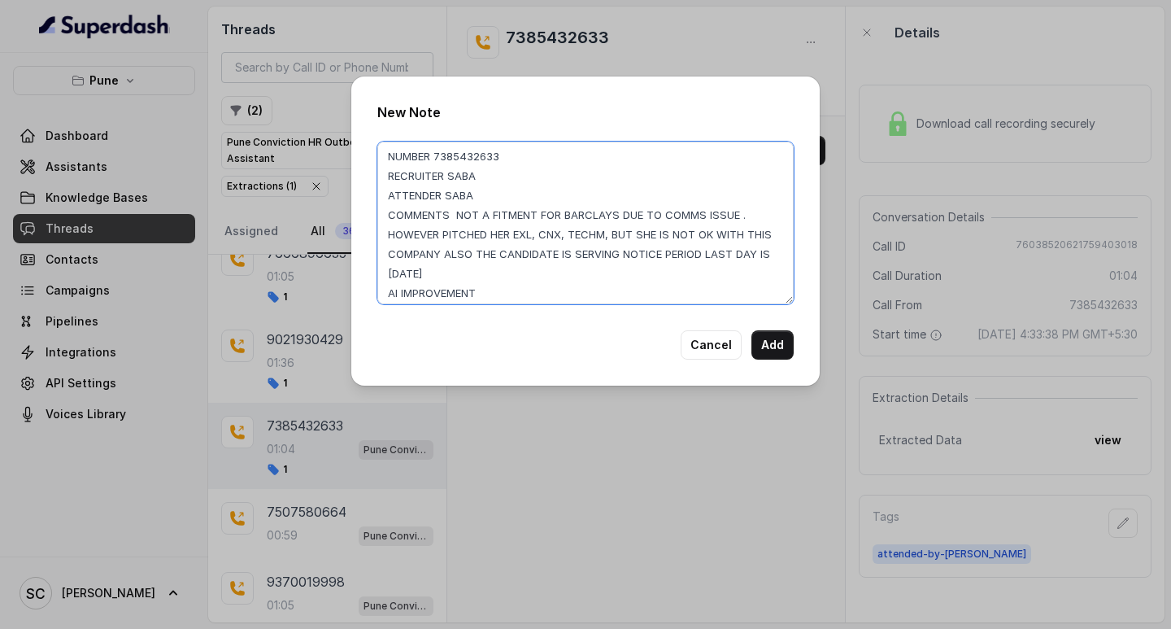
scroll to position [28, 0]
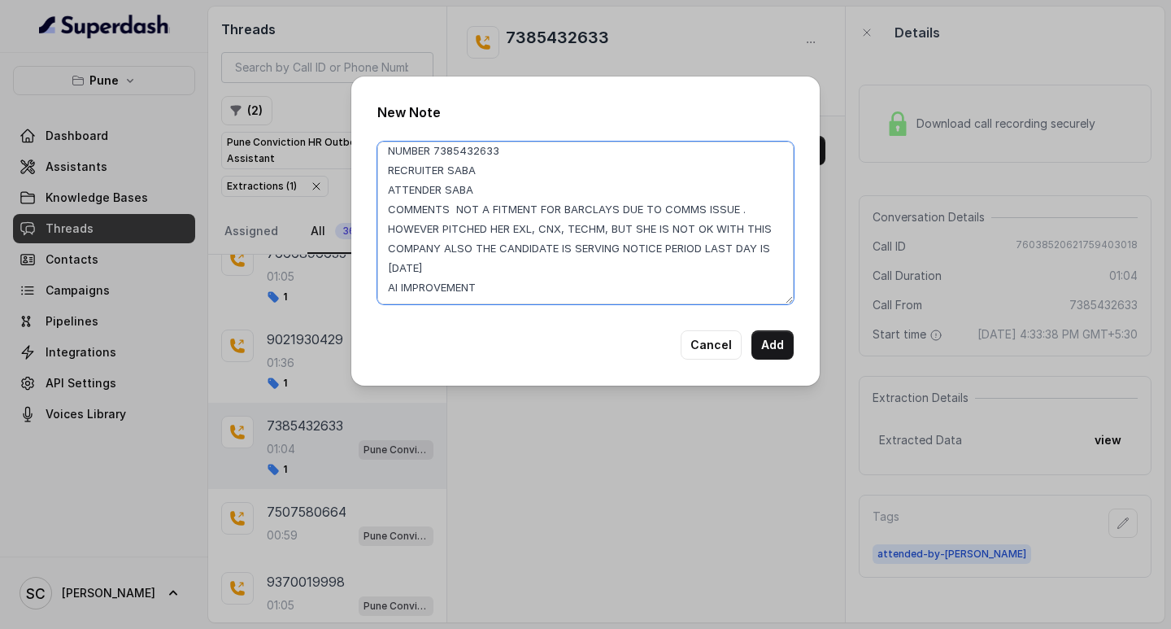
click at [486, 289] on textarea "NAME [PERSON_NAME] NUMBER 7385432633 RECRUITER SABA ATTENDER SABA COMMENTS NOT …" at bounding box center [585, 223] width 417 height 163
drag, startPoint x: 458, startPoint y: 210, endPoint x: 599, endPoint y: 265, distance: 151.2
click at [599, 265] on textarea "NAME [PERSON_NAME] NUMBER 7385432633 RECRUITER SABA ATTENDER SABA COMMENTS NOT …" at bounding box center [585, 223] width 417 height 163
type textarea "NAME [PERSON_NAME] NUMBER 7385432633 RECRUITER SABA ATTENDER SABA COMMENTS NOT …"
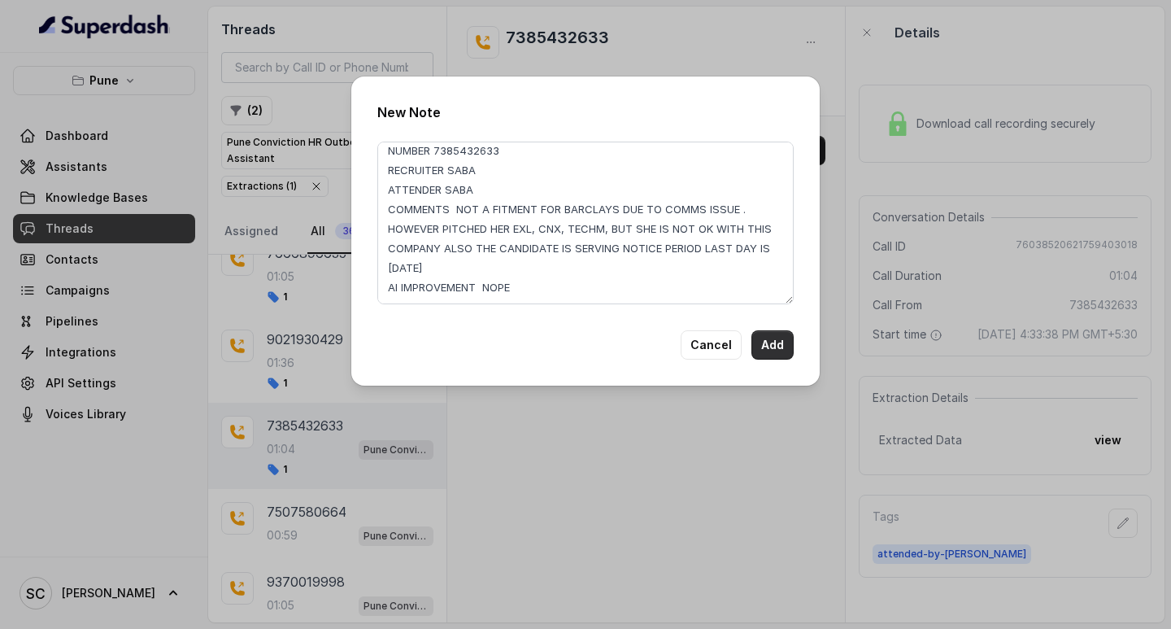
click at [774, 344] on button "Add" at bounding box center [773, 344] width 42 height 29
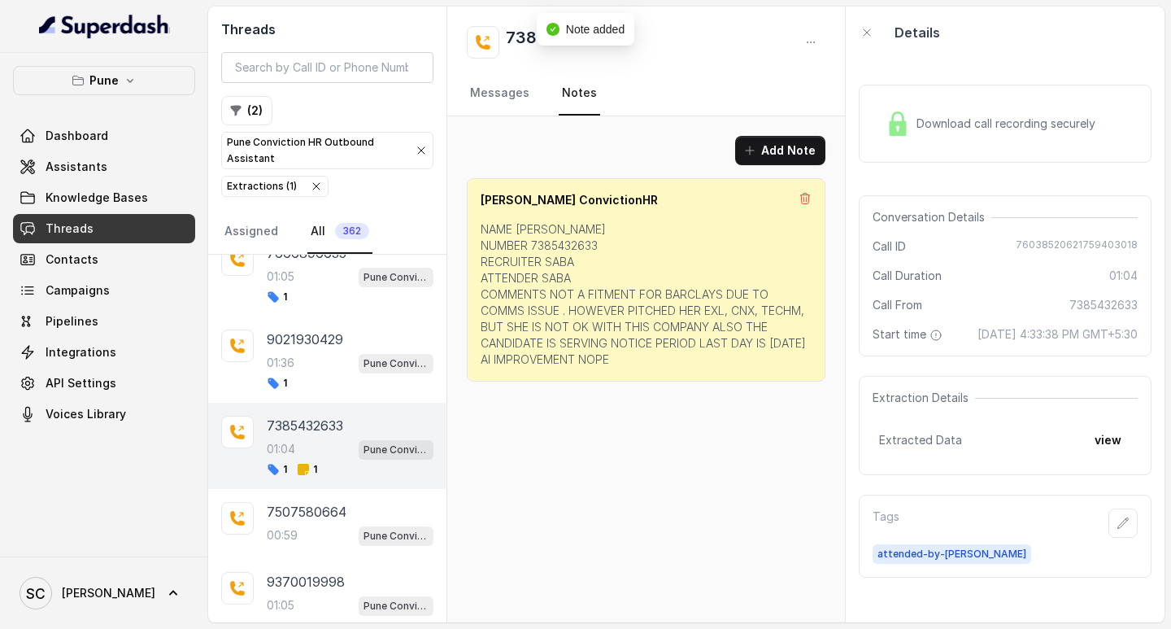
scroll to position [0, 0]
click at [525, 27] on h2 "7385432633" at bounding box center [557, 42] width 103 height 33
copy h2 "7385432633"
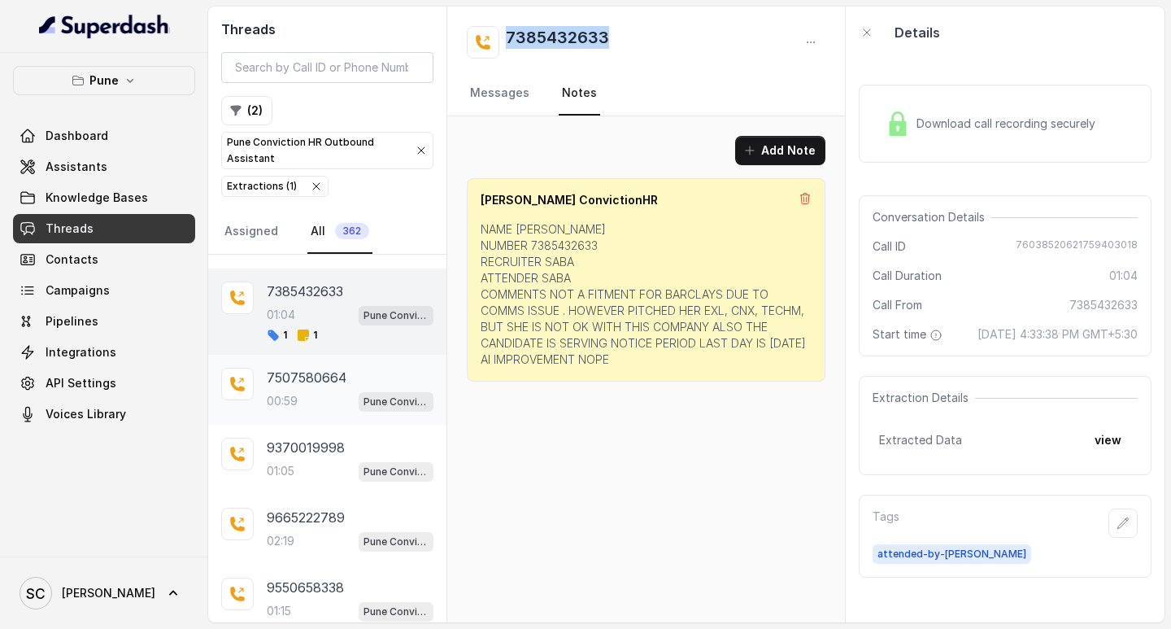
scroll to position [963, 0]
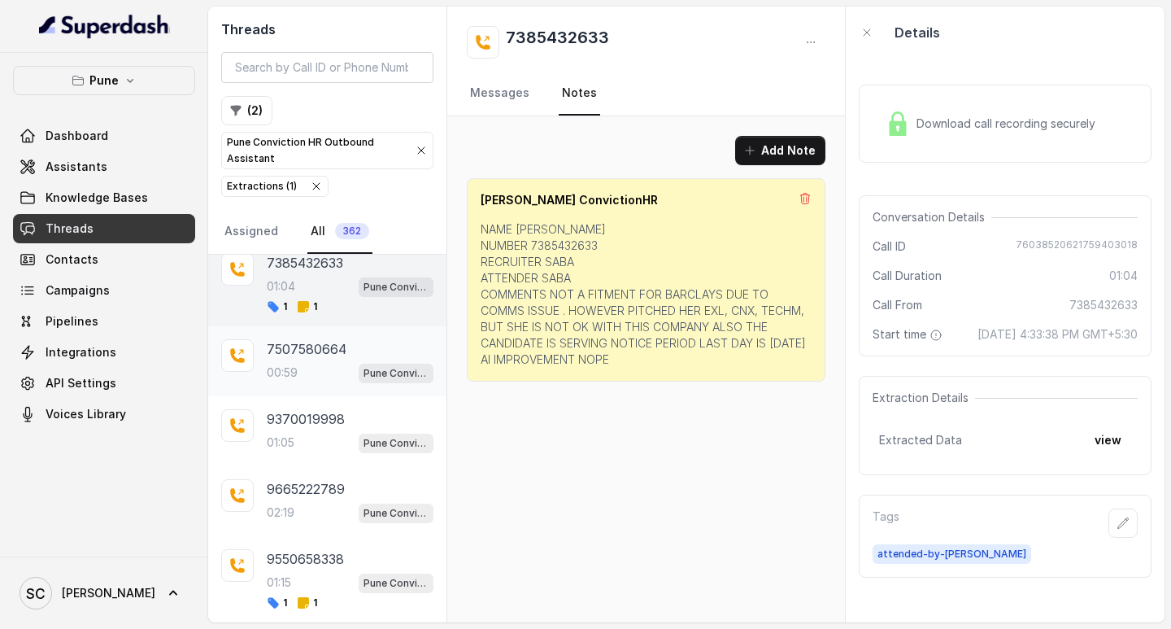
click at [340, 358] on p "7507580664" at bounding box center [307, 349] width 80 height 20
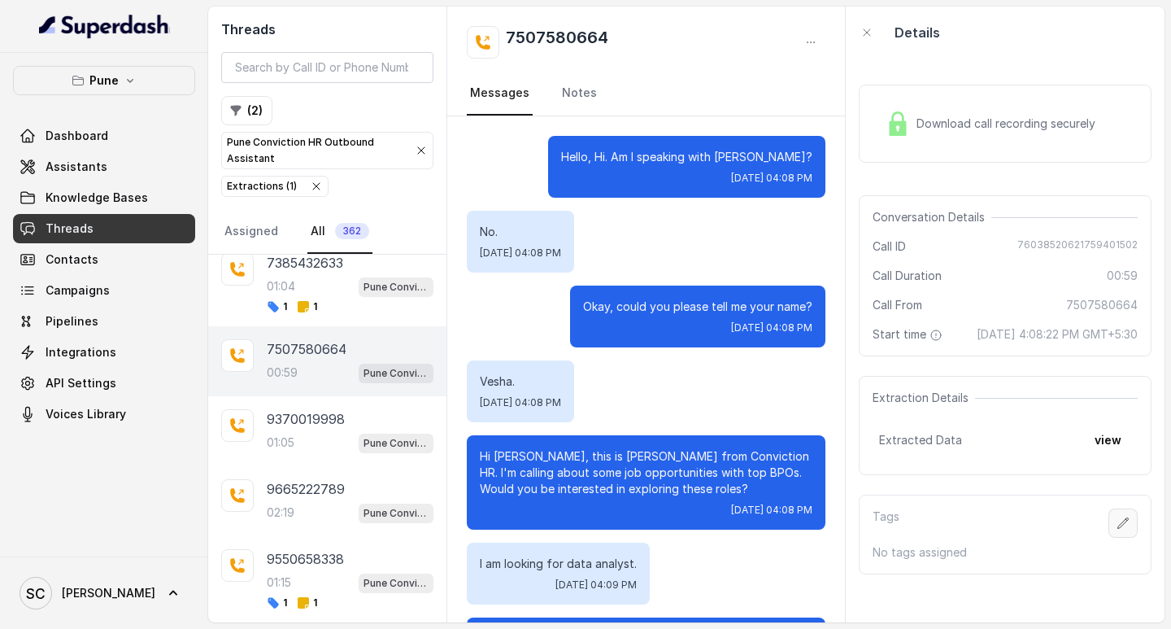
click at [1124, 538] on button "button" at bounding box center [1123, 522] width 29 height 29
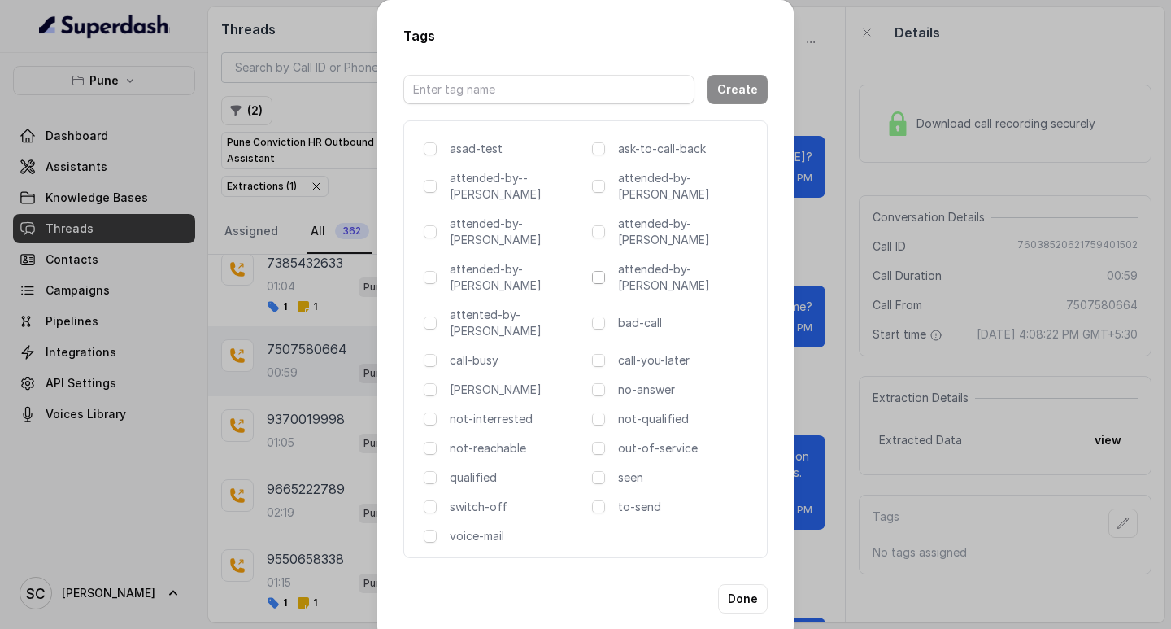
click at [600, 271] on span at bounding box center [598, 277] width 13 height 13
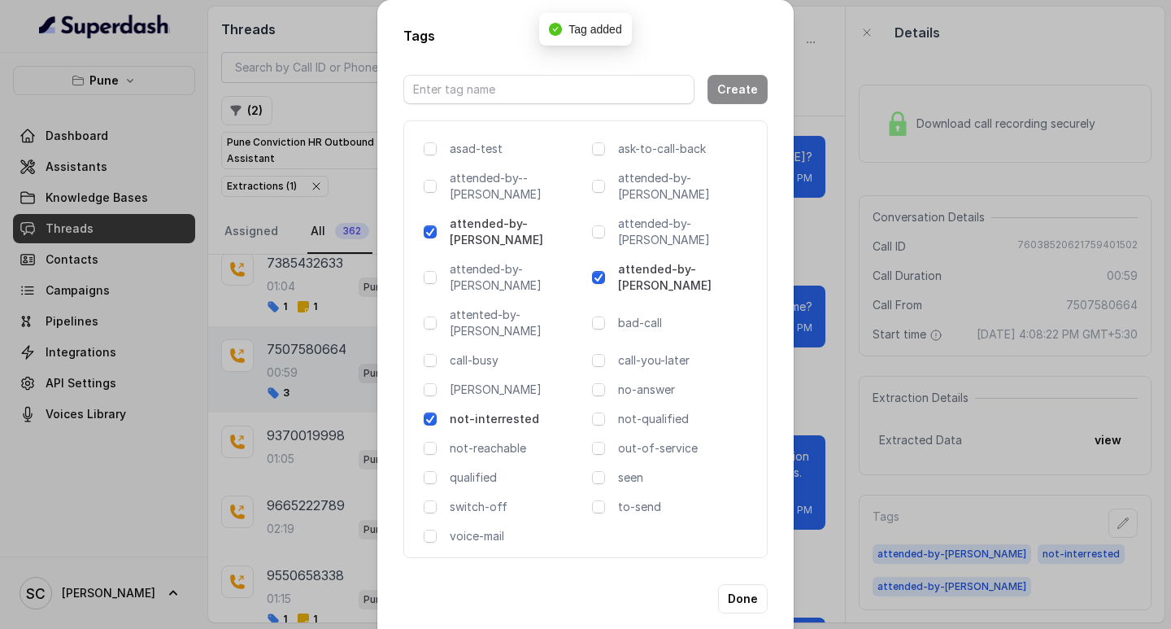
click at [600, 271] on span at bounding box center [598, 277] width 13 height 13
click at [822, 258] on div "Tags Create asad-test ask-to-call-back attended-by--[PERSON_NAME] attended-by-[…" at bounding box center [585, 314] width 1171 height 629
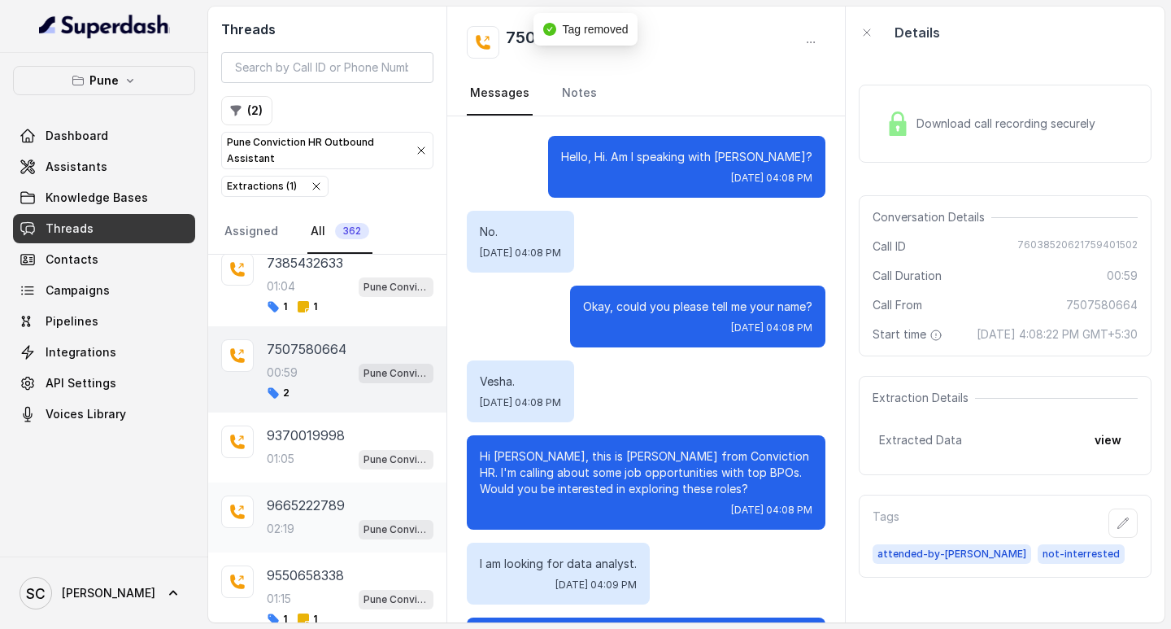
click at [319, 514] on p "9665222789" at bounding box center [306, 505] width 78 height 20
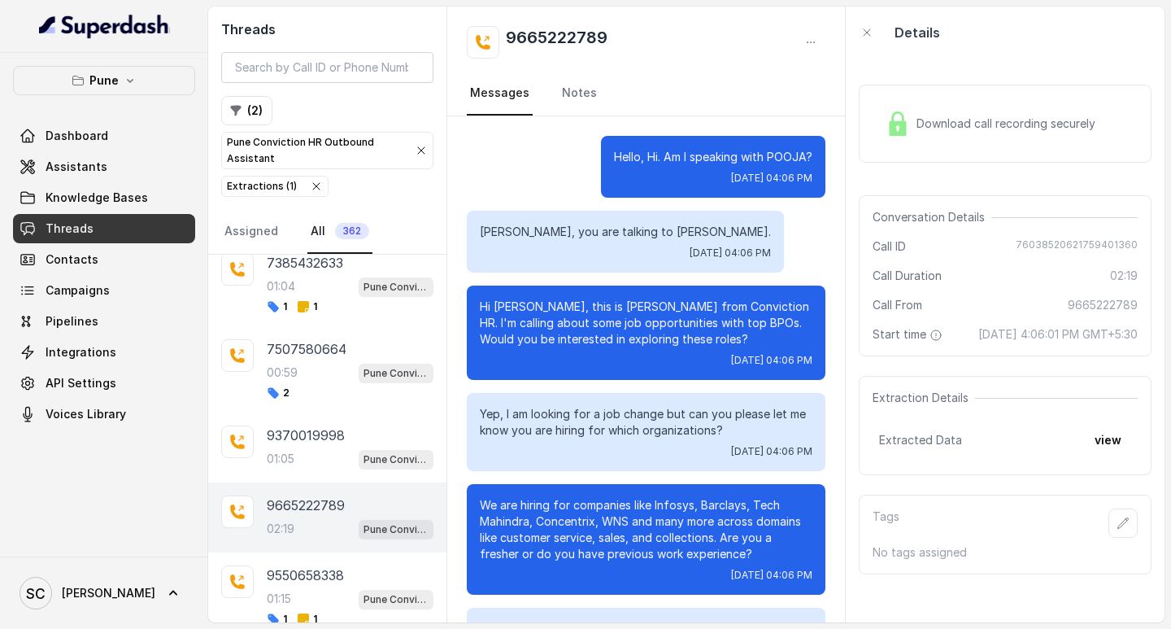
scroll to position [1577, 0]
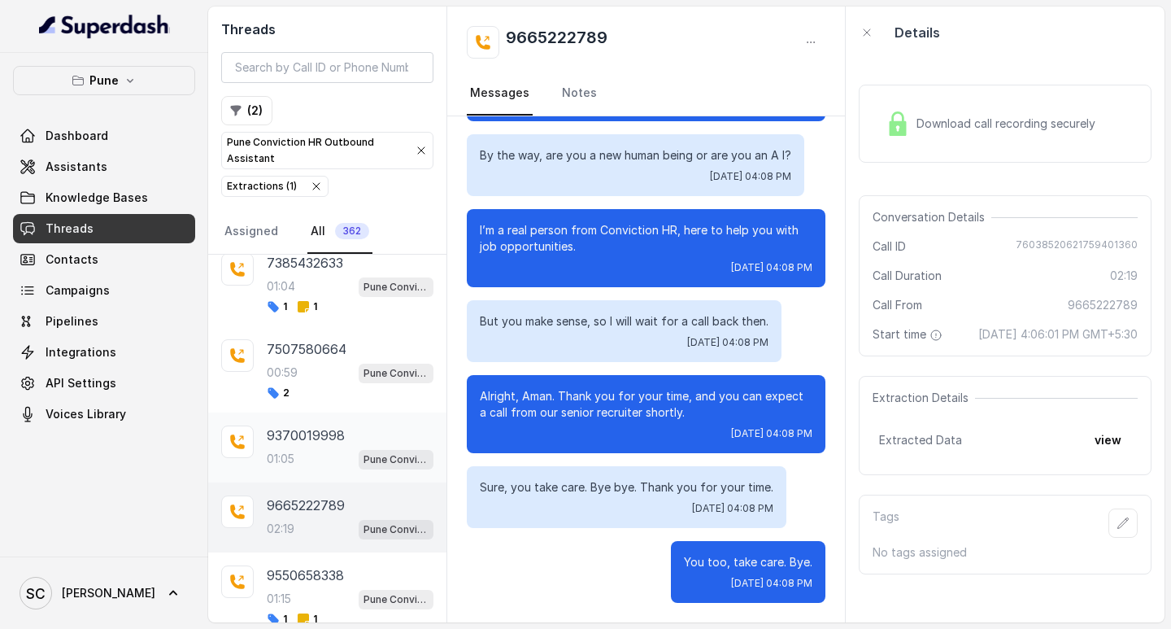
click at [321, 465] on div "01:05 Pune Conviction HR Outbound Assistant" at bounding box center [350, 458] width 167 height 21
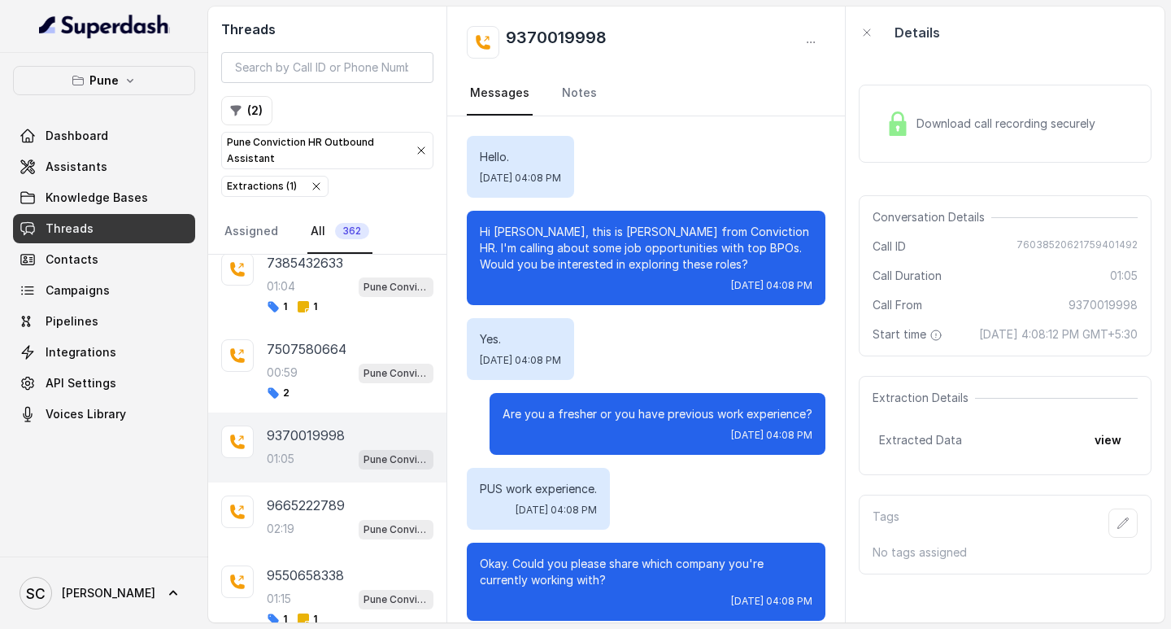
scroll to position [815, 0]
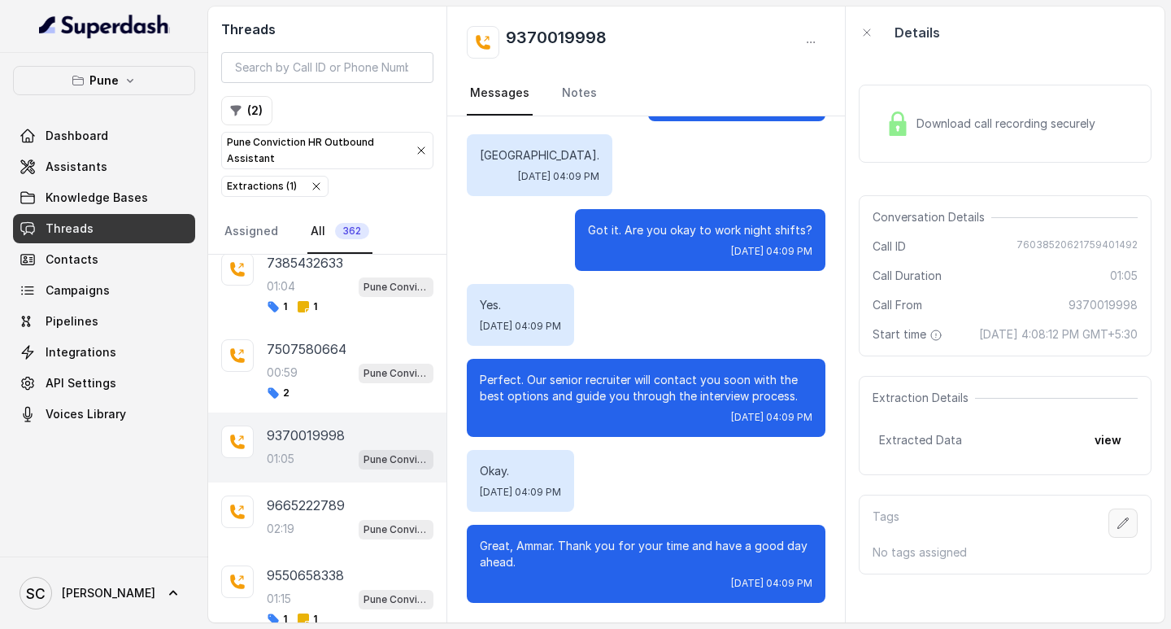
click at [1117, 530] on icon "button" at bounding box center [1123, 523] width 13 height 13
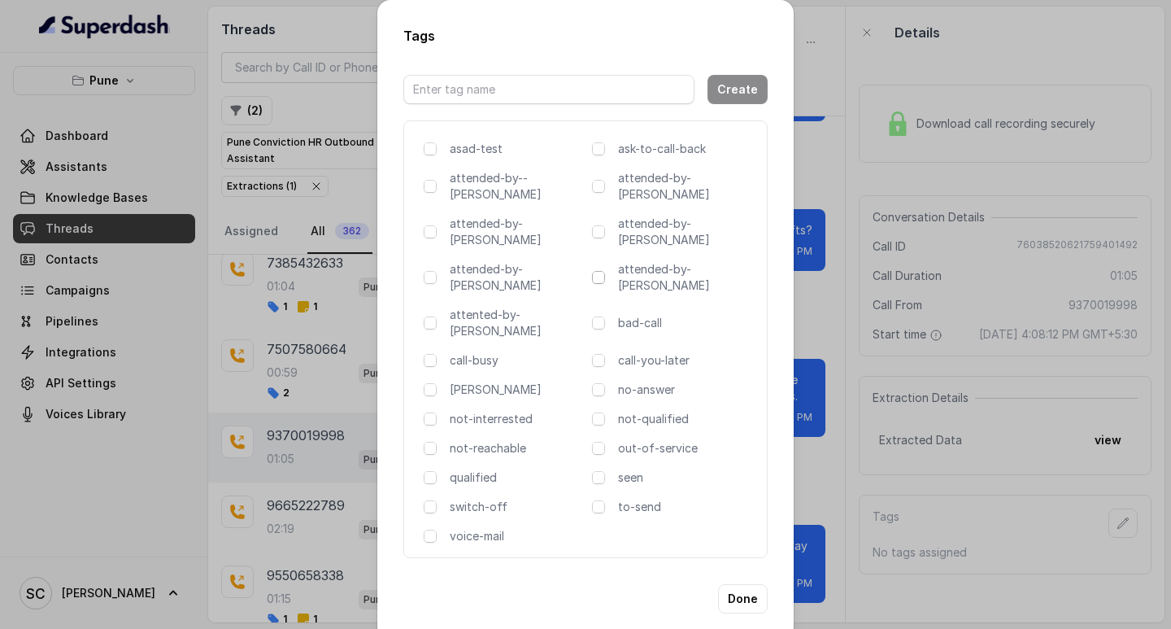
click at [603, 271] on span at bounding box center [598, 277] width 13 height 13
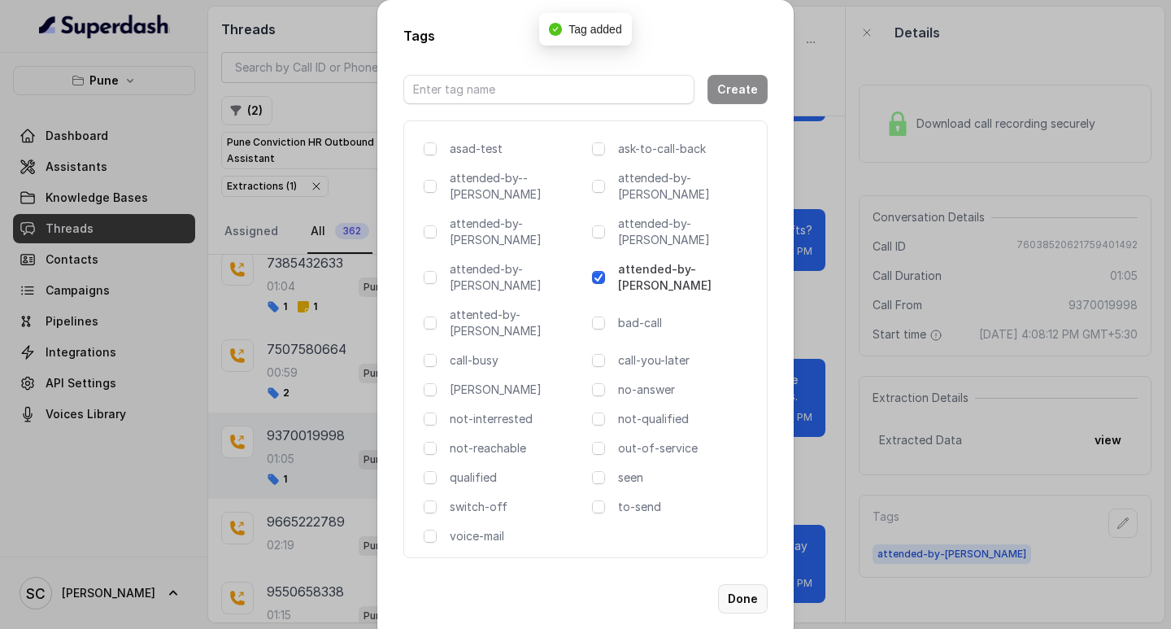
click at [735, 584] on button "Done" at bounding box center [743, 598] width 50 height 29
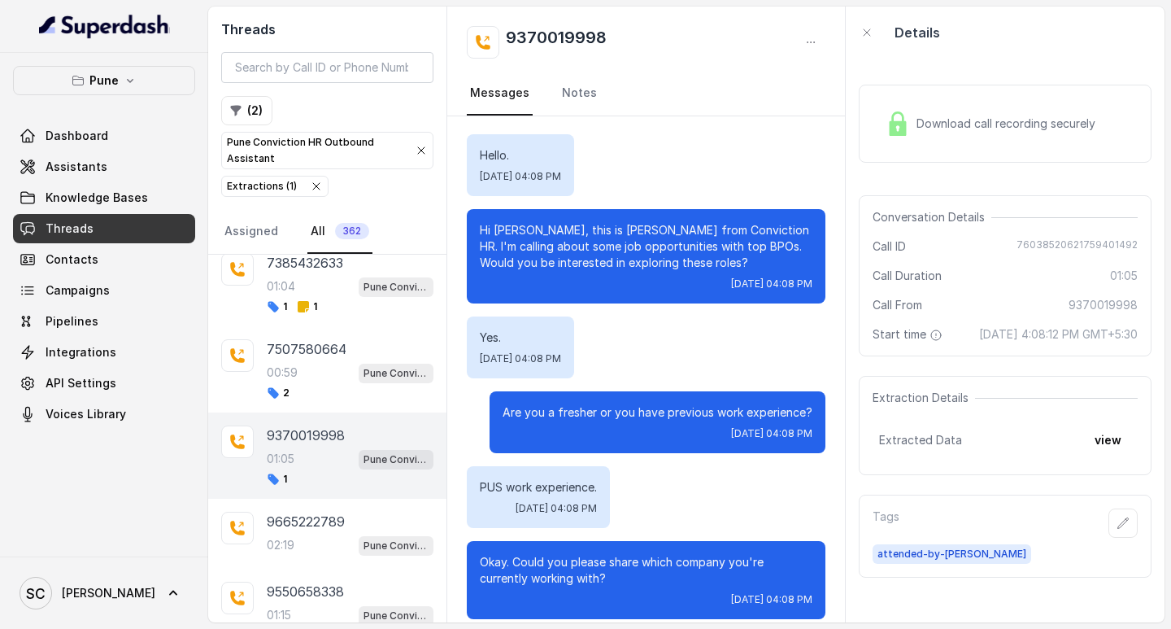
scroll to position [0, 0]
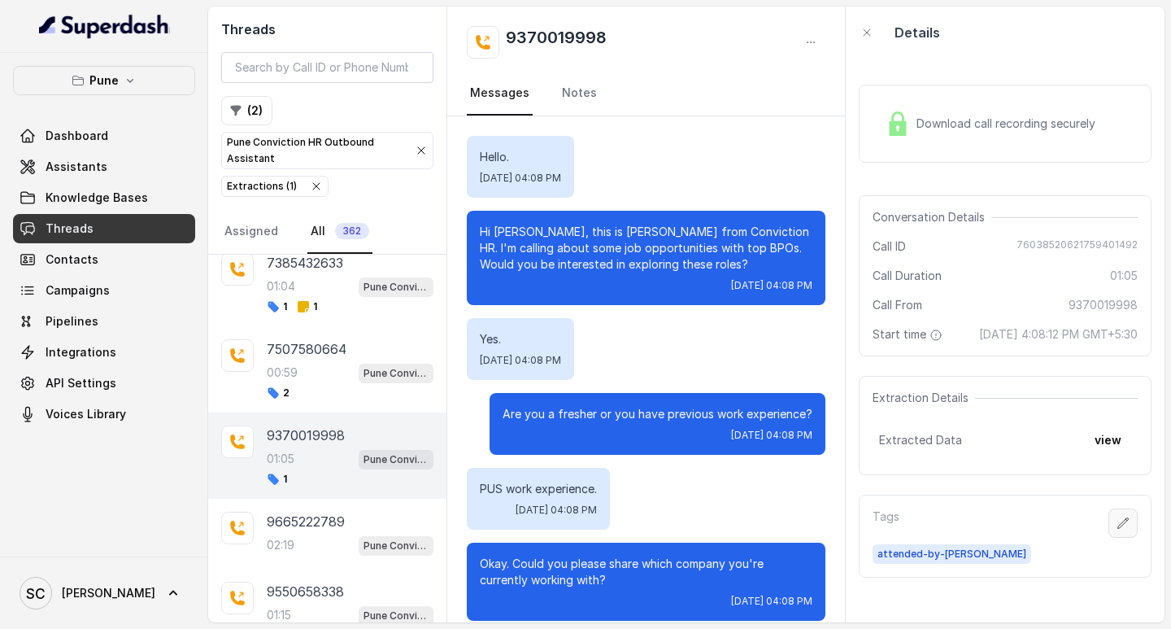
click at [1116, 535] on button "button" at bounding box center [1123, 522] width 29 height 29
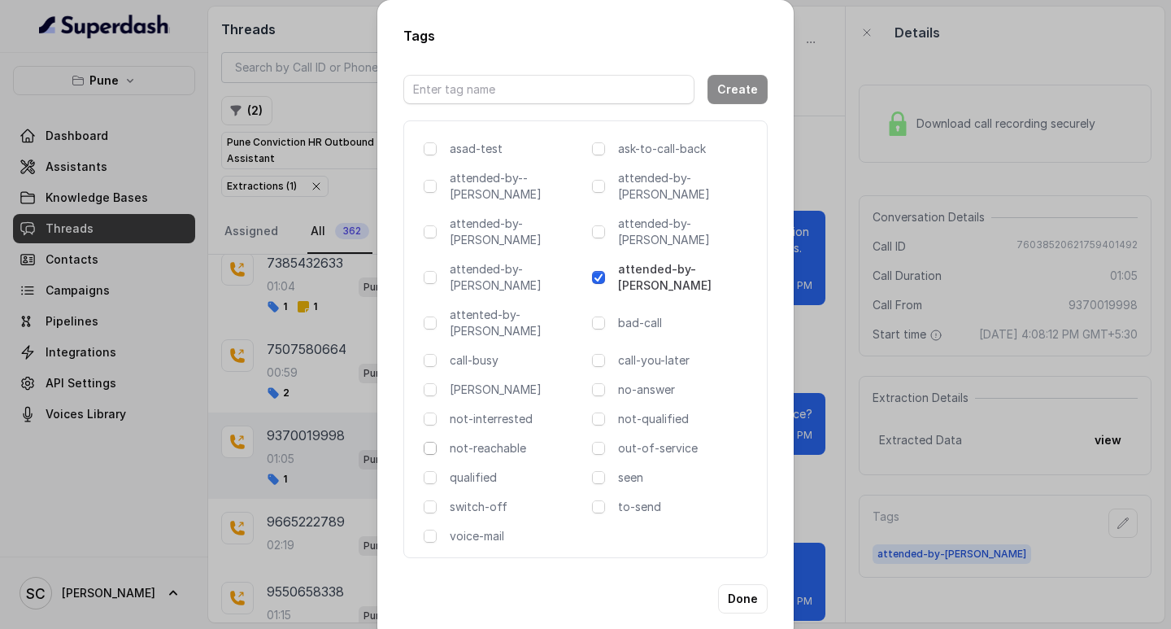
click at [436, 442] on span at bounding box center [430, 448] width 13 height 13
click at [724, 584] on button "Done" at bounding box center [743, 598] width 50 height 29
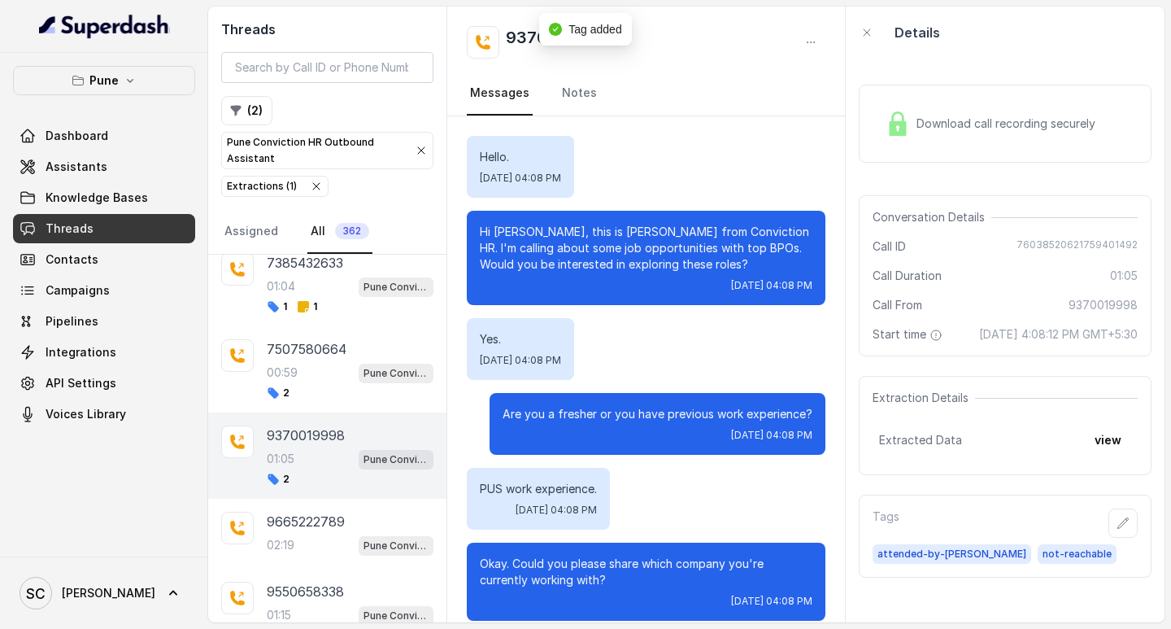
click at [523, 33] on h2 "9370019998" at bounding box center [556, 42] width 101 height 33
copy h2 "9370019998"
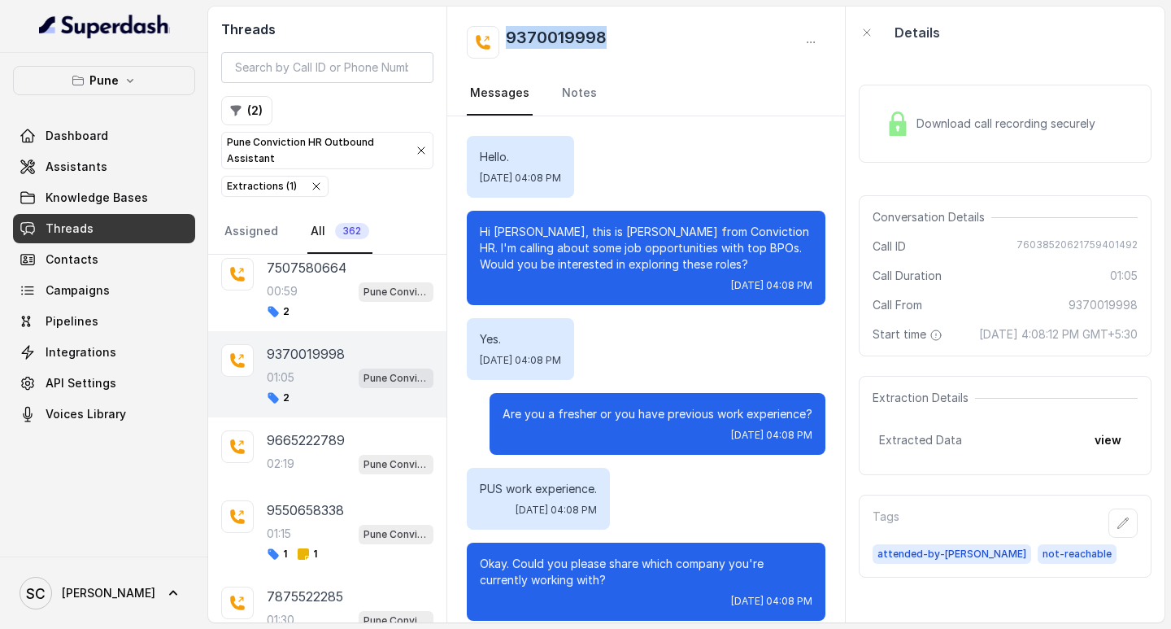
scroll to position [1126, 0]
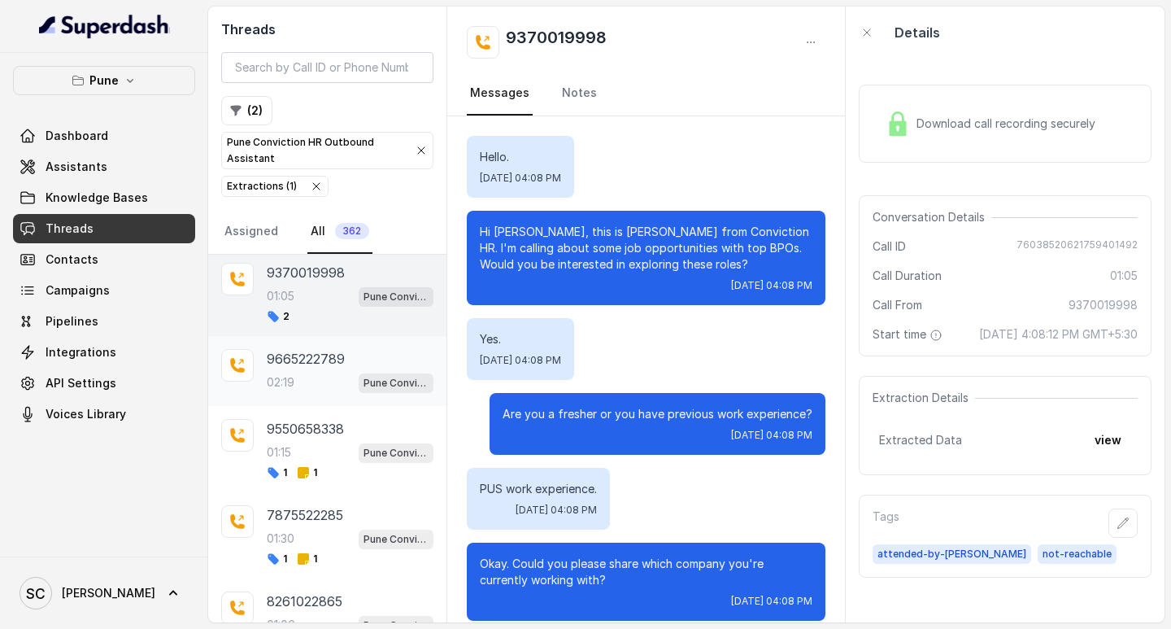
click at [342, 354] on p "9665222789" at bounding box center [306, 359] width 78 height 20
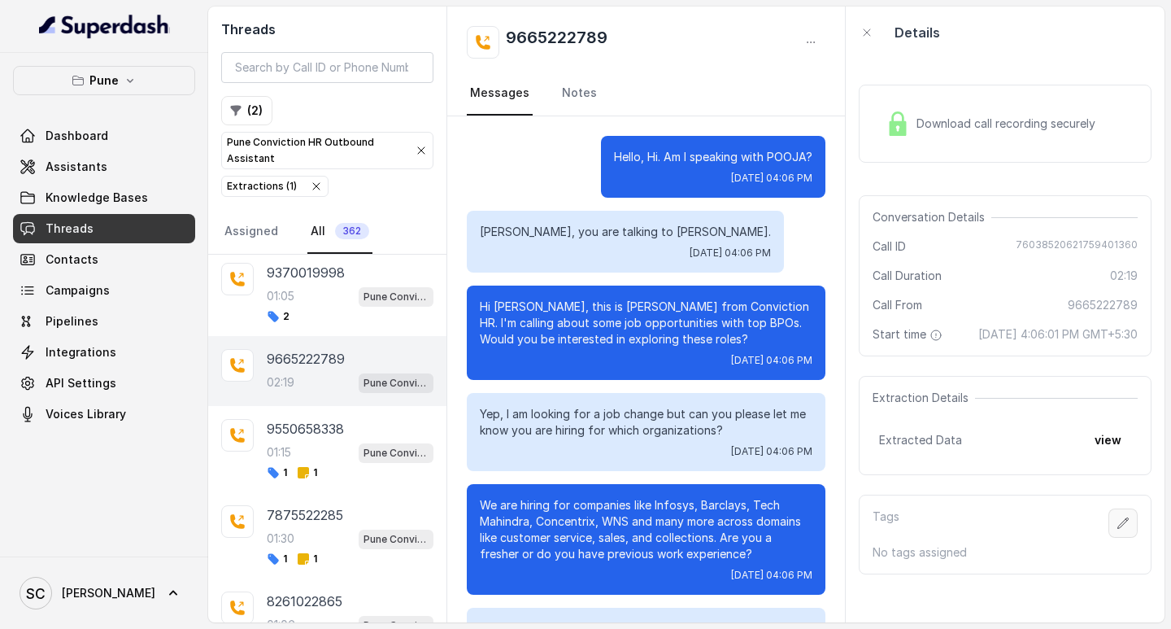
click at [1117, 530] on icon "button" at bounding box center [1123, 523] width 13 height 13
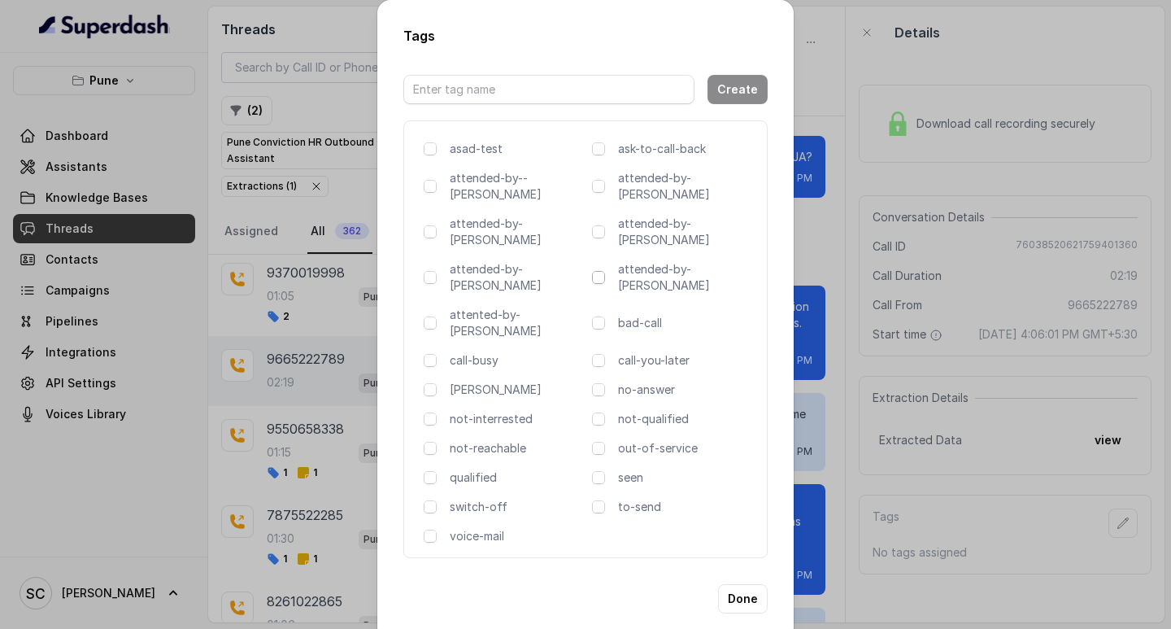
click at [601, 271] on span at bounding box center [598, 277] width 13 height 13
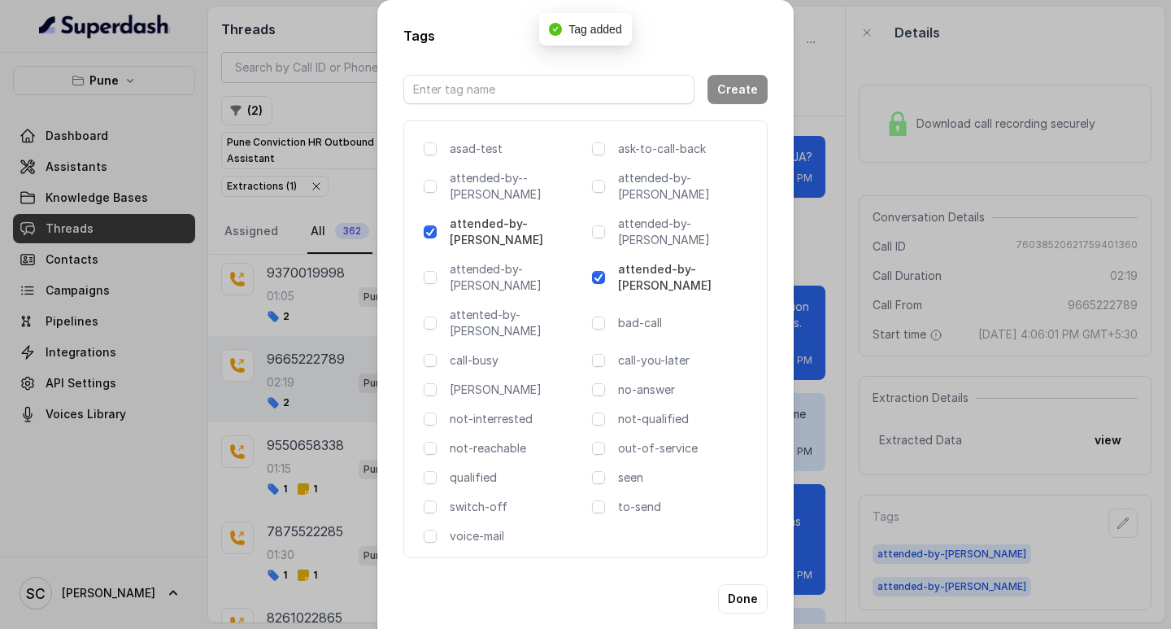
click at [601, 271] on span at bounding box center [598, 277] width 13 height 13
click at [838, 245] on div "Tags Create asad-test ask-to-call-back attended-by--[PERSON_NAME] attended-by-[…" at bounding box center [585, 314] width 1171 height 629
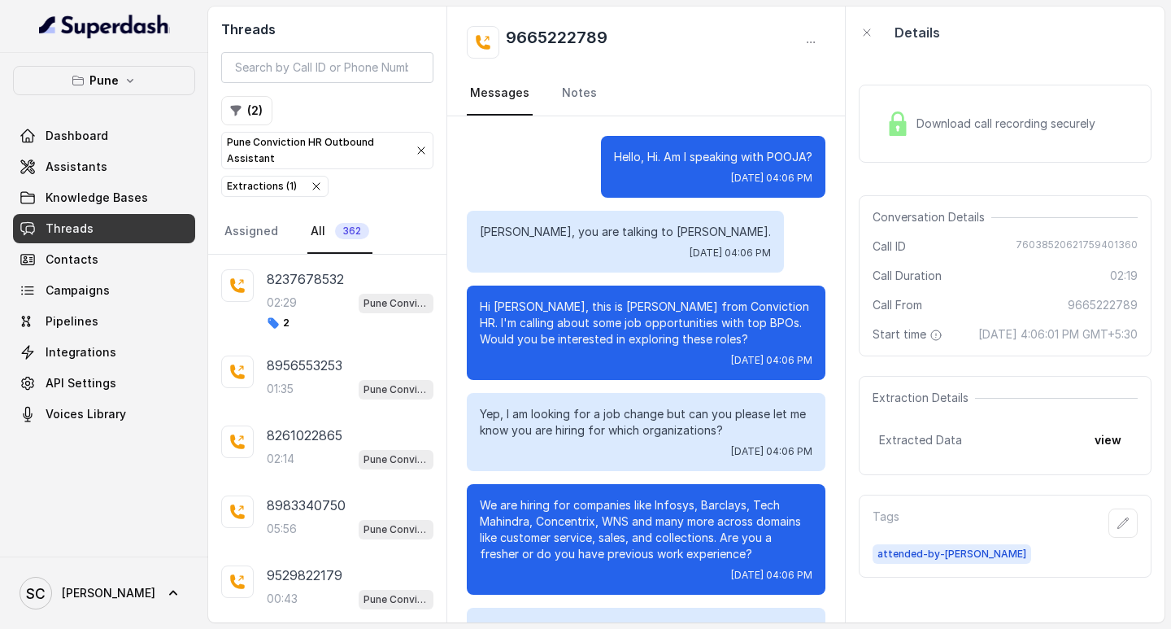
scroll to position [2200, 0]
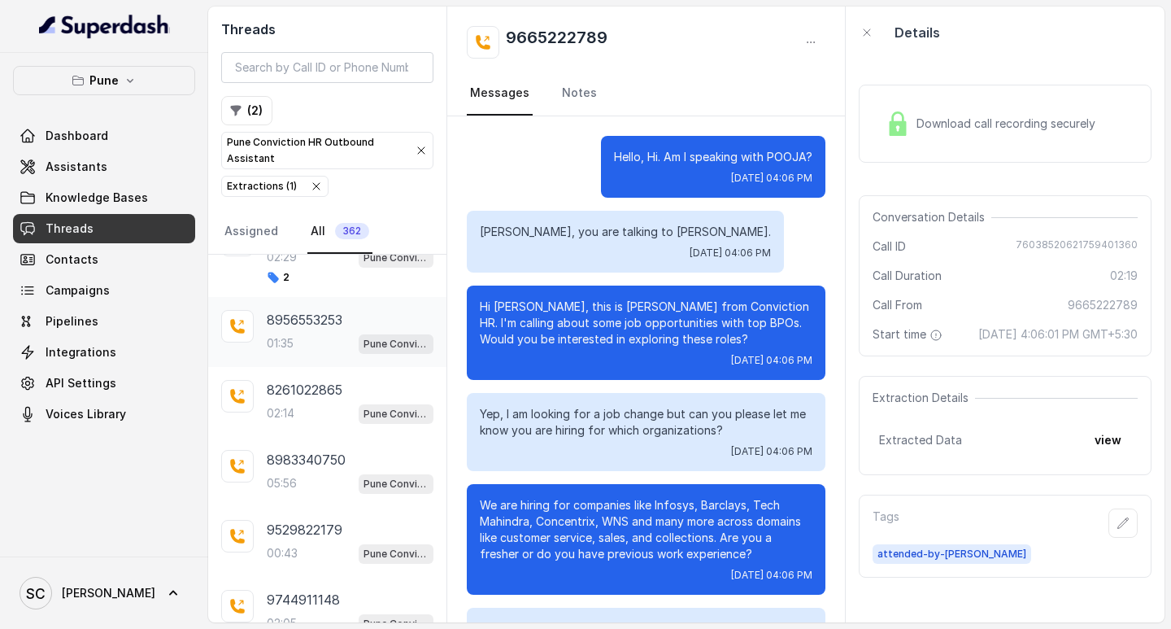
click at [291, 348] on p "01:35" at bounding box center [280, 343] width 27 height 16
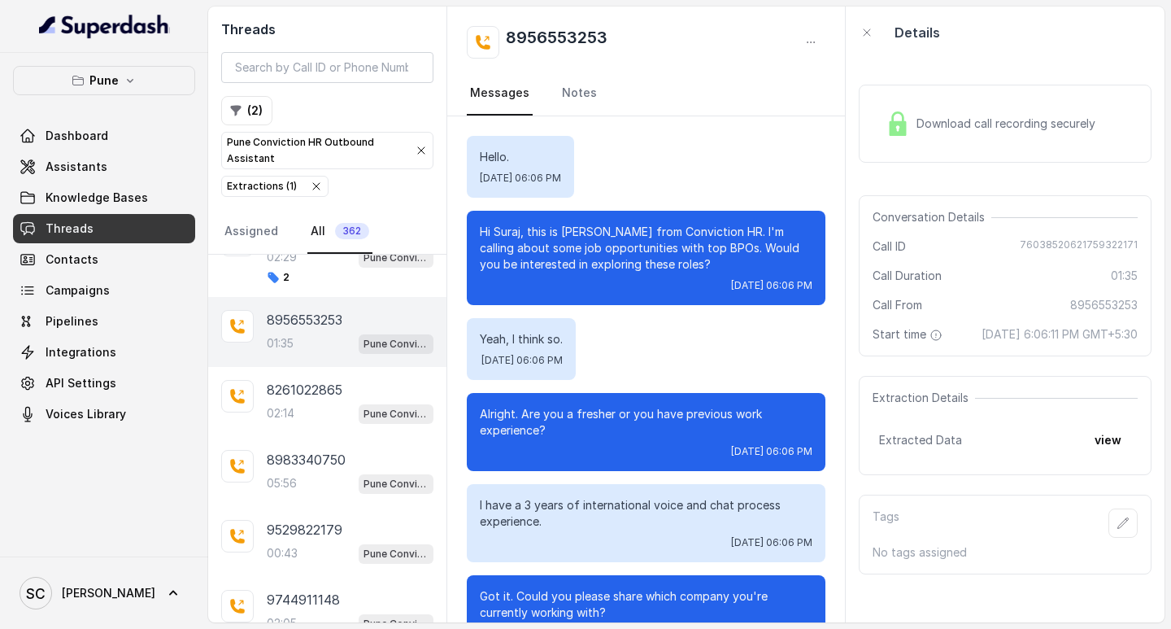
scroll to position [1180, 0]
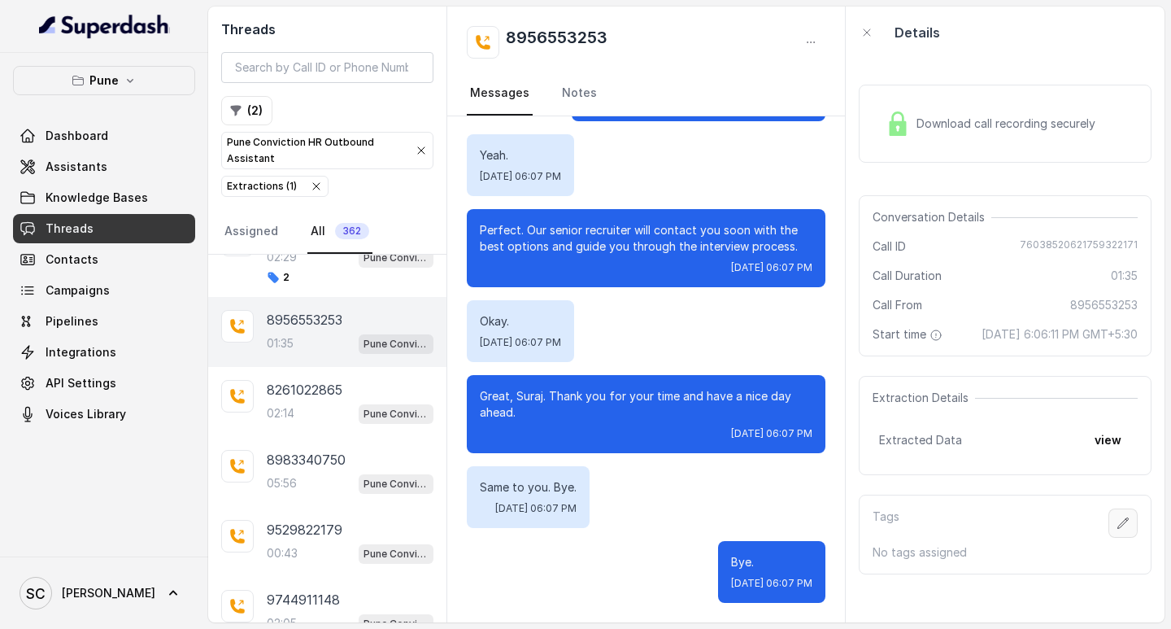
click at [1112, 538] on button "button" at bounding box center [1123, 522] width 29 height 29
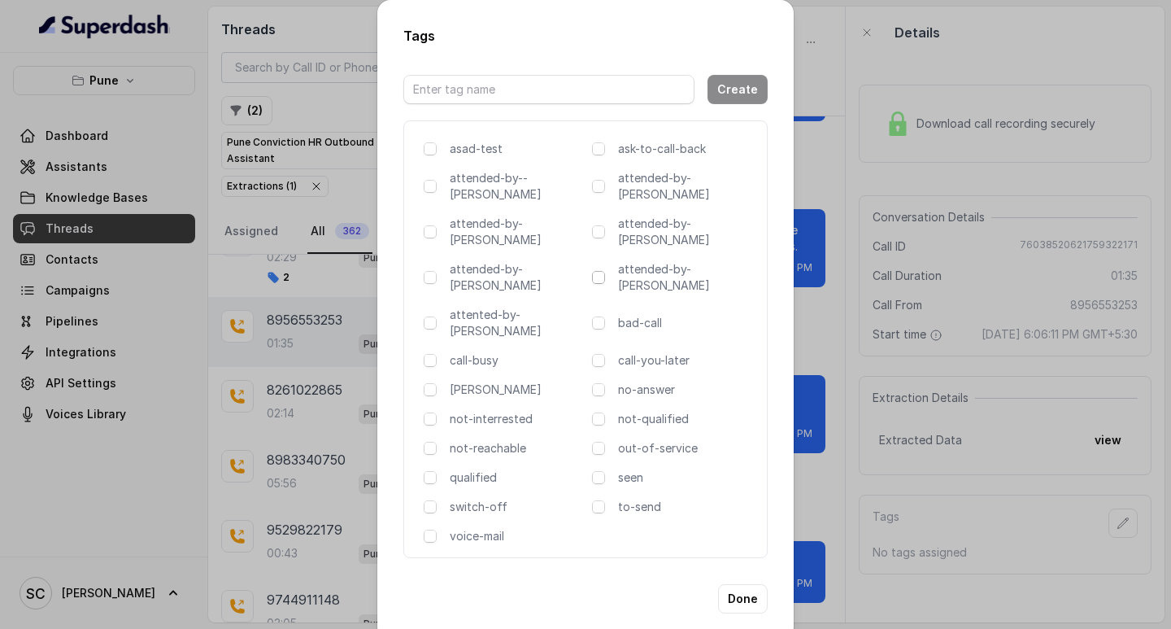
click at [600, 271] on span at bounding box center [598, 277] width 13 height 13
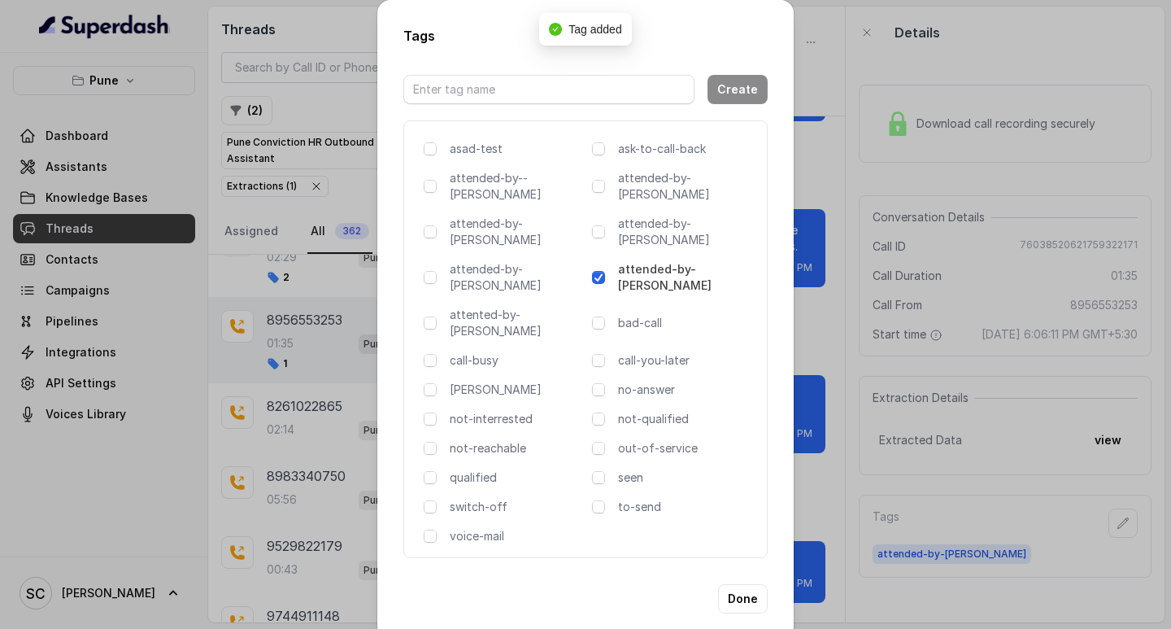
click at [822, 312] on div "Tags Create asad-test ask-to-call-back attended-by--[PERSON_NAME] attended-by-[…" at bounding box center [585, 314] width 1171 height 629
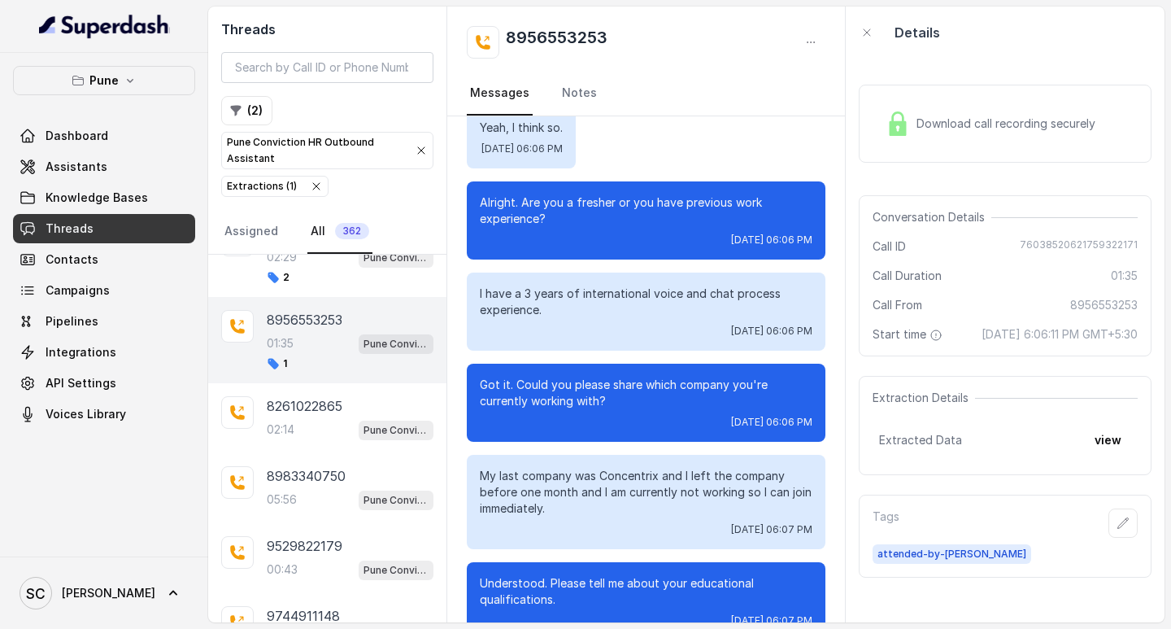
scroll to position [0, 0]
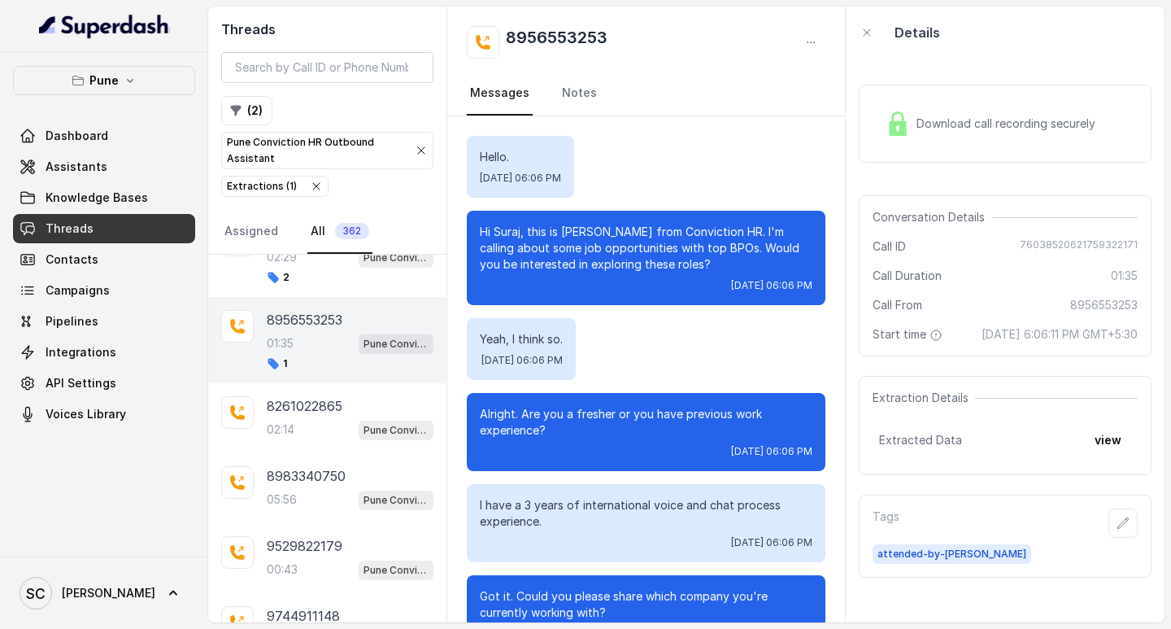
click at [556, 364] on span "[DATE] 06:06 PM" at bounding box center [522, 360] width 81 height 13
click at [715, 357] on div "Yeah, I think so. [DATE] 06:06 PM" at bounding box center [646, 349] width 359 height 62
click at [305, 404] on p "8261022865" at bounding box center [305, 406] width 76 height 20
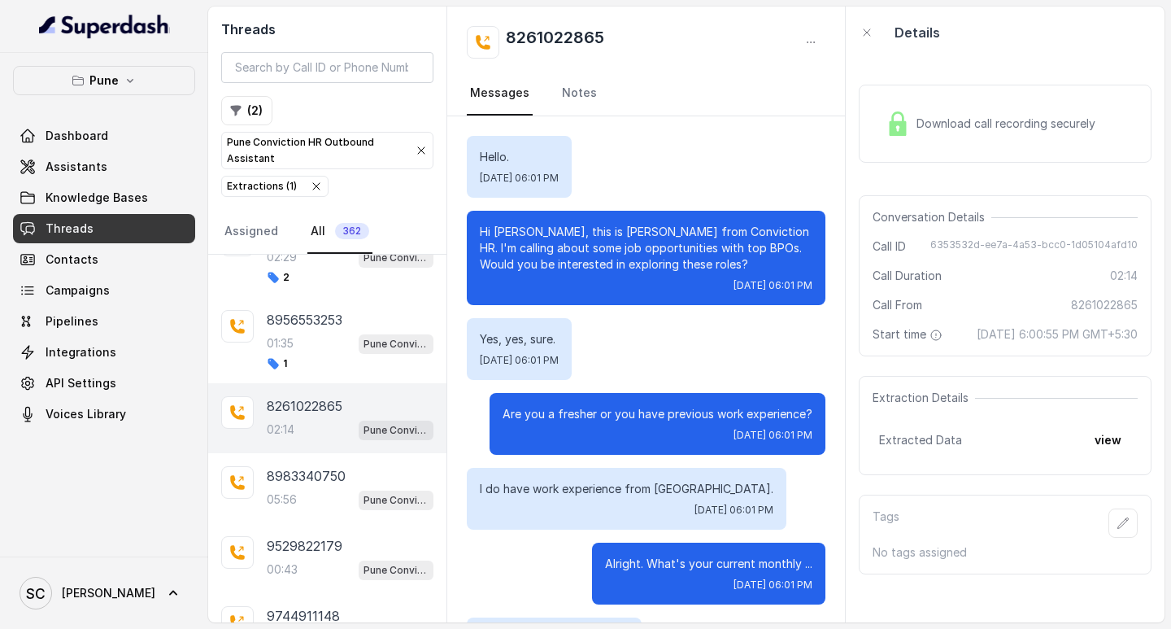
scroll to position [1534, 0]
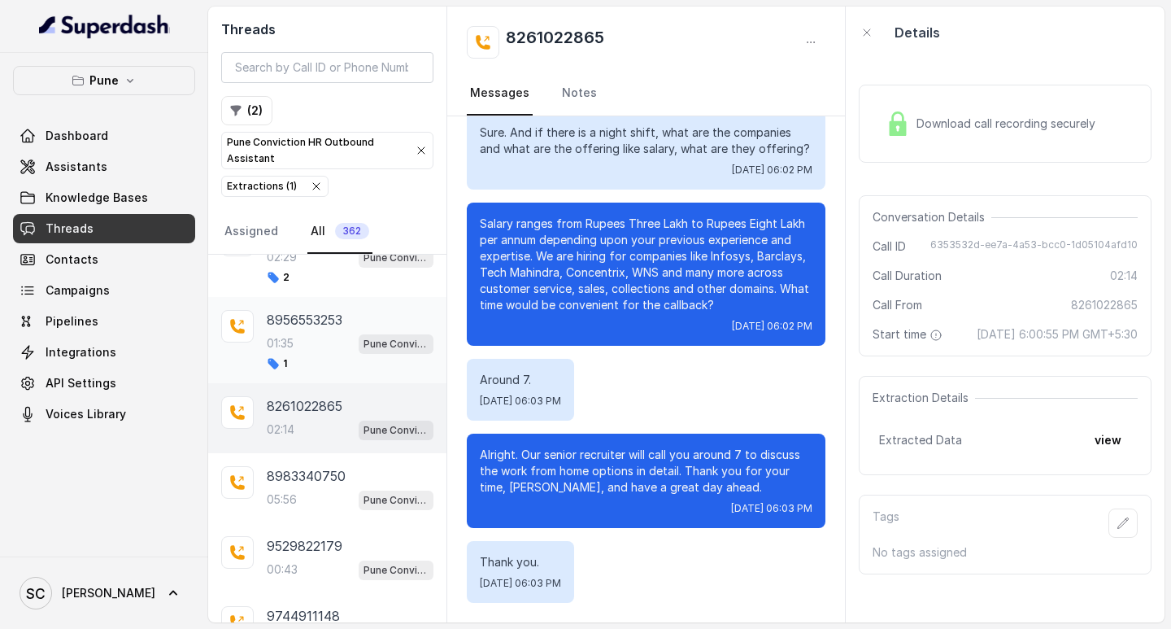
click at [355, 312] on div "8956553253" at bounding box center [350, 320] width 167 height 20
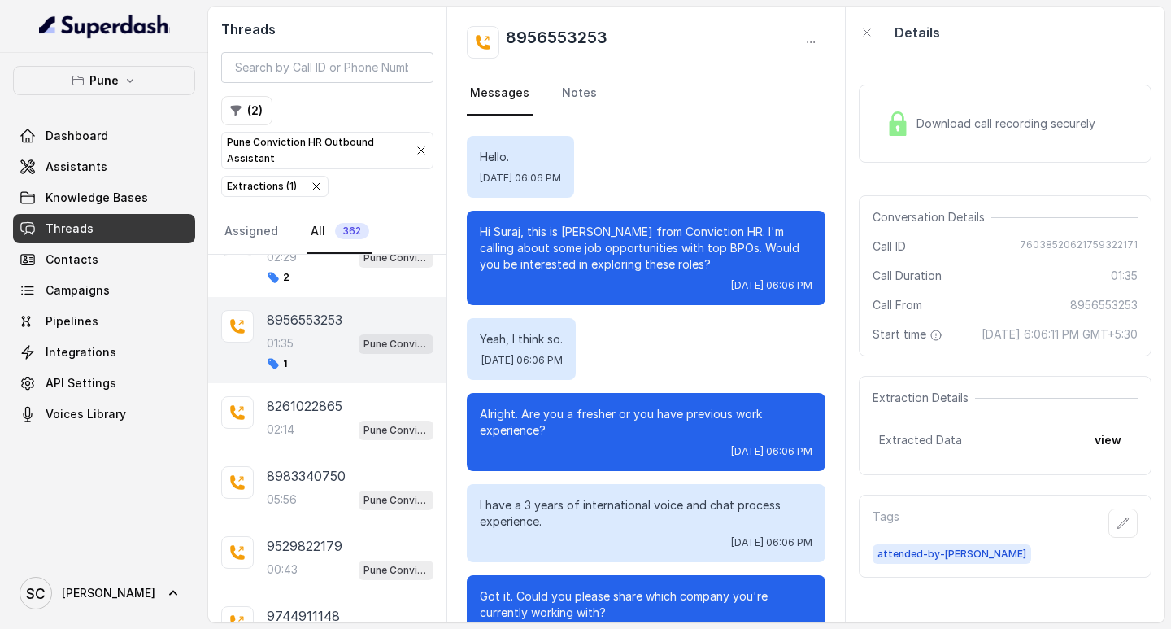
scroll to position [1180, 0]
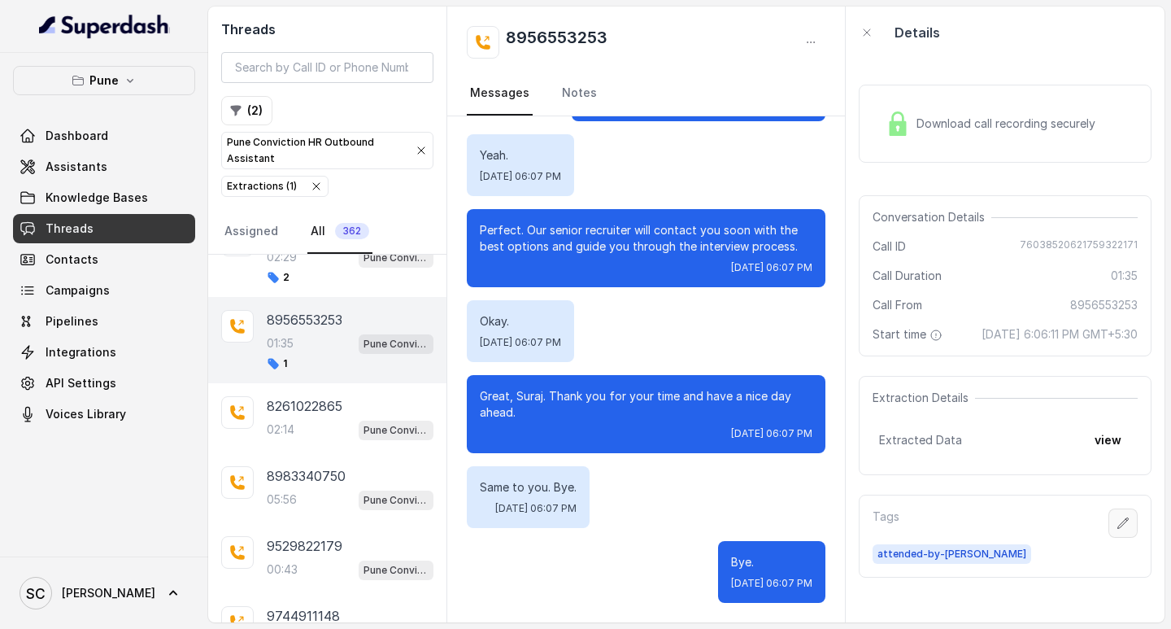
click at [1109, 538] on button "button" at bounding box center [1123, 522] width 29 height 29
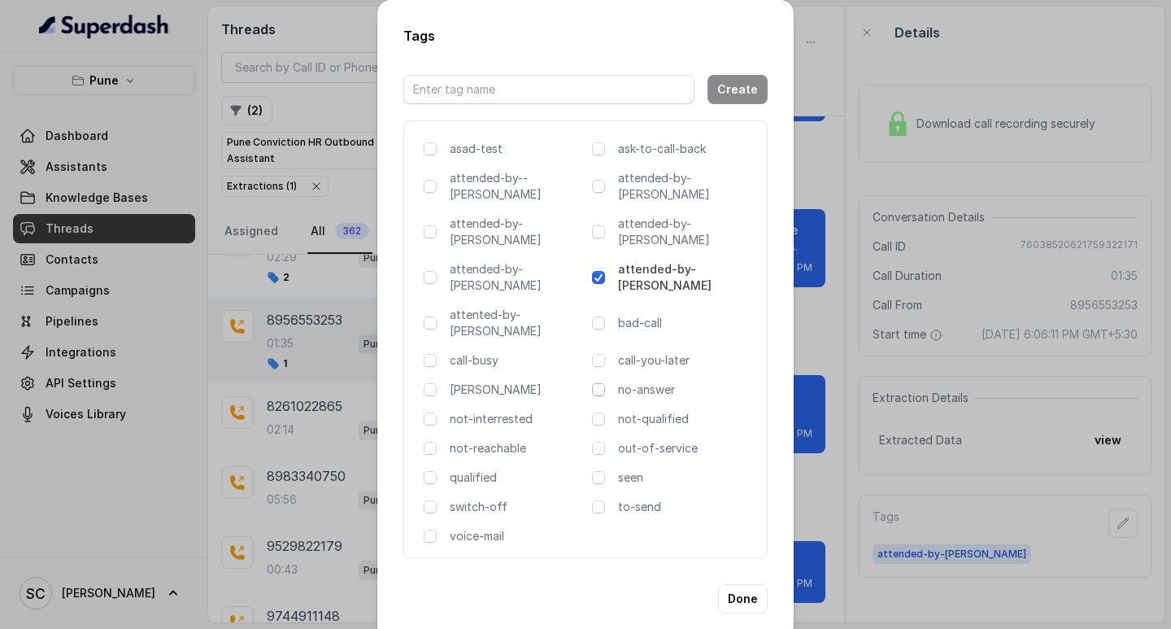
click at [603, 383] on span at bounding box center [598, 389] width 13 height 13
click at [735, 584] on button "Done" at bounding box center [743, 598] width 50 height 29
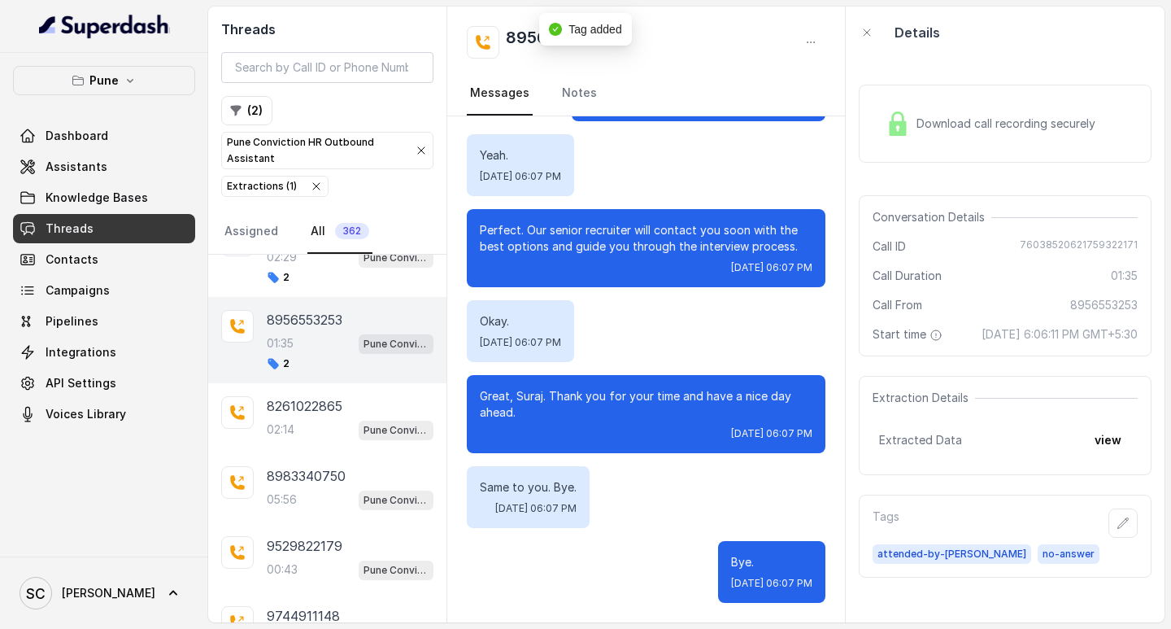
scroll to position [773, 0]
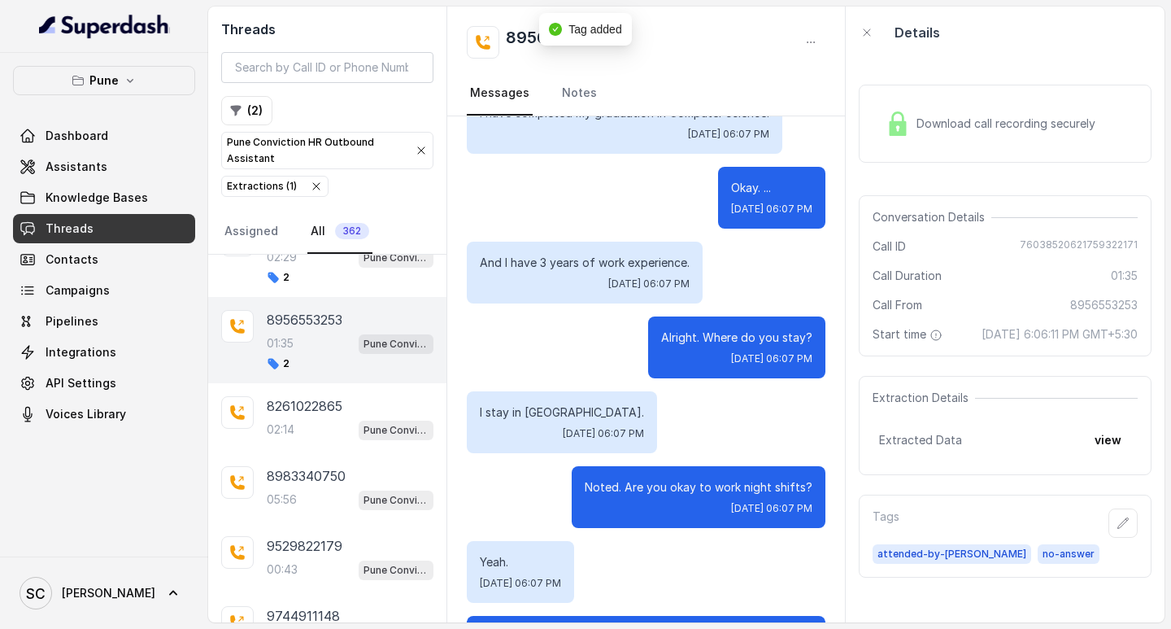
click at [517, 37] on h2 "8956553253" at bounding box center [557, 42] width 102 height 33
copy h2 "8956553253"
click at [326, 412] on p "8261022865" at bounding box center [305, 406] width 76 height 20
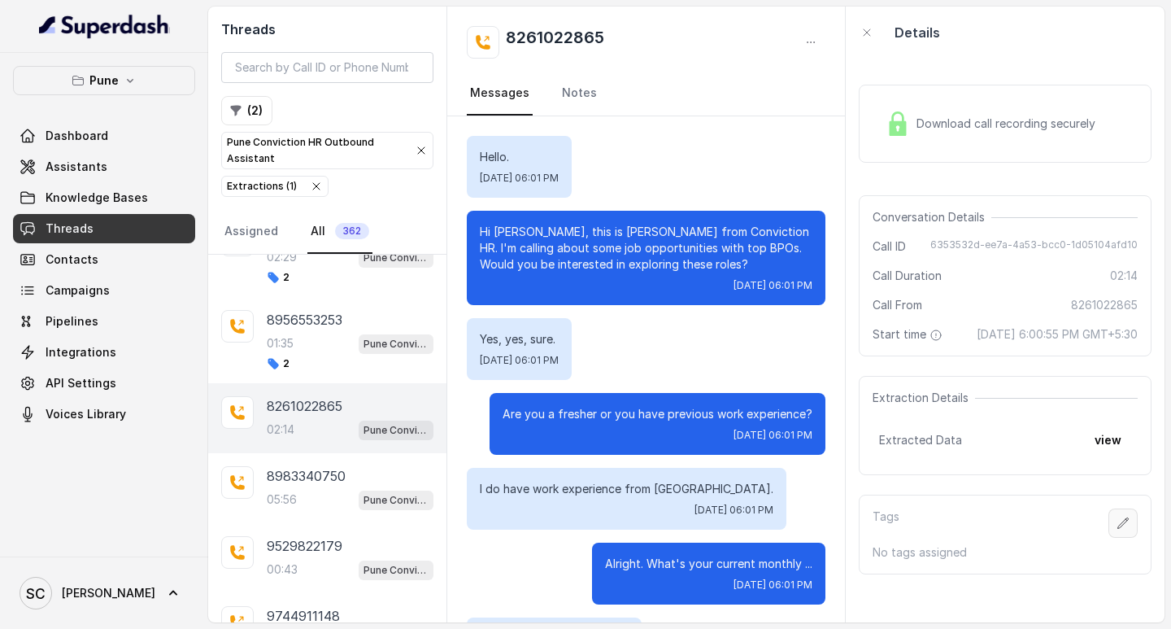
click at [1117, 530] on icon "button" at bounding box center [1123, 523] width 13 height 13
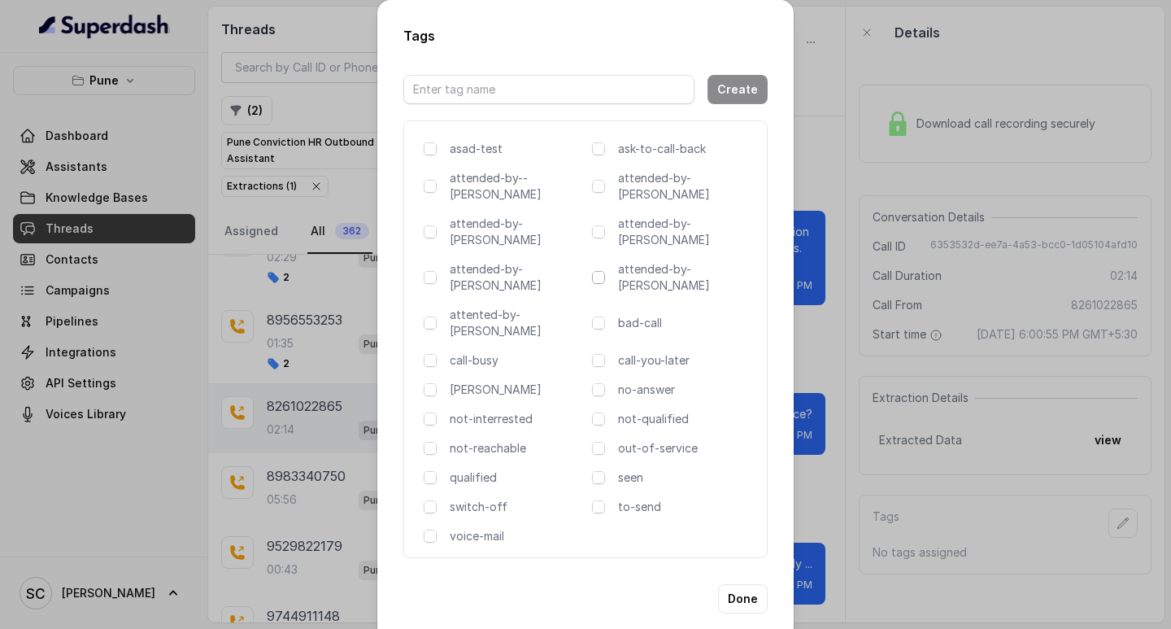
click at [592, 271] on span at bounding box center [598, 277] width 13 height 13
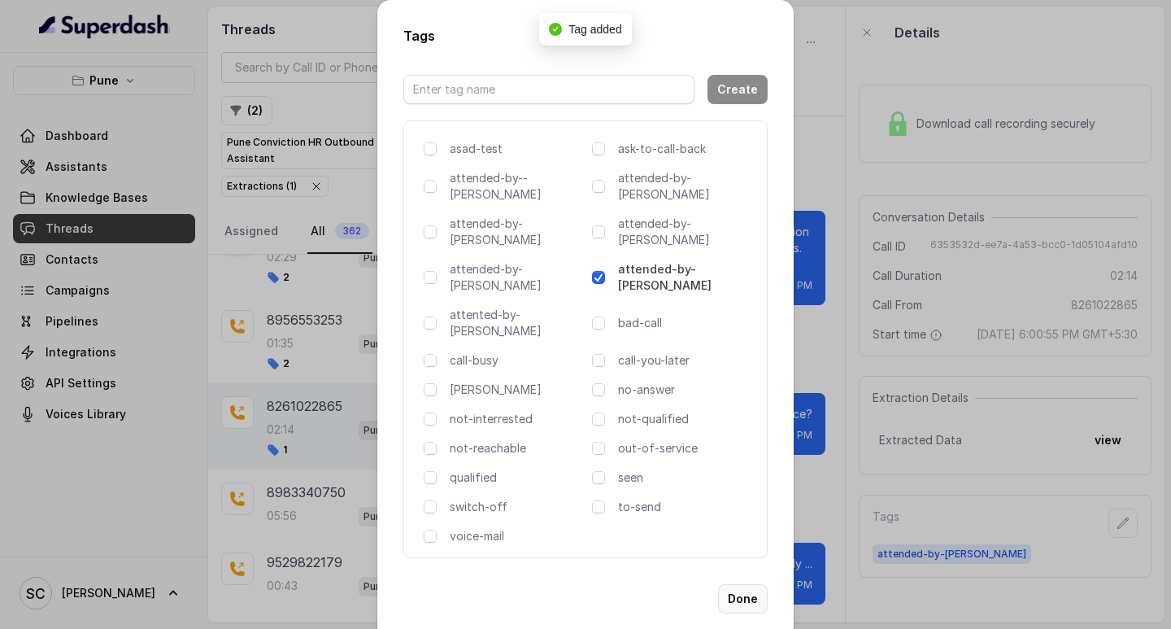
click at [744, 584] on button "Done" at bounding box center [743, 598] width 50 height 29
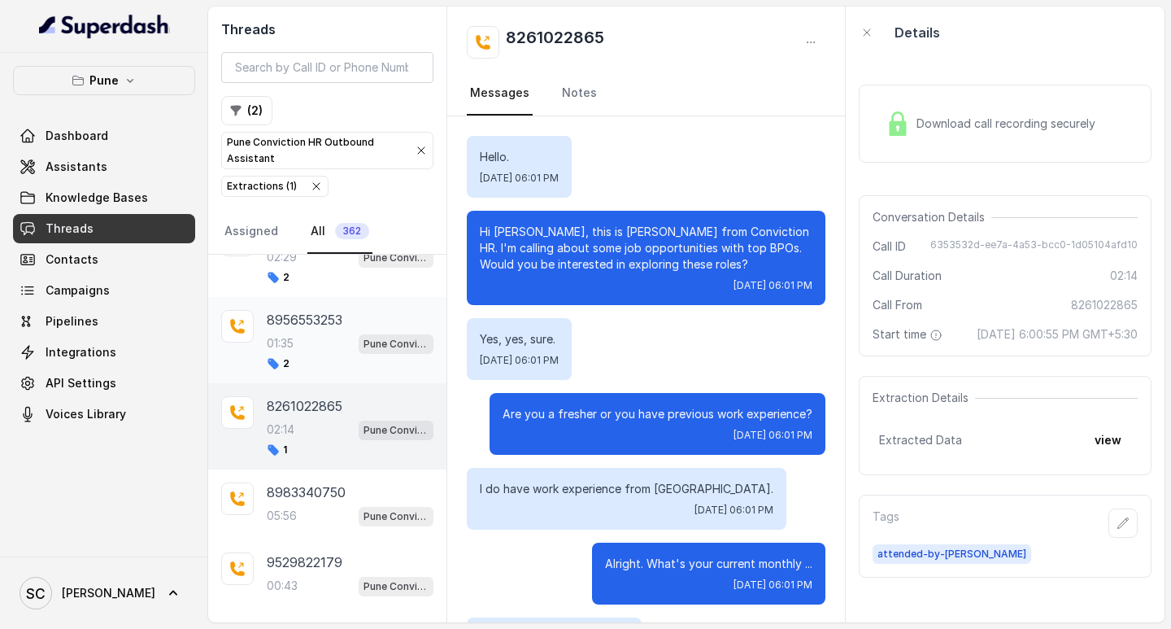
click at [364, 355] on div "8956553253 01:35 Pune Conviction HR Outbound Assistant 2" at bounding box center [350, 340] width 167 height 60
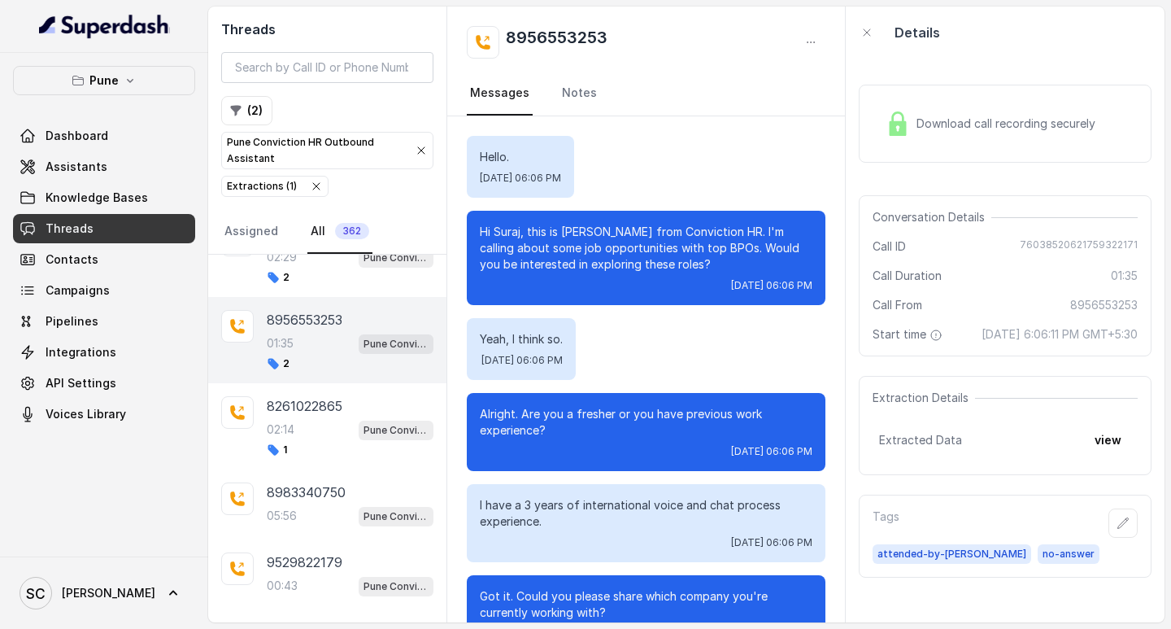
scroll to position [1180, 0]
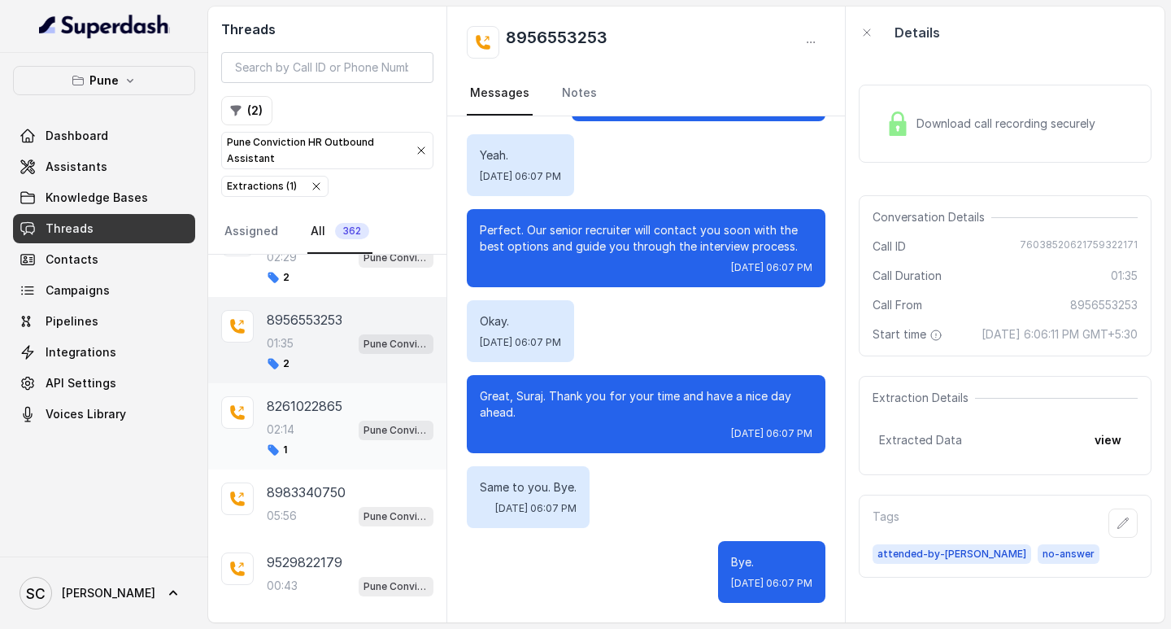
click at [298, 435] on div "02:14 Pune Conviction HR Outbound Assistant" at bounding box center [350, 429] width 167 height 21
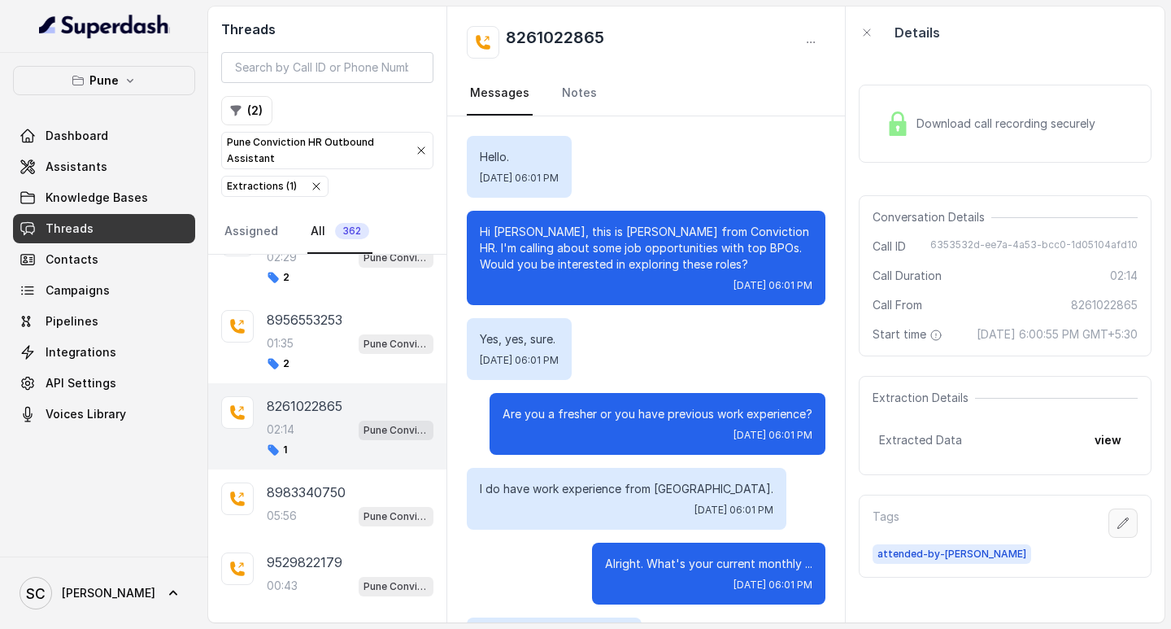
click at [1117, 530] on icon "button" at bounding box center [1123, 523] width 13 height 13
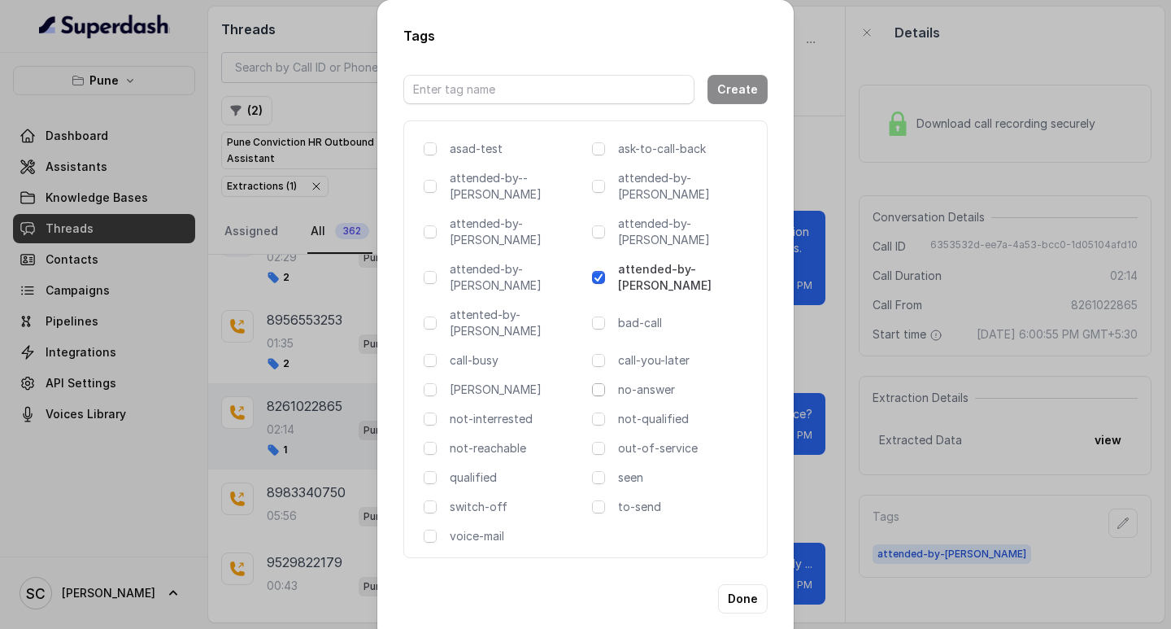
click at [602, 383] on span at bounding box center [598, 389] width 13 height 13
click at [732, 584] on button "Done" at bounding box center [743, 598] width 50 height 29
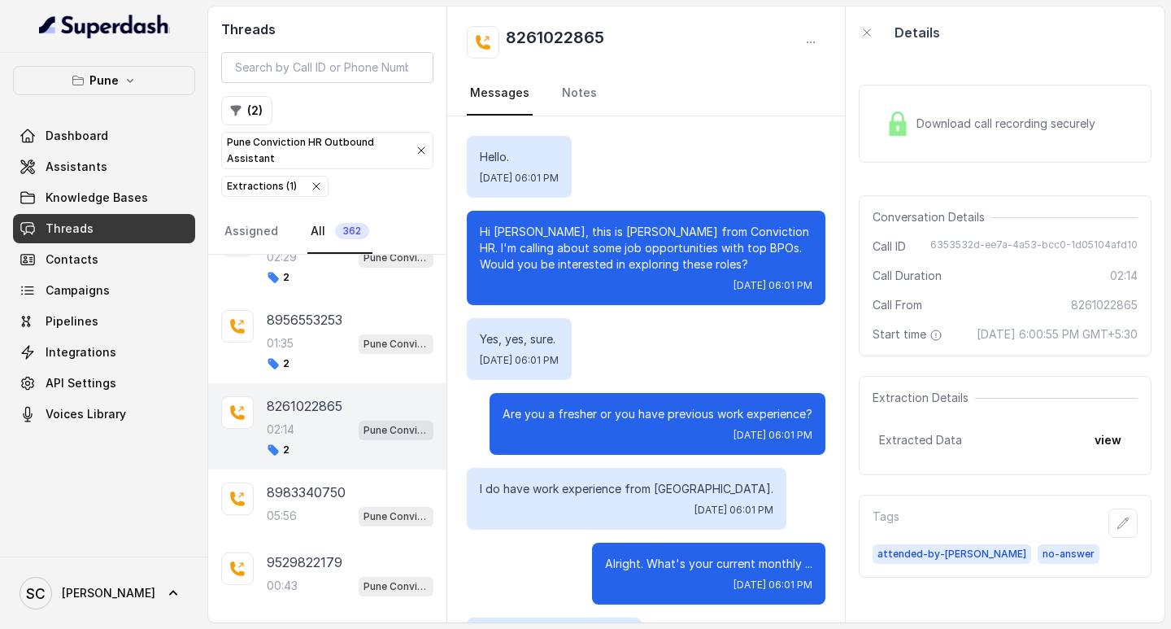
click at [561, 31] on h2 "8261022865" at bounding box center [555, 42] width 98 height 33
click at [562, 38] on h2 "8261022865" at bounding box center [555, 42] width 98 height 33
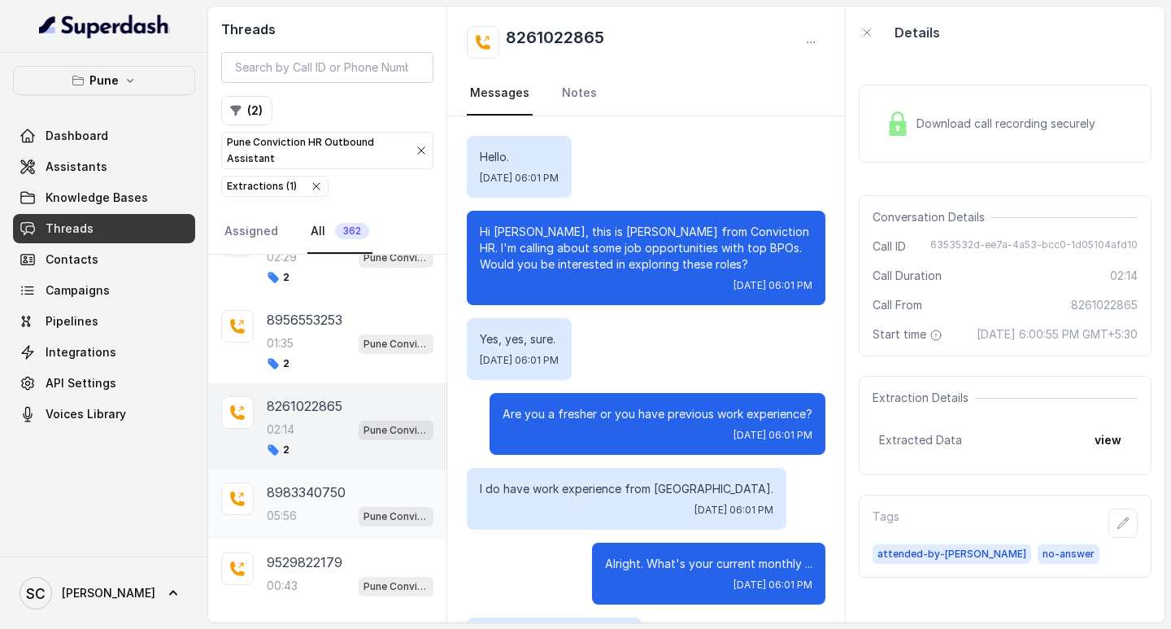
click at [282, 490] on p "8983340750" at bounding box center [306, 492] width 79 height 20
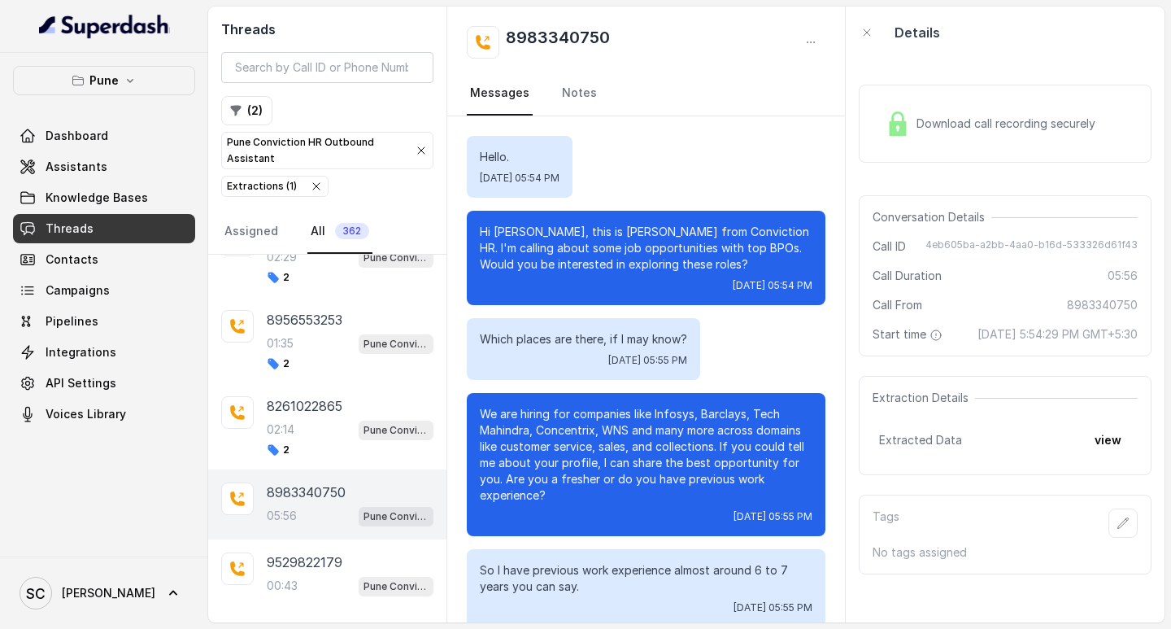
scroll to position [4857, 0]
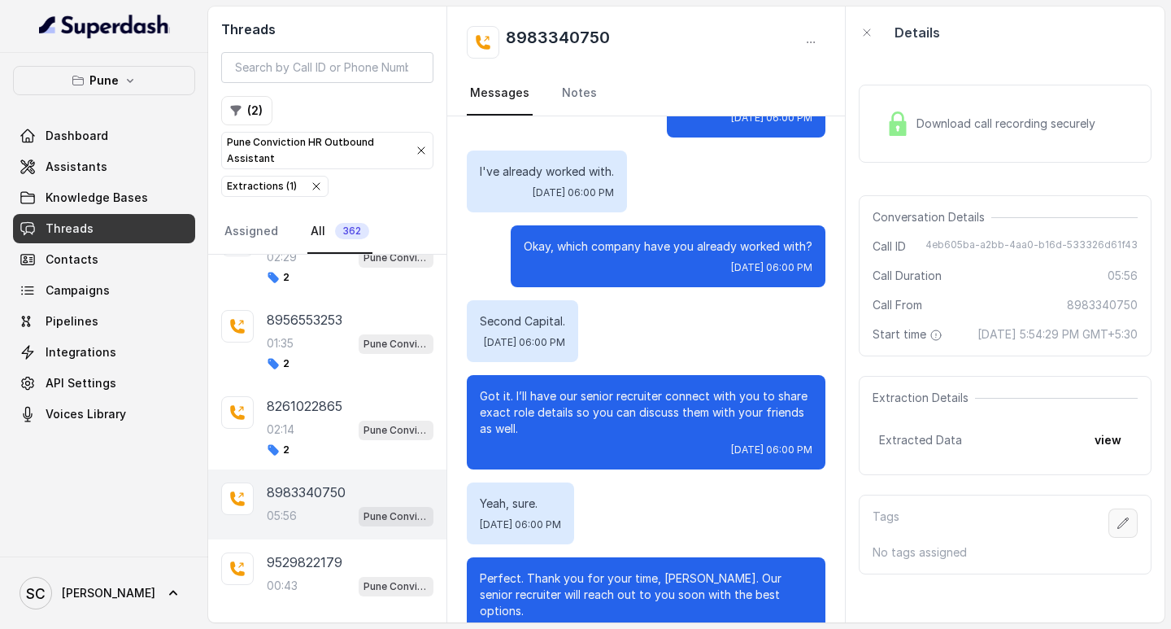
click at [1117, 530] on icon "button" at bounding box center [1123, 523] width 13 height 13
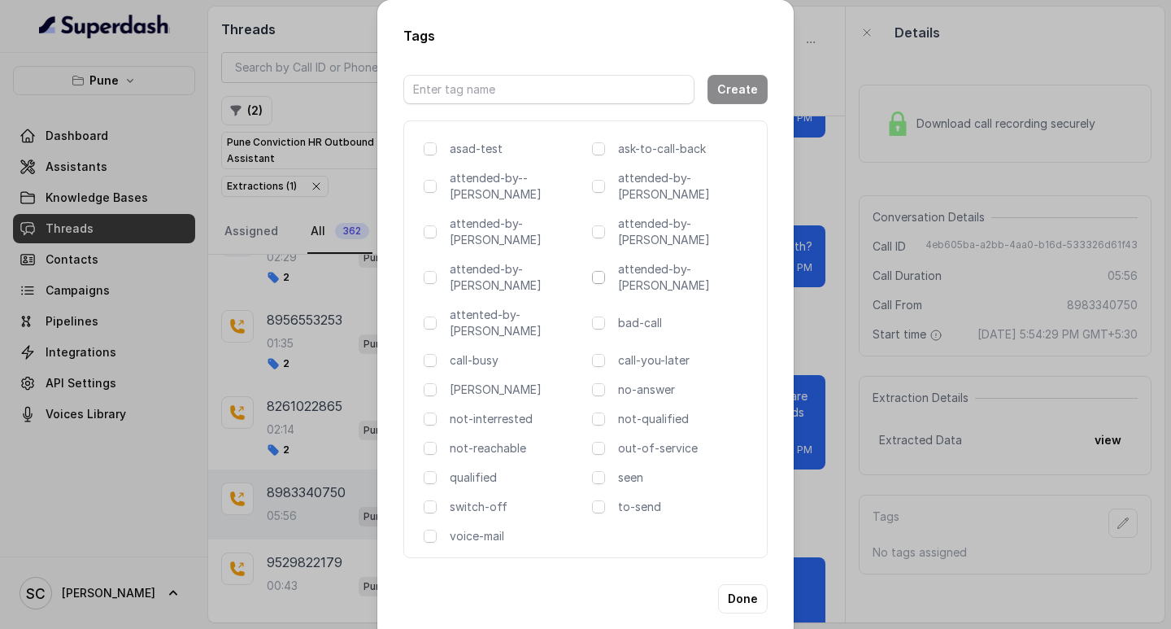
click at [599, 271] on span at bounding box center [598, 277] width 13 height 13
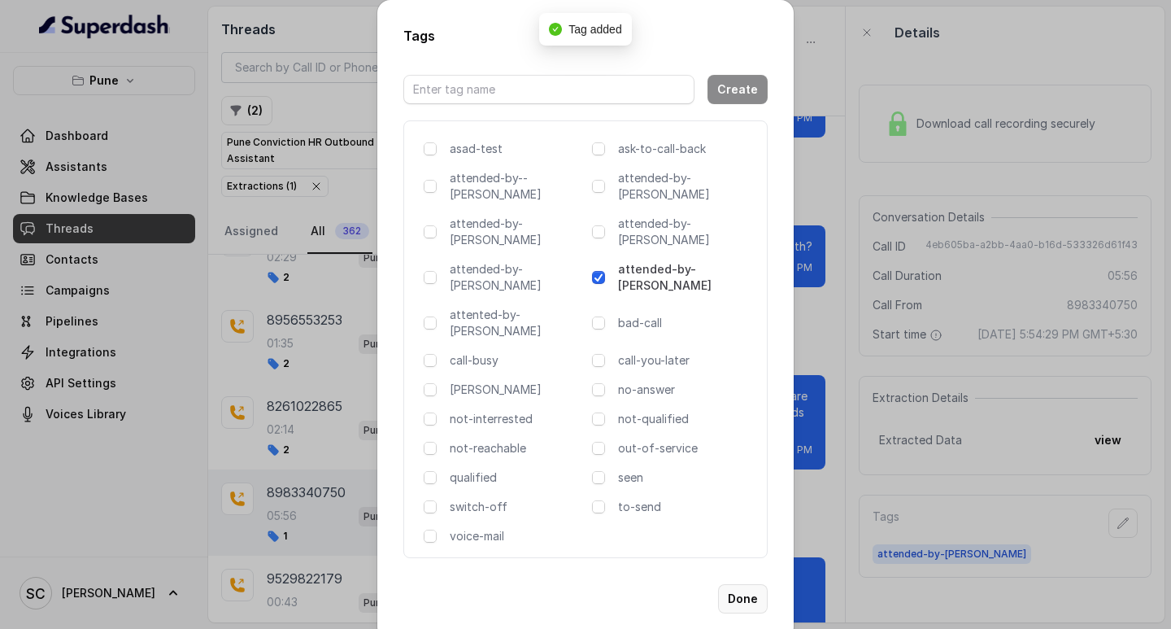
click at [751, 584] on button "Done" at bounding box center [743, 598] width 50 height 29
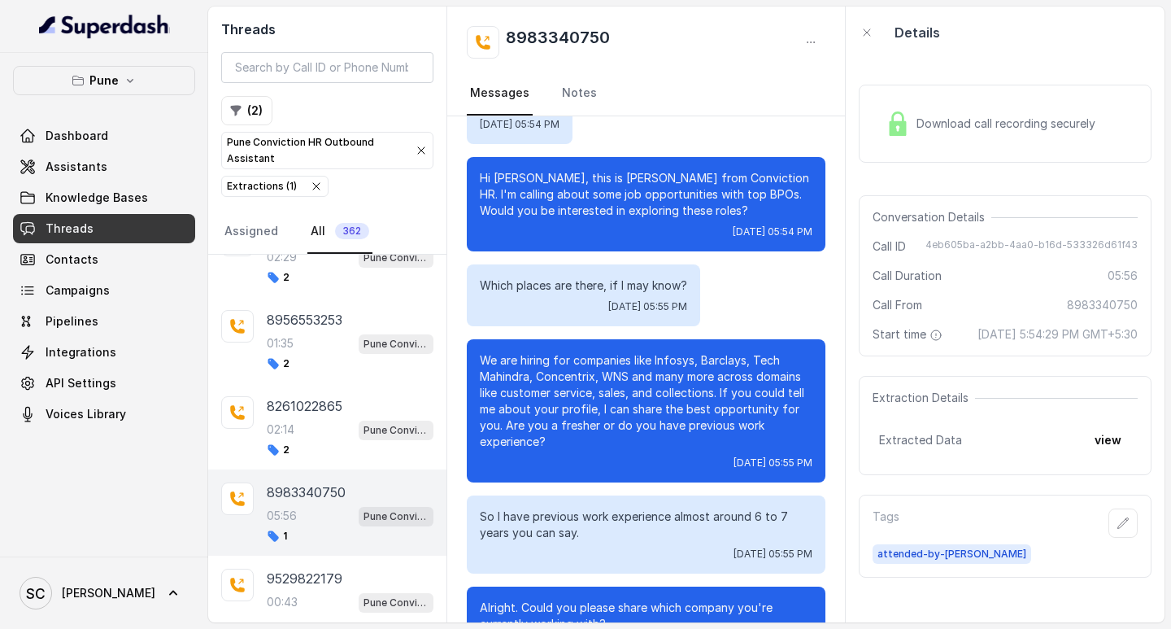
scroll to position [0, 0]
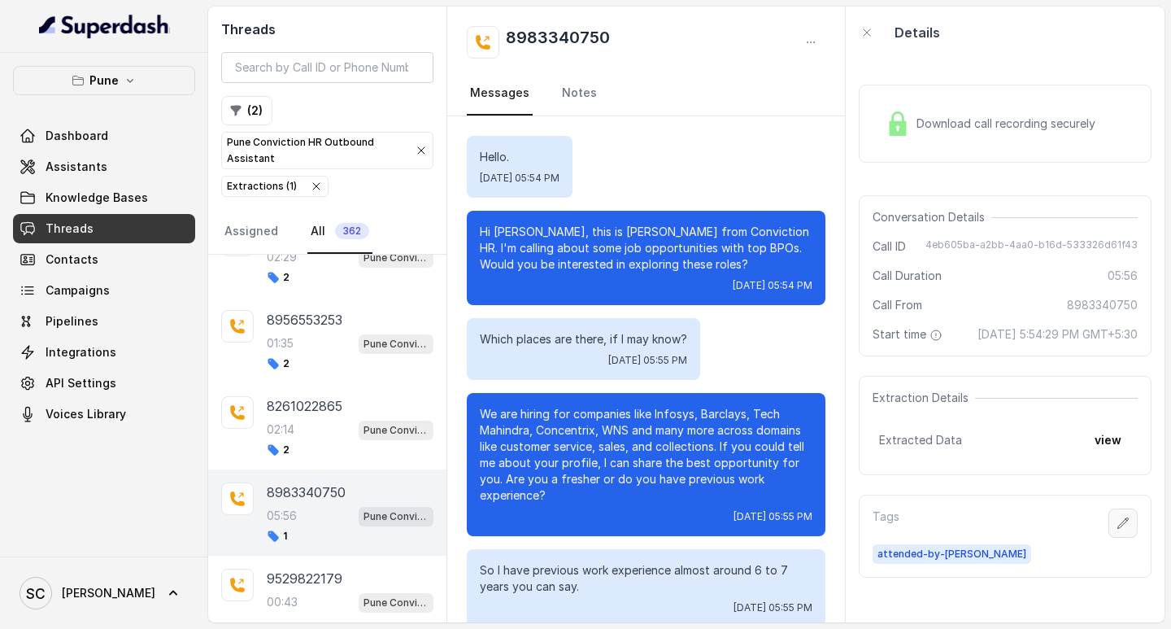
click at [1117, 530] on icon "button" at bounding box center [1123, 523] width 13 height 13
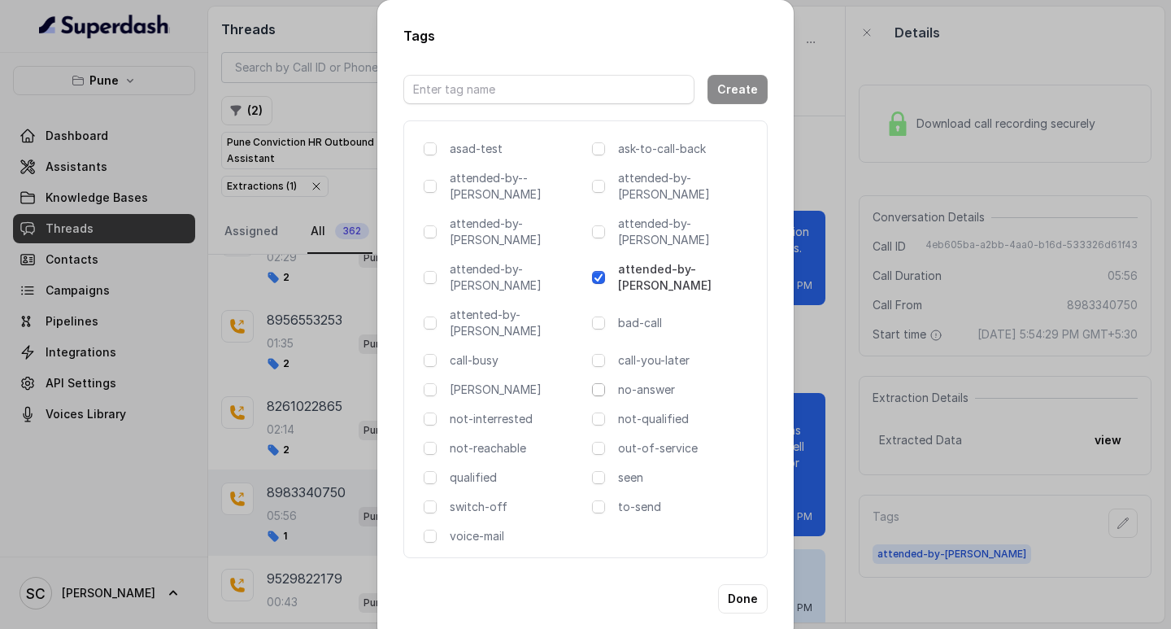
click at [595, 383] on span at bounding box center [598, 389] width 13 height 13
click at [748, 584] on button "Done" at bounding box center [743, 598] width 50 height 29
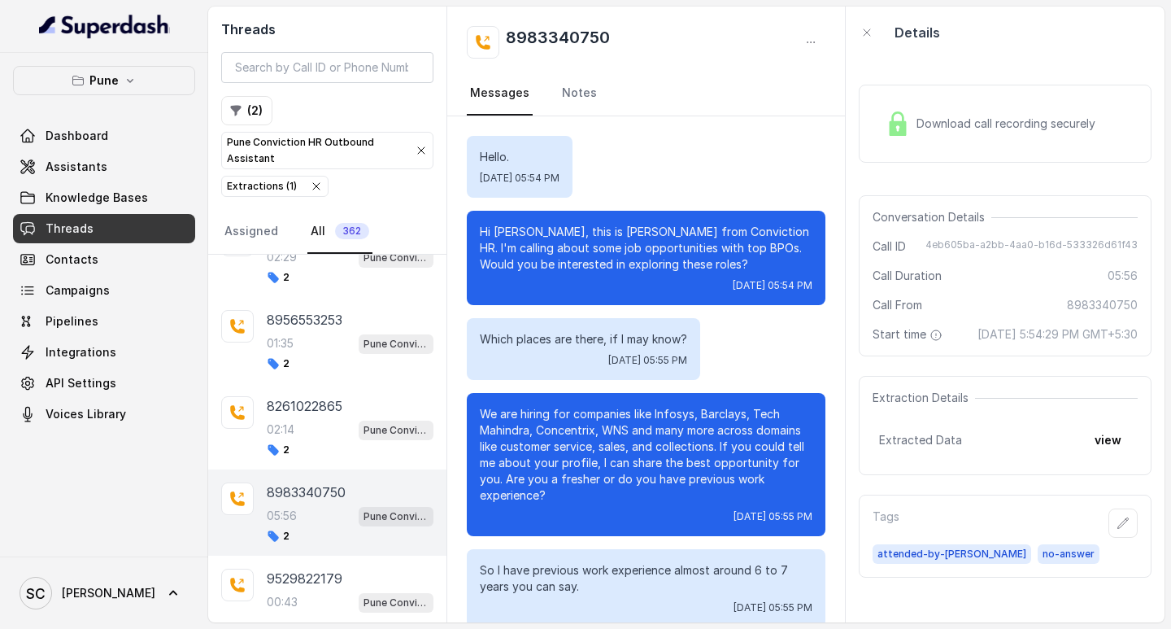
click at [576, 33] on h2 "8983340750" at bounding box center [558, 42] width 104 height 33
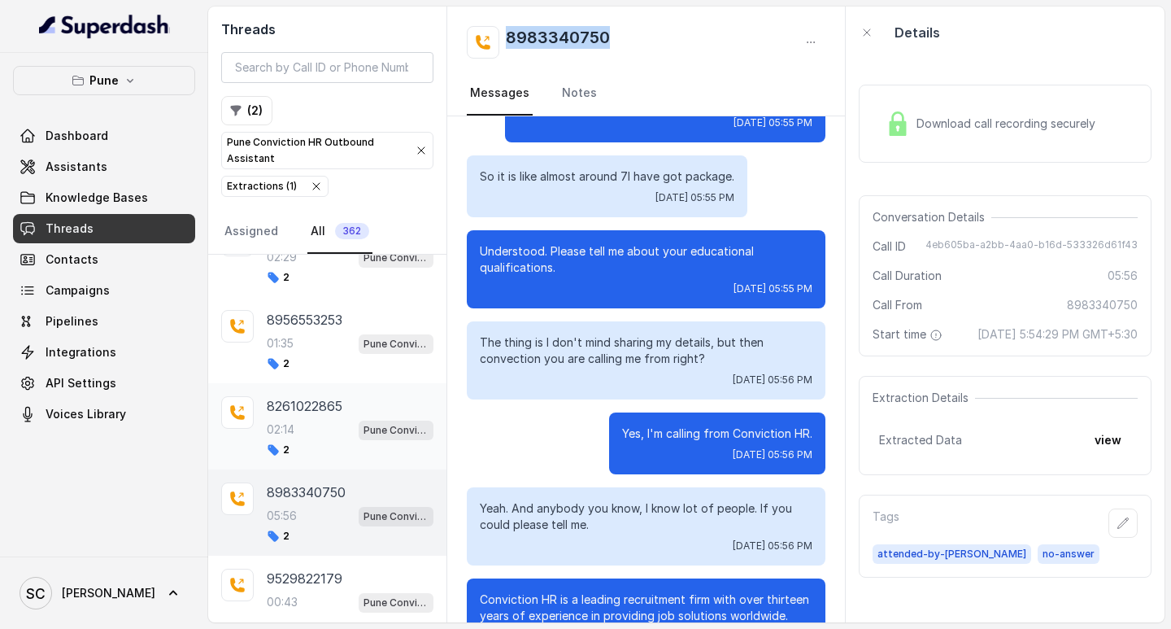
scroll to position [732, 0]
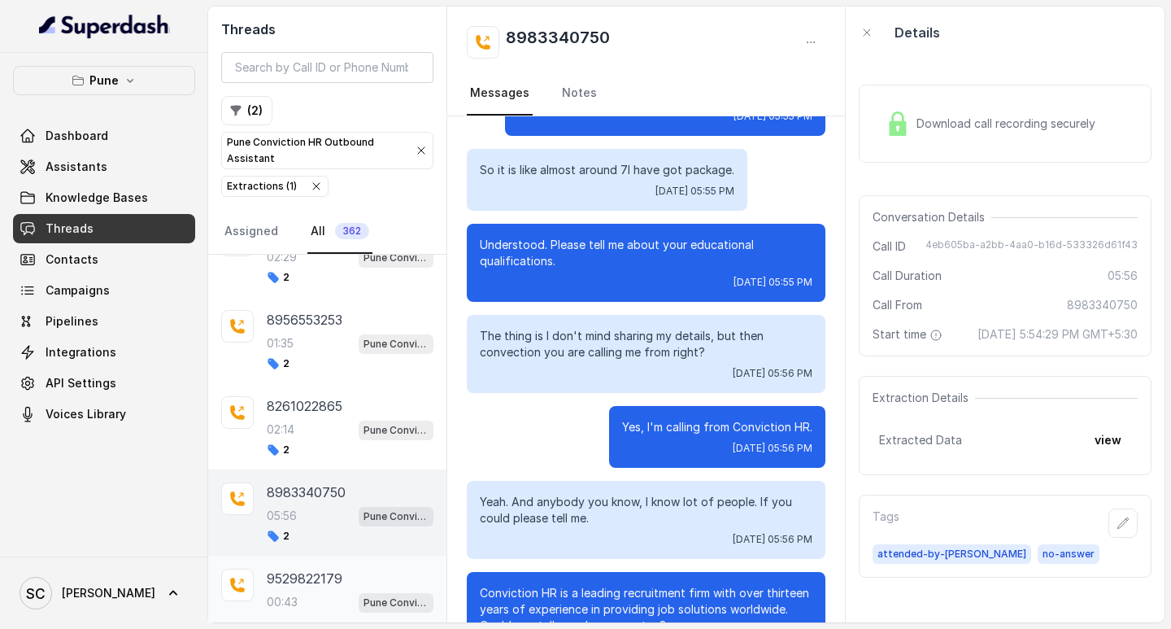
click at [321, 577] on p "9529822179" at bounding box center [305, 579] width 76 height 20
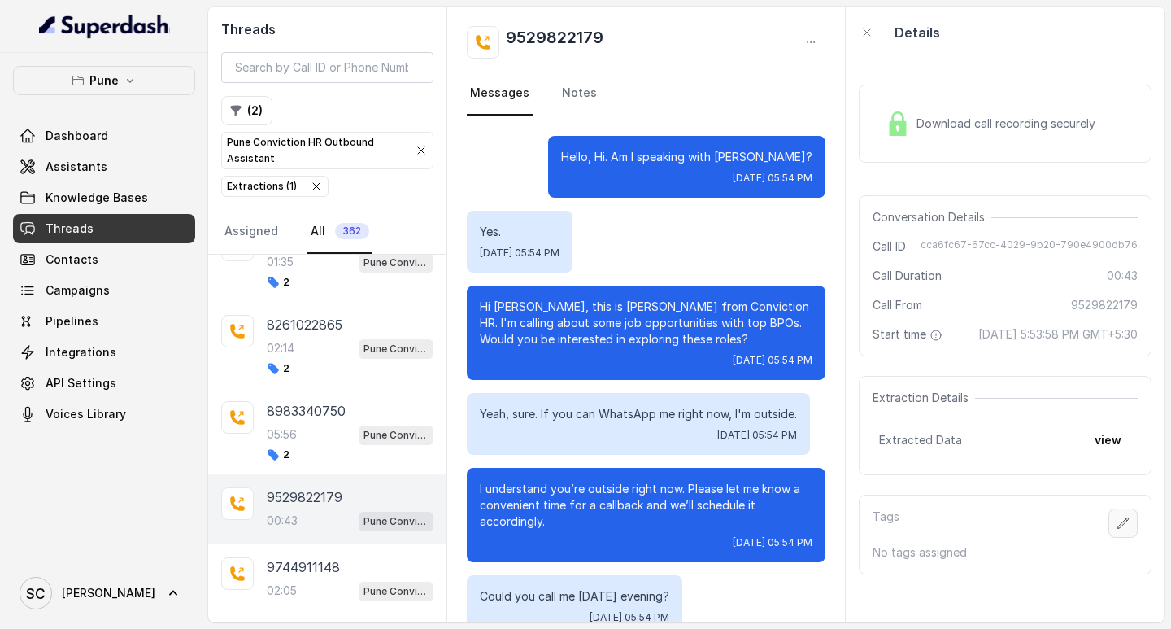
click at [1119, 537] on button "button" at bounding box center [1123, 522] width 29 height 29
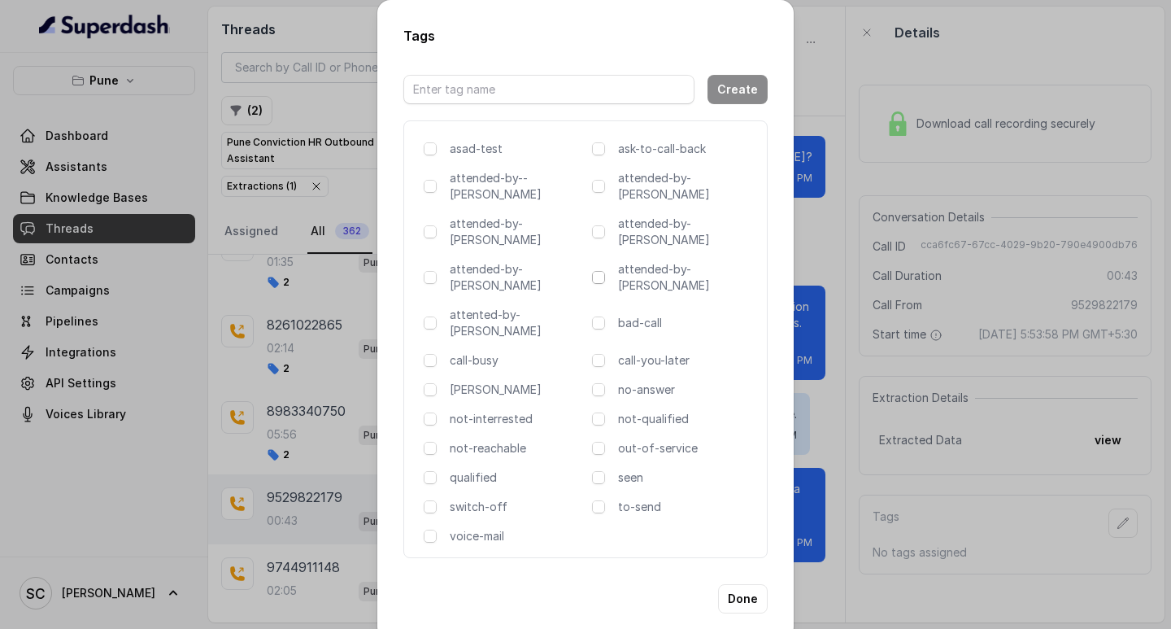
click at [594, 272] on icon at bounding box center [598, 277] width 11 height 11
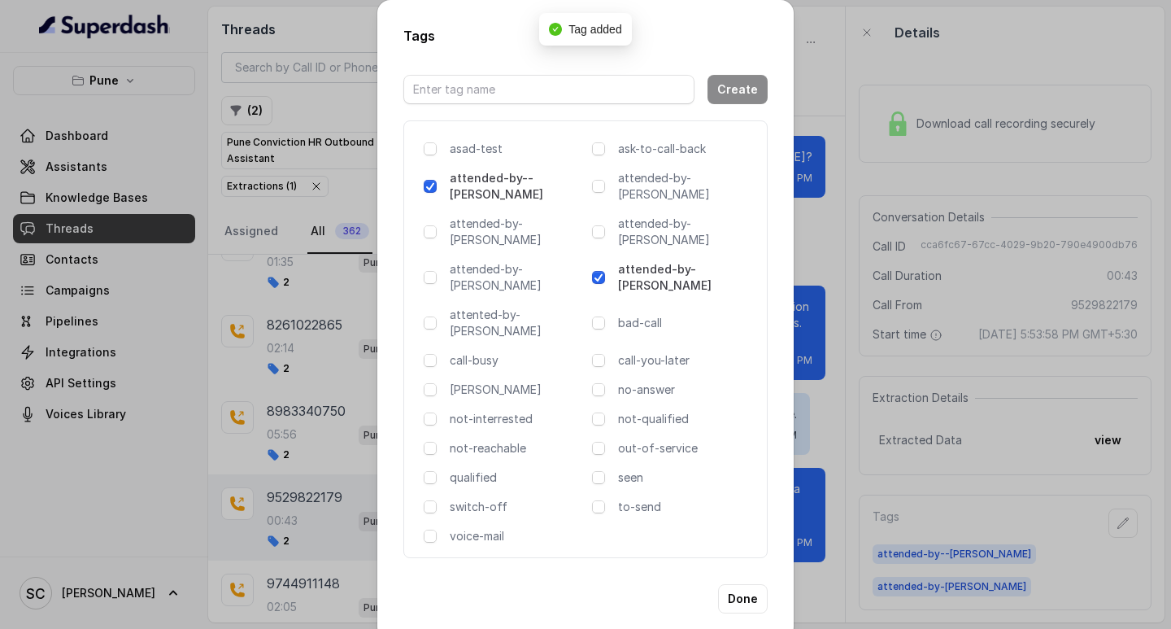
click at [600, 271] on span at bounding box center [598, 277] width 13 height 13
click at [831, 232] on div "Tags Create asad-test ask-to-call-back attended-by--[PERSON_NAME] attended-by-[…" at bounding box center [585, 314] width 1171 height 629
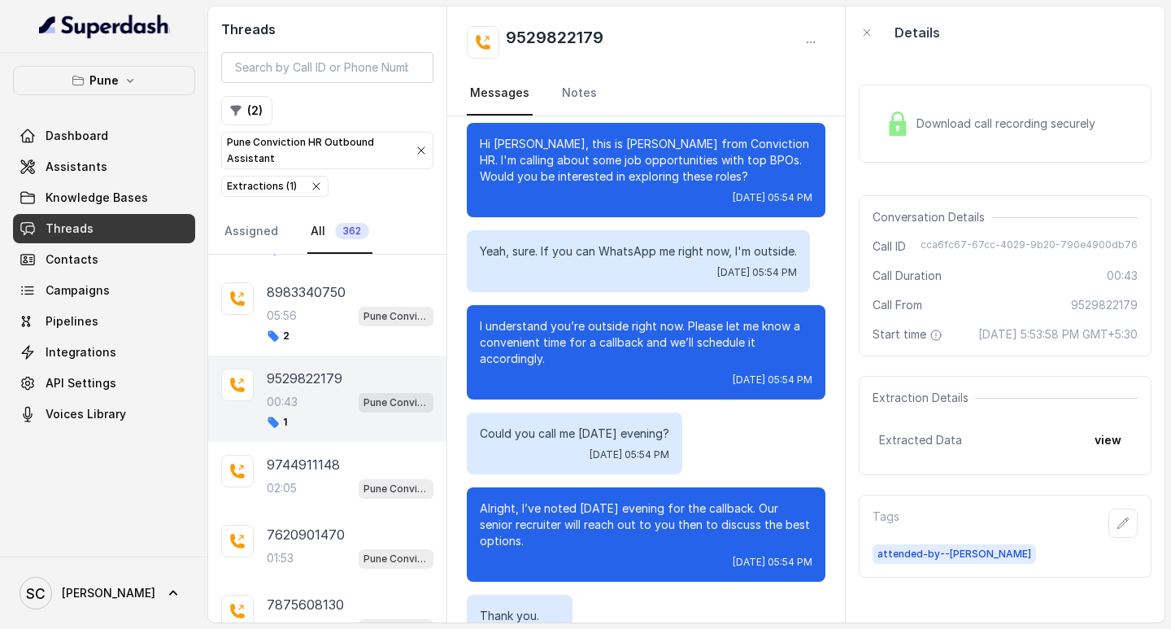
scroll to position [2444, 0]
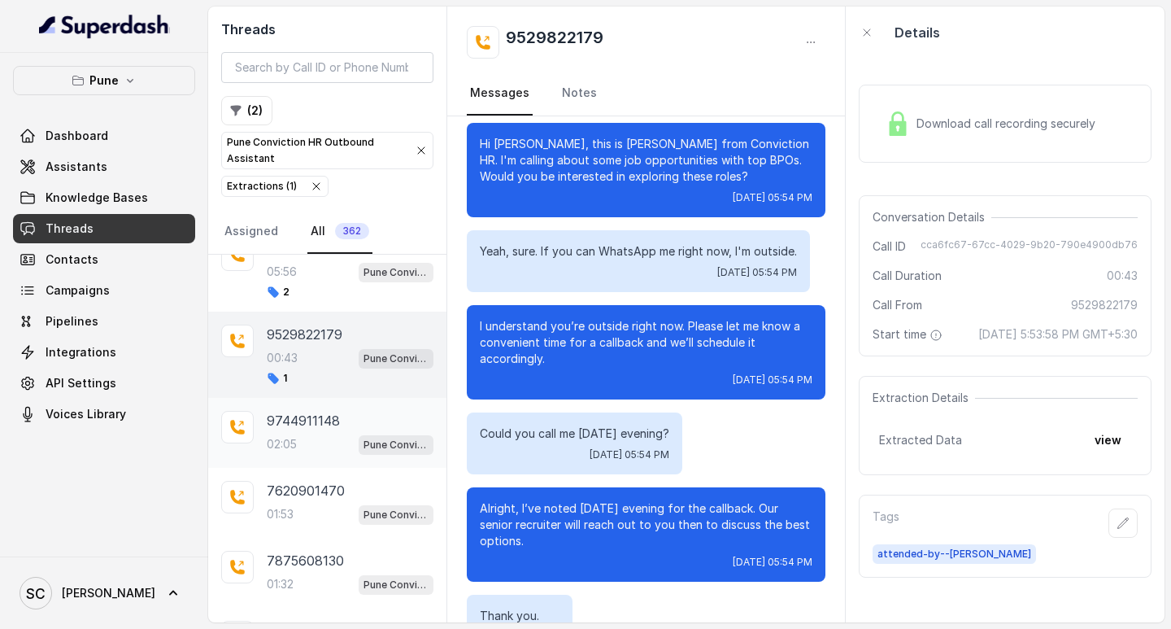
click at [309, 451] on div "02:05 Pune Conviction HR Outbound Assistant" at bounding box center [350, 444] width 167 height 21
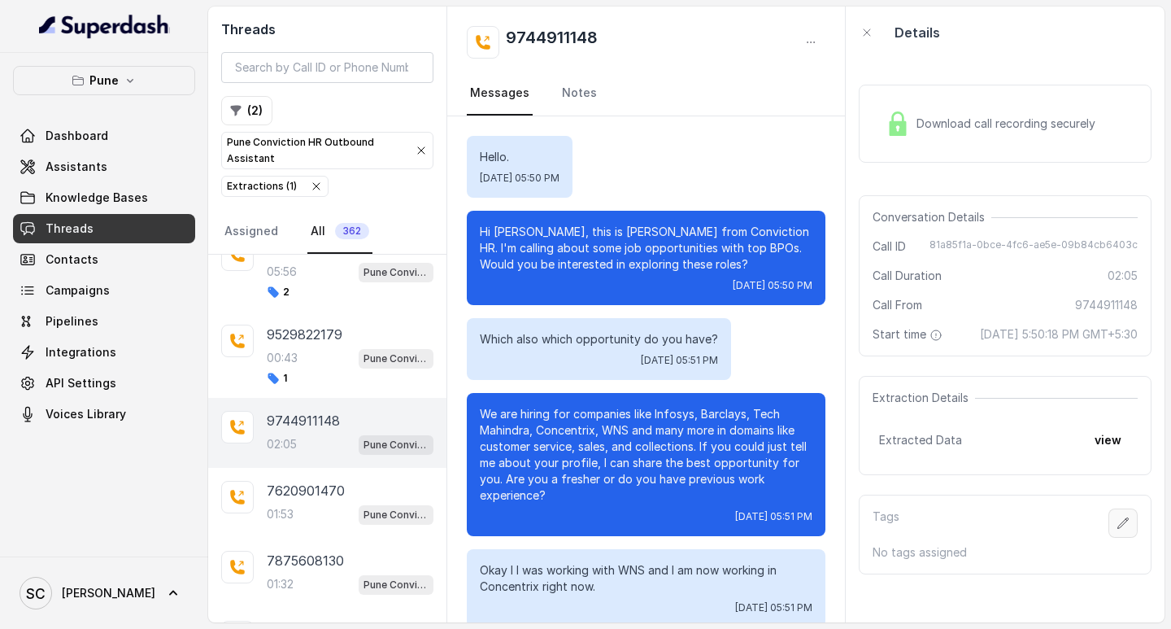
click at [1117, 530] on icon "button" at bounding box center [1123, 523] width 13 height 13
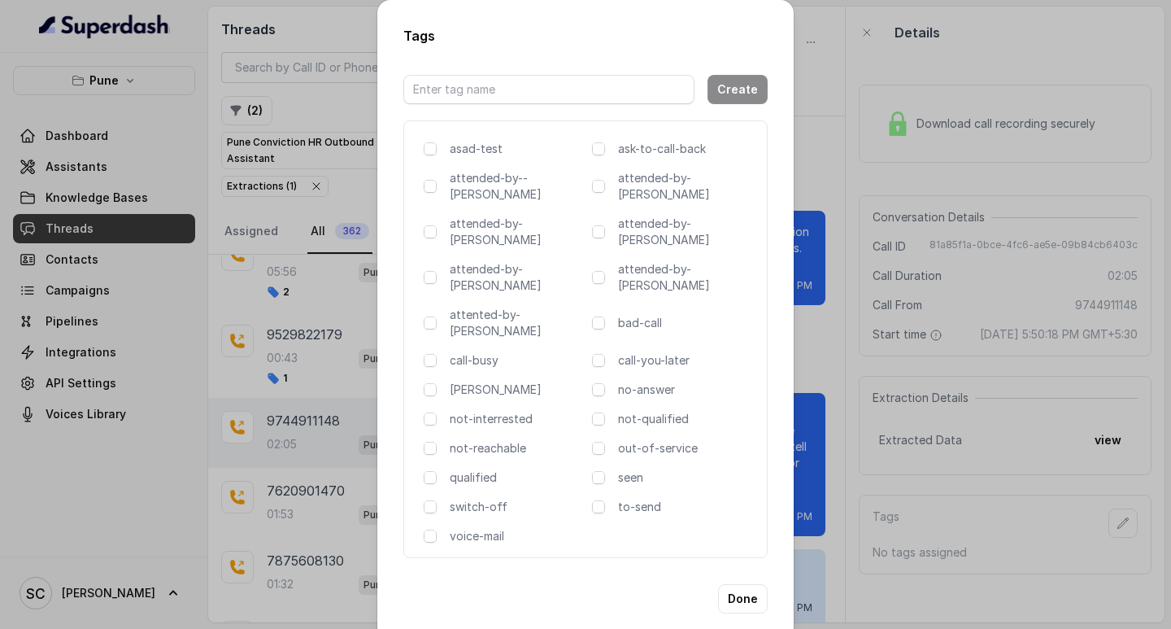
click at [591, 251] on div "asad-test ask-to-call-back attended-by--[PERSON_NAME] attended-by-[PERSON_NAME]…" at bounding box center [585, 339] width 364 height 438
click at [595, 271] on span at bounding box center [598, 277] width 13 height 13
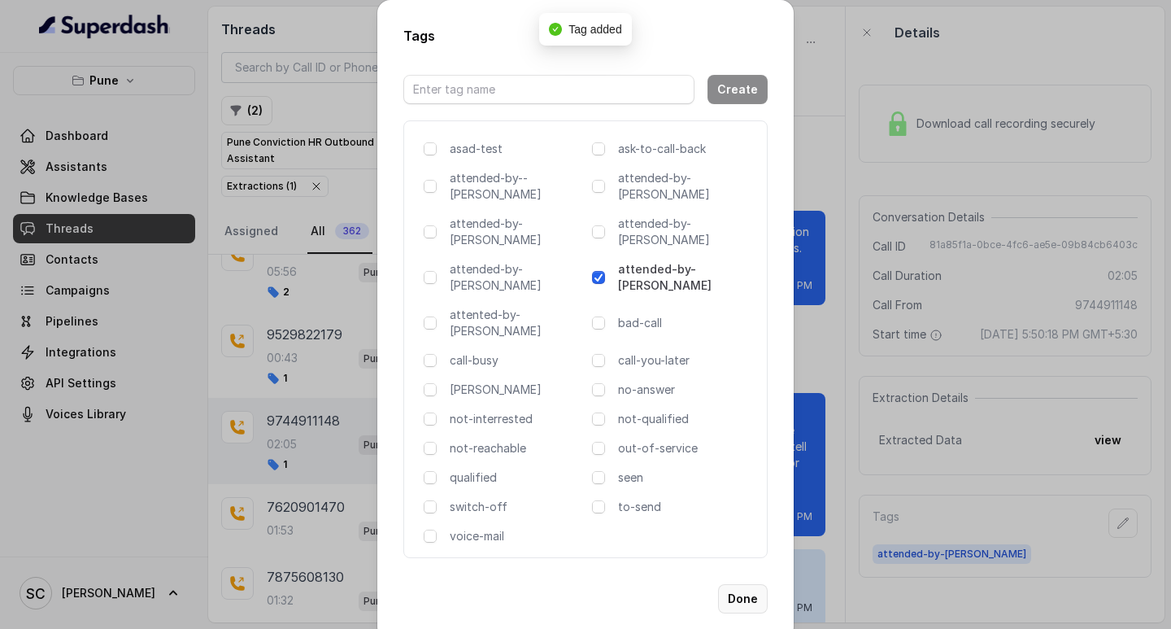
click at [752, 584] on button "Done" at bounding box center [743, 598] width 50 height 29
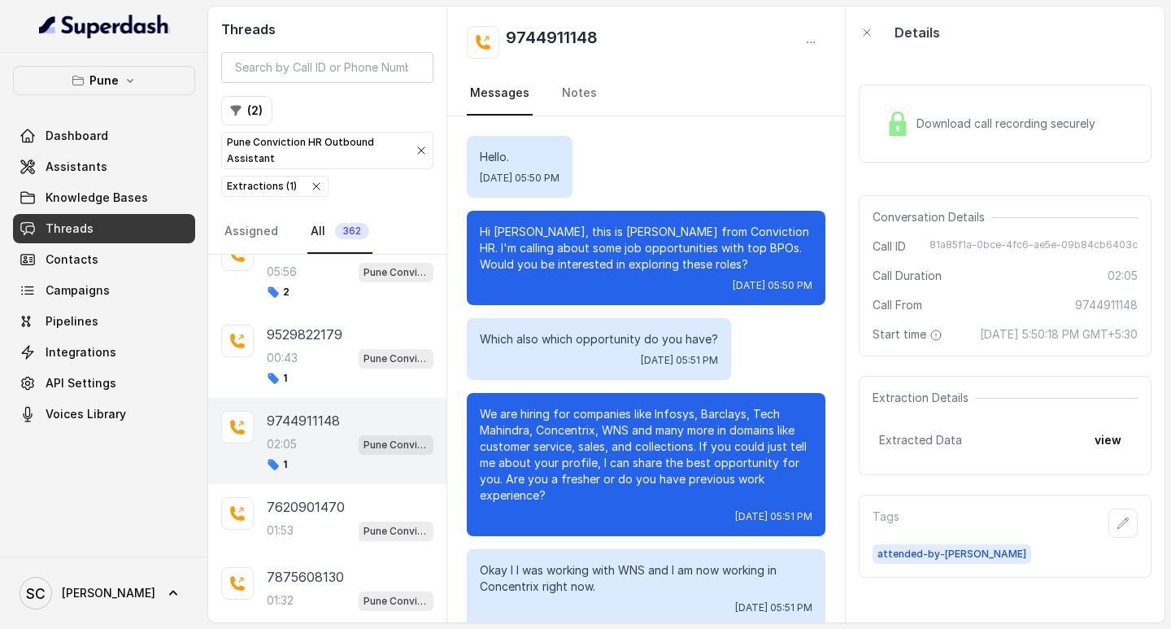
drag, startPoint x: 645, startPoint y: 367, endPoint x: 679, endPoint y: 382, distance: 37.5
click at [649, 368] on div "Which also which opportunity do you have? [DATE] 05:51 PM" at bounding box center [599, 349] width 264 height 62
click at [1117, 530] on icon "button" at bounding box center [1123, 523] width 13 height 13
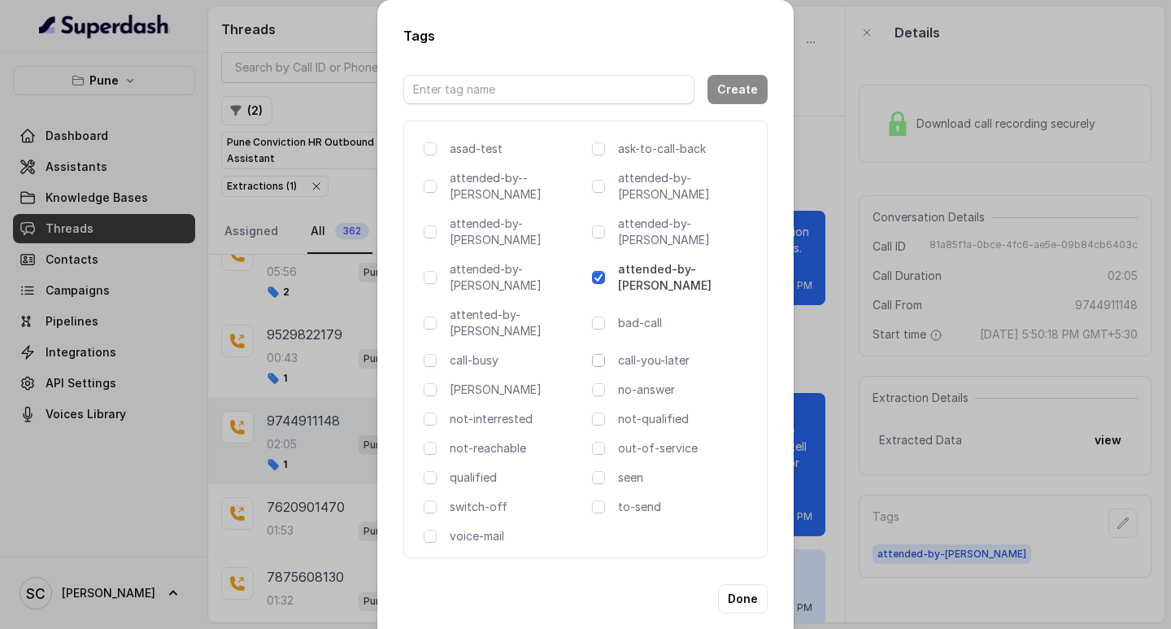
click at [601, 354] on span at bounding box center [598, 360] width 13 height 13
click at [744, 584] on button "Done" at bounding box center [743, 598] width 50 height 29
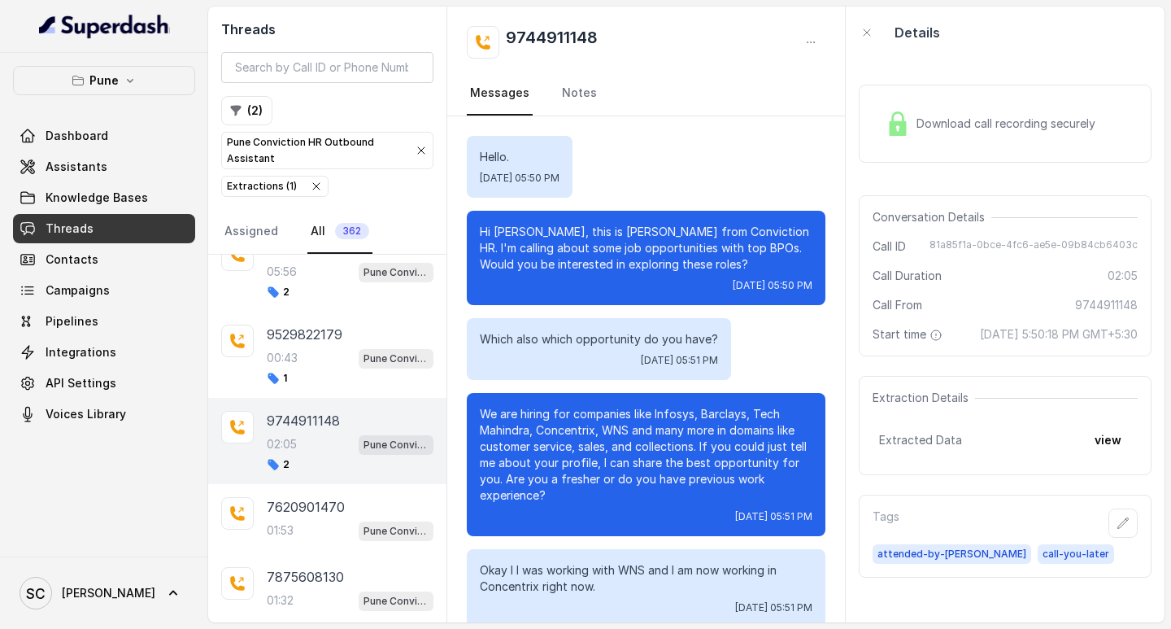
click at [565, 28] on h2 "9744911148" at bounding box center [552, 42] width 92 height 33
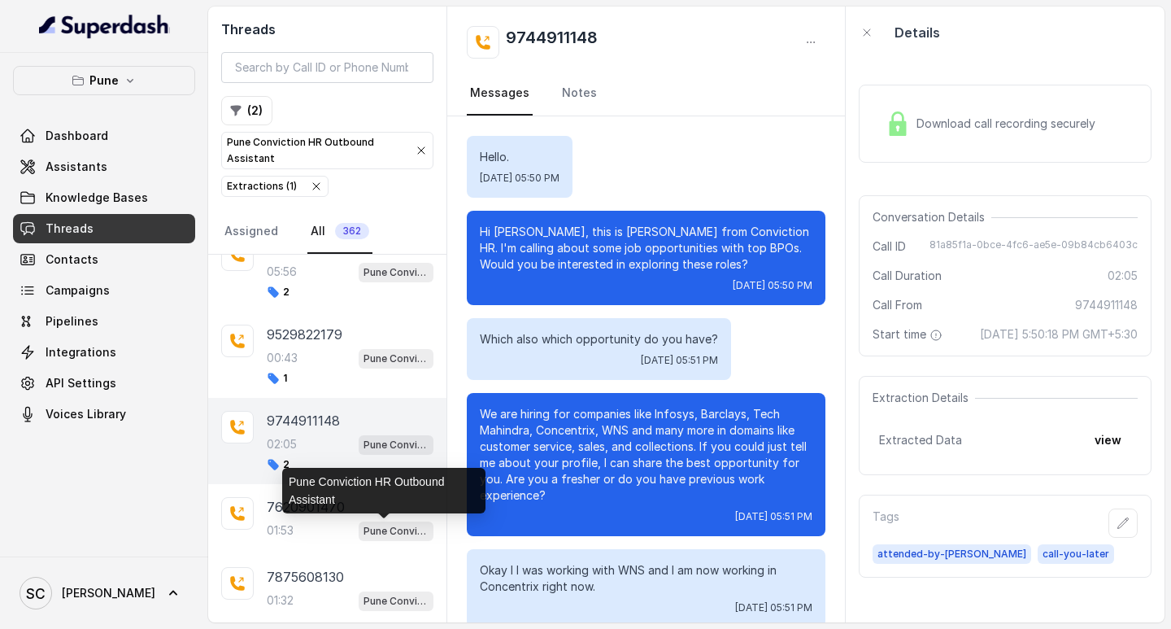
click at [355, 506] on div "Pune Conviction HR Outbound Assistant" at bounding box center [383, 491] width 203 height 46
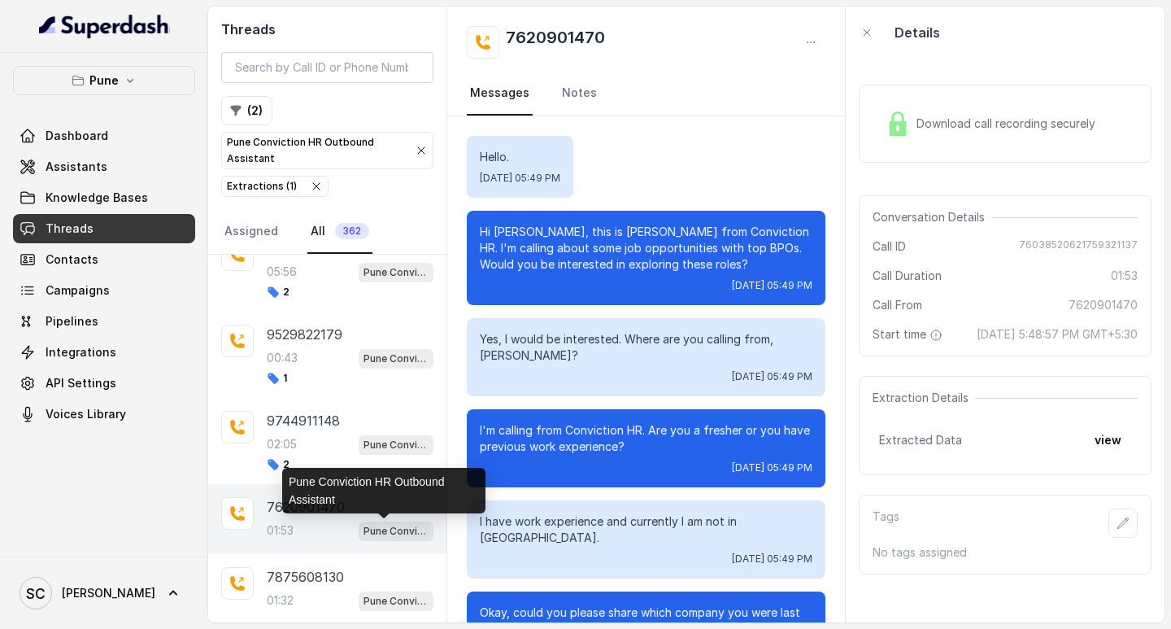
scroll to position [1378, 0]
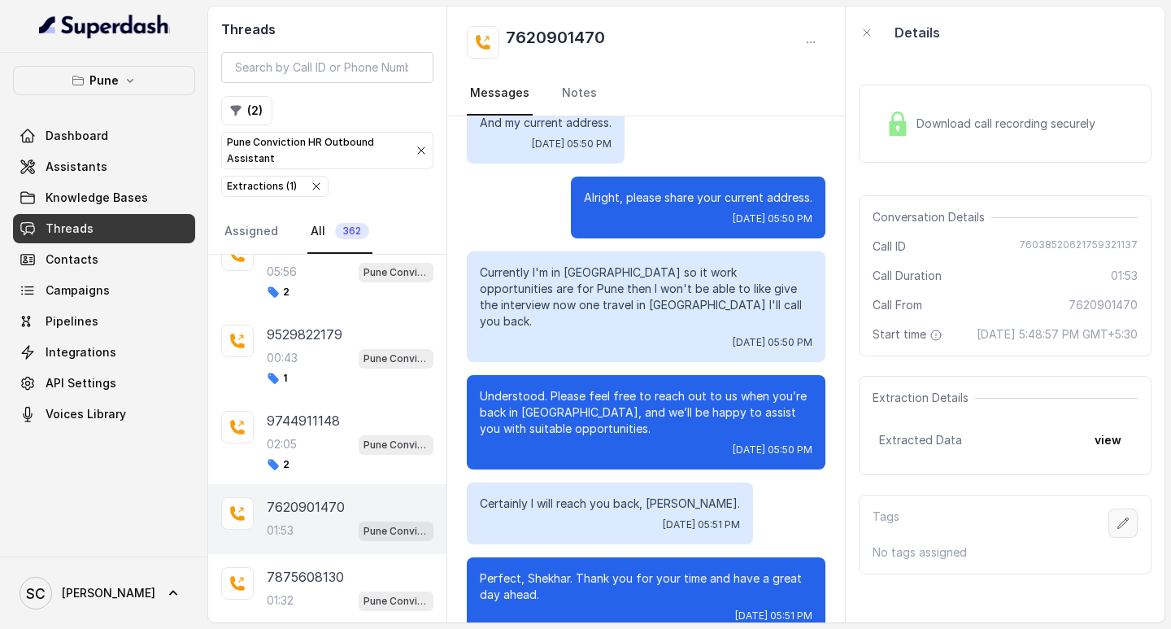
click at [1119, 528] on icon "button" at bounding box center [1124, 522] width 11 height 11
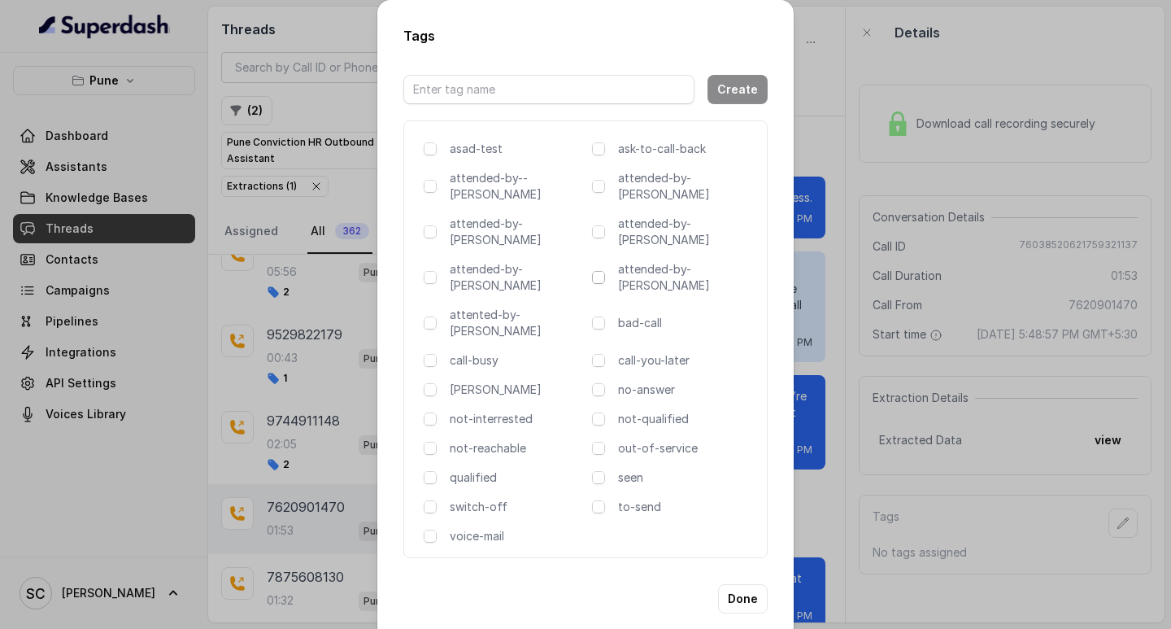
click at [600, 271] on span at bounding box center [598, 277] width 13 height 13
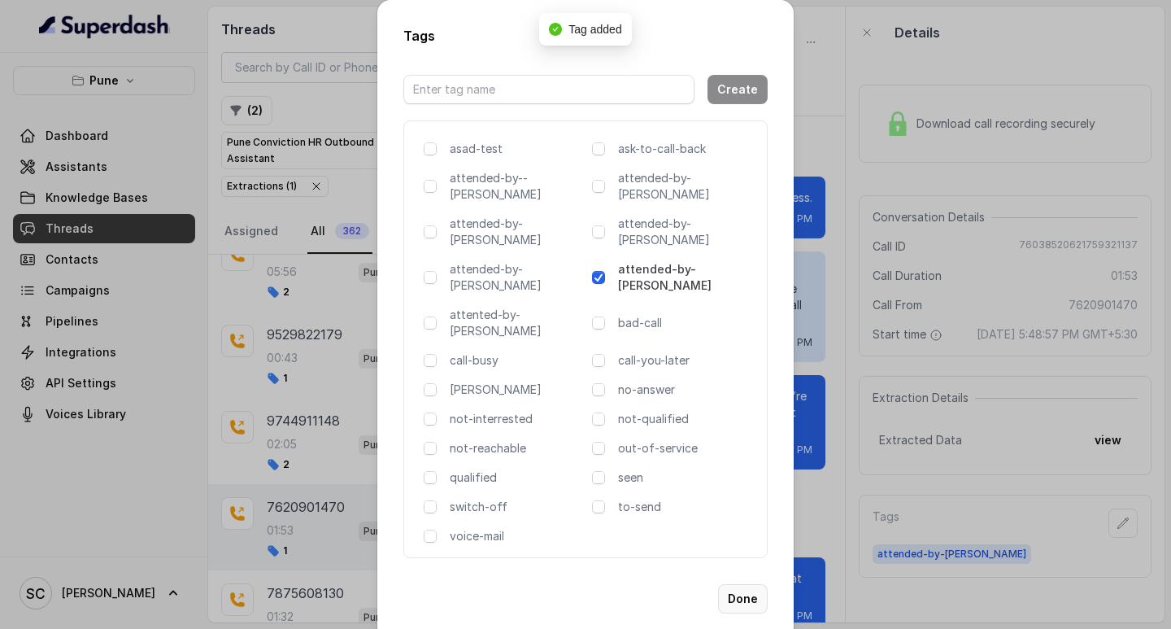
click at [757, 584] on button "Done" at bounding box center [743, 598] width 50 height 29
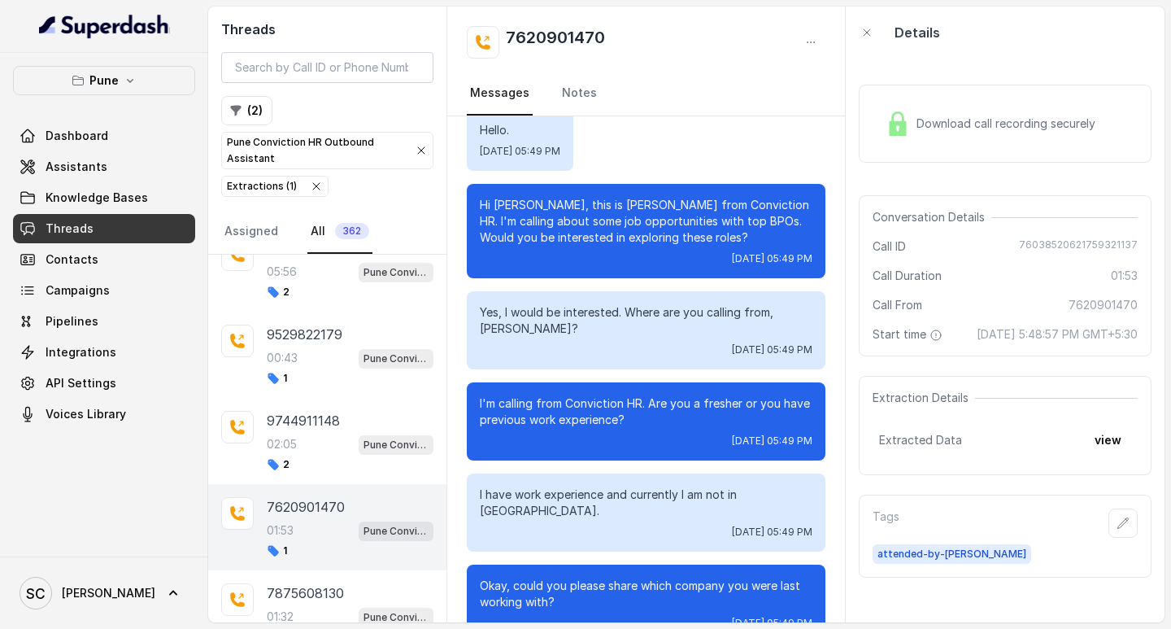
scroll to position [0, 0]
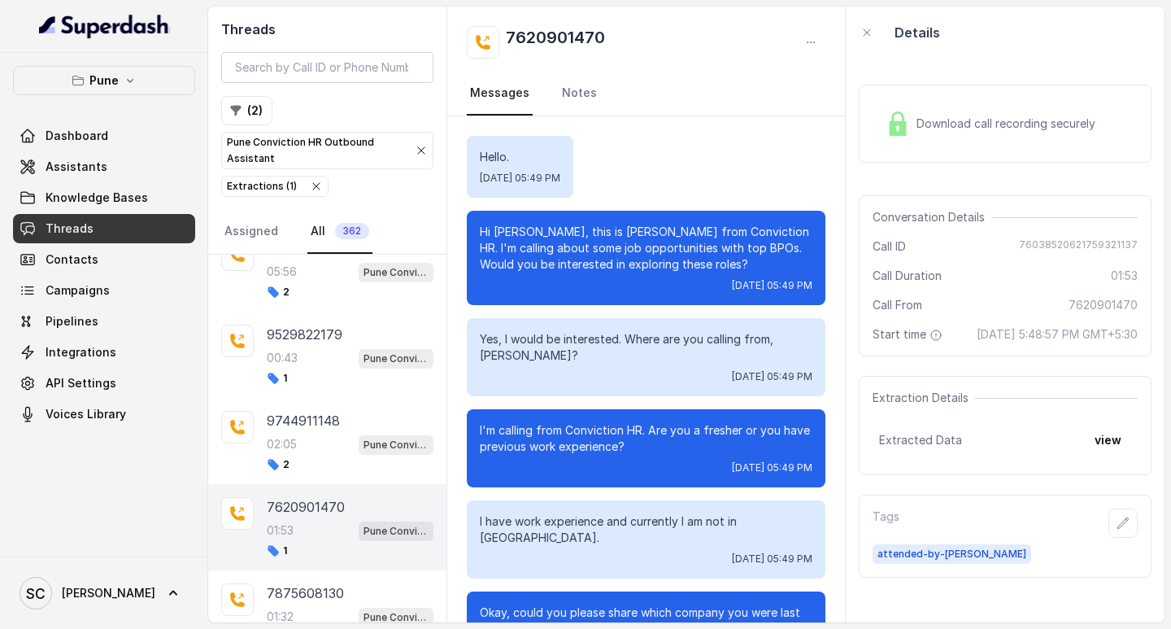
click at [528, 343] on p "Yes, I would be interested. Where are you calling from, [PERSON_NAME]?" at bounding box center [646, 347] width 333 height 33
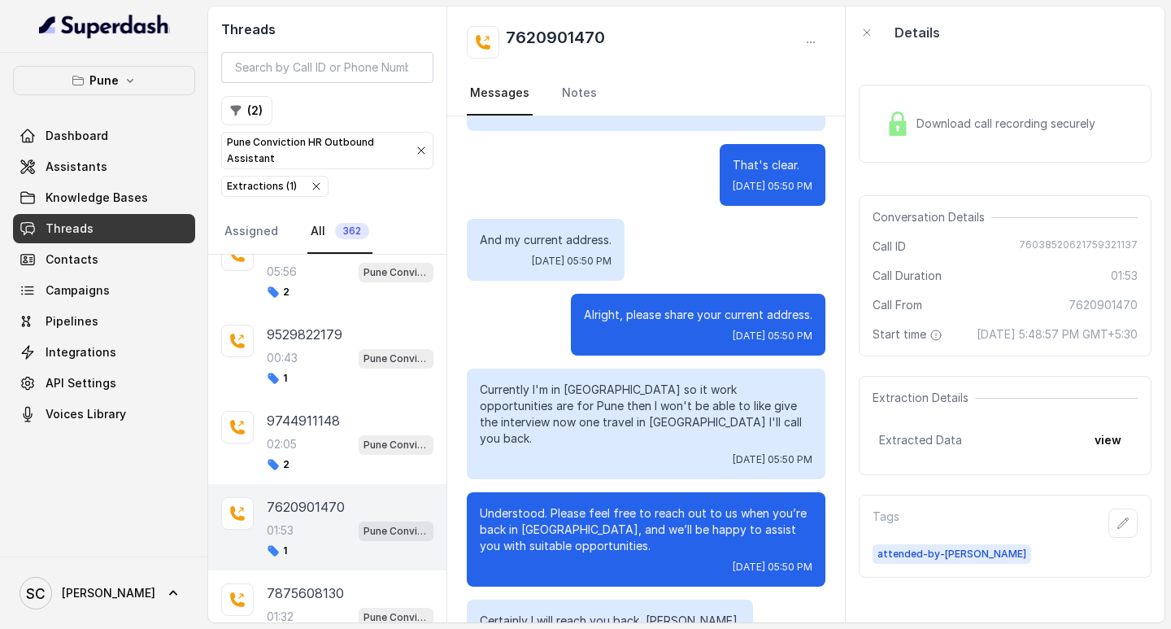
scroll to position [1297, 0]
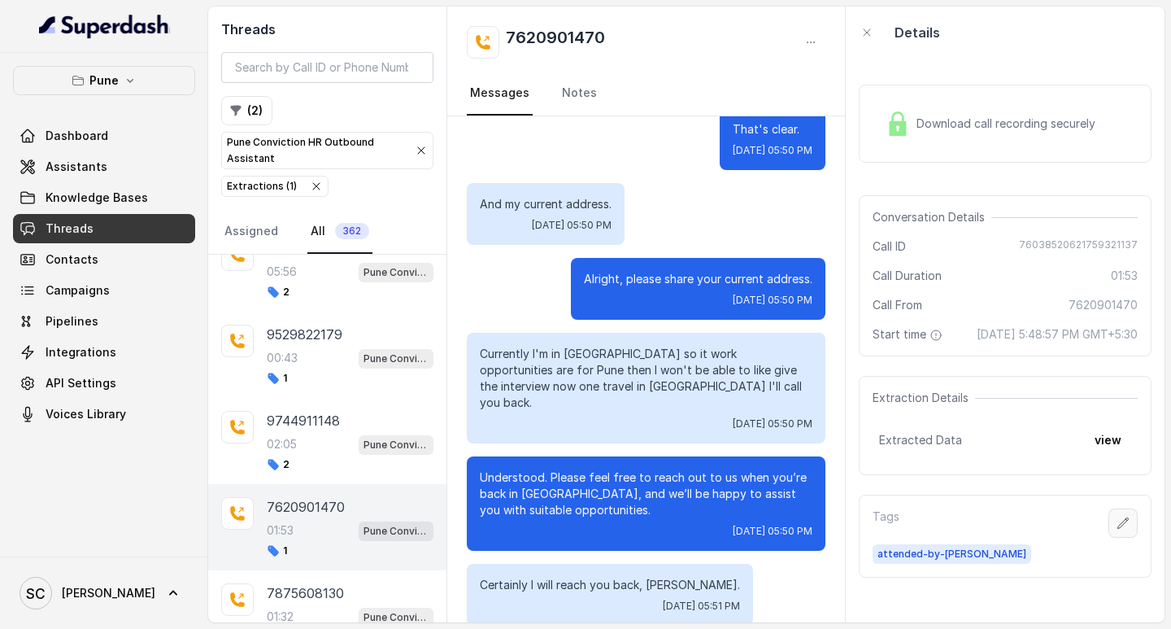
click at [1117, 530] on icon "button" at bounding box center [1123, 523] width 13 height 13
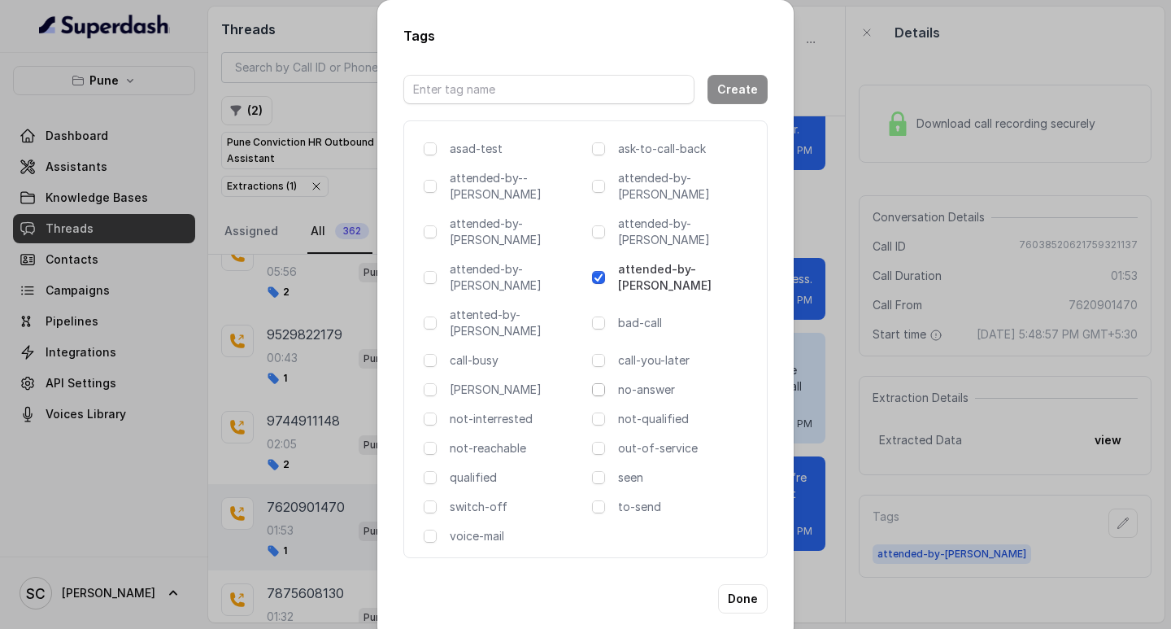
click at [600, 383] on span at bounding box center [598, 389] width 13 height 13
click at [738, 584] on button "Done" at bounding box center [743, 598] width 50 height 29
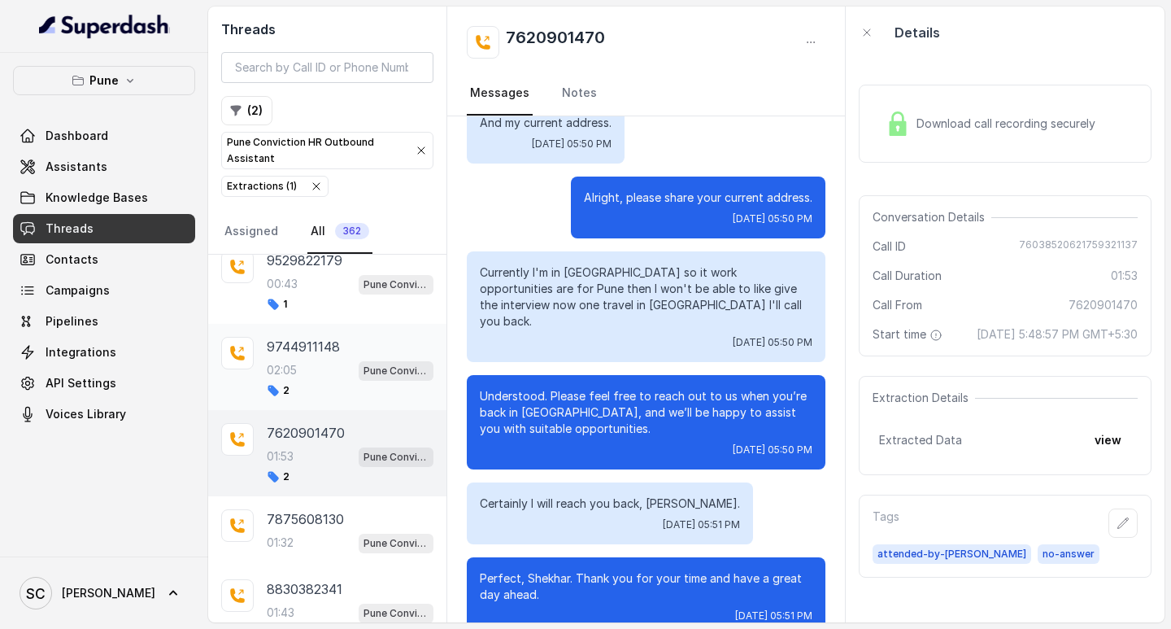
scroll to position [2606, 0]
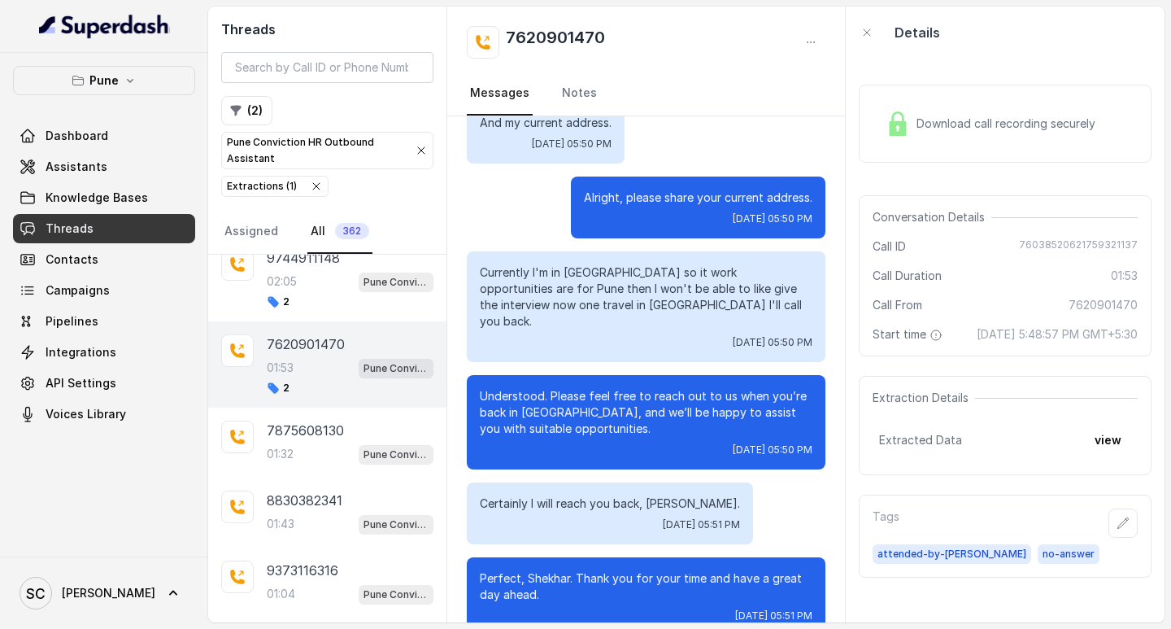
click at [575, 28] on h2 "7620901470" at bounding box center [555, 42] width 99 height 33
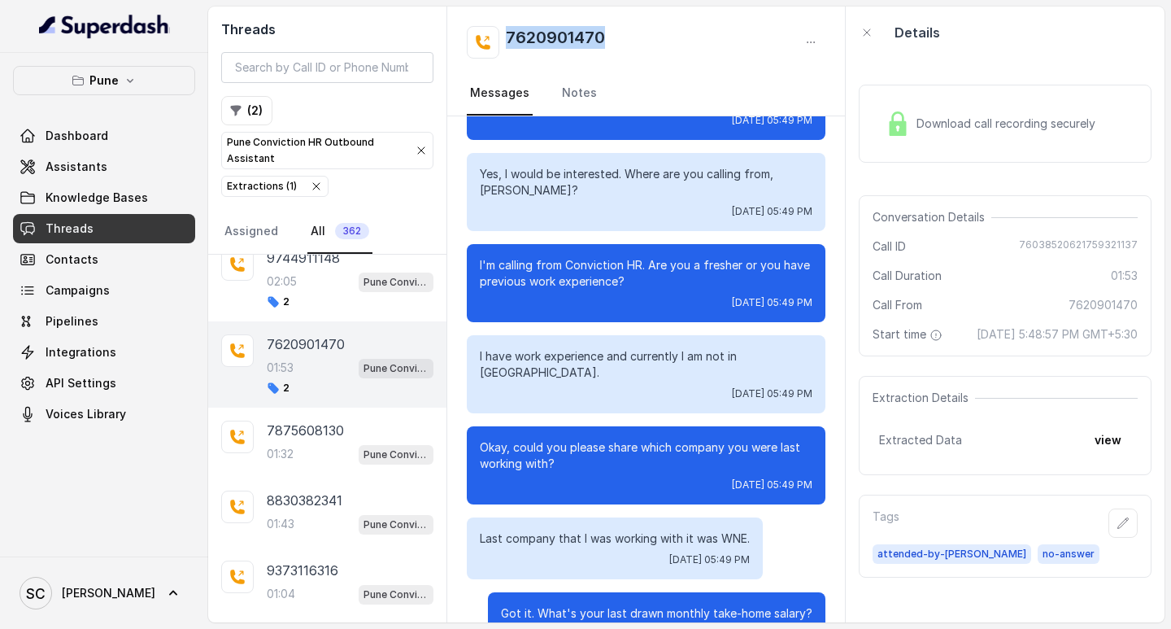
scroll to position [0, 0]
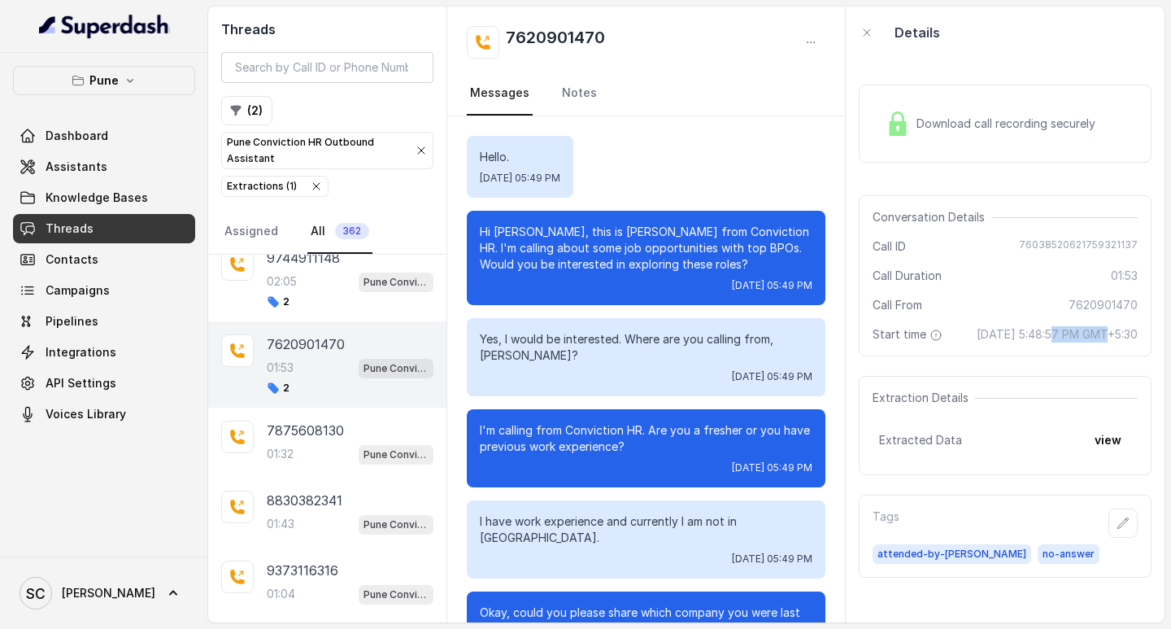
drag, startPoint x: 1020, startPoint y: 334, endPoint x: 1064, endPoint y: 331, distance: 44.0
click at [1064, 331] on span "[DATE] 5:48:57 PM GMT+5:30" at bounding box center [1057, 334] width 161 height 16
click at [329, 432] on p "7875608130" at bounding box center [305, 431] width 77 height 20
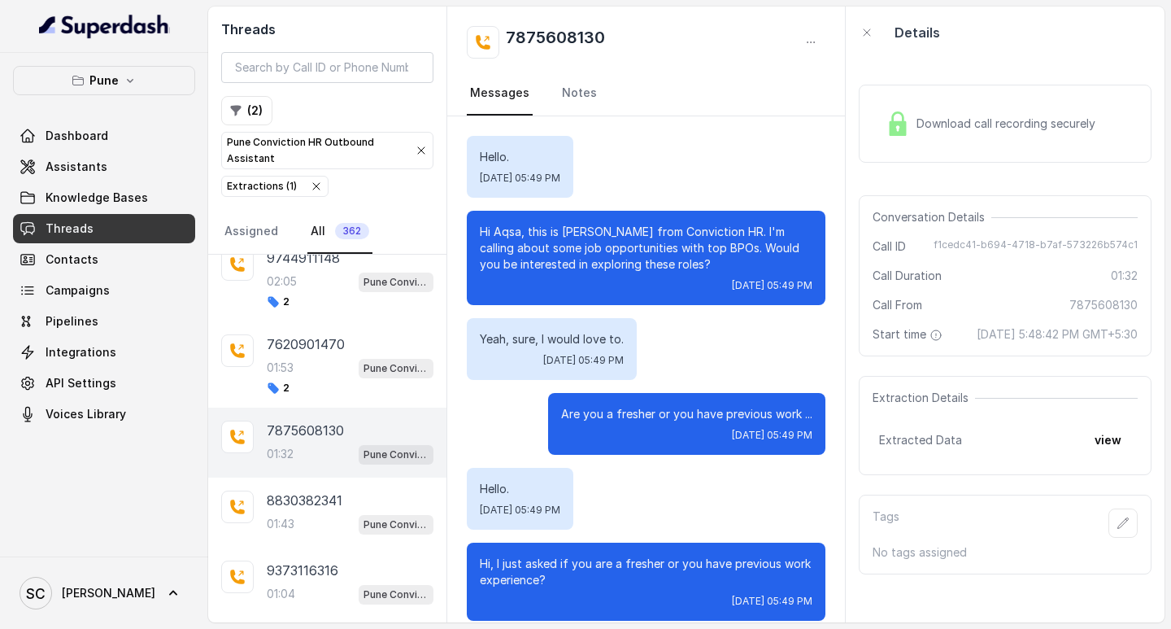
scroll to position [1264, 0]
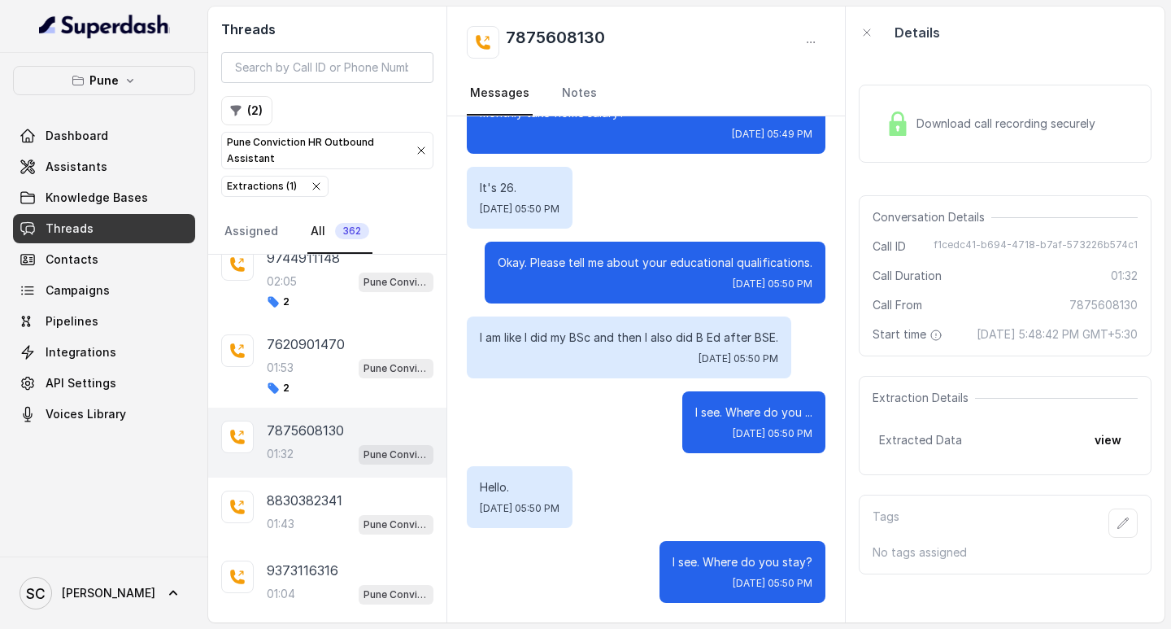
drag, startPoint x: 253, startPoint y: 430, endPoint x: 244, endPoint y: 439, distance: 12.7
click at [249, 431] on div at bounding box center [237, 437] width 33 height 33
drag, startPoint x: 221, startPoint y: 445, endPoint x: 190, endPoint y: 458, distance: 34.3
click at [204, 451] on div "Pune Dashboard Assistants Knowledge Bases Threads Contacts Campaigns Pipelines …" at bounding box center [585, 314] width 1171 height 629
click at [670, 194] on div "It's 26. [DATE] 05:50 PM" at bounding box center [646, 198] width 359 height 62
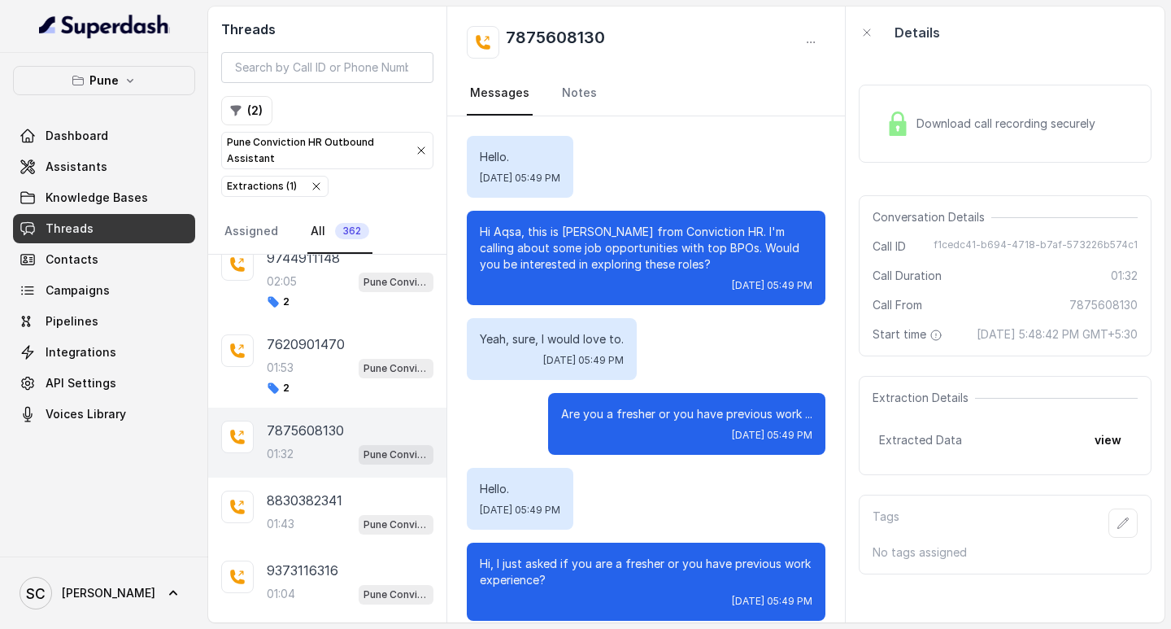
click at [582, 334] on p "Yeah, sure, I would love to." at bounding box center [552, 339] width 144 height 16
click at [1170, 41] on main "Threads ( 2 ) Pune Conviction HR Outbound Assistant Extractions ( 1 ) Assigned …" at bounding box center [585, 314] width 1171 height 629
drag, startPoint x: 1171, startPoint y: 72, endPoint x: 1171, endPoint y: 187, distance: 115.5
click at [1170, 106] on main "Threads ( 2 ) Pune Conviction HR Outbound Assistant Extractions ( 1 ) Assigned …" at bounding box center [585, 314] width 1171 height 629
click at [1171, 187] on main "Threads ( 2 ) Pune Conviction HR Outbound Assistant Extractions ( 1 ) Assigned …" at bounding box center [585, 314] width 1171 height 629
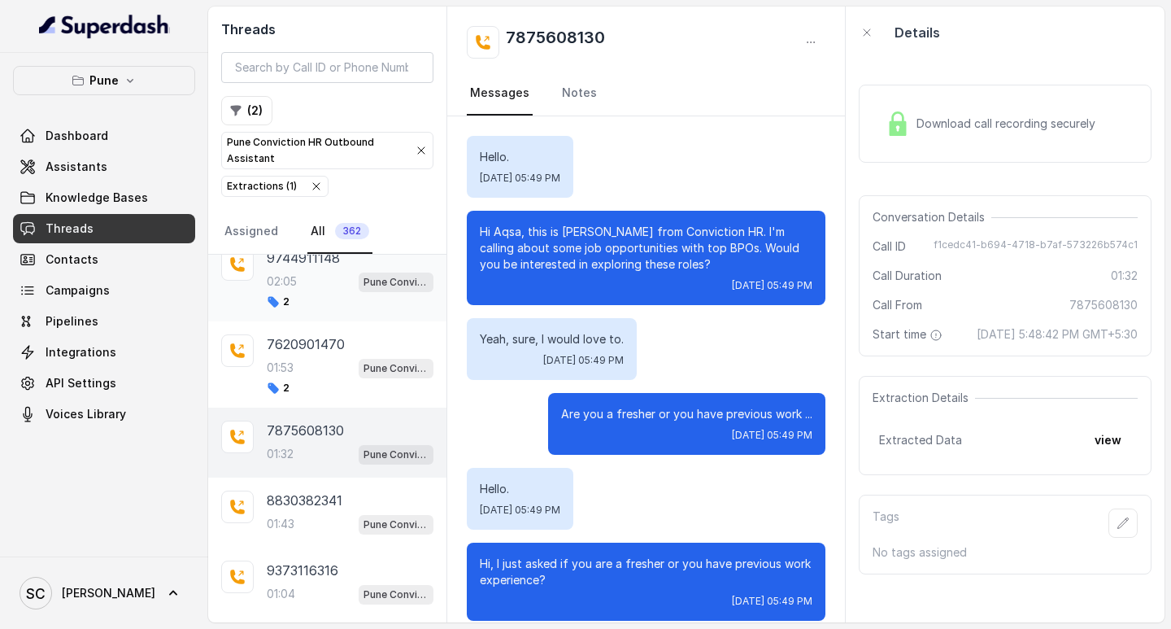
click at [316, 294] on div "9744911148 02:05 Pune Conviction HR Outbound Assistant 2" at bounding box center [350, 278] width 167 height 60
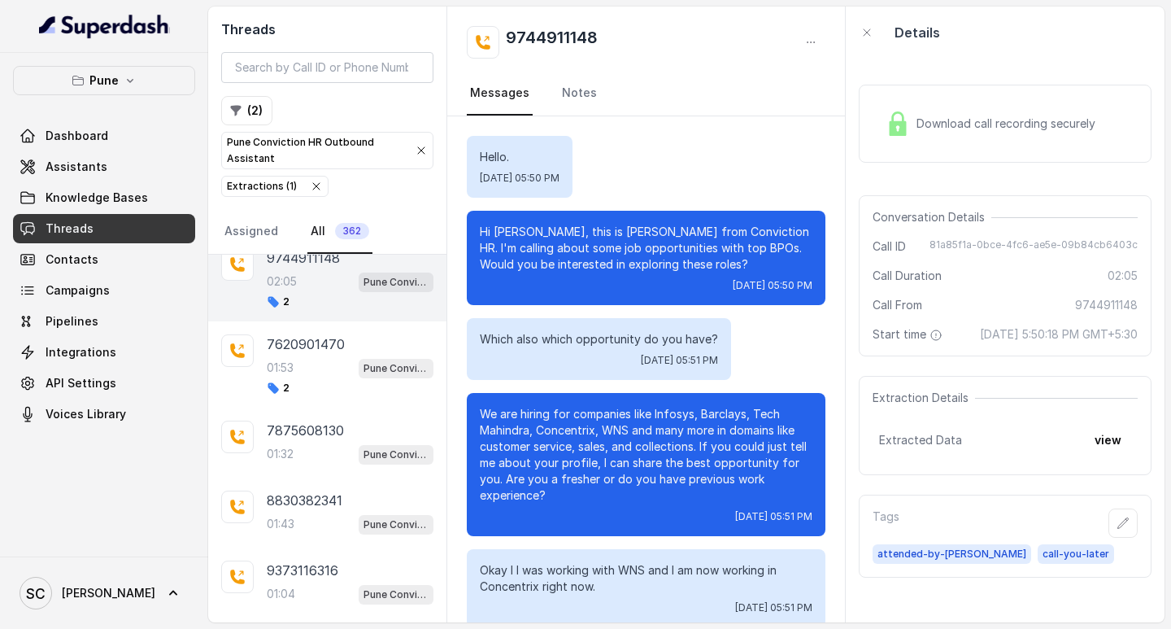
scroll to position [1336, 0]
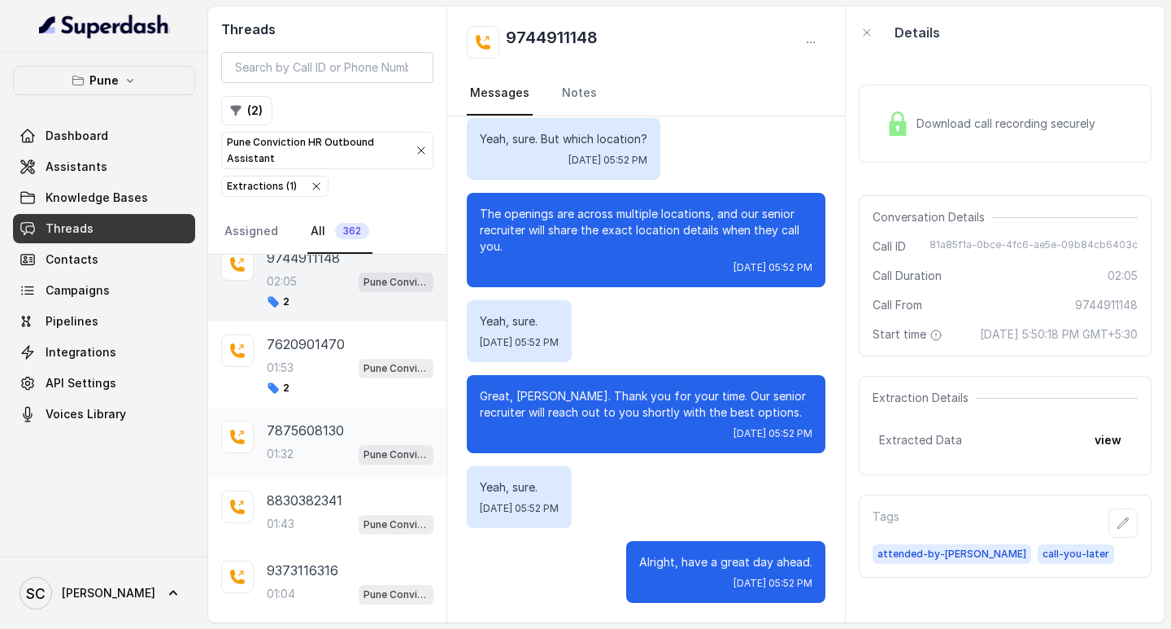
click at [275, 444] on div "01:32 Pune Conviction HR Outbound Assistant" at bounding box center [350, 453] width 167 height 21
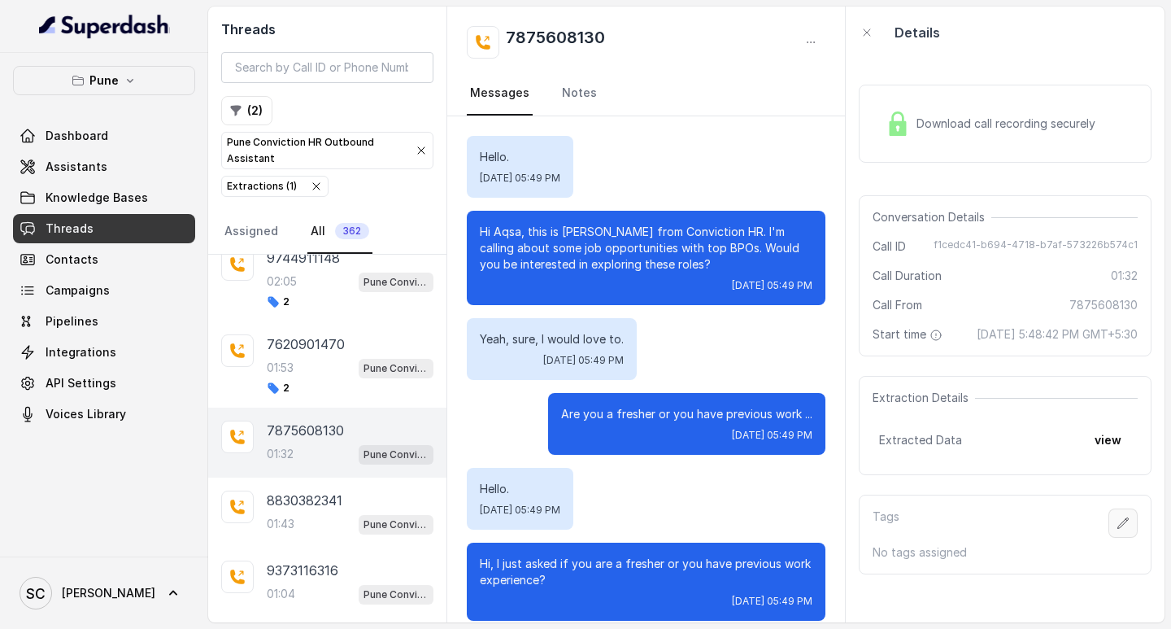
click at [1122, 535] on button "button" at bounding box center [1123, 522] width 29 height 29
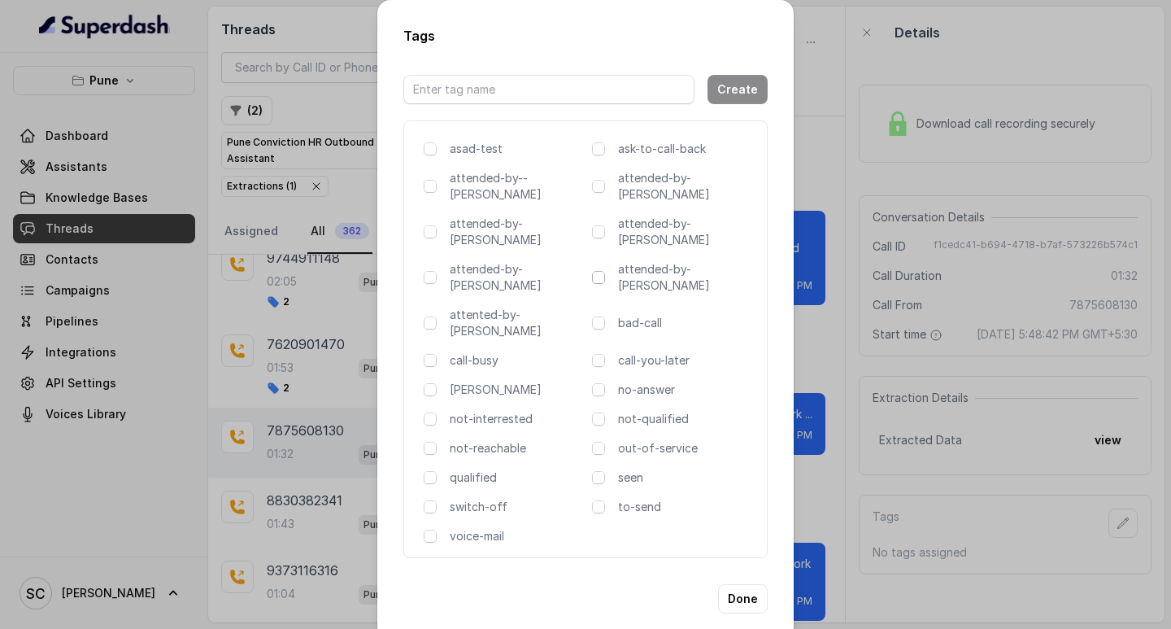
click at [604, 271] on span at bounding box center [598, 277] width 13 height 13
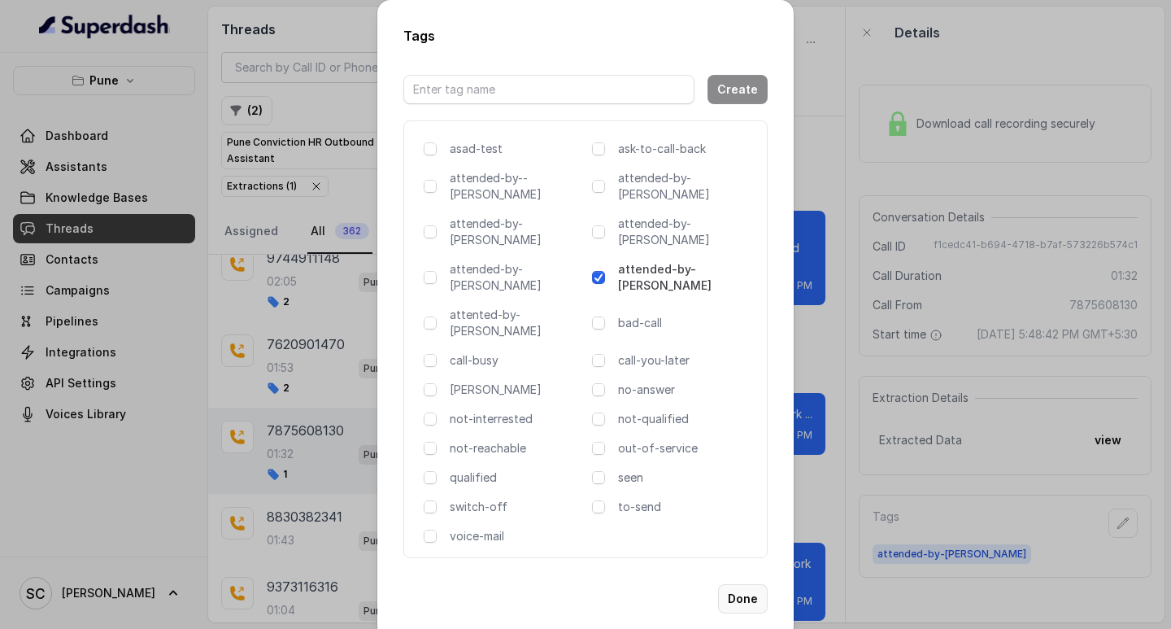
click at [731, 584] on button "Done" at bounding box center [743, 598] width 50 height 29
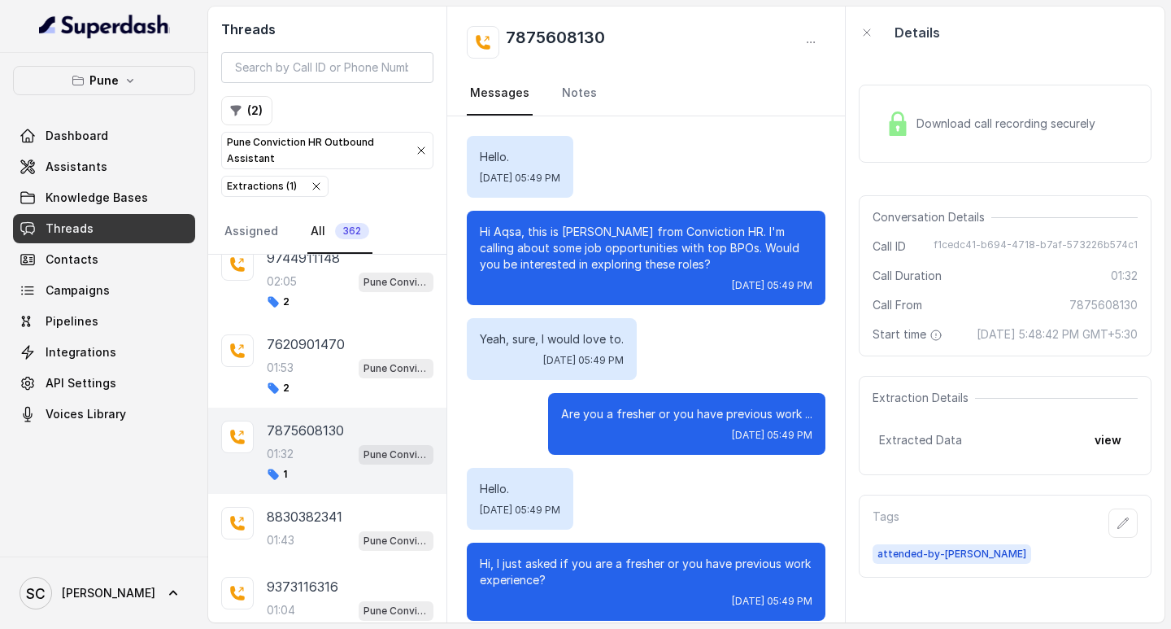
click at [766, 26] on div "7875608130" at bounding box center [646, 42] width 359 height 33
click at [1115, 530] on button "button" at bounding box center [1123, 522] width 29 height 29
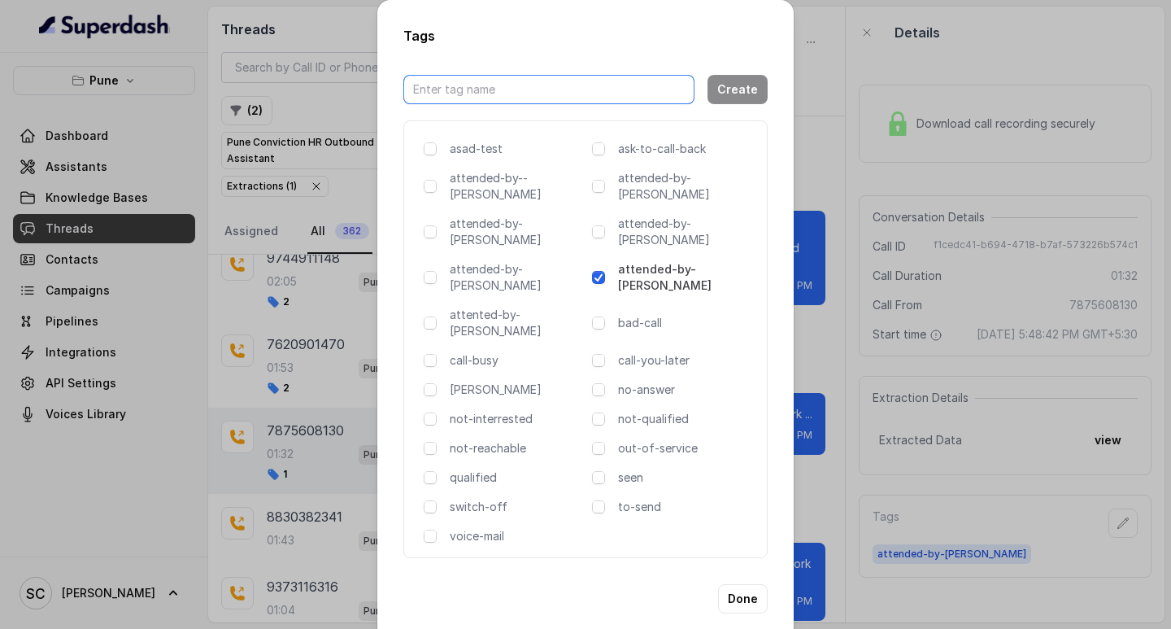
click at [632, 87] on input "text" at bounding box center [548, 89] width 291 height 29
type input "CALL CUT"
click at [752, 99] on button "Create" at bounding box center [738, 89] width 60 height 29
click at [595, 354] on span at bounding box center [598, 360] width 13 height 13
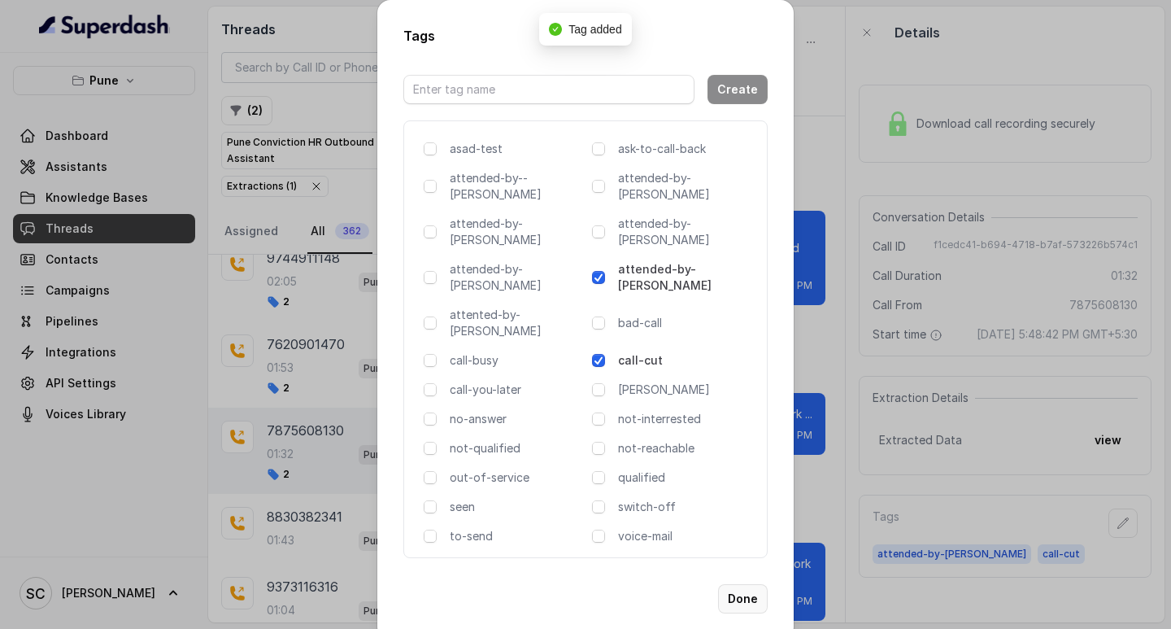
click at [745, 584] on button "Done" at bounding box center [743, 598] width 50 height 29
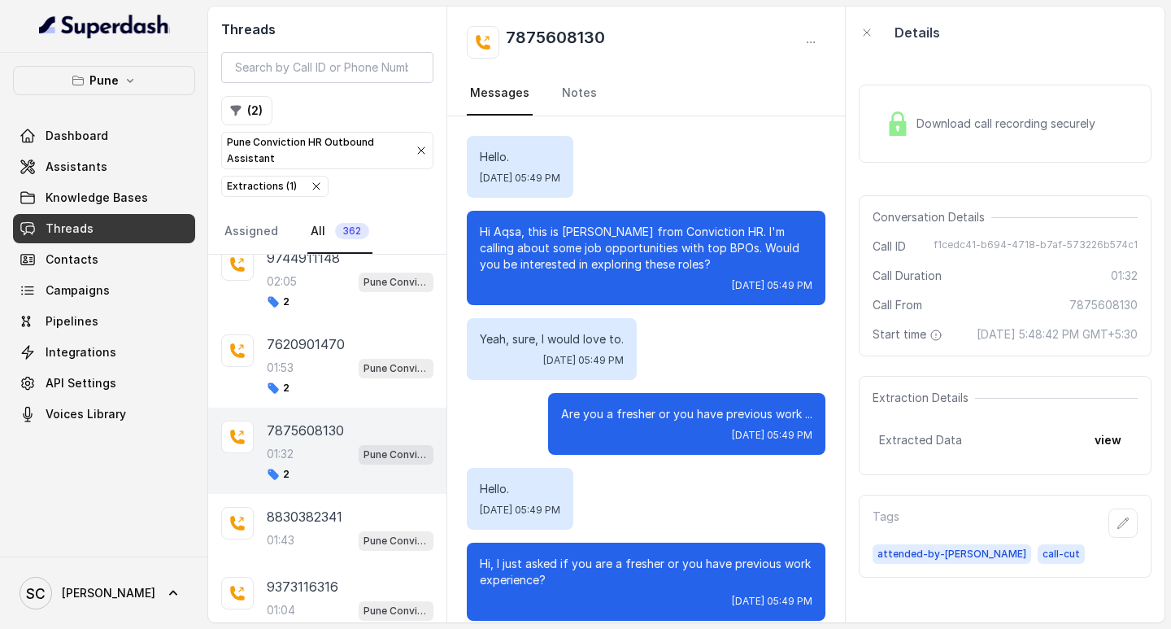
click at [511, 33] on h2 "7875608130" at bounding box center [555, 42] width 99 height 33
